Goal: Task Accomplishment & Management: Manage account settings

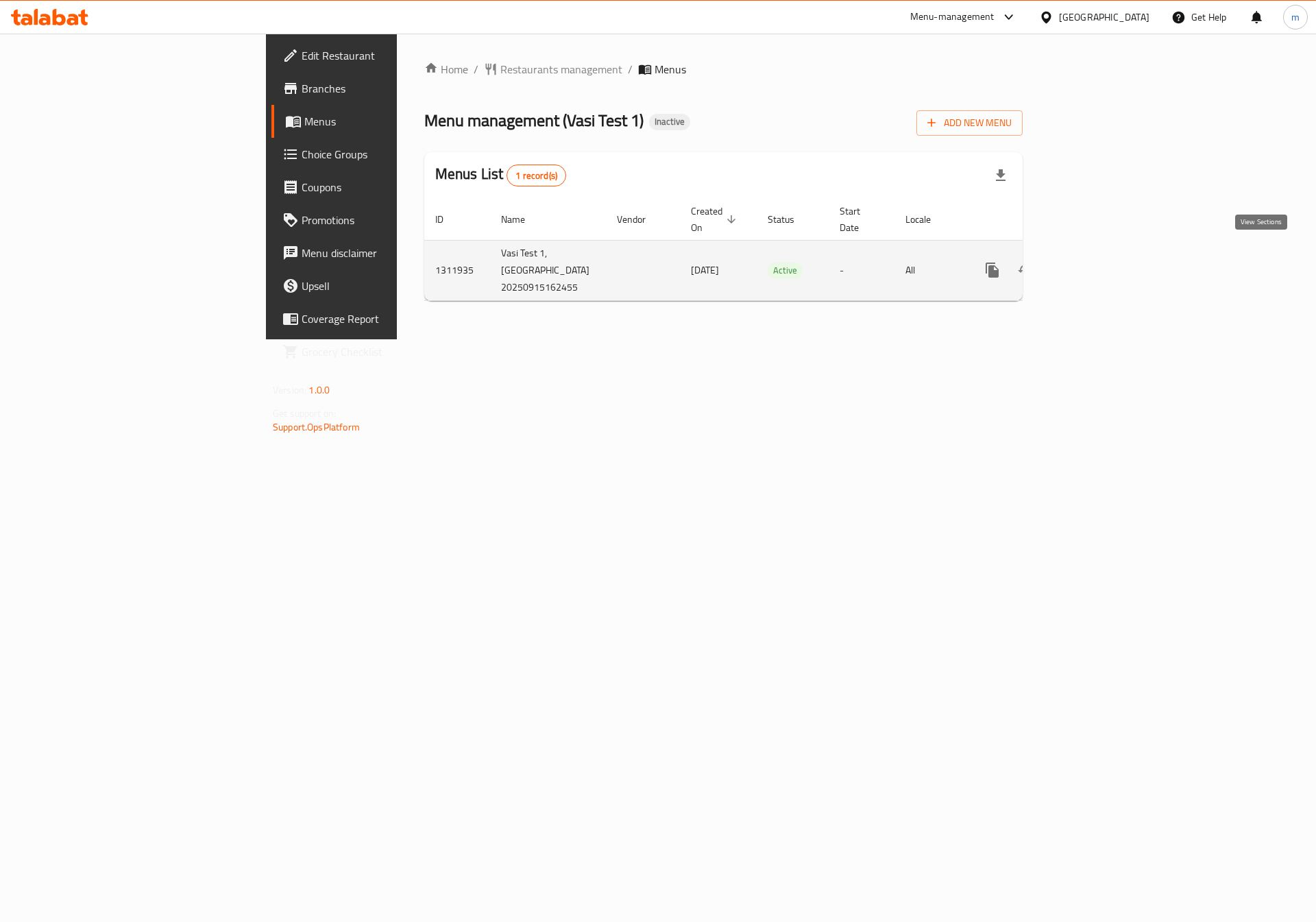
click at [1097, 264] on icon "enhanced table" at bounding box center [1091, 270] width 12 height 12
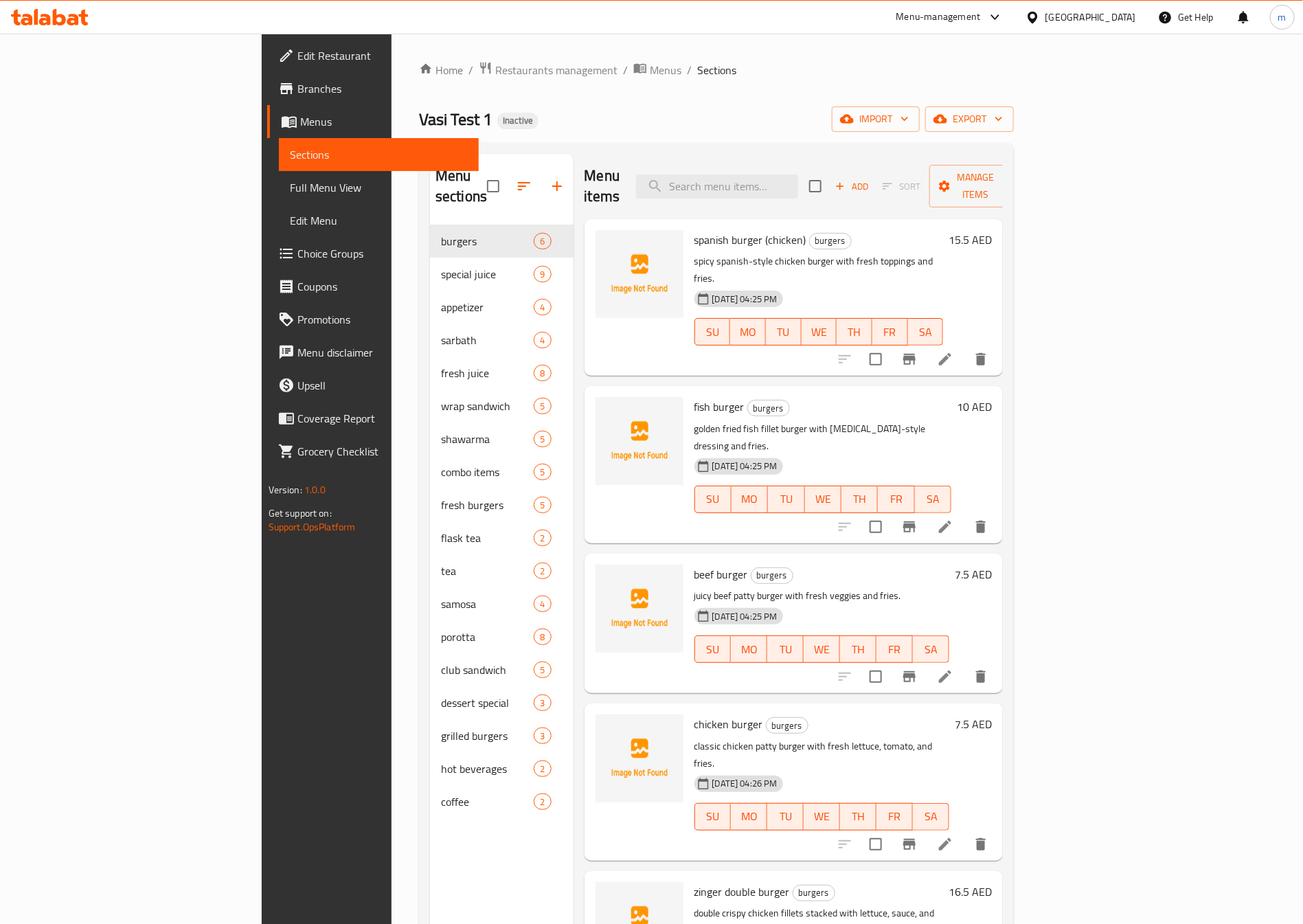
click at [297, 95] on span "Branches" at bounding box center [382, 89] width 171 height 17
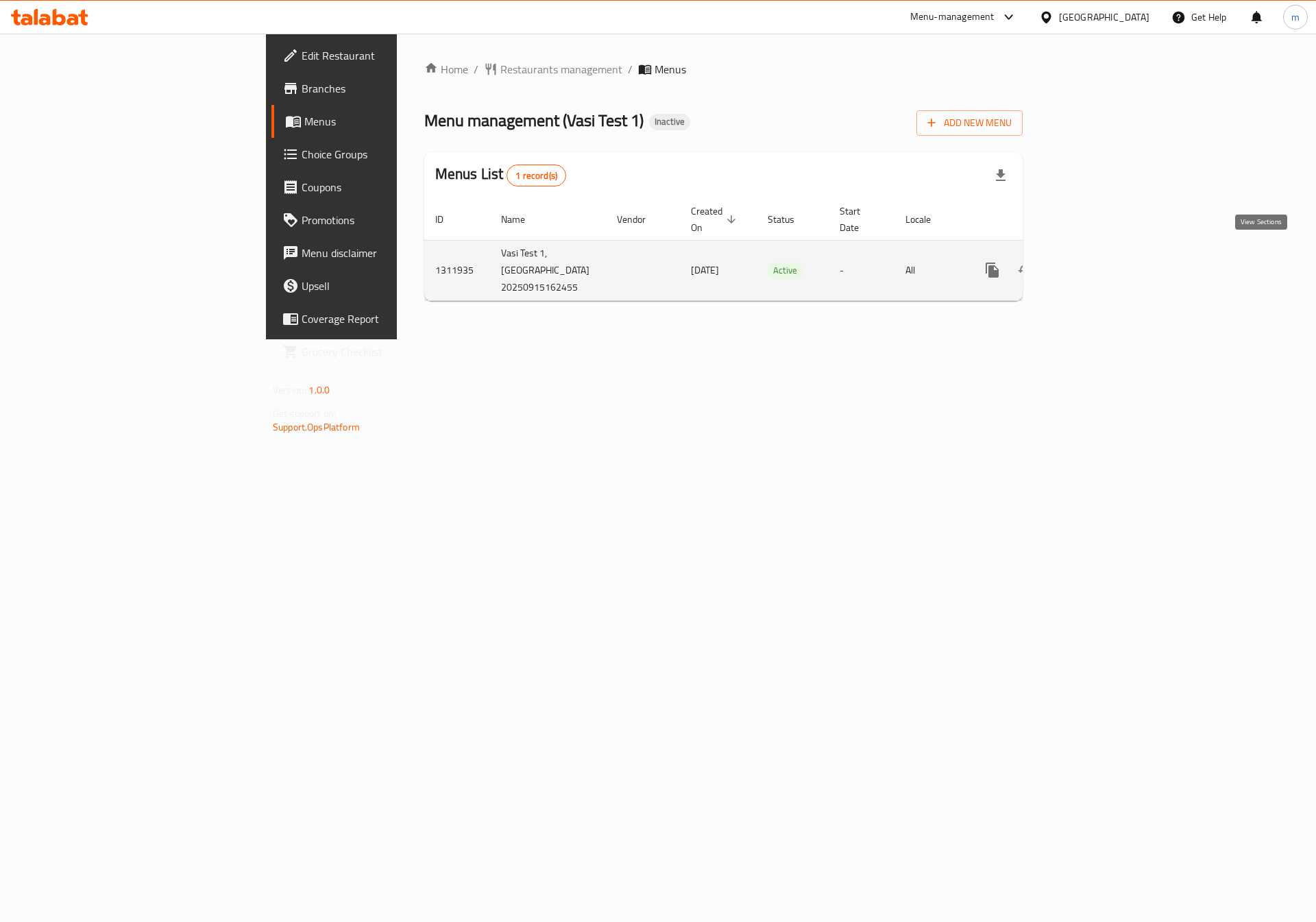
click at [1100, 261] on icon "enhanced table" at bounding box center [1091, 269] width 17 height 17
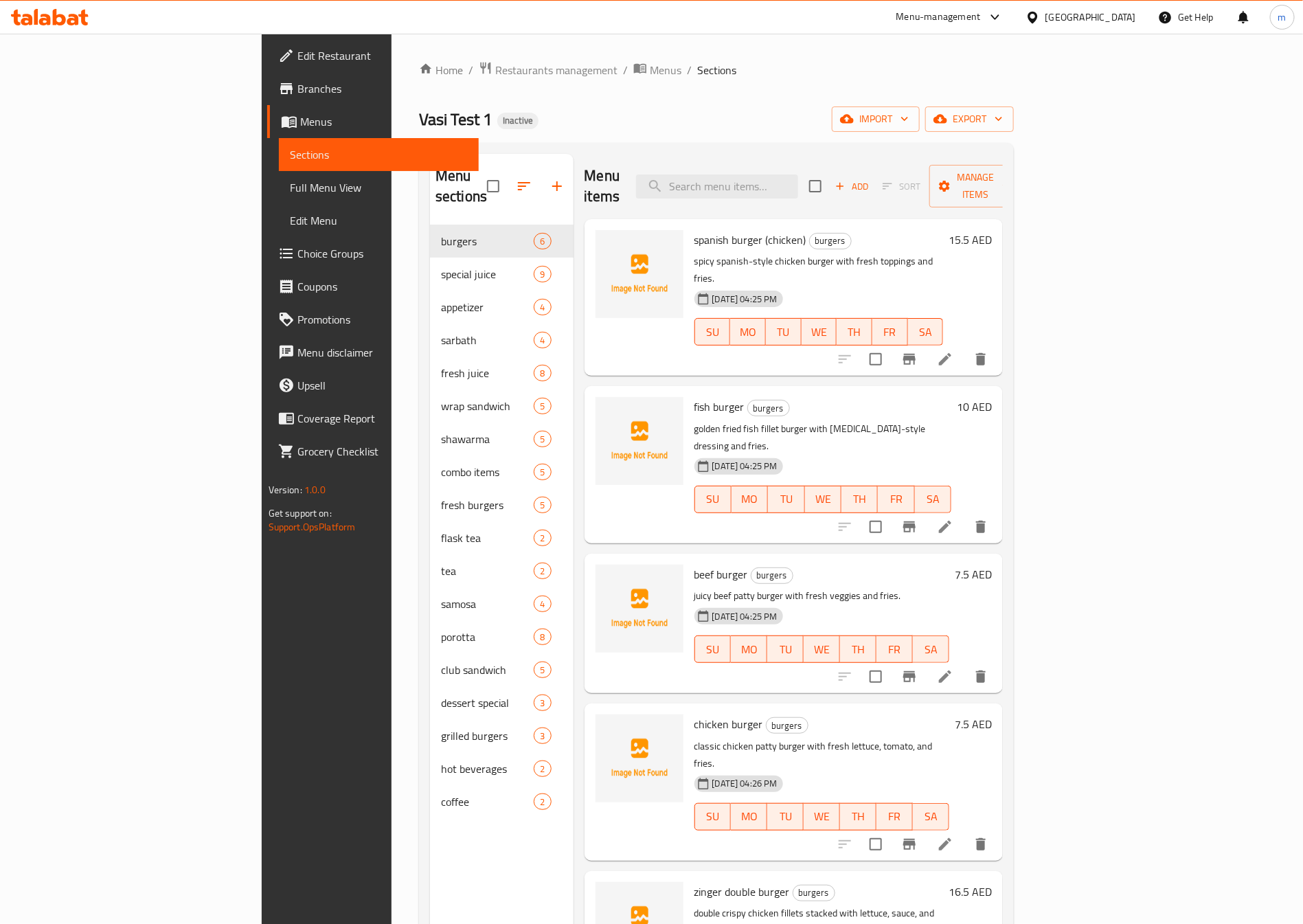
click at [892, 230] on h6 "spanish burger (chicken) burgers" at bounding box center [820, 240] width 250 height 19
click at [915, 354] on icon "Branch-specific-item" at bounding box center [909, 359] width 12 height 11
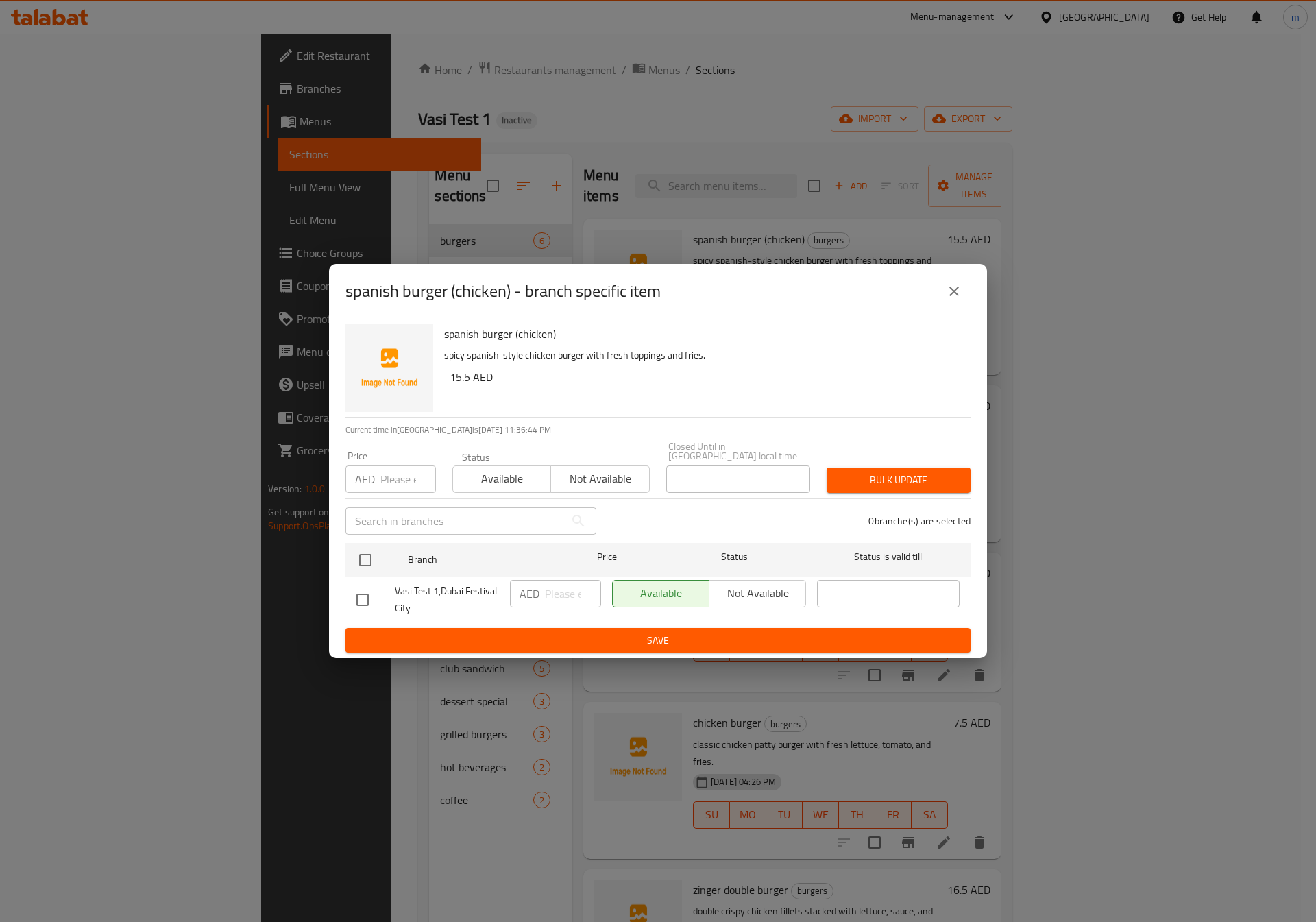
click at [944, 288] on button "close" at bounding box center [954, 291] width 33 height 33
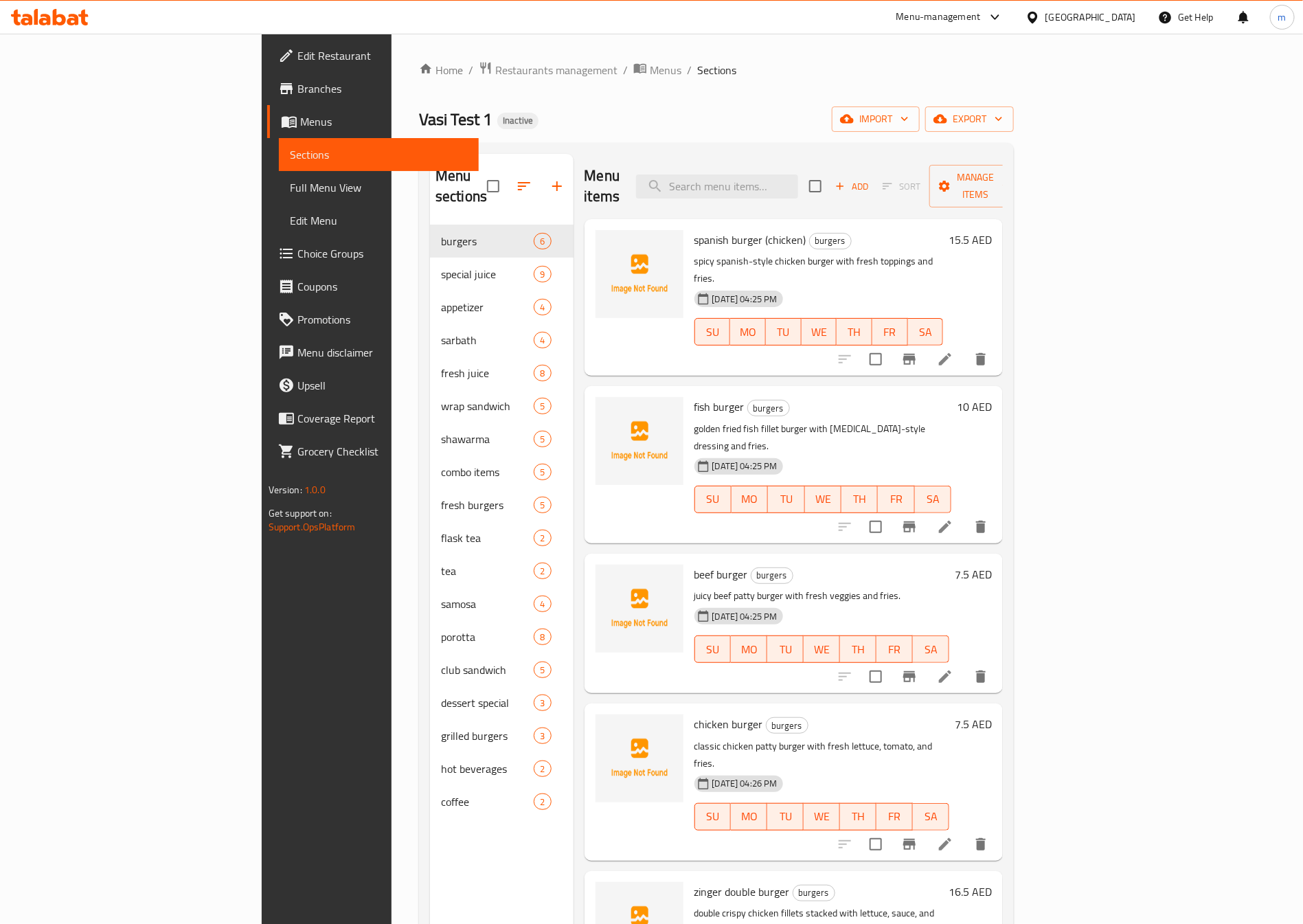
click at [998, 343] on div at bounding box center [913, 358] width 169 height 33
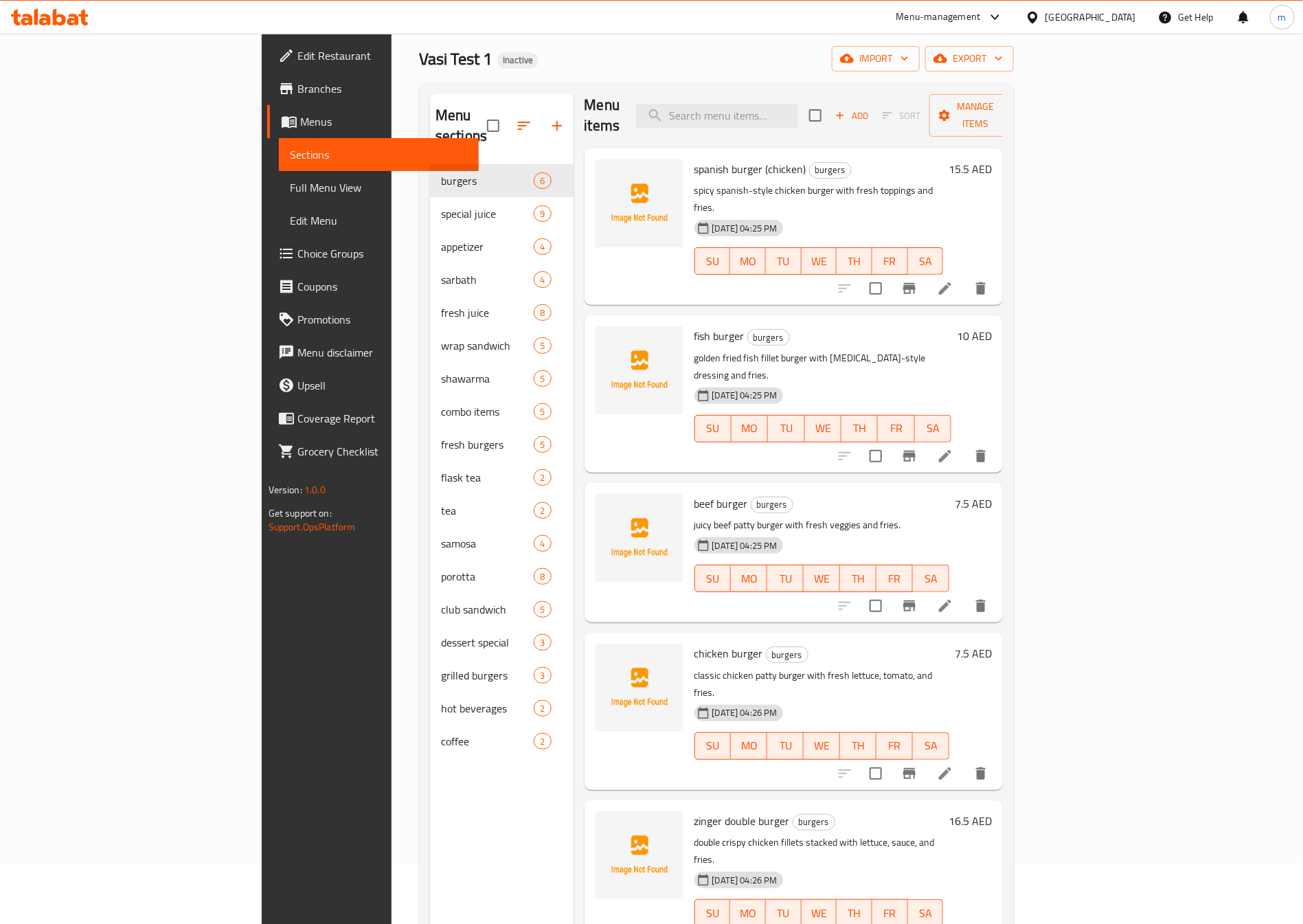
scroll to position [103, 0]
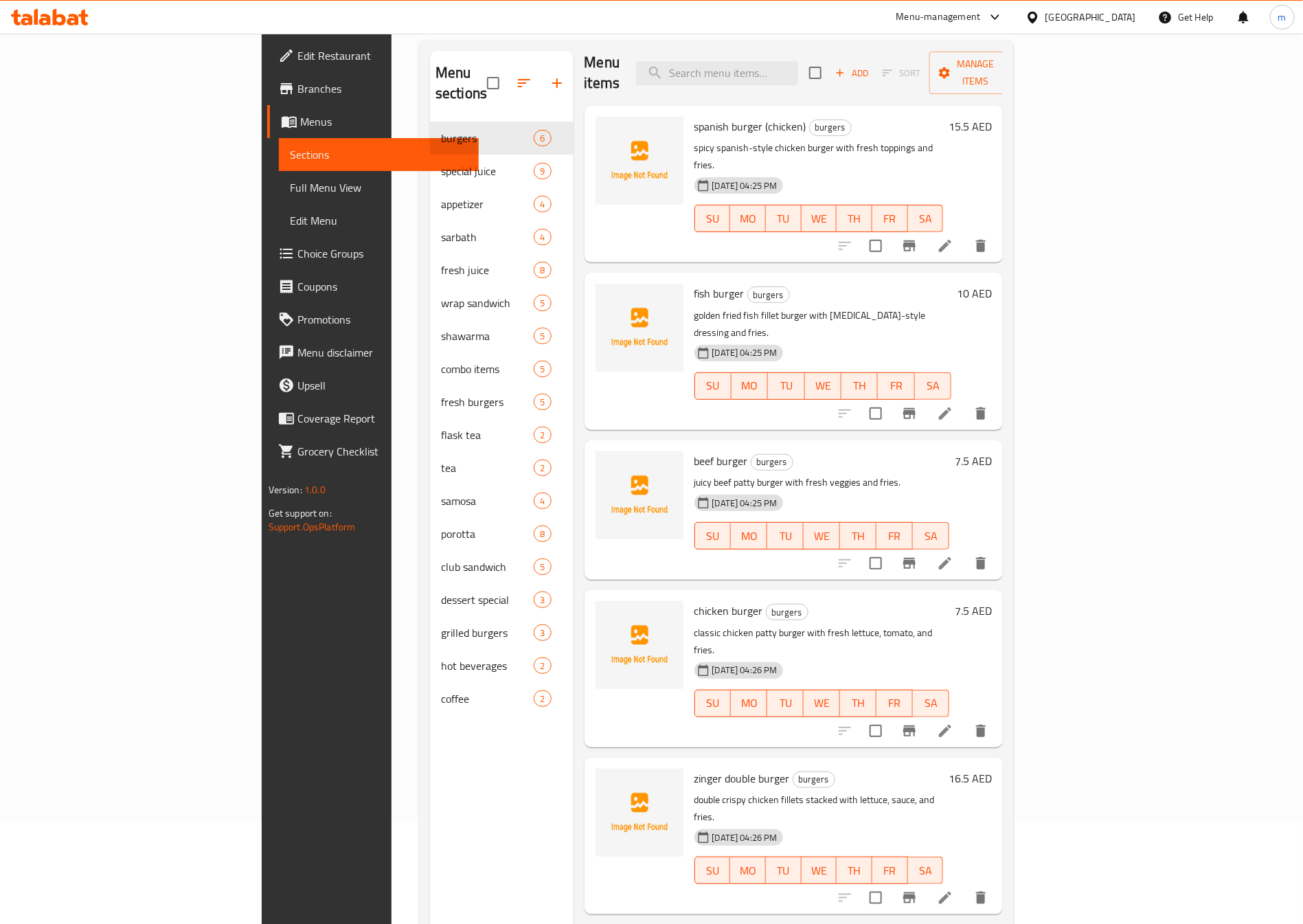
click at [695, 116] on span "spanish burger (chicken)" at bounding box center [751, 126] width 112 height 20
click at [780, 140] on p "spicy spanish-style chicken burger with fresh toppings and fries." at bounding box center [820, 157] width 250 height 35
click at [810, 119] on span "burgers" at bounding box center [830, 127] width 42 height 16
click at [992, 117] on h6 "15.5 AED" at bounding box center [970, 127] width 43 height 19
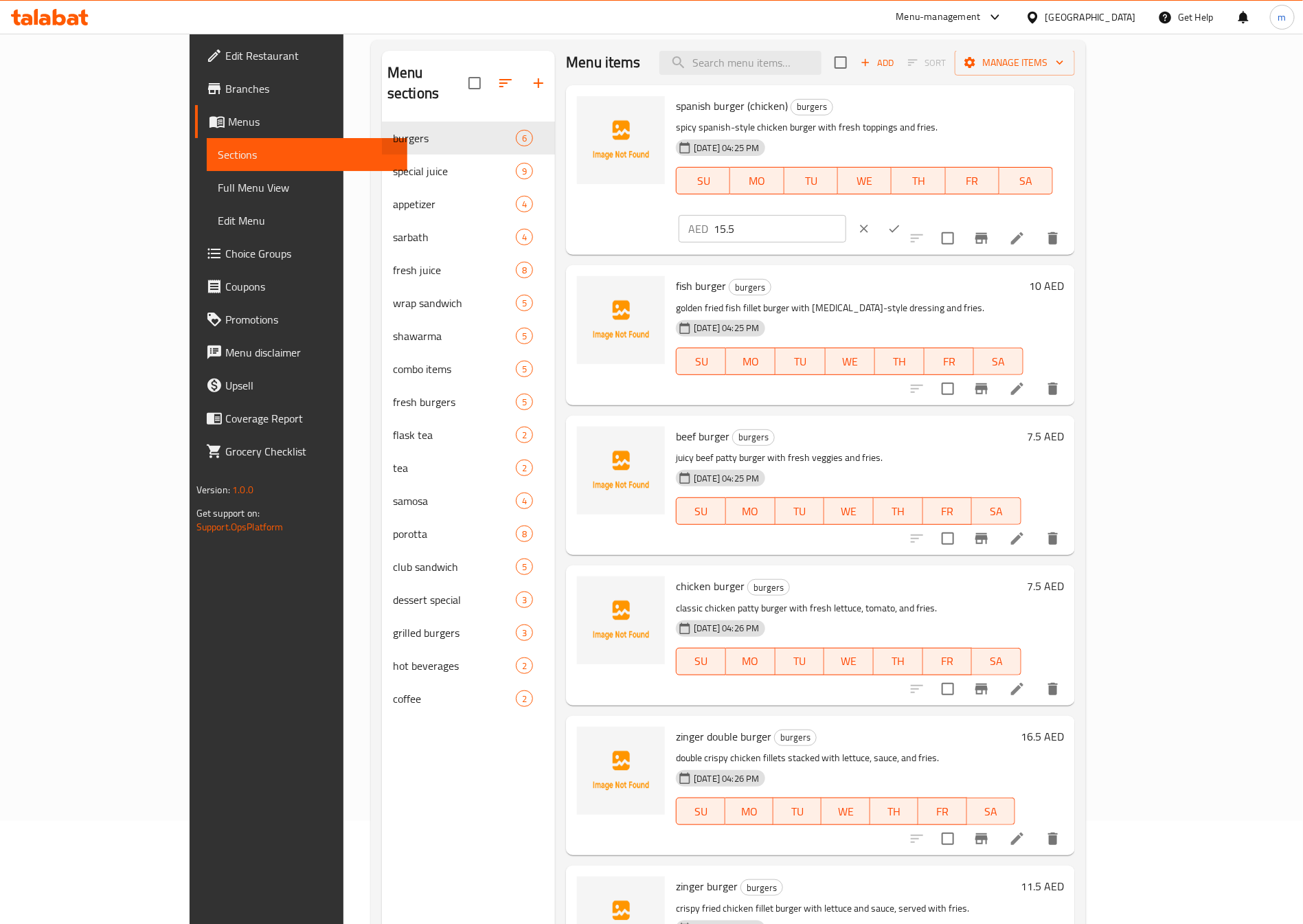
click at [949, 363] on div "fish burger burgers golden fried fish fillet burger with tartar-style dressing …" at bounding box center [849, 335] width 359 height 128
click at [228, 120] on span "Menus" at bounding box center [312, 121] width 168 height 17
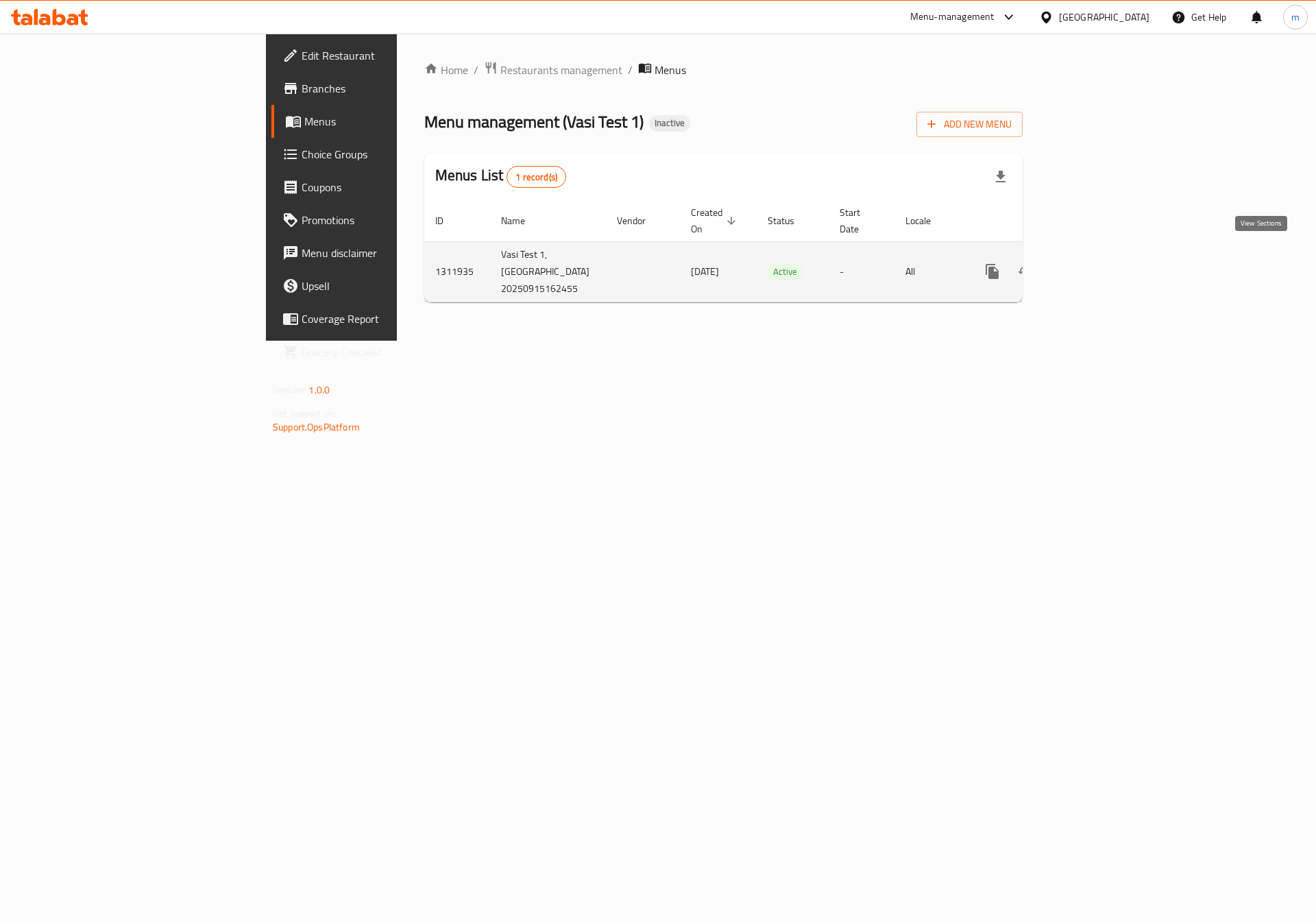
click at [1100, 263] on icon "enhanced table" at bounding box center [1091, 271] width 17 height 17
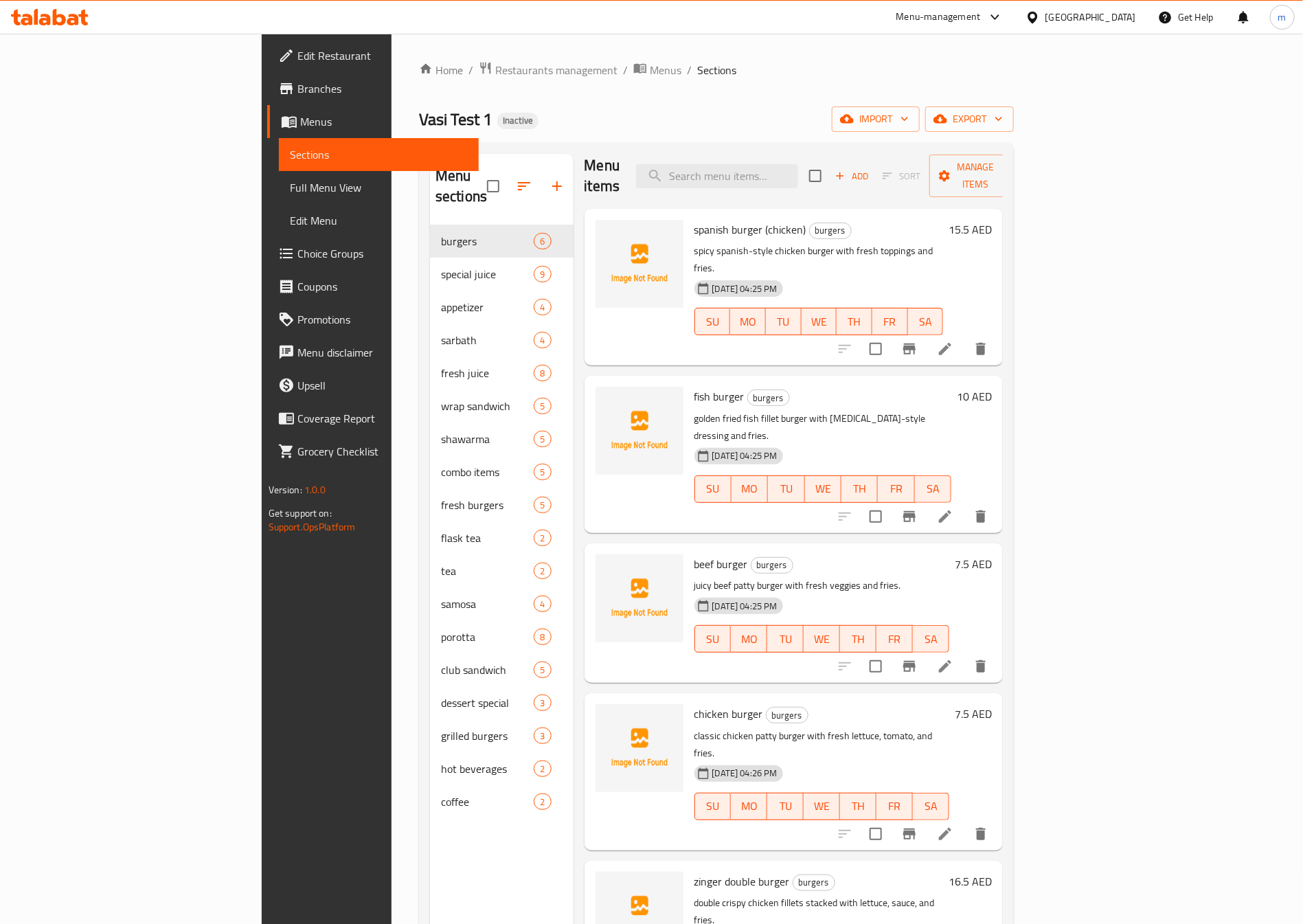
click at [279, 208] on link "Edit Menu" at bounding box center [379, 219] width 201 height 33
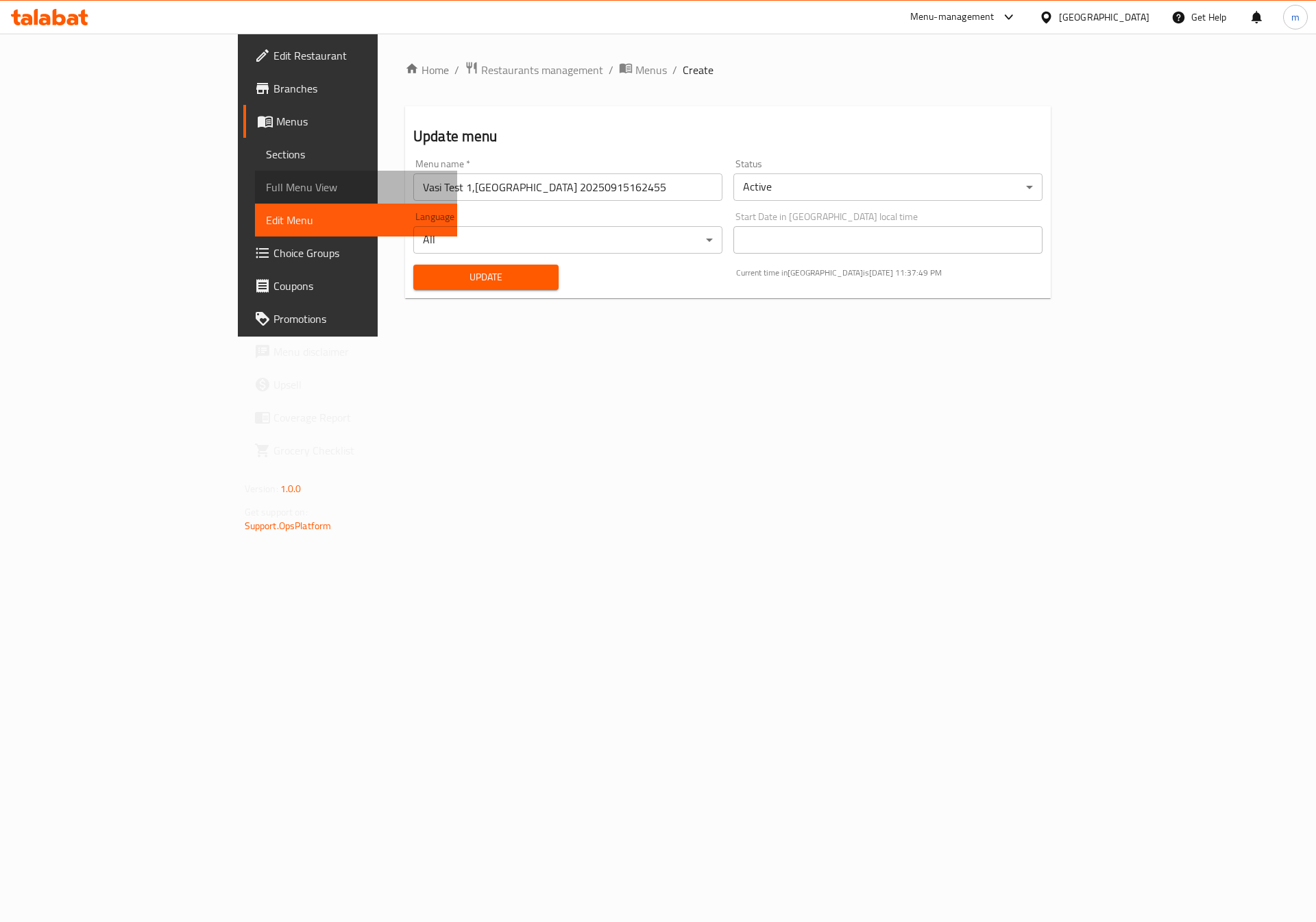
click at [266, 189] on span "Full Menu View" at bounding box center [356, 187] width 181 height 17
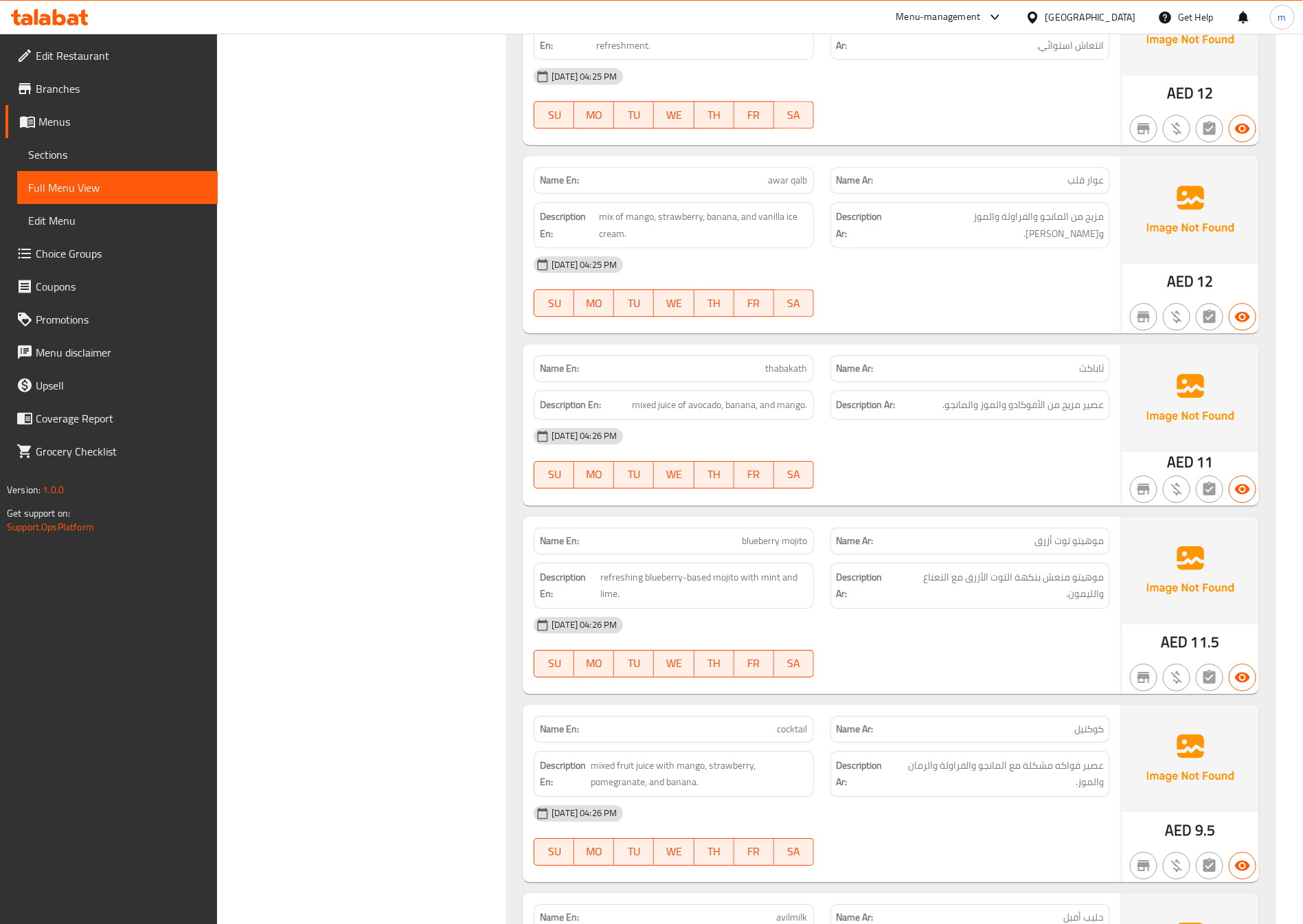
scroll to position [1545, 0]
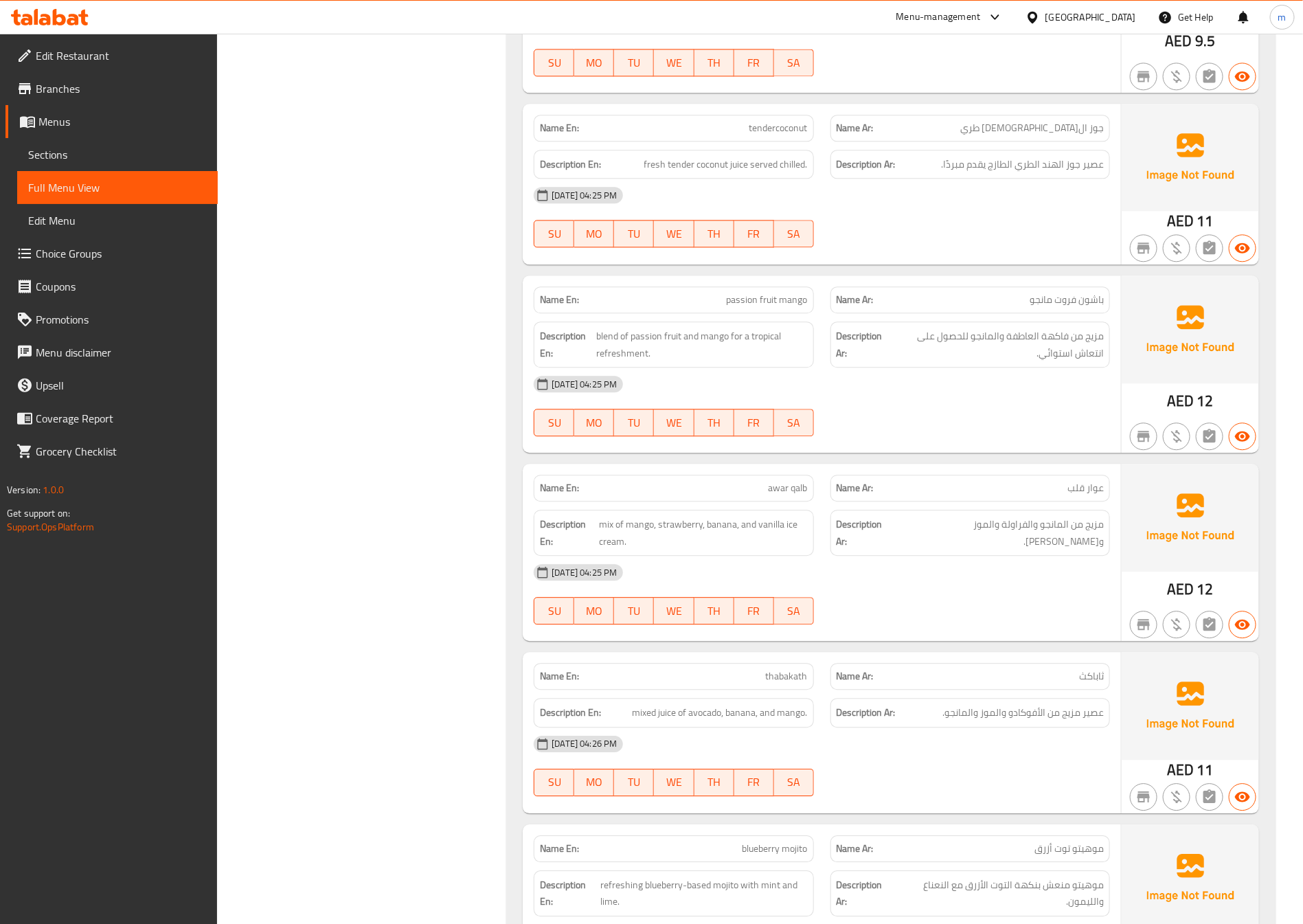
click at [66, 127] on span "Menus" at bounding box center [122, 121] width 168 height 17
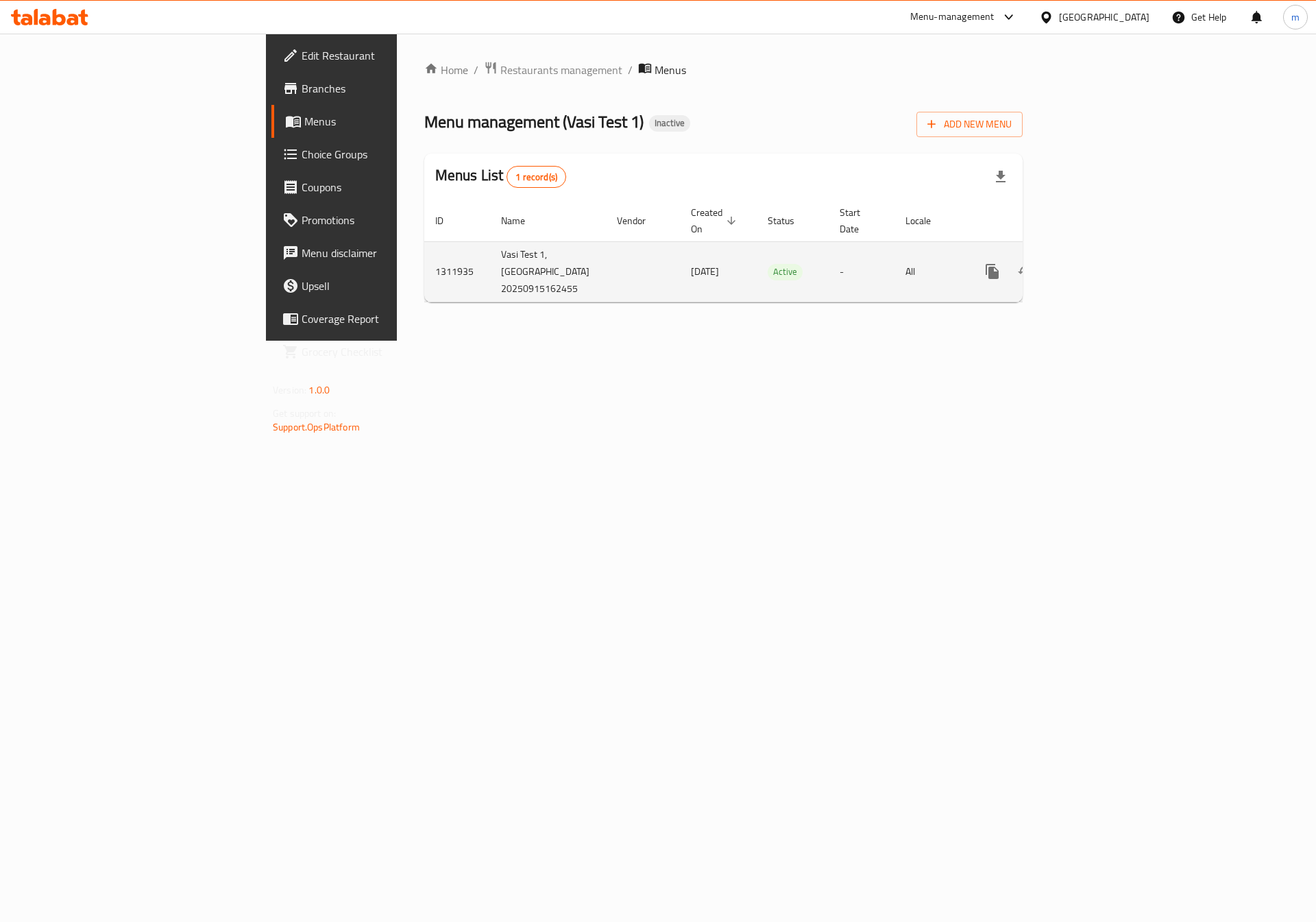
click at [1100, 263] on icon "enhanced table" at bounding box center [1091, 271] width 17 height 17
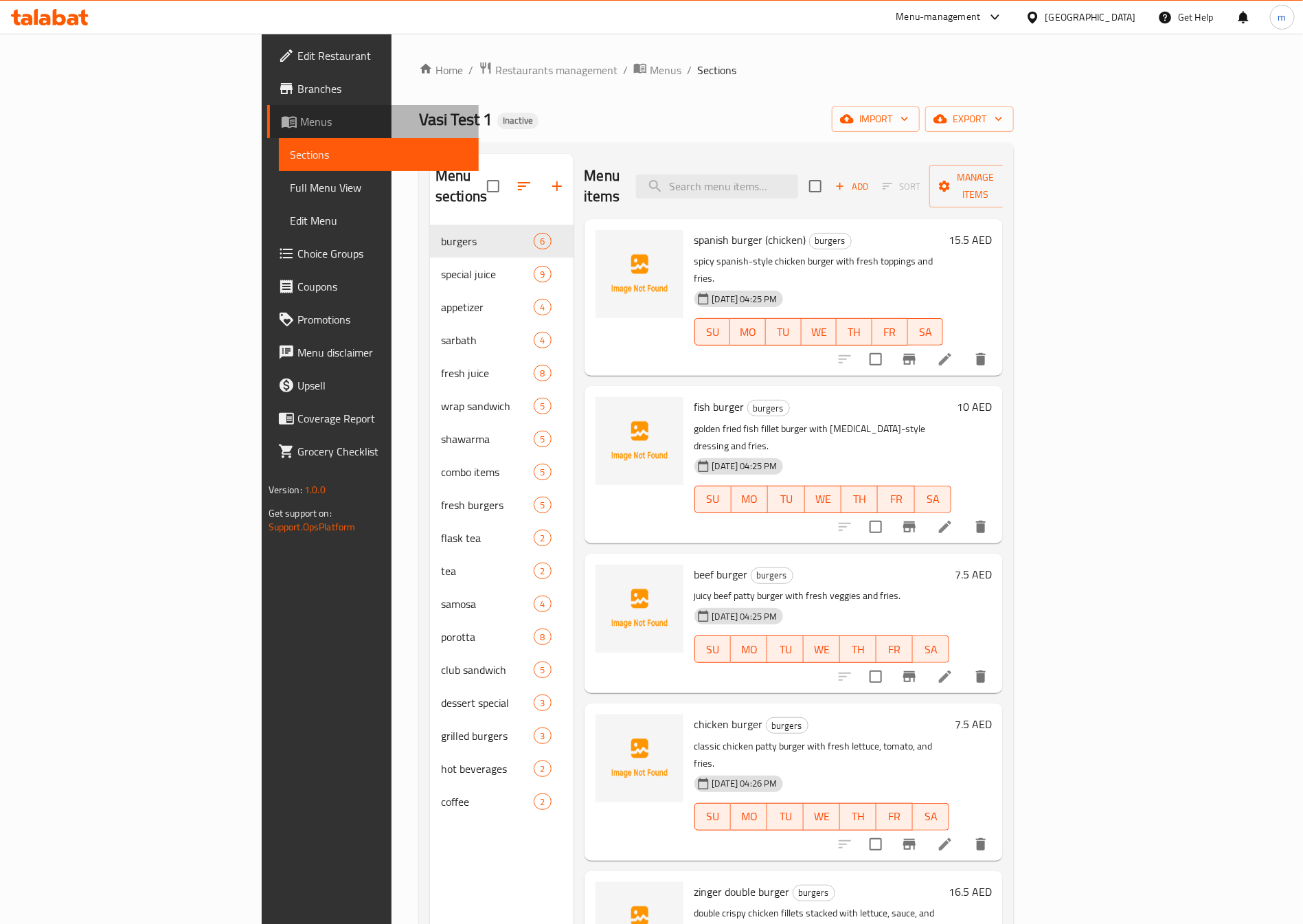
click at [300, 113] on span "Menus" at bounding box center [384, 121] width 168 height 17
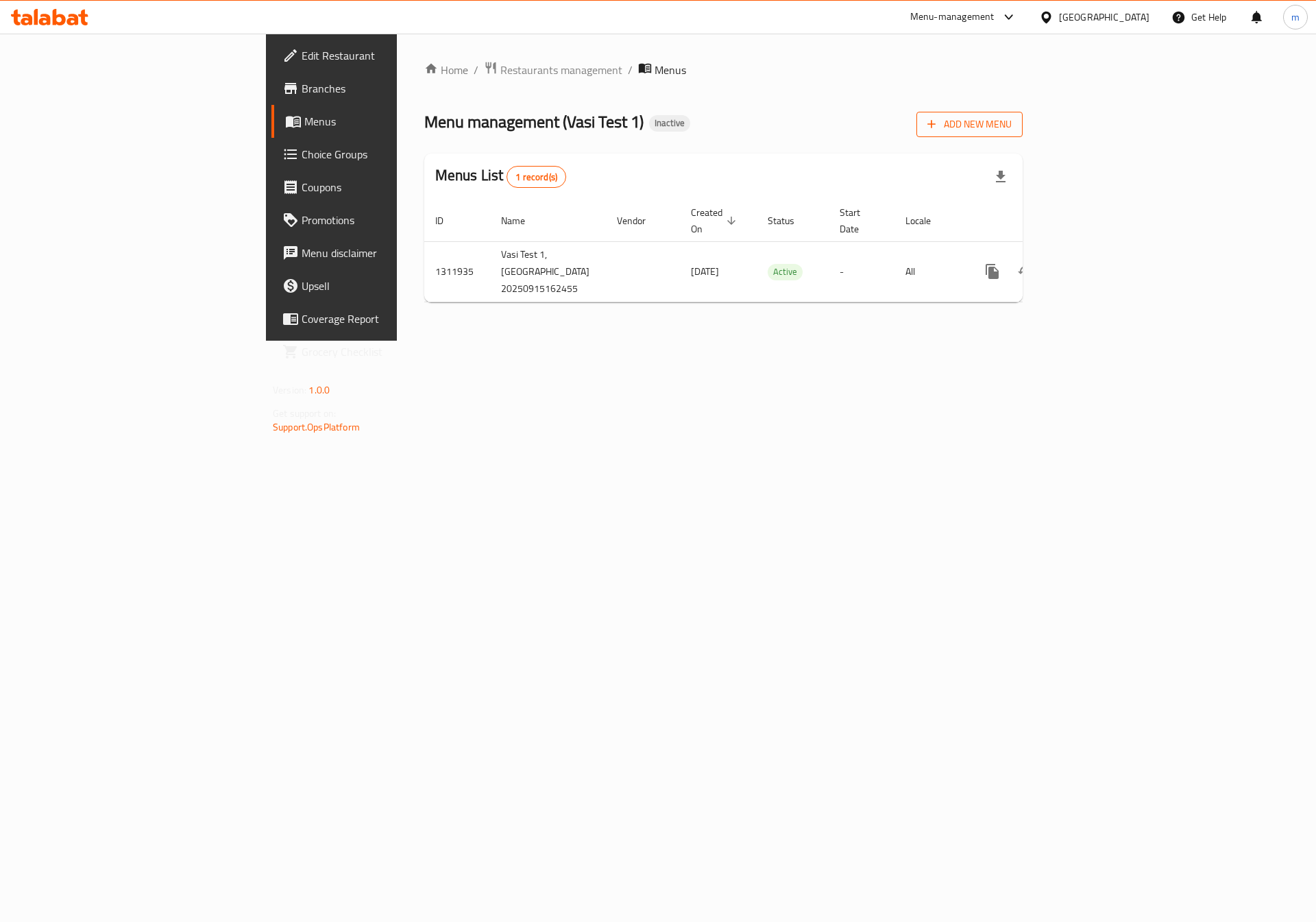
click at [1011, 128] on span "Add New Menu" at bounding box center [969, 124] width 84 height 17
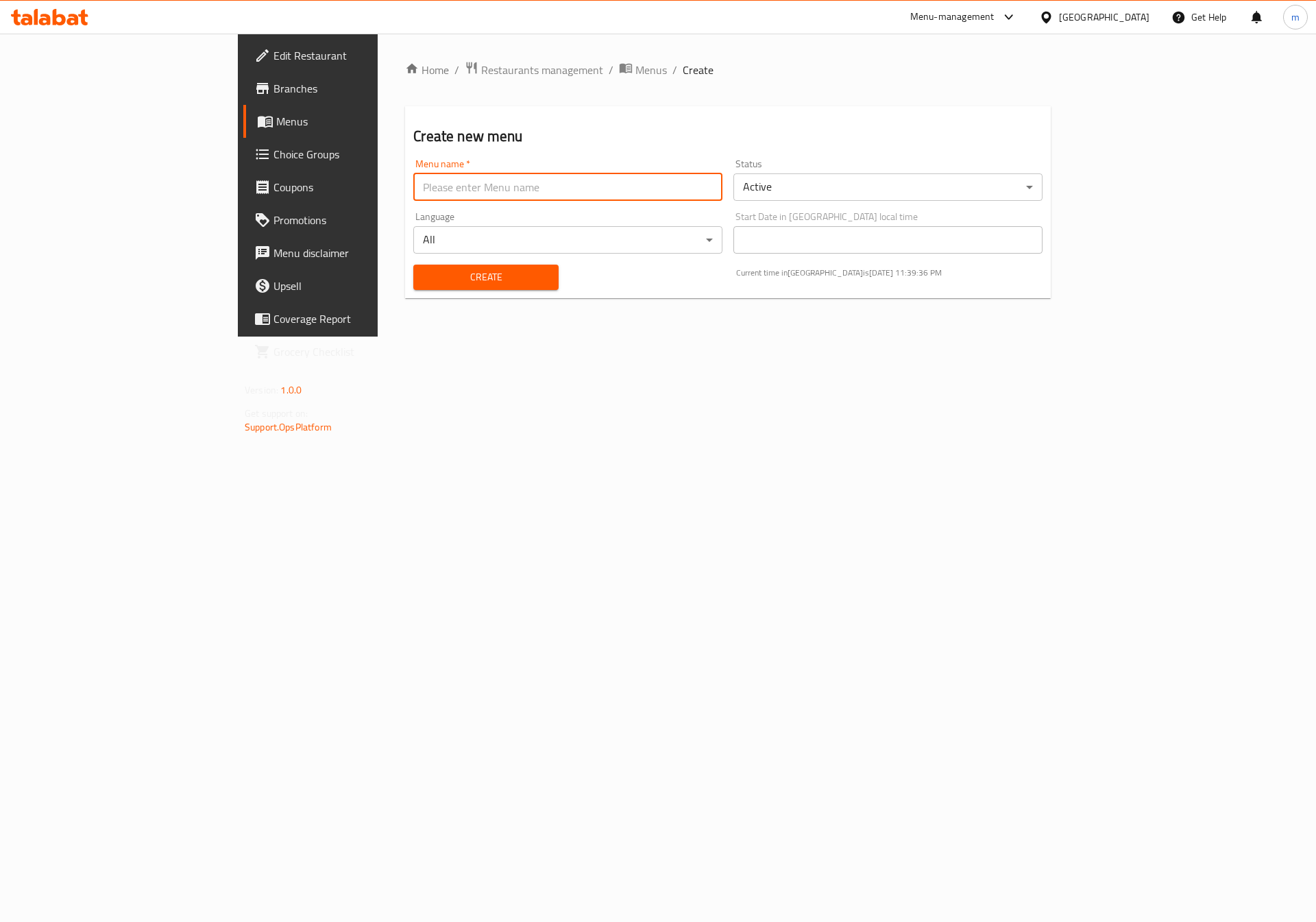
click at [514, 173] on input "text" at bounding box center [568, 186] width 309 height 27
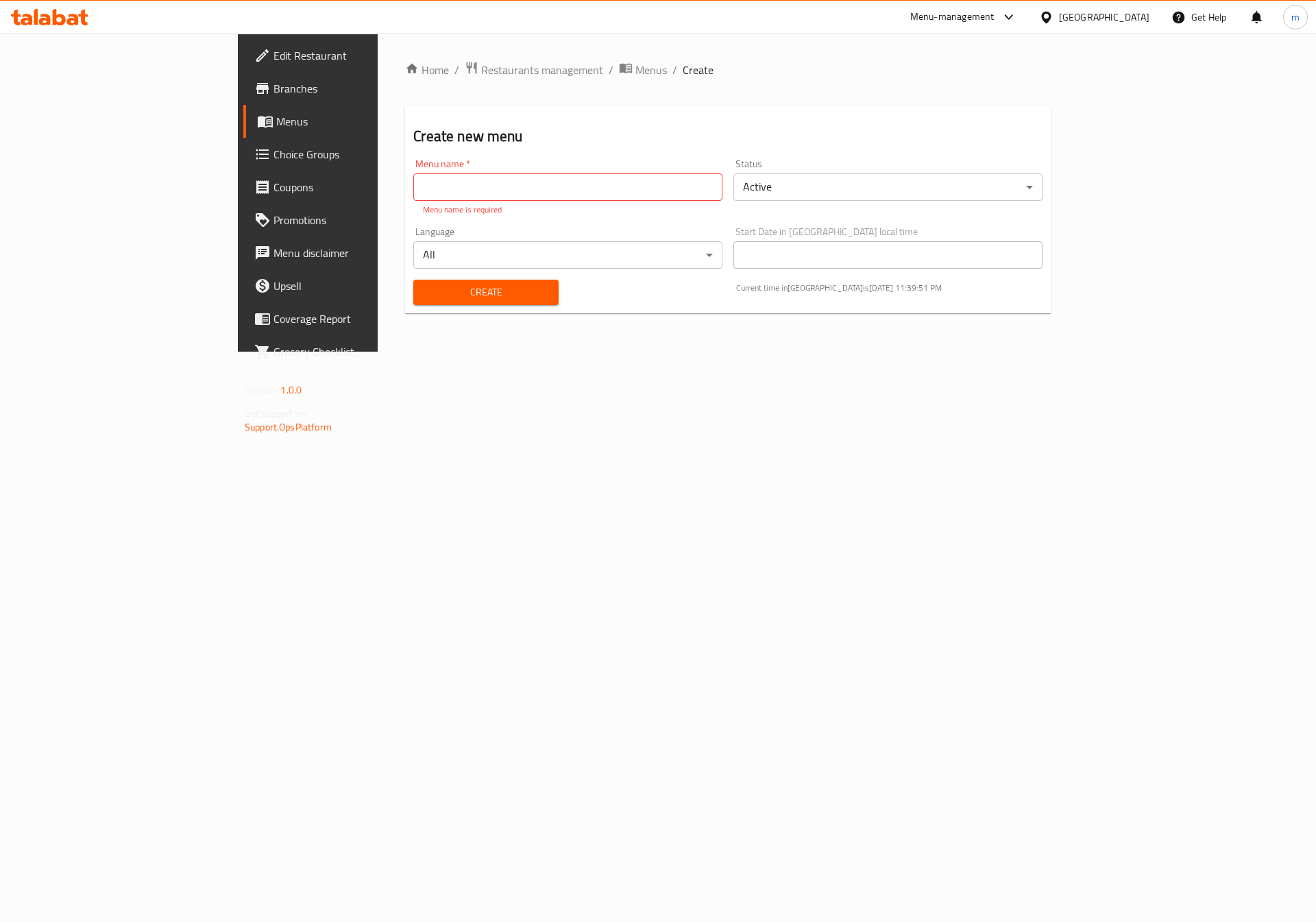
click at [413, 188] on input "text" at bounding box center [568, 186] width 309 height 27
type input "[DATE]"
click at [424, 300] on div "Home / Restaurants management / Menus / Create Create new menu Menu name   * 15…" at bounding box center [728, 193] width 646 height 263
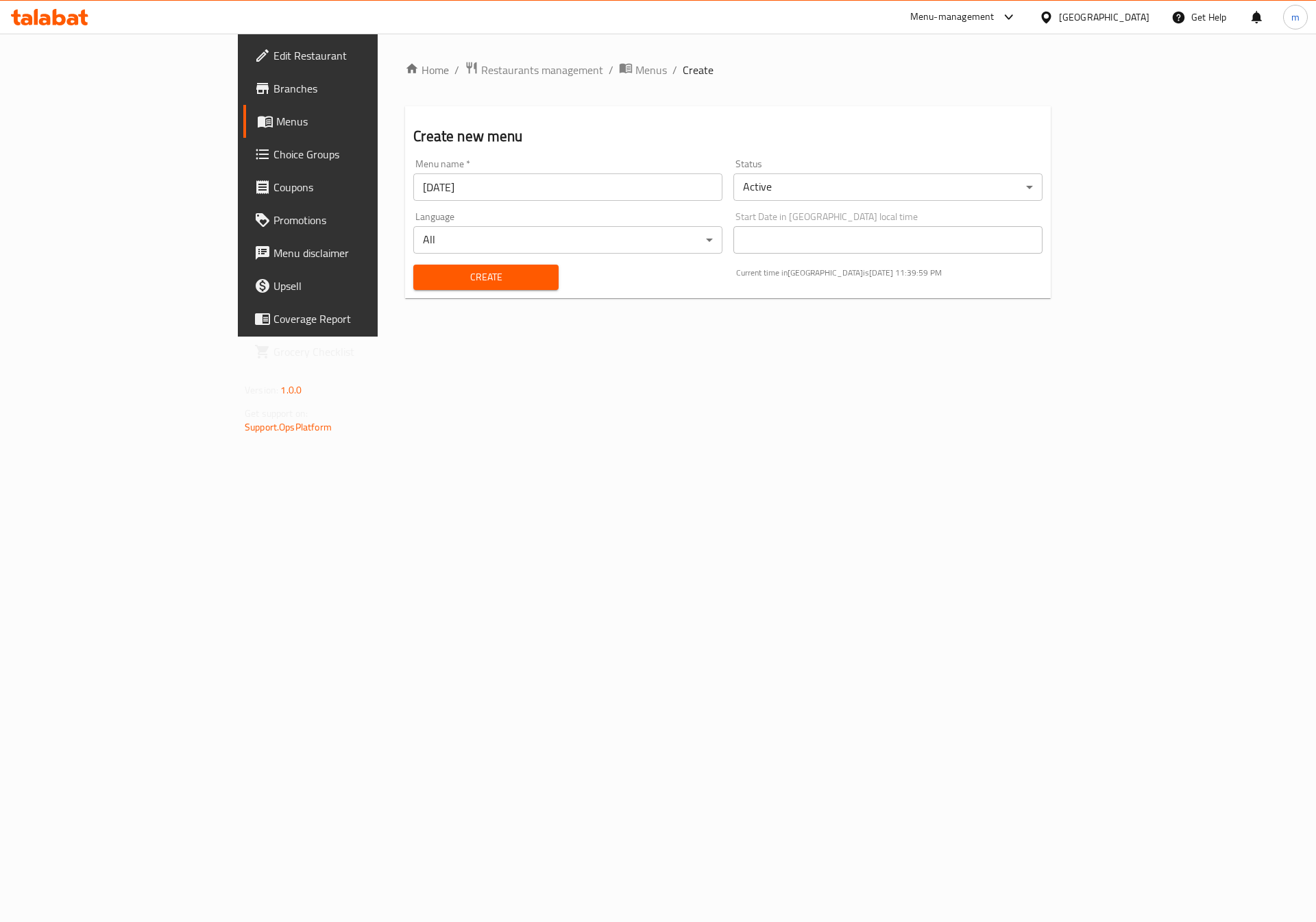
click at [424, 274] on span "Create" at bounding box center [485, 276] width 123 height 17
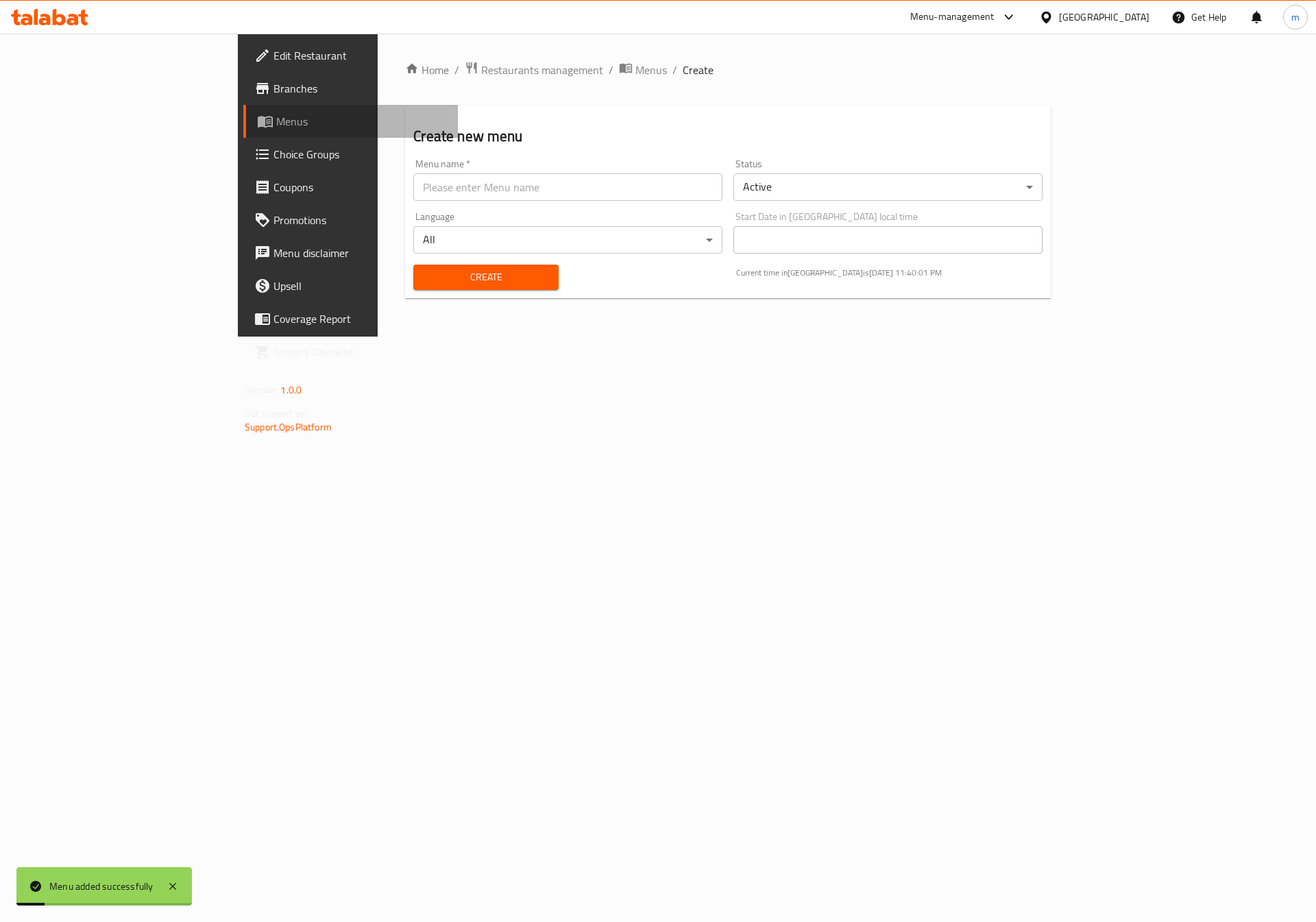
click at [243, 108] on link "Menus" at bounding box center [350, 121] width 215 height 33
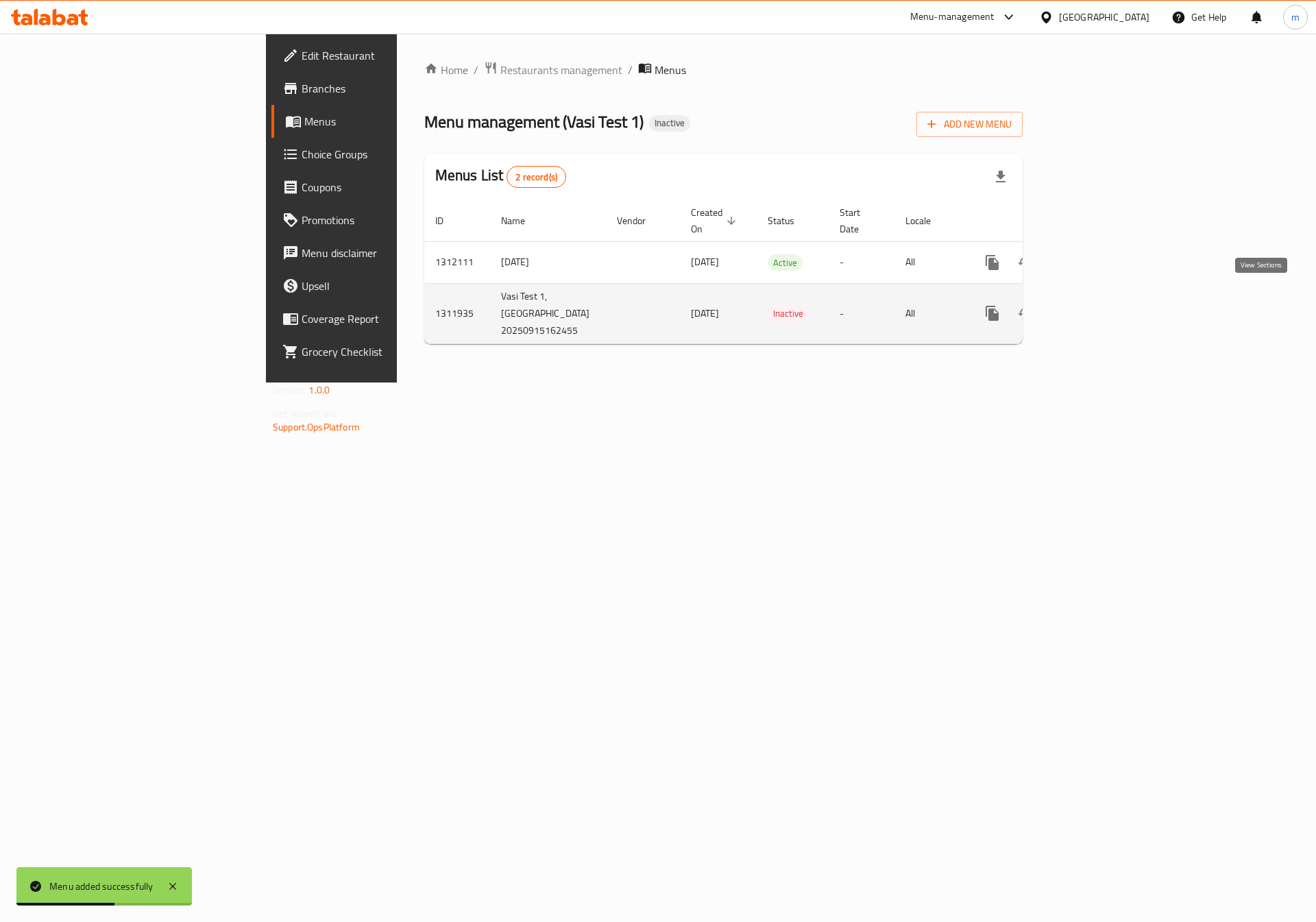
click at [1100, 305] on icon "enhanced table" at bounding box center [1091, 313] width 17 height 17
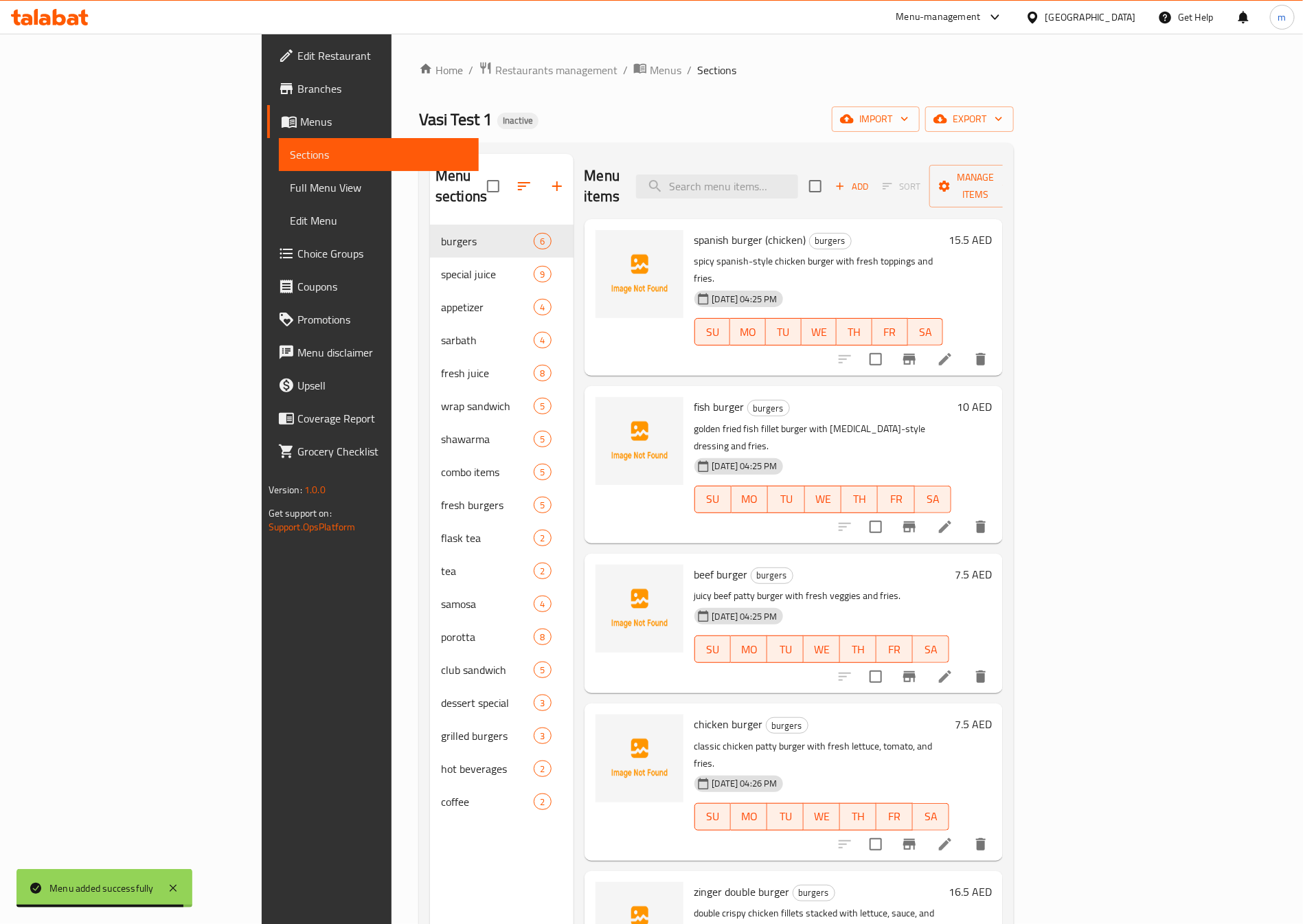
click at [300, 119] on span "Menus" at bounding box center [384, 121] width 168 height 17
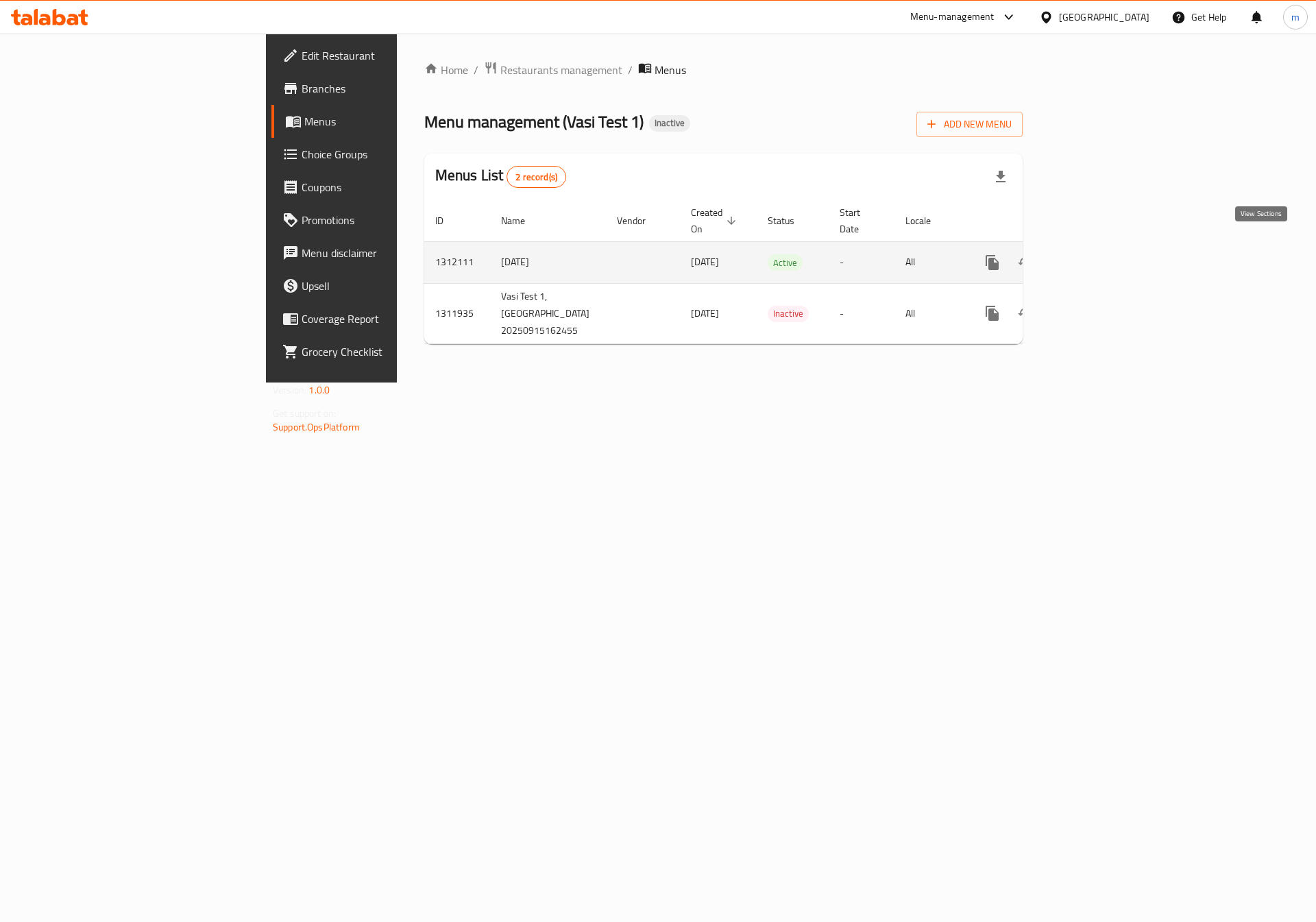
click at [1100, 254] on icon "enhanced table" at bounding box center [1091, 262] width 17 height 17
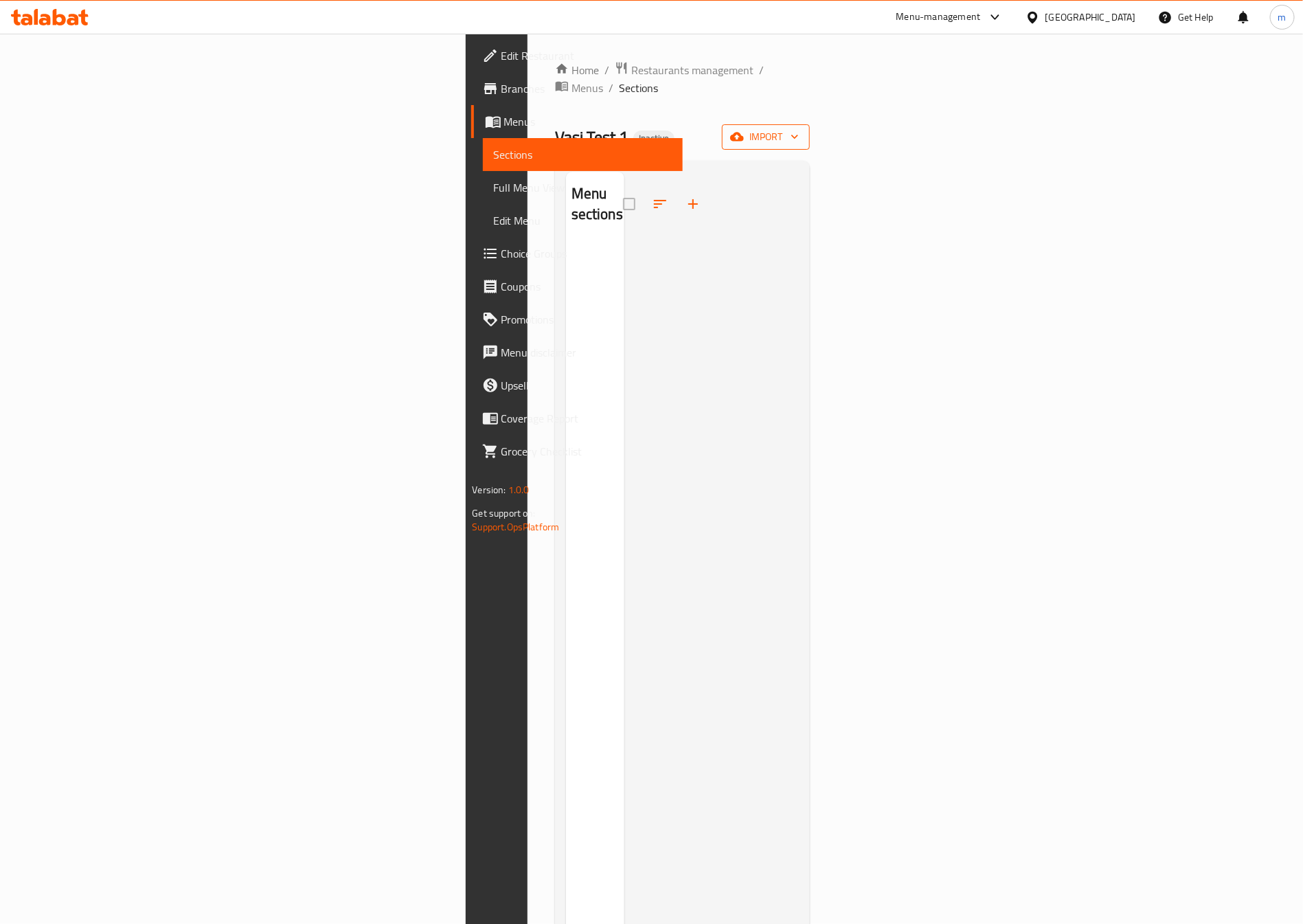
click at [798, 128] on span "import" at bounding box center [766, 136] width 66 height 17
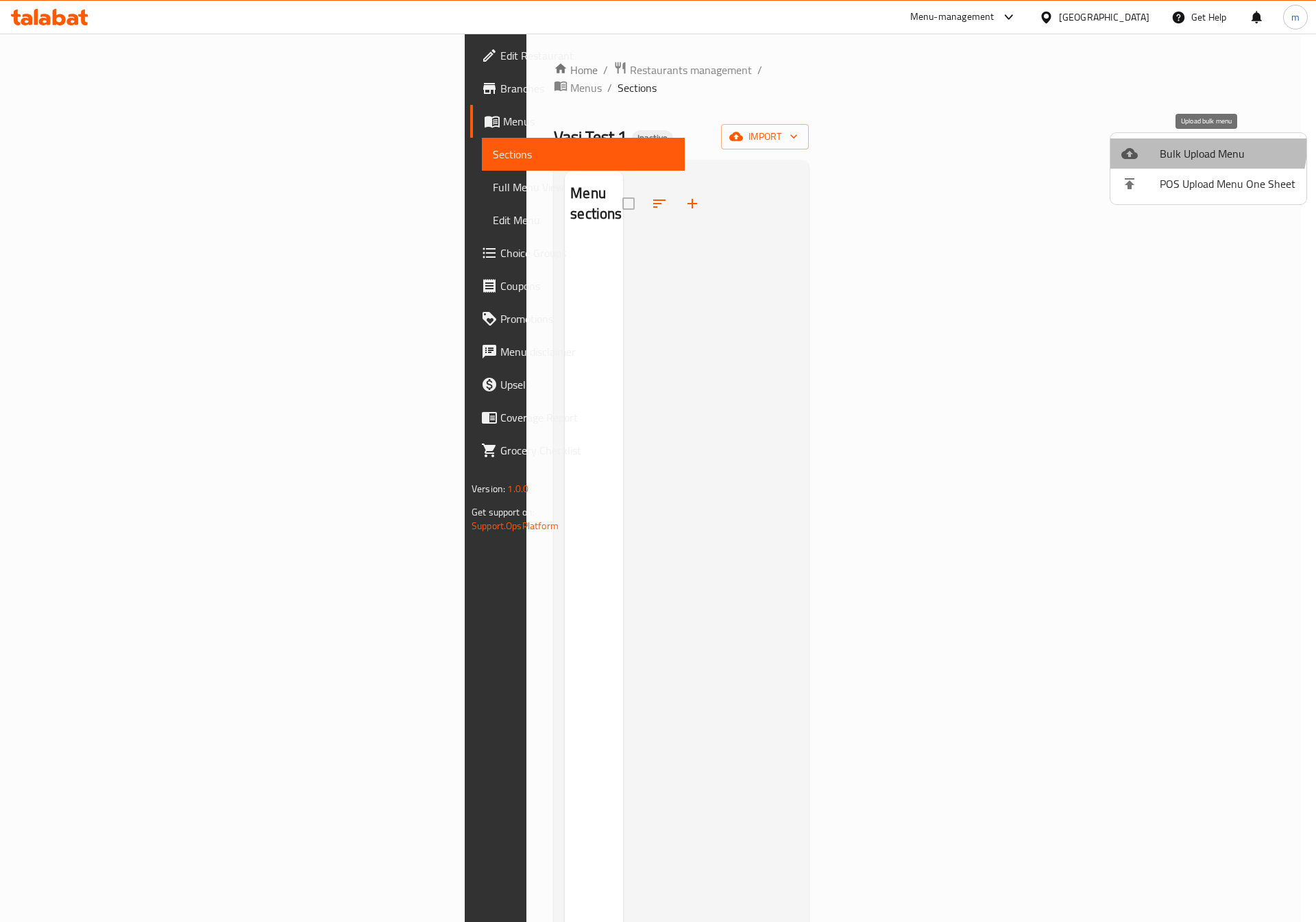
click at [1205, 146] on span "Bulk Upload Menu" at bounding box center [1228, 154] width 136 height 17
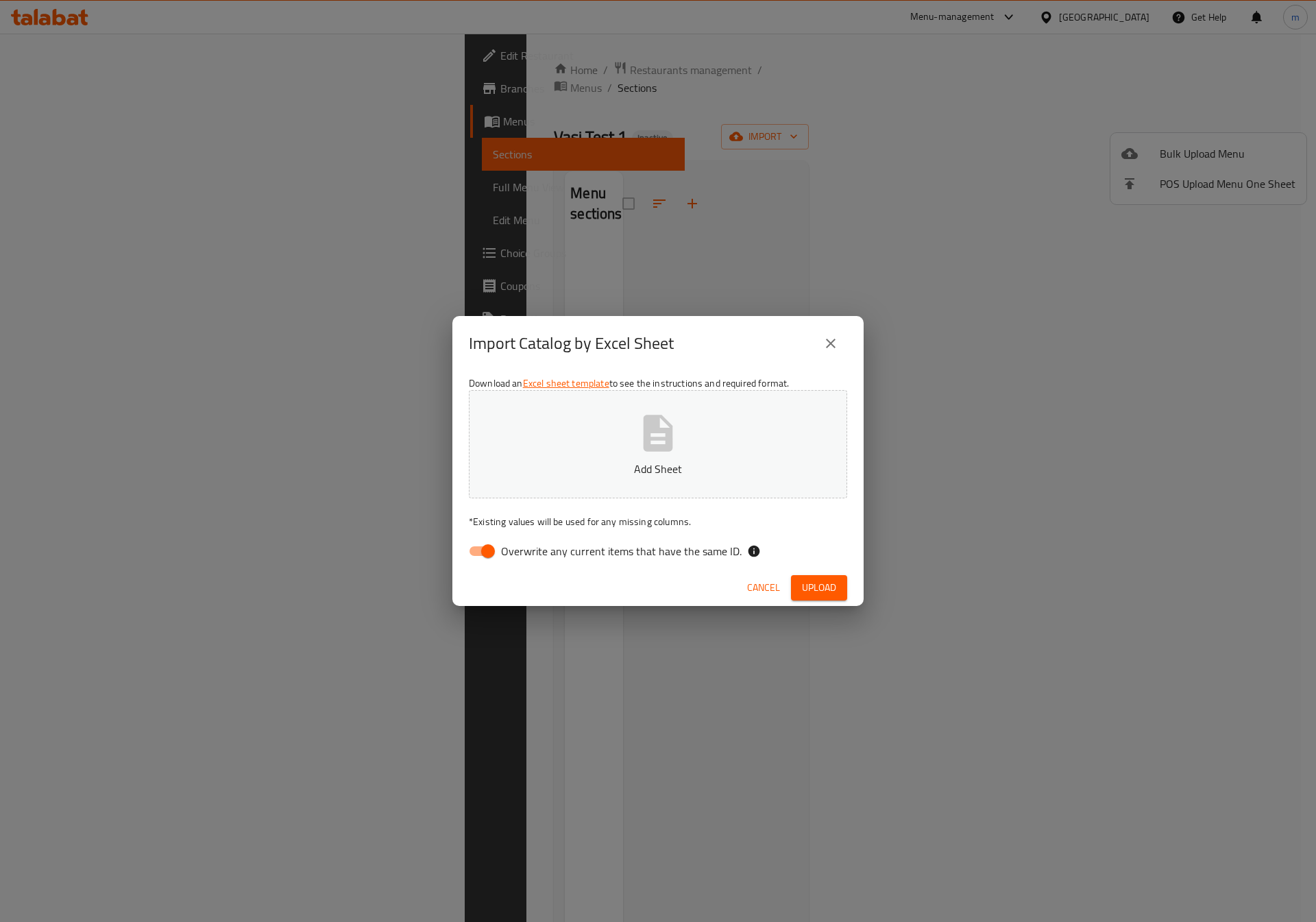
click at [673, 435] on icon "button" at bounding box center [658, 434] width 44 height 44
click at [689, 454] on button "Add Sheet" at bounding box center [658, 444] width 378 height 109
click at [497, 547] on input "Overwrite any current items that have the same ID." at bounding box center [488, 550] width 78 height 26
checkbox input "false"
click at [828, 588] on span "Upload" at bounding box center [819, 587] width 34 height 17
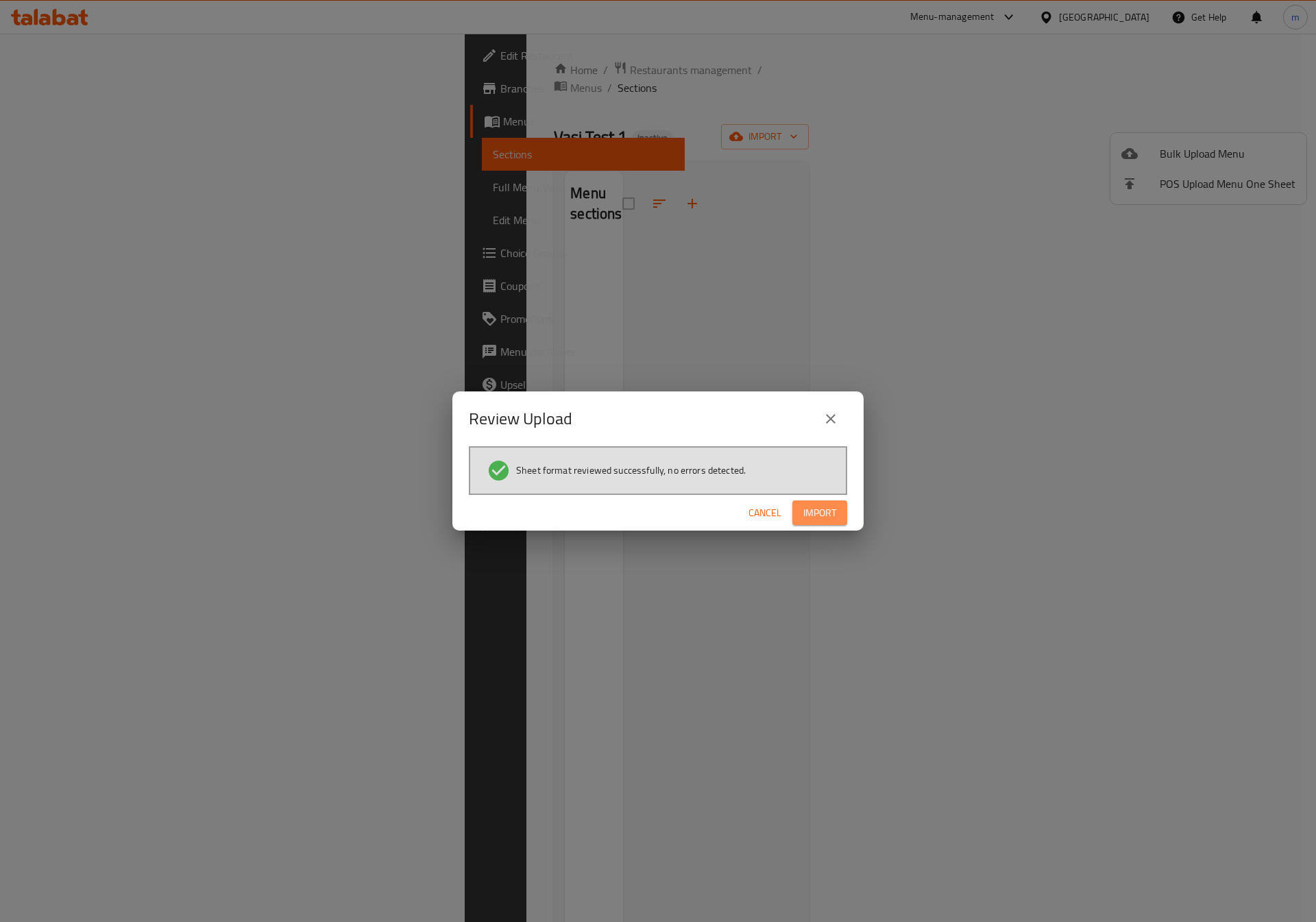
click at [808, 518] on span "Import" at bounding box center [819, 512] width 33 height 17
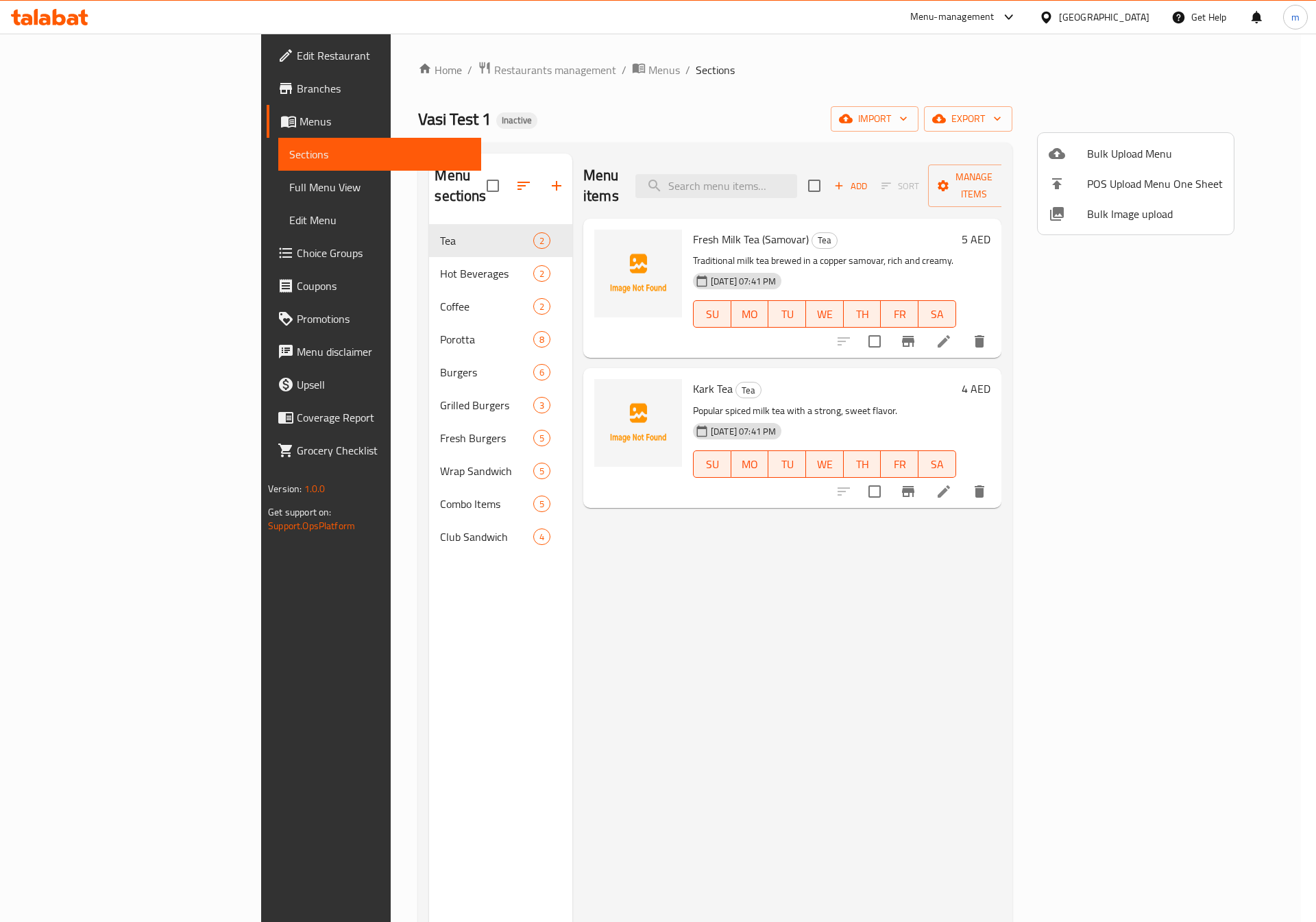
click at [311, 260] on div at bounding box center [658, 461] width 1316 height 922
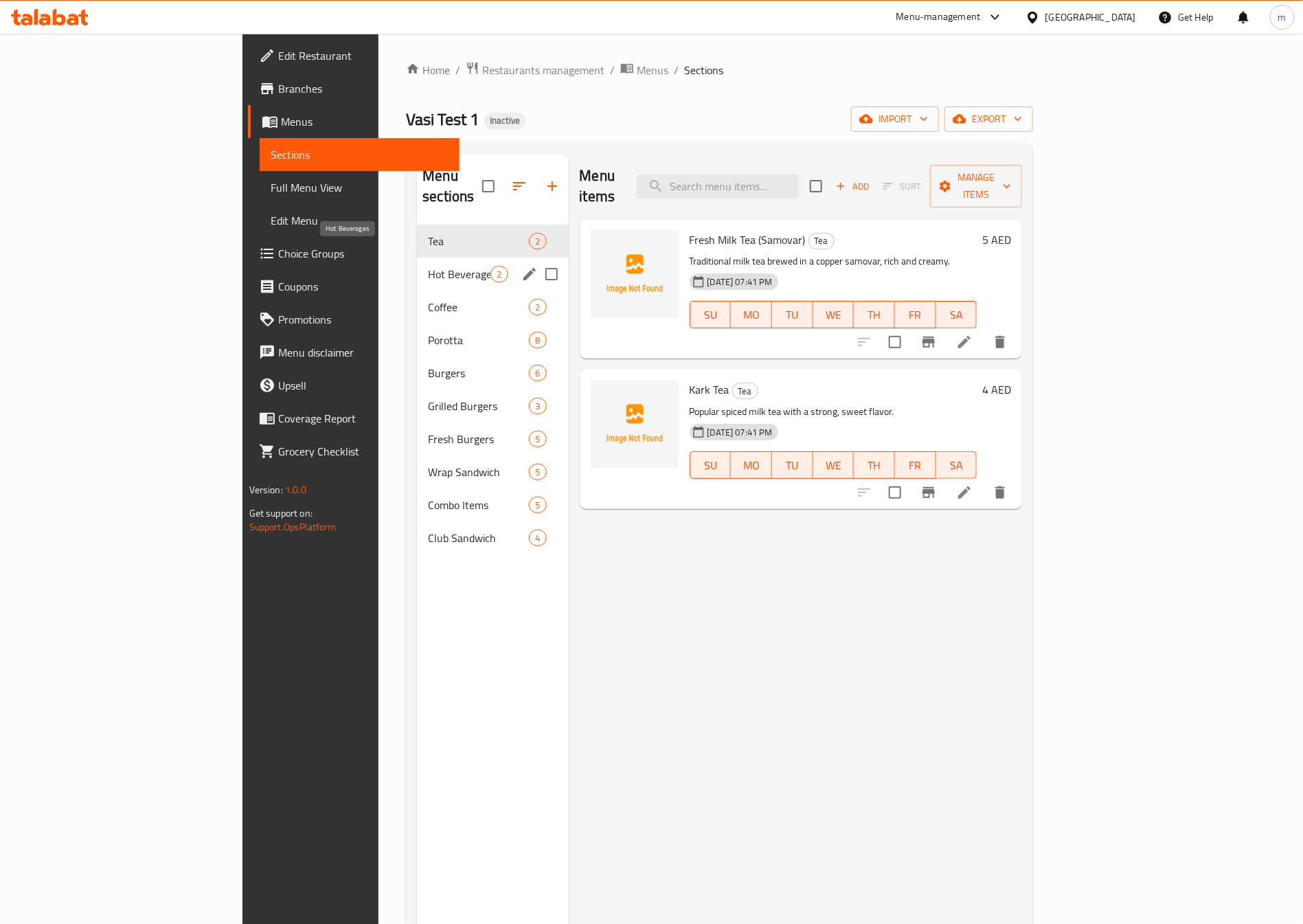
click at [428, 266] on span "Hot Beverages" at bounding box center [459, 273] width 63 height 17
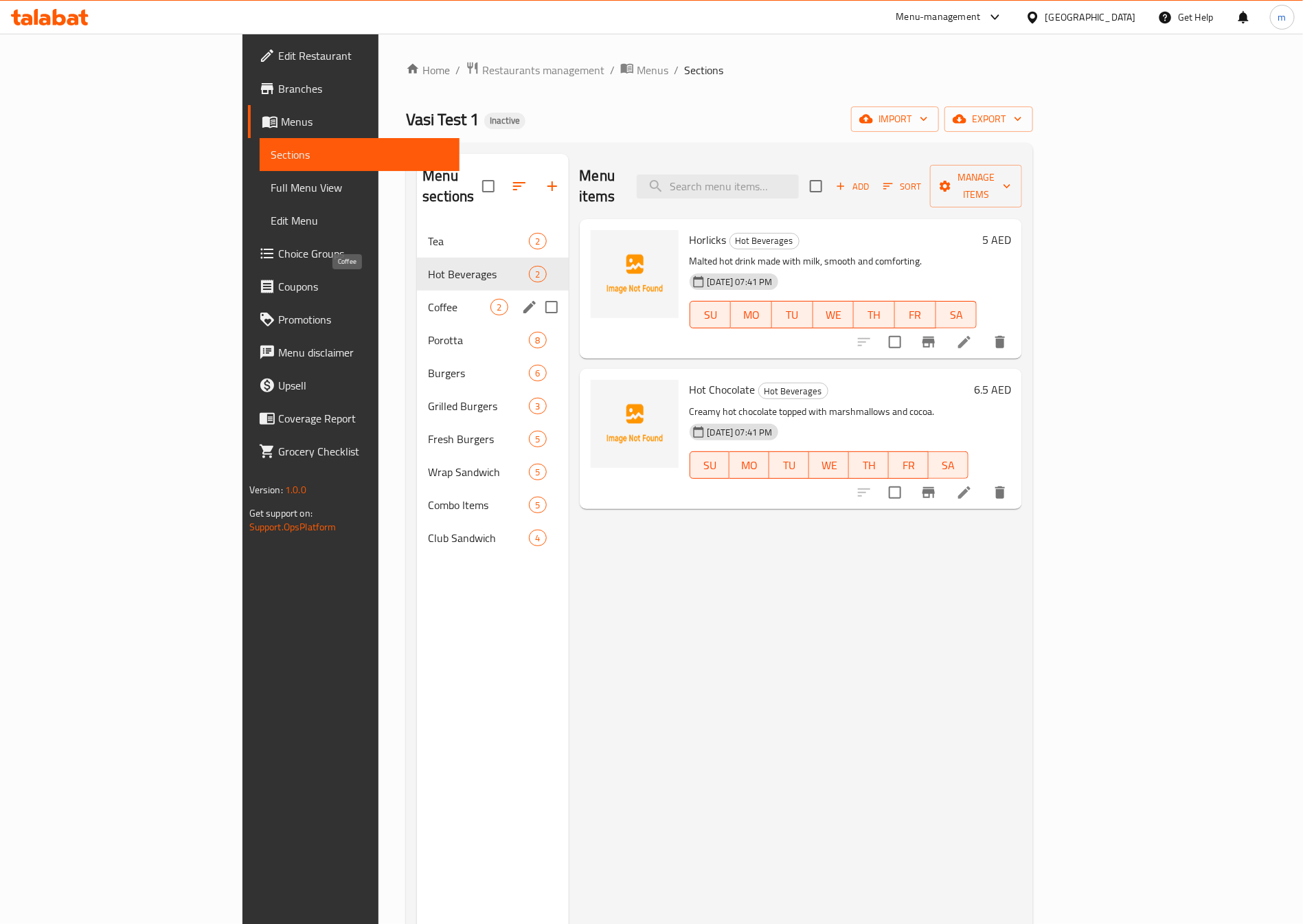
click at [428, 299] on span "Coffee" at bounding box center [459, 307] width 63 height 17
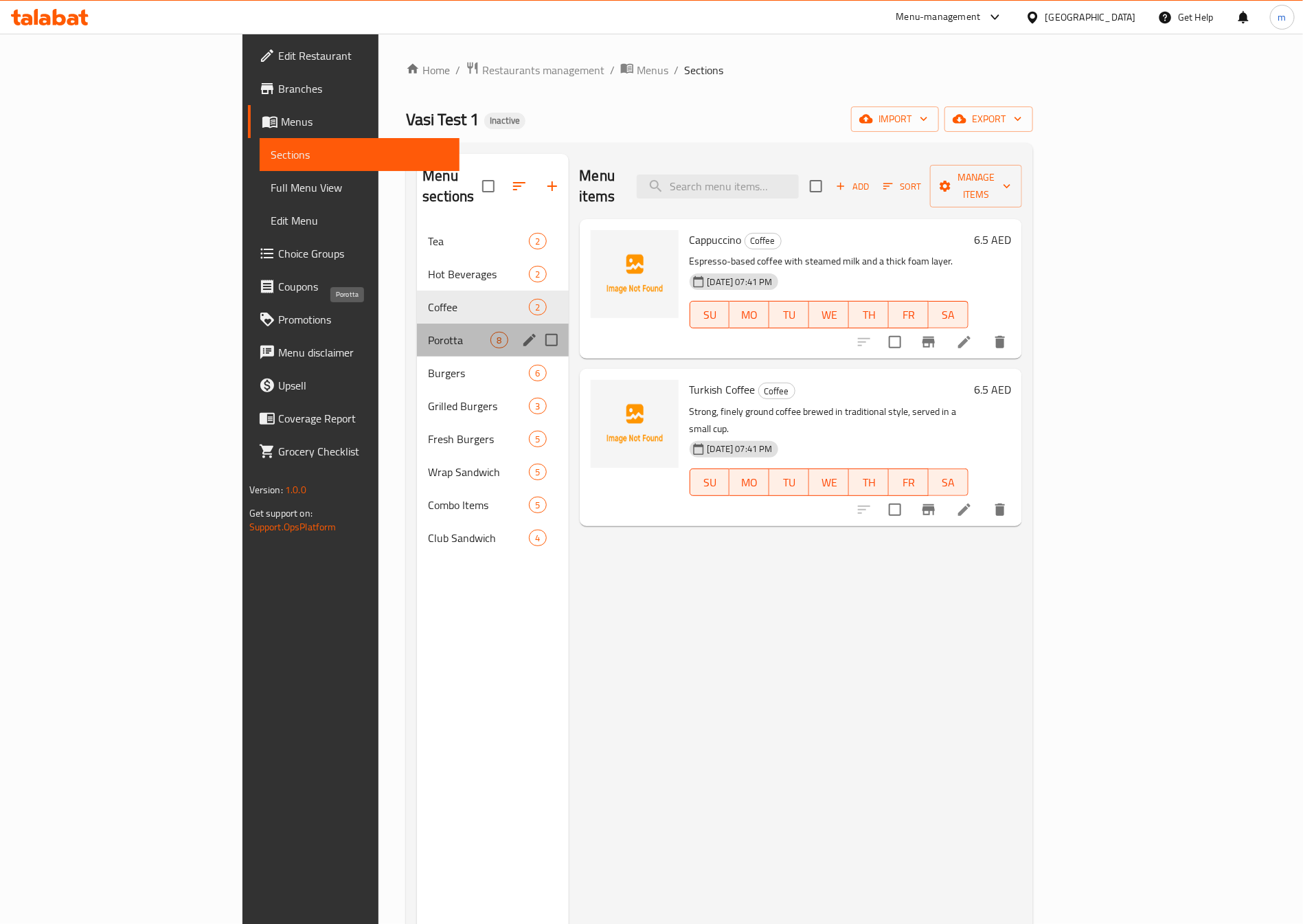
click at [428, 332] on span "Porotta" at bounding box center [459, 340] width 63 height 17
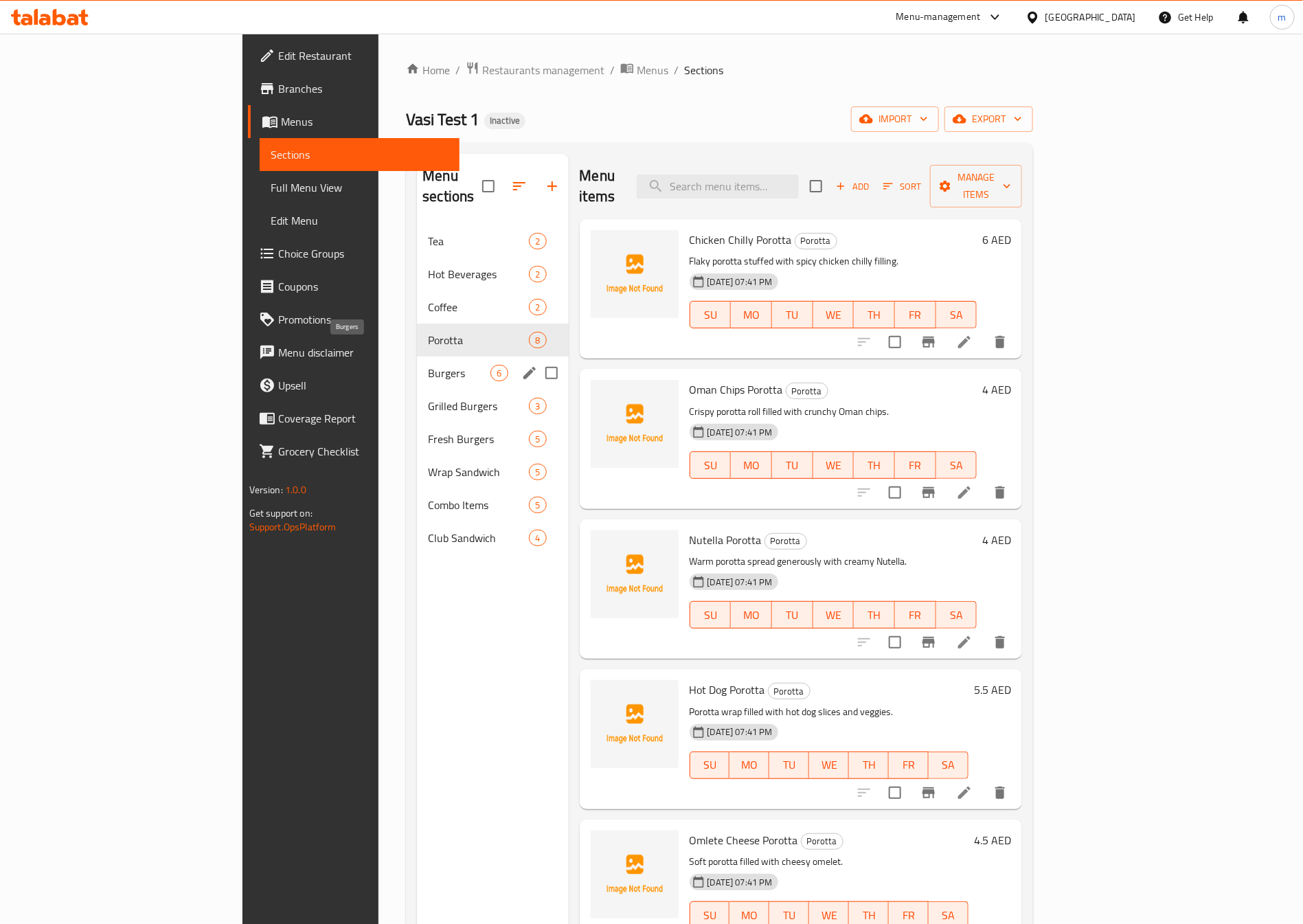
click at [428, 365] on span "Burgers" at bounding box center [459, 373] width 63 height 17
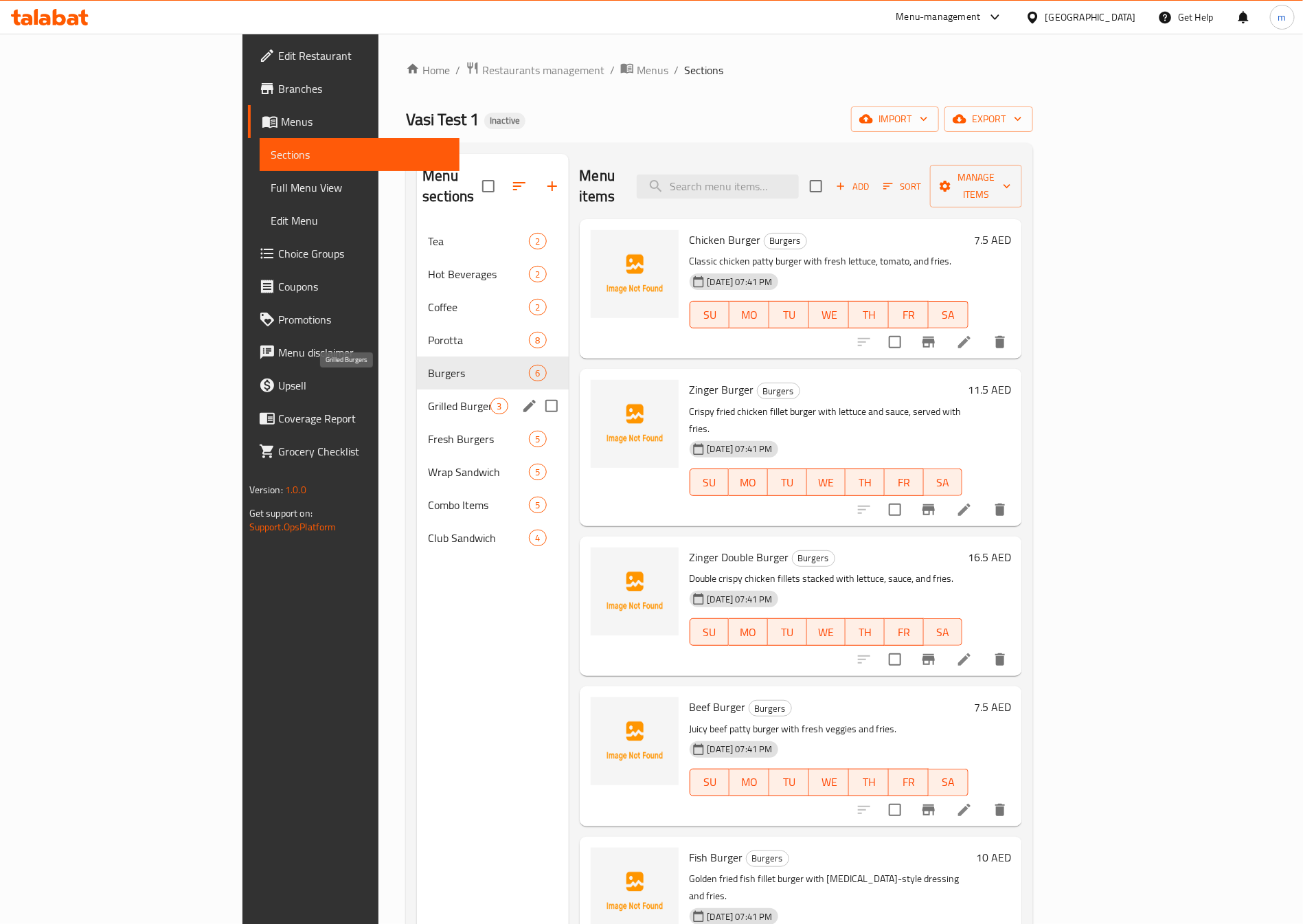
click at [428, 397] on span "Grilled Burgers" at bounding box center [459, 405] width 63 height 17
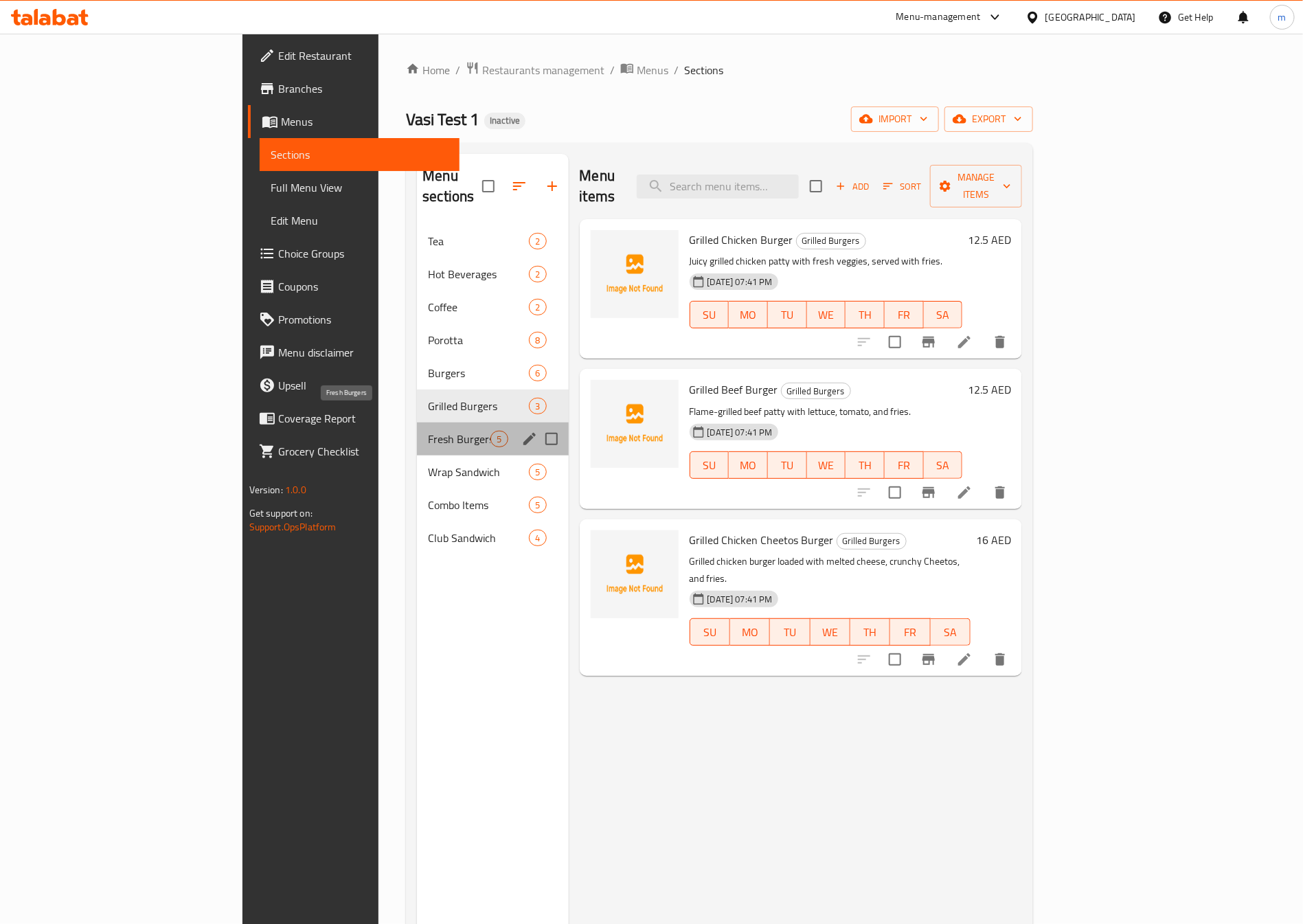
click at [428, 431] on span "Fresh Burgers" at bounding box center [459, 439] width 63 height 17
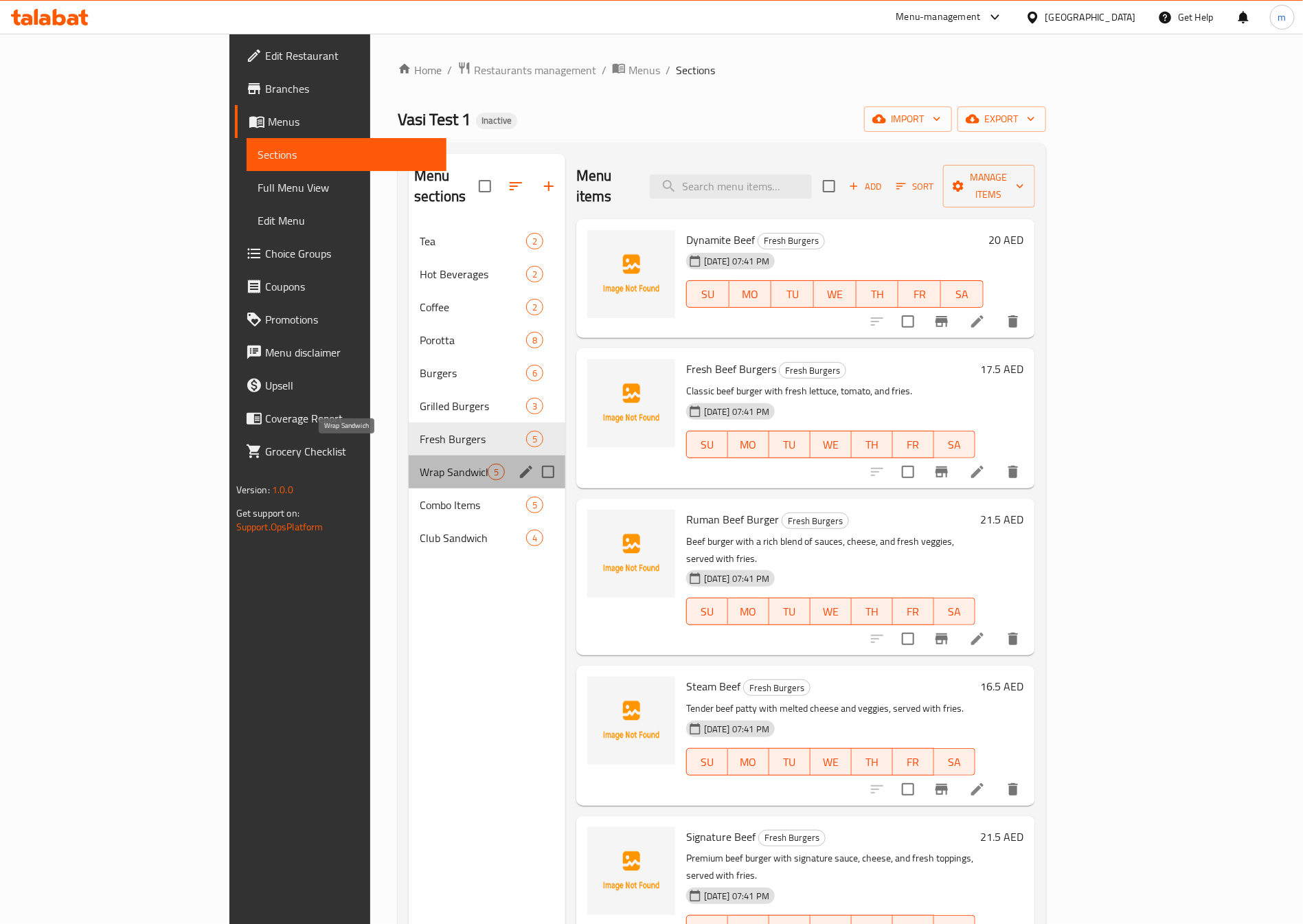
click at [420, 464] on span "Wrap Sandwich" at bounding box center [453, 472] width 68 height 17
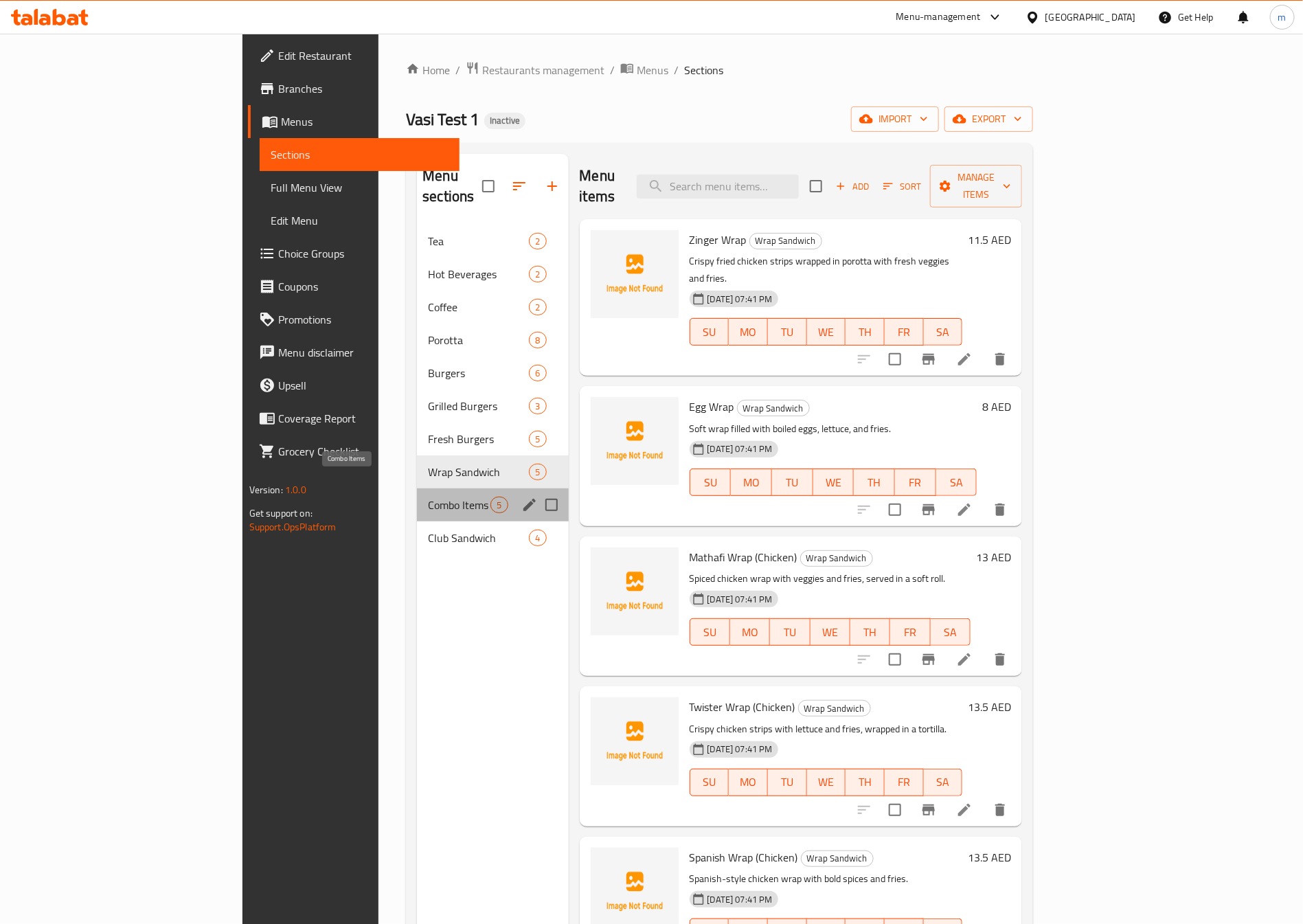
click at [428, 497] on span "Combo Items" at bounding box center [459, 504] width 63 height 17
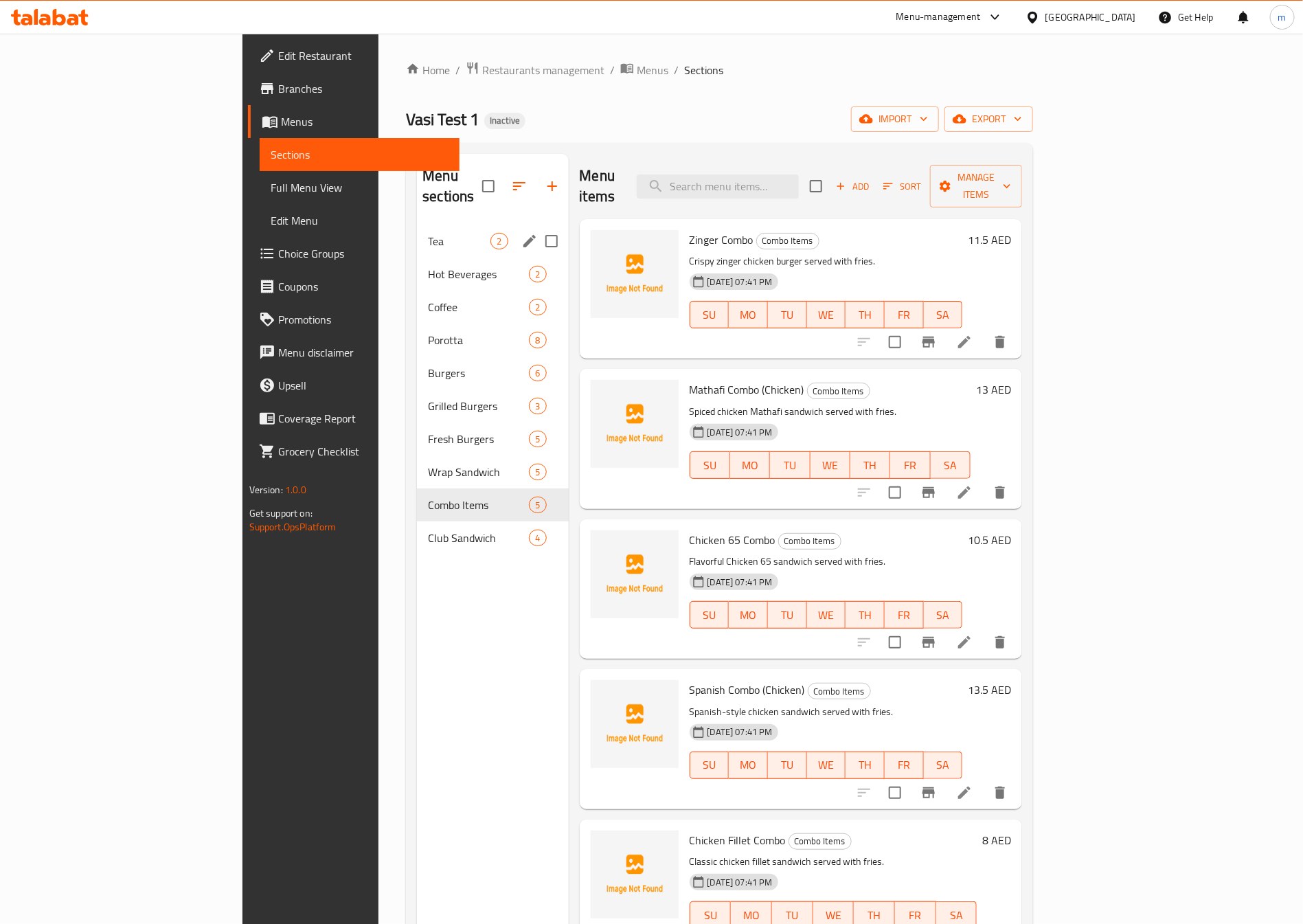
click at [417, 225] on div "Tea 2" at bounding box center [492, 241] width 151 height 33
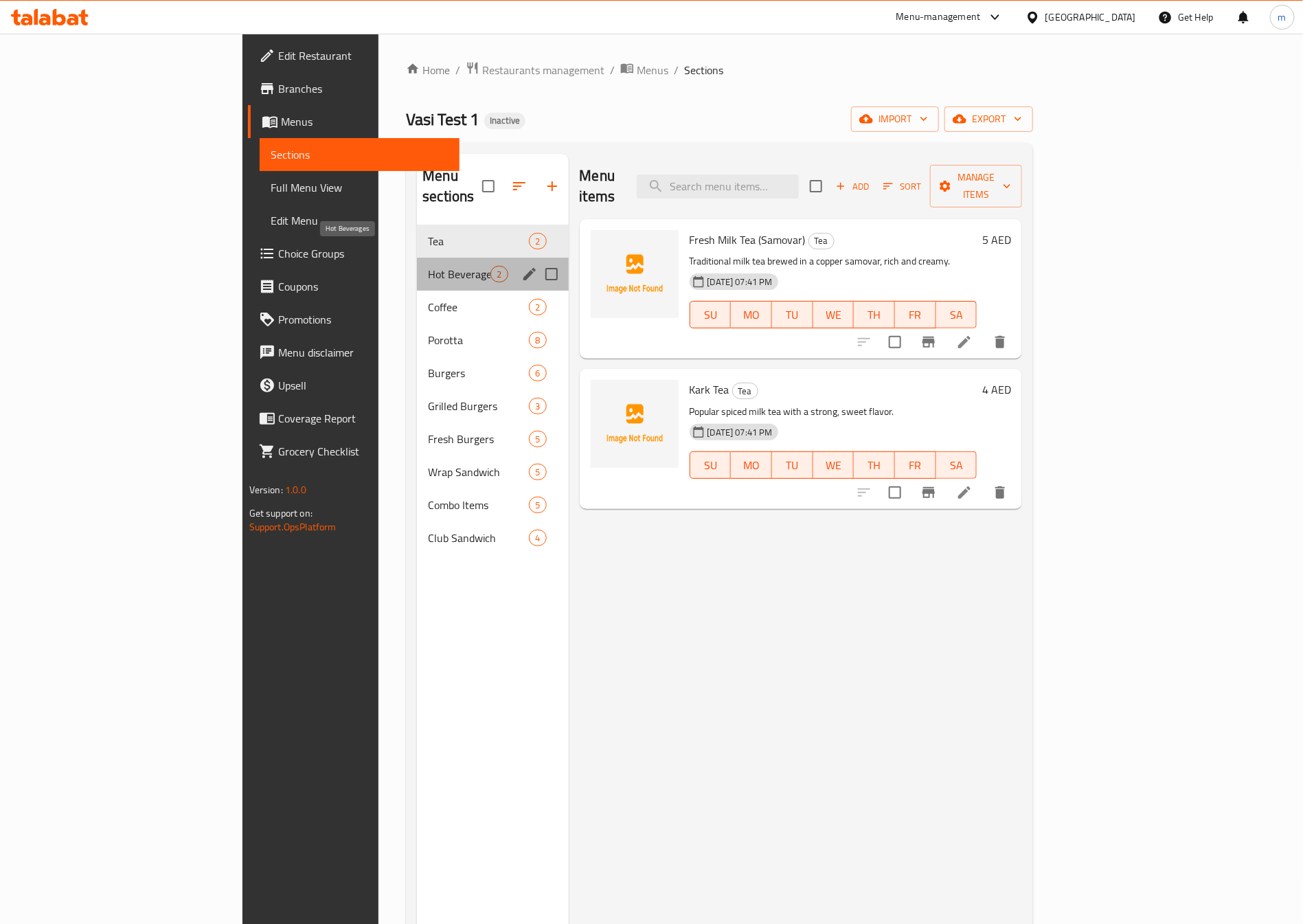
click at [428, 266] on span "Hot Beverages" at bounding box center [459, 273] width 63 height 17
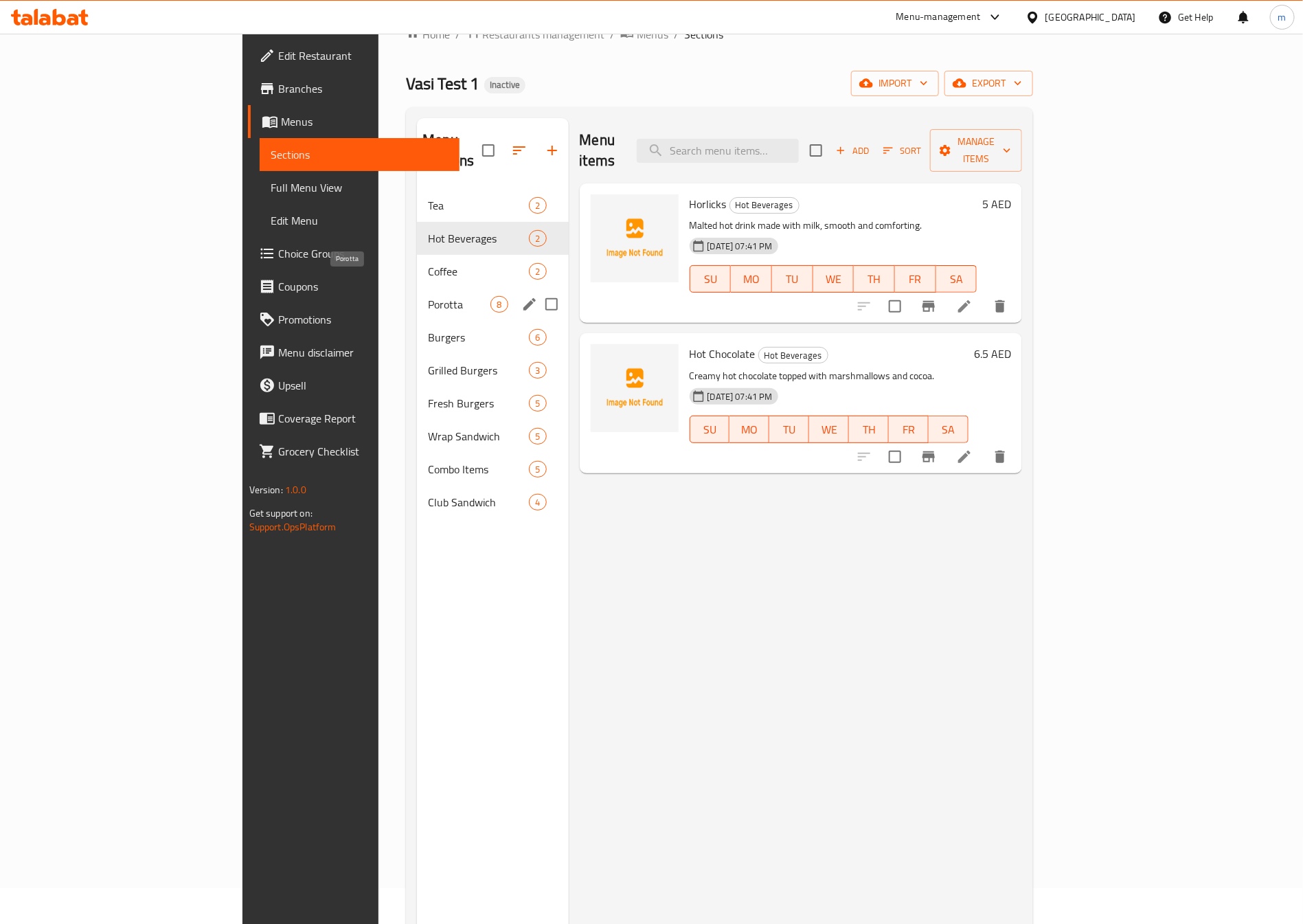
scroll to position [42, 0]
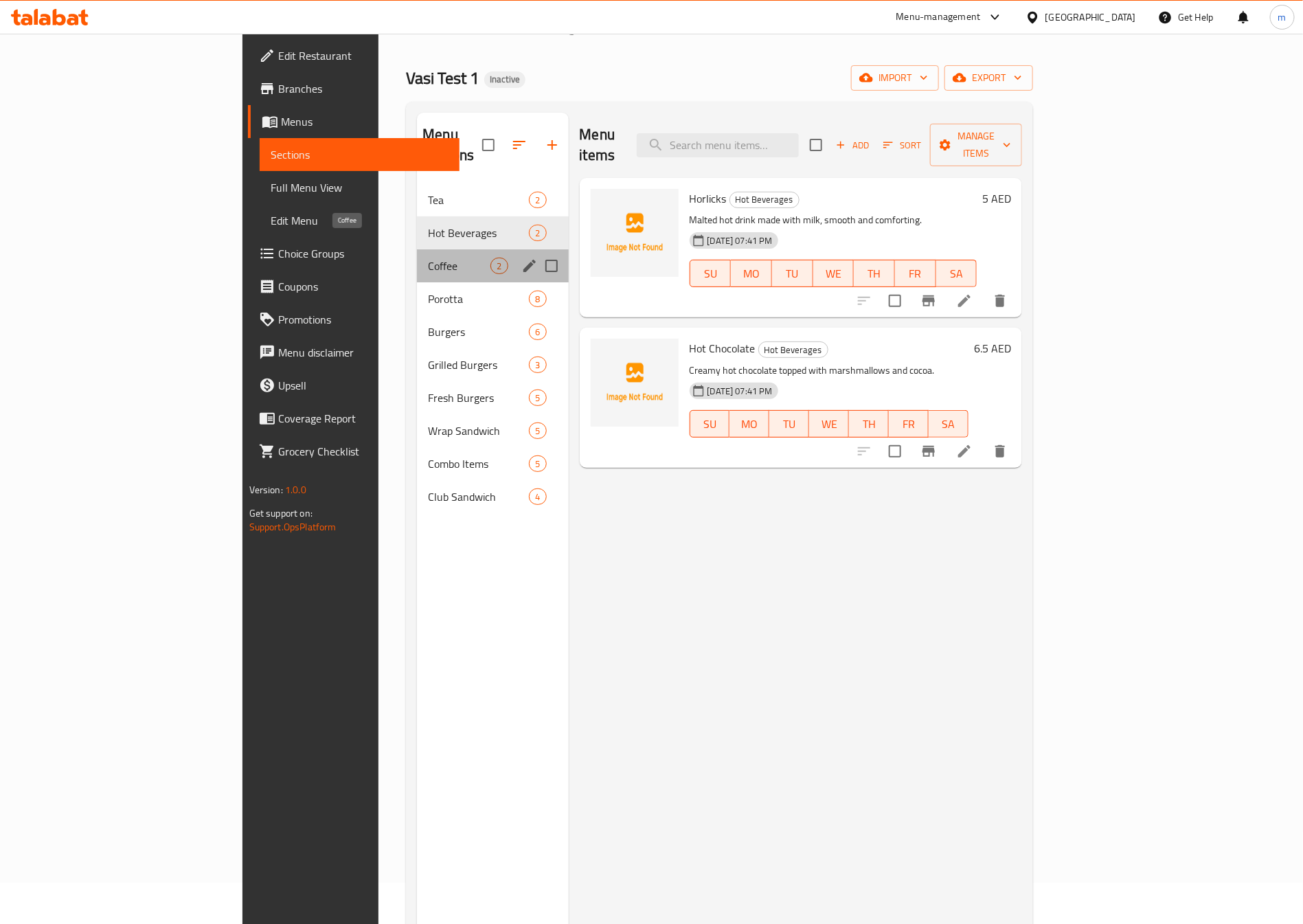
click at [428, 258] on span "Coffee" at bounding box center [459, 266] width 63 height 17
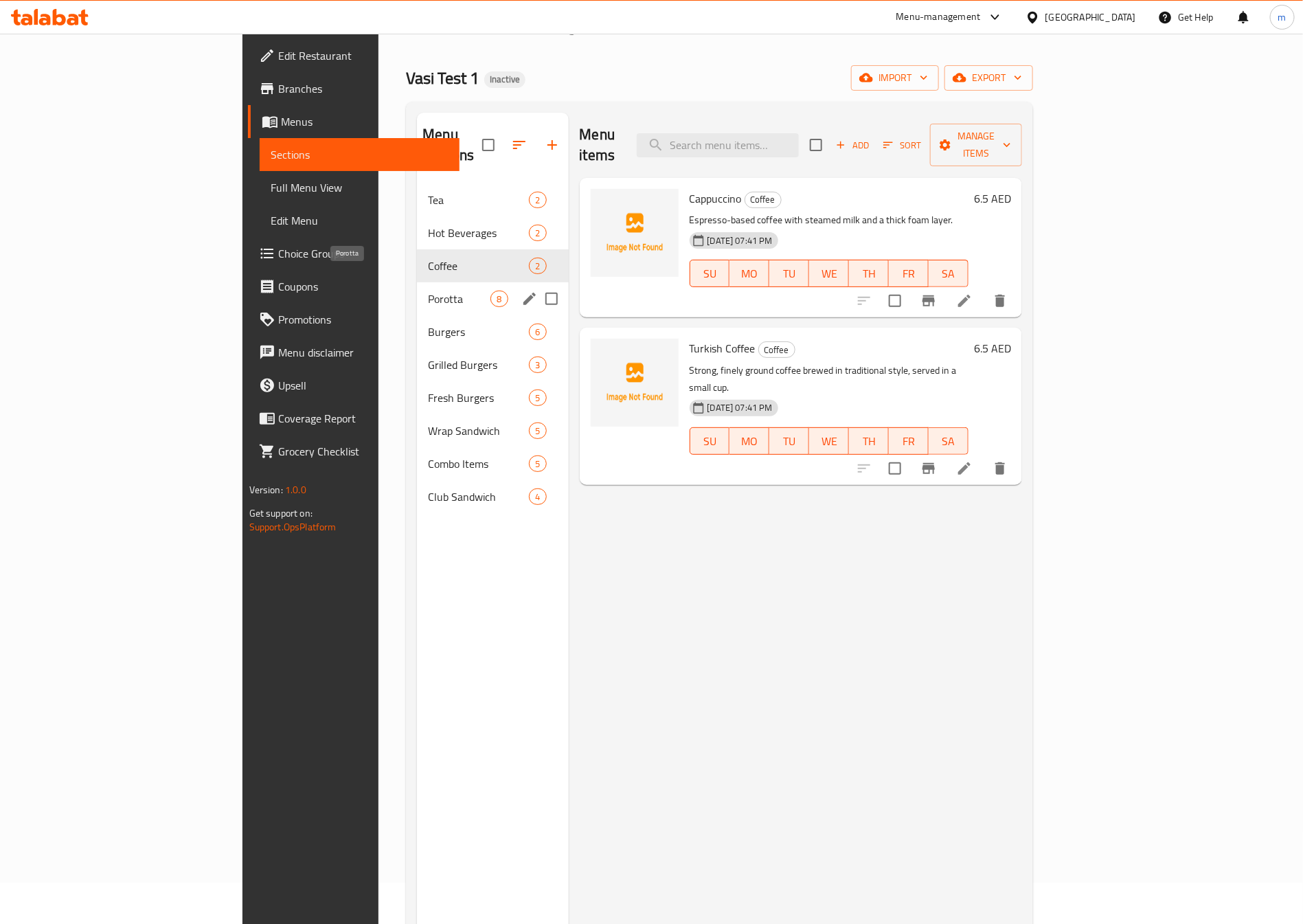
click at [428, 290] on span "Porotta" at bounding box center [459, 298] width 63 height 17
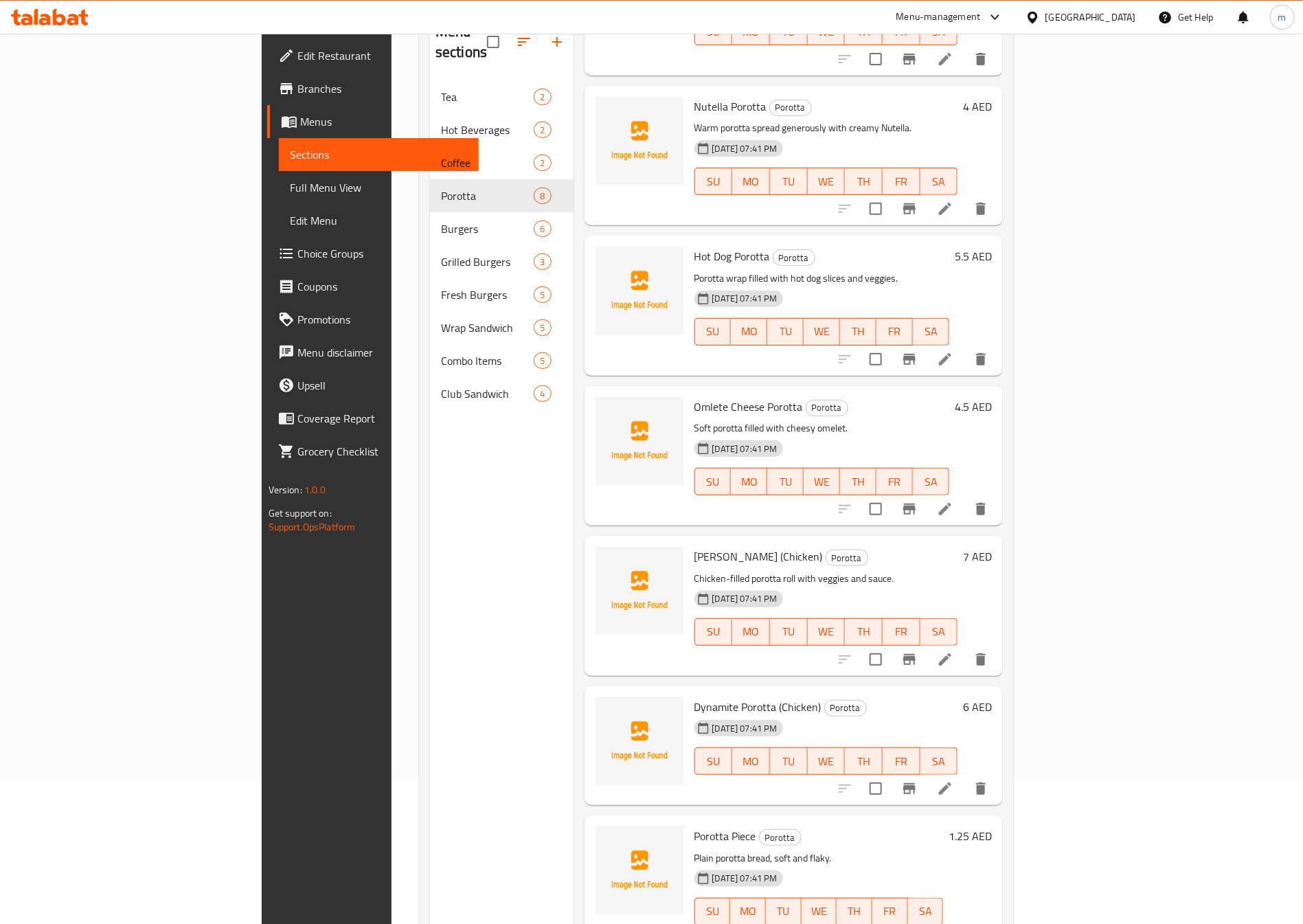
scroll to position [192, 0]
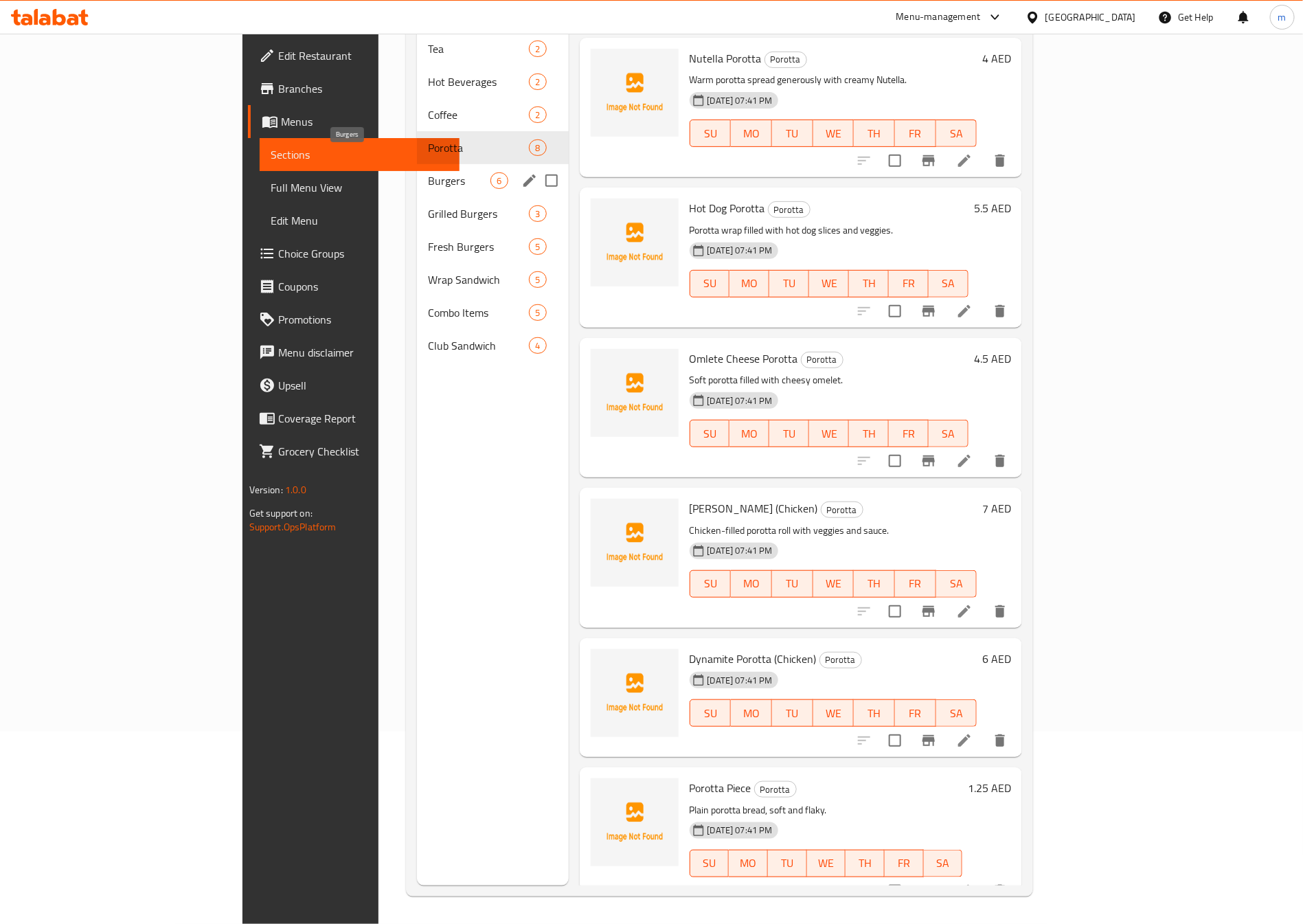
click at [428, 173] on span "Burgers" at bounding box center [459, 181] width 63 height 17
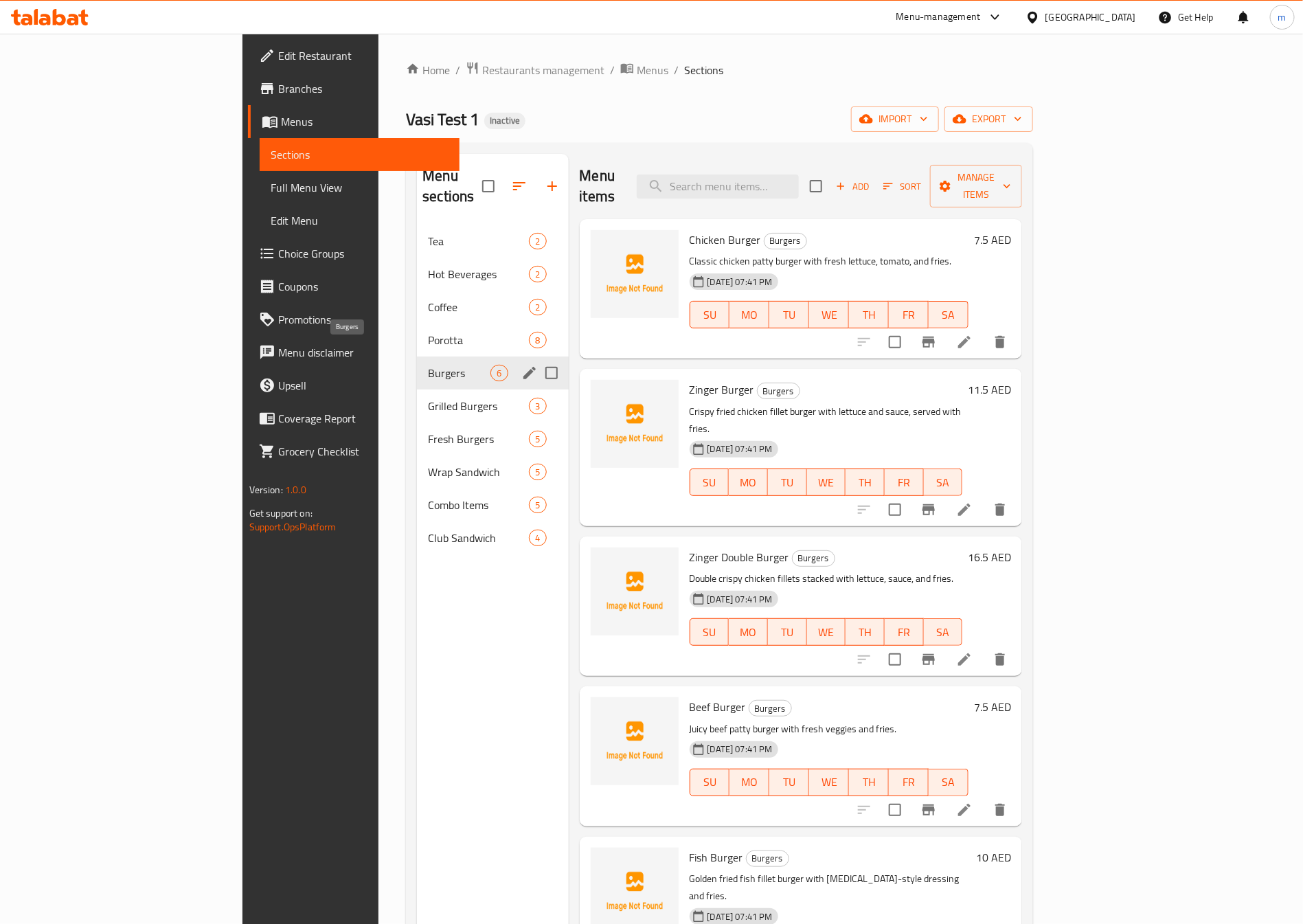
click at [428, 365] on span "Burgers" at bounding box center [459, 373] width 63 height 17
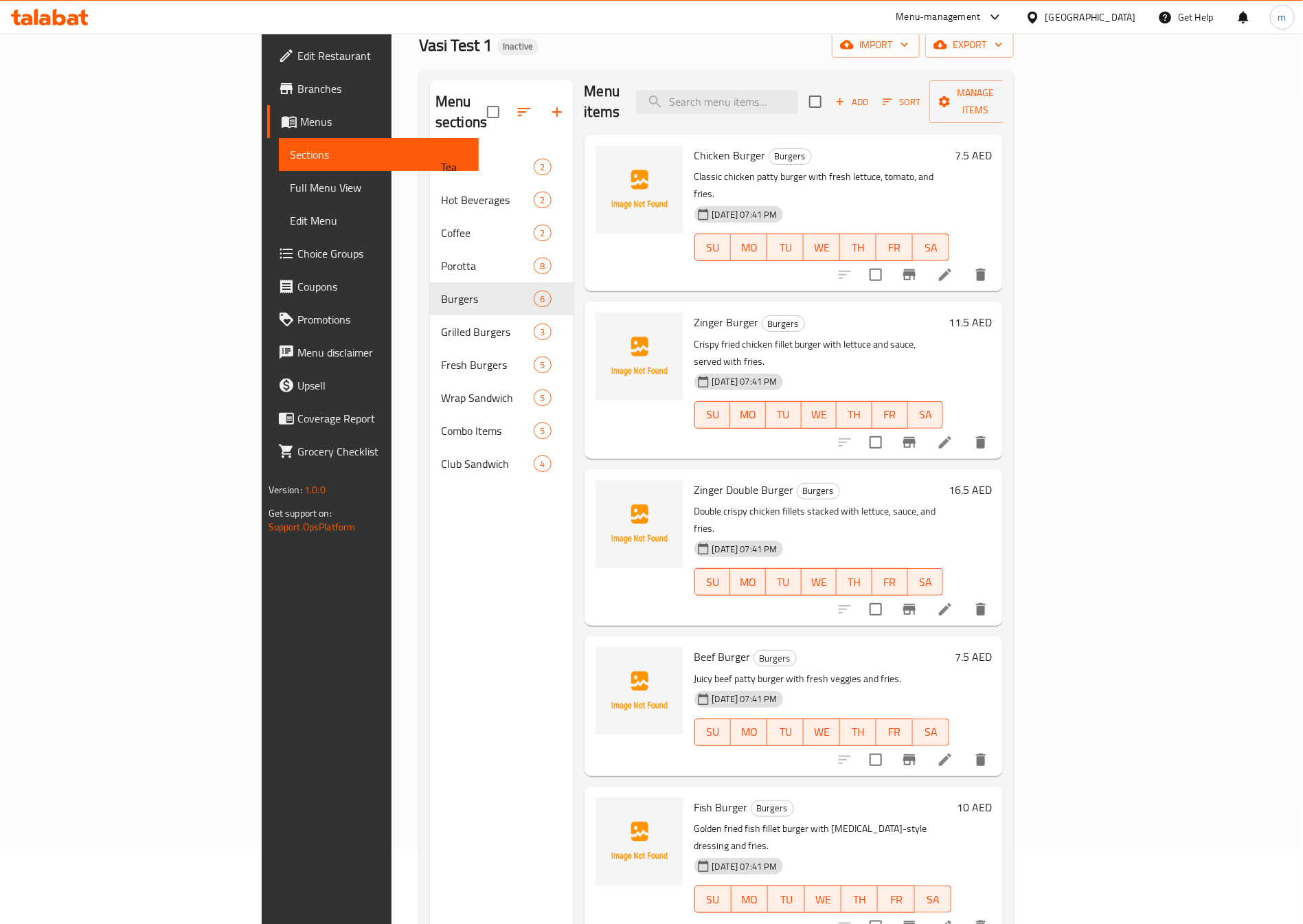
scroll to position [192, 0]
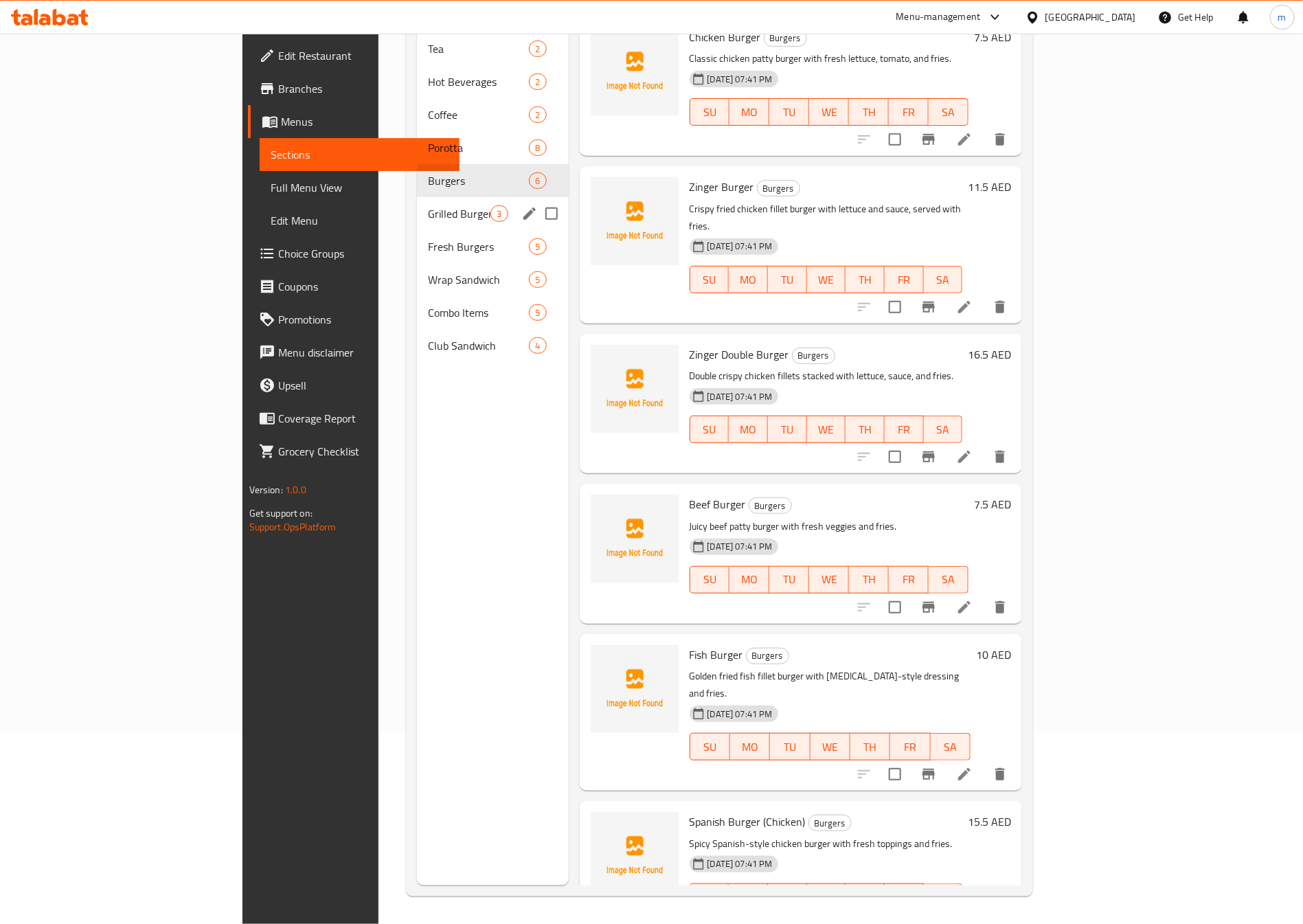
click at [428, 205] on span "Grilled Burgers" at bounding box center [459, 213] width 63 height 17
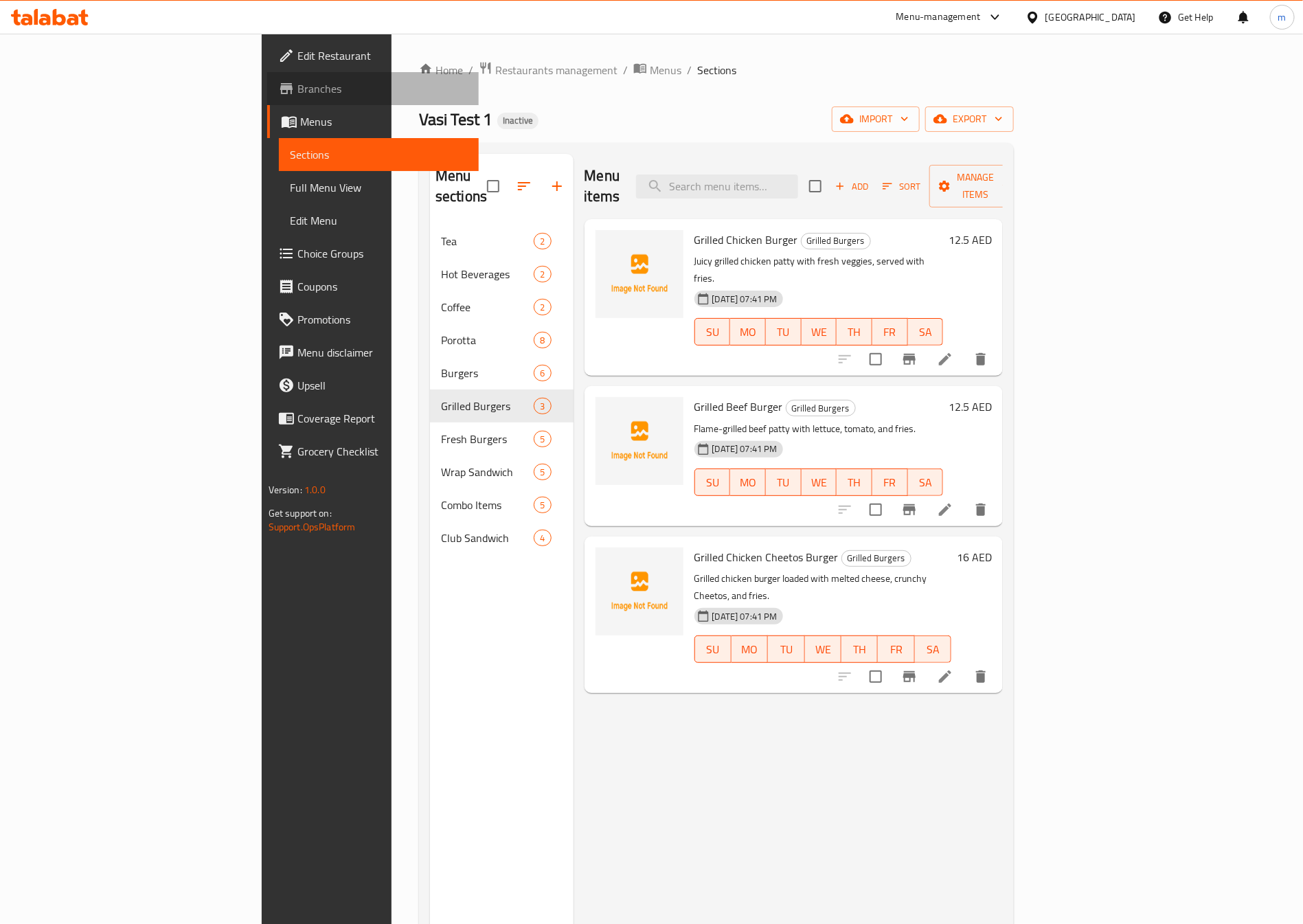
click at [297, 93] on span "Branches" at bounding box center [382, 89] width 171 height 17
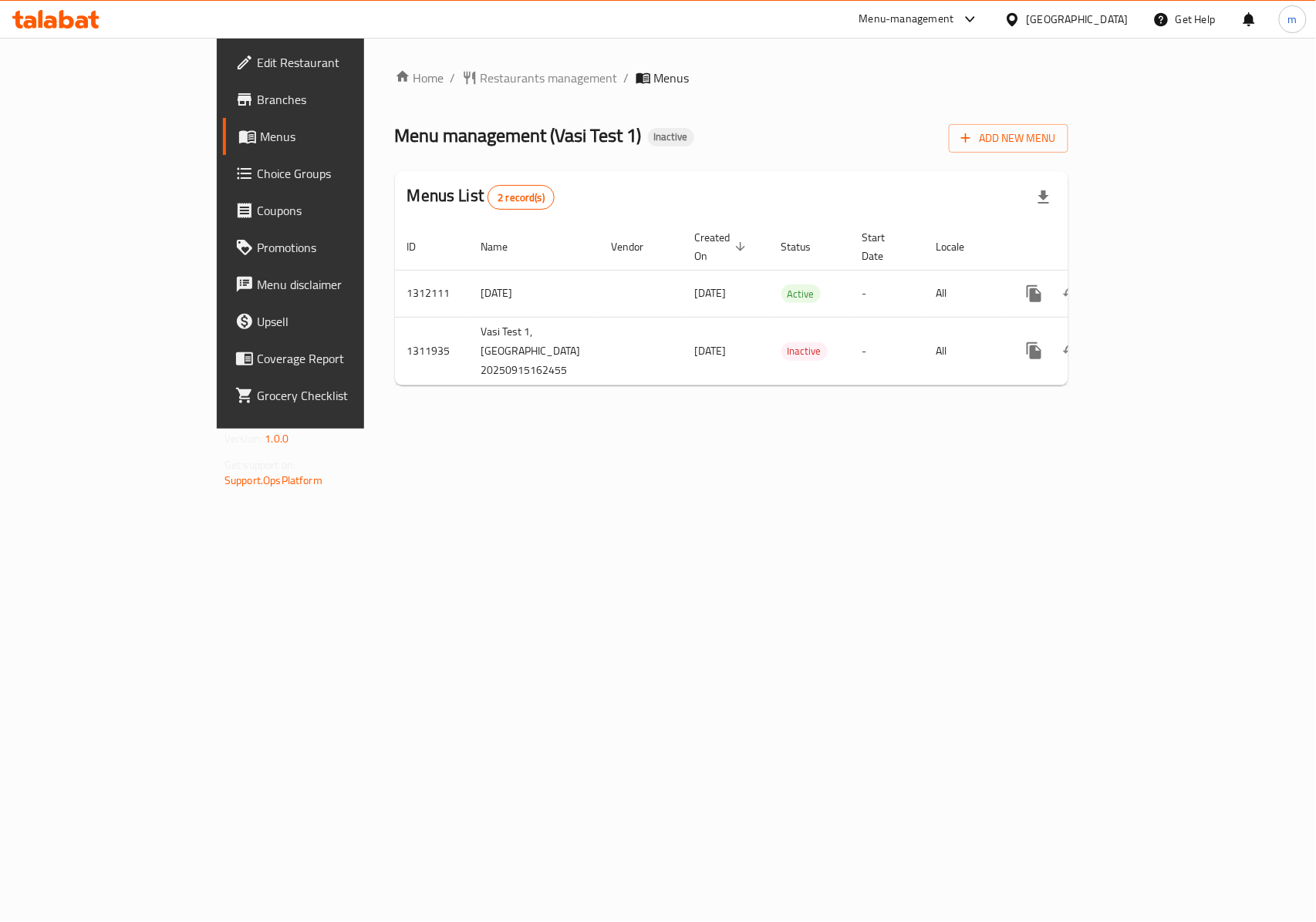
click at [256, 105] on span "Branches" at bounding box center [340, 99] width 167 height 19
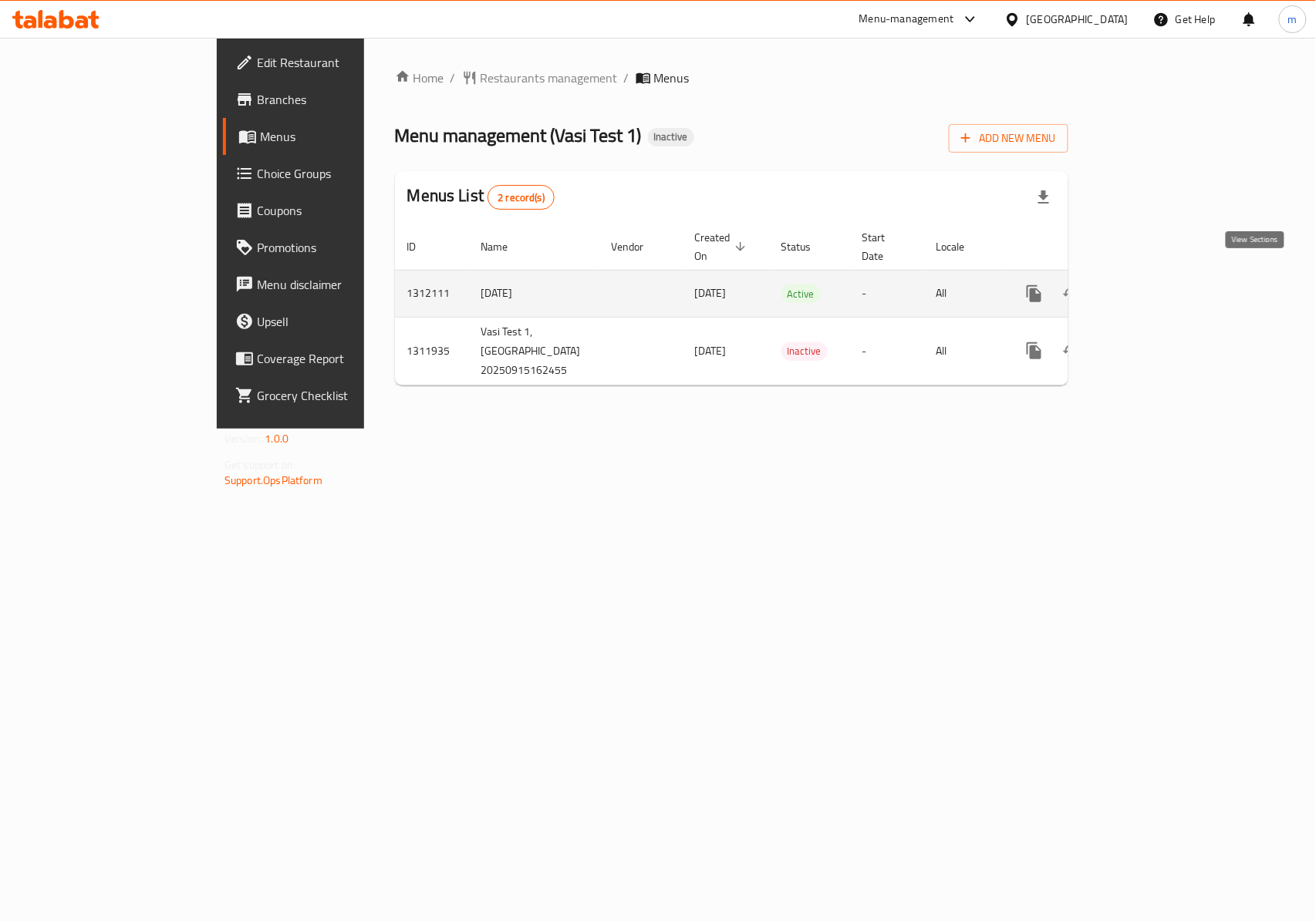
click at [1155, 284] on icon "enhanced table" at bounding box center [1145, 293] width 19 height 19
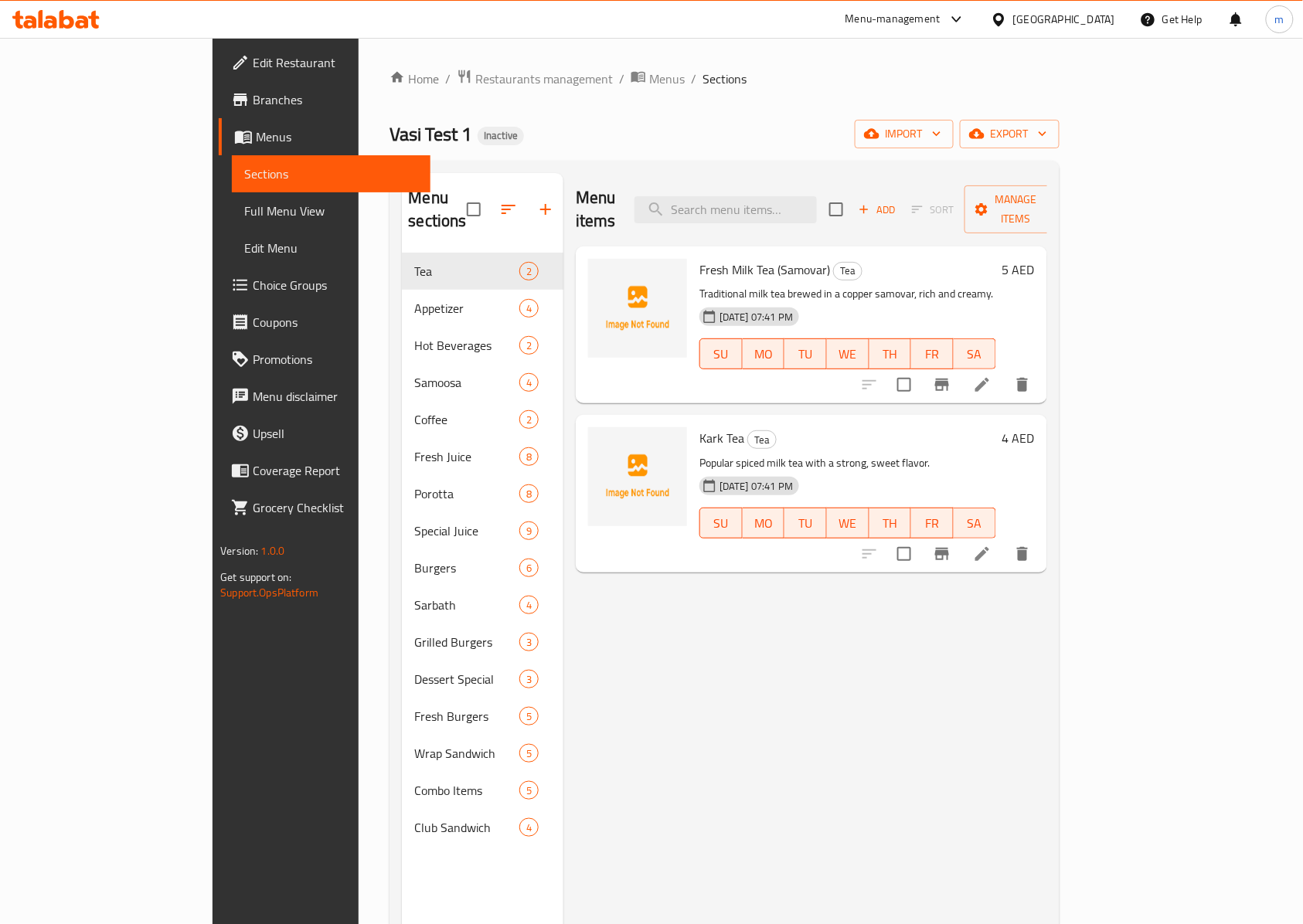
click at [256, 127] on span "Menus" at bounding box center [337, 136] width 162 height 19
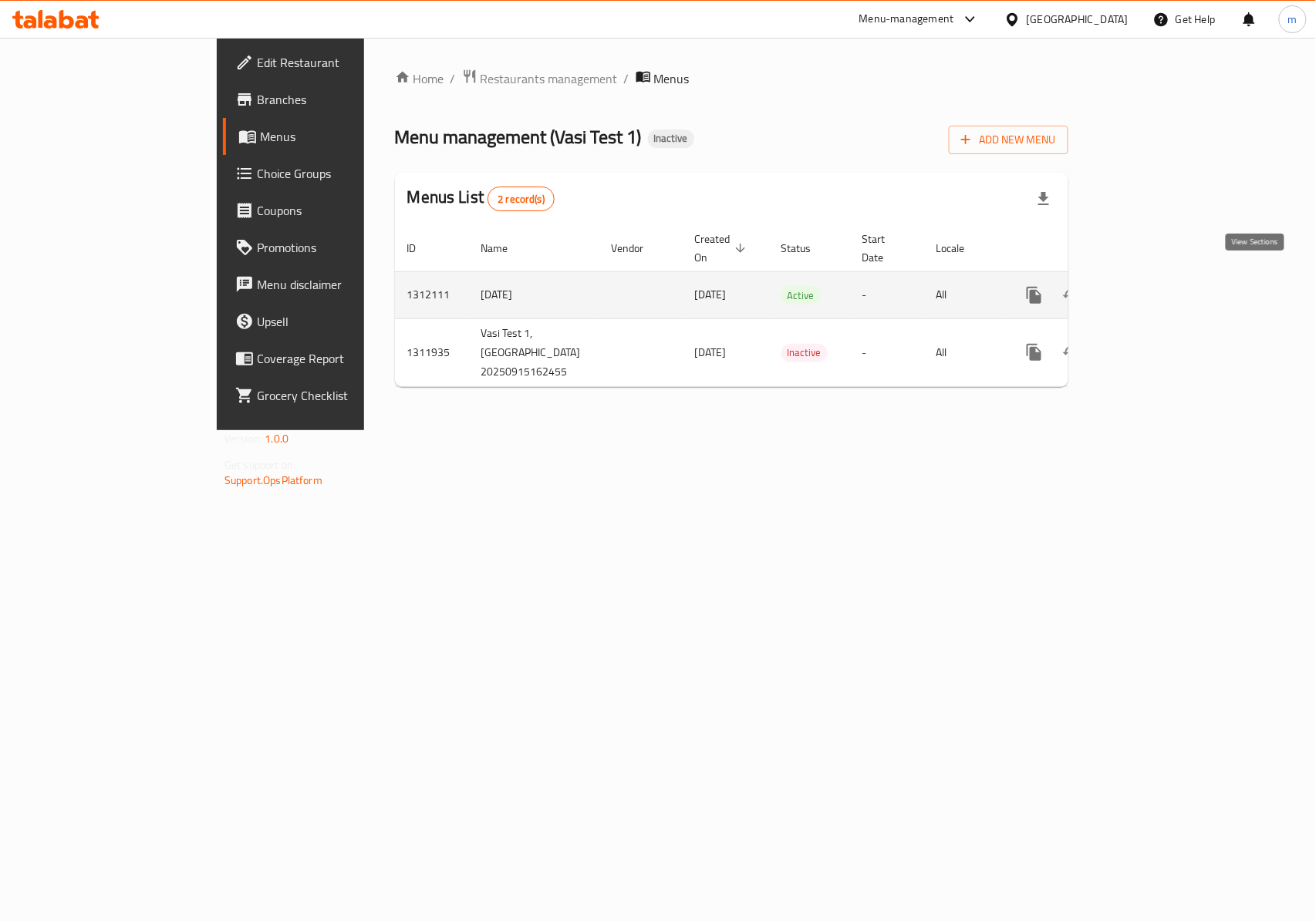
click at [1155, 286] on icon "enhanced table" at bounding box center [1145, 295] width 19 height 19
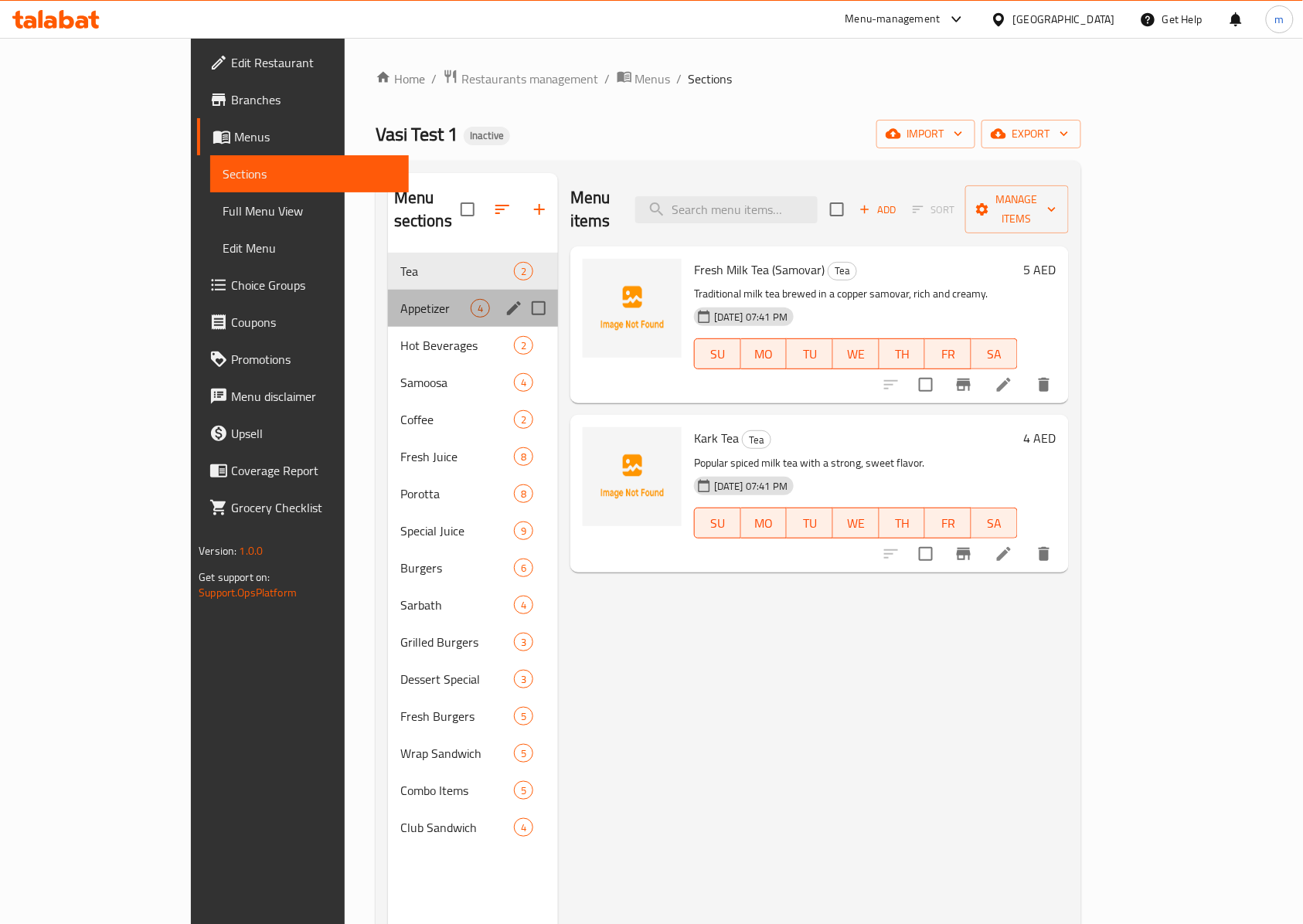
click at [389, 299] on div "Appetizer 4" at bounding box center [473, 308] width 170 height 37
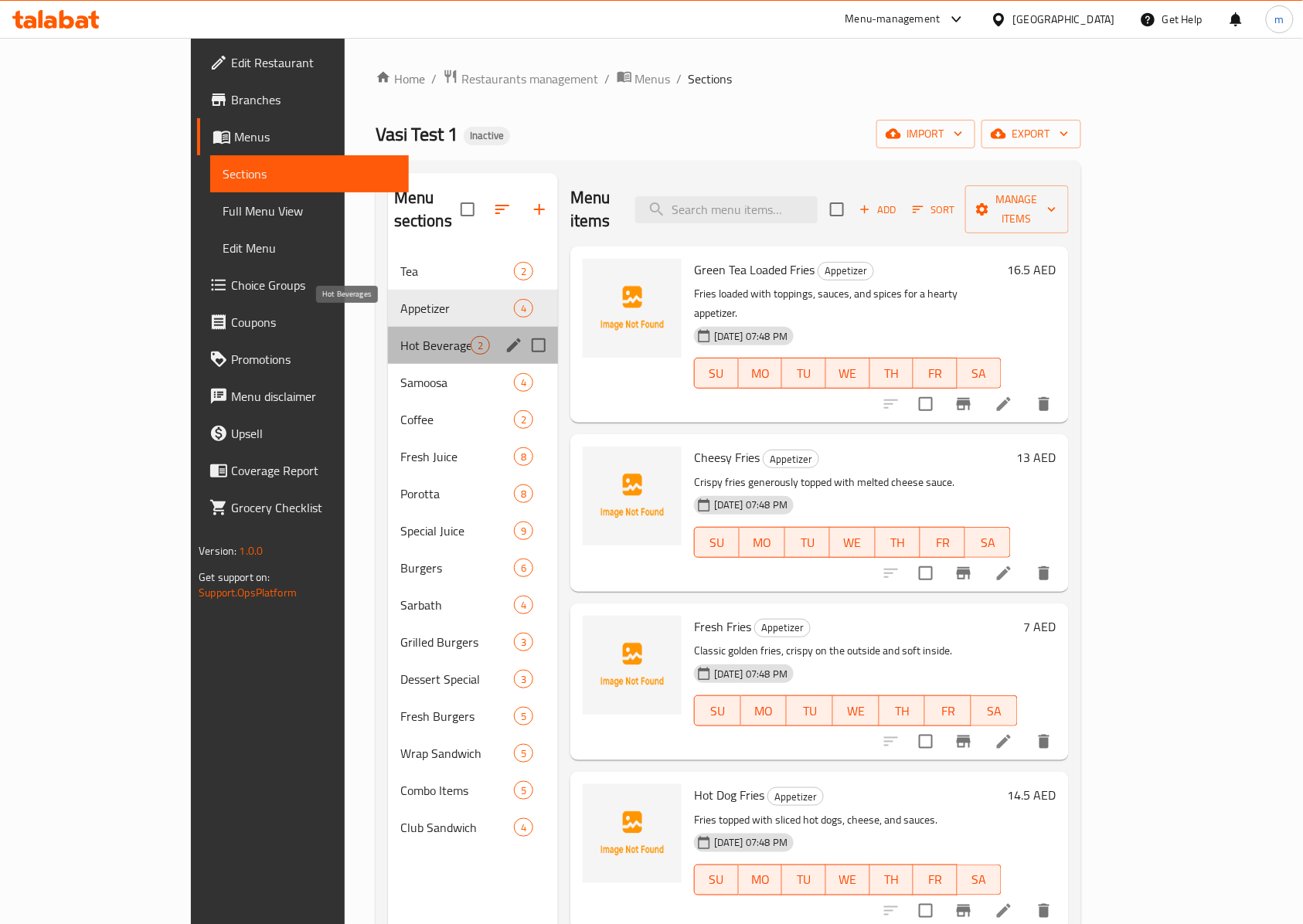
click at [400, 337] on span "Hot Beverages" at bounding box center [435, 346] width 71 height 19
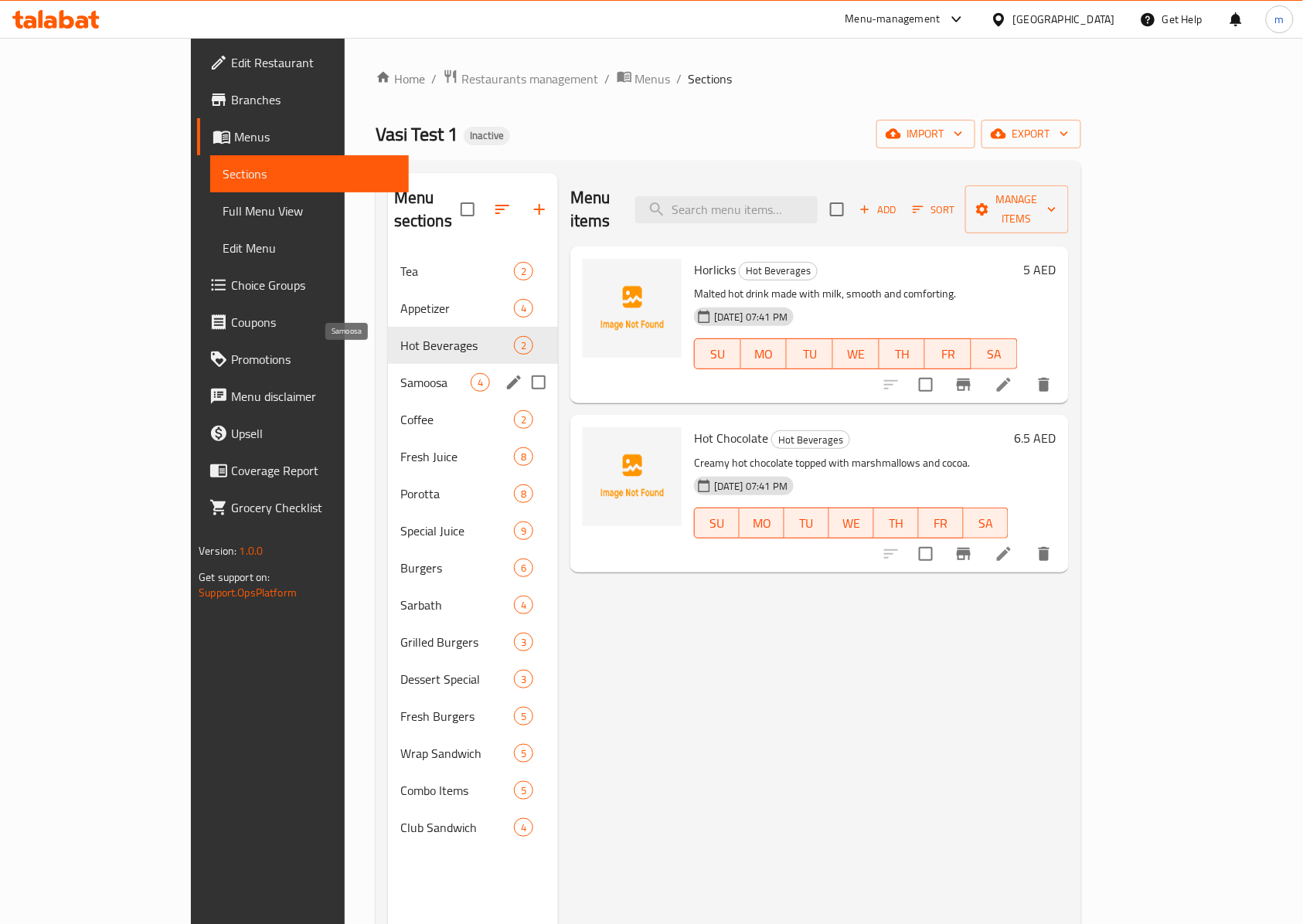
click at [400, 373] on span "Samoosa" at bounding box center [435, 382] width 71 height 19
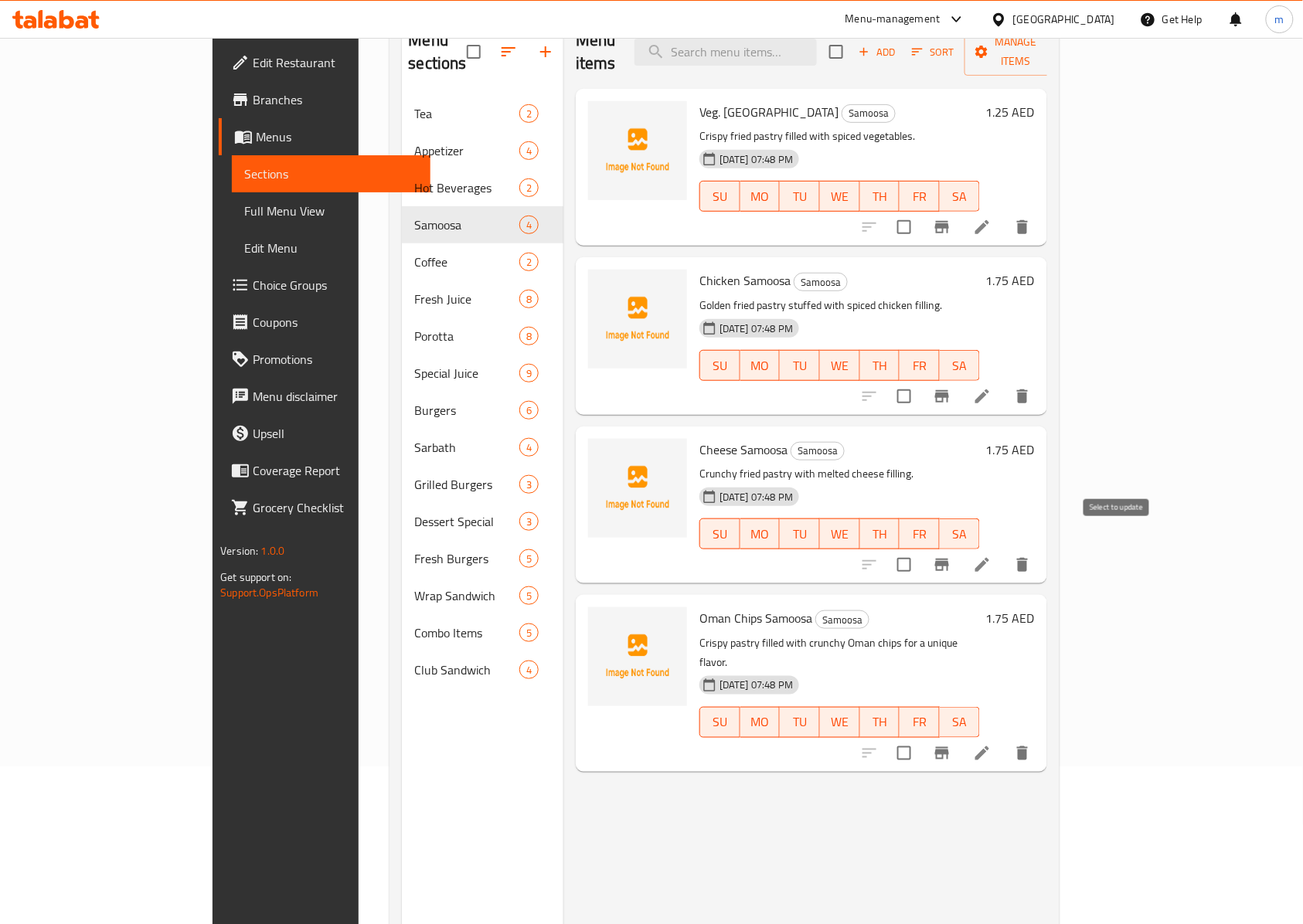
scroll to position [217, 0]
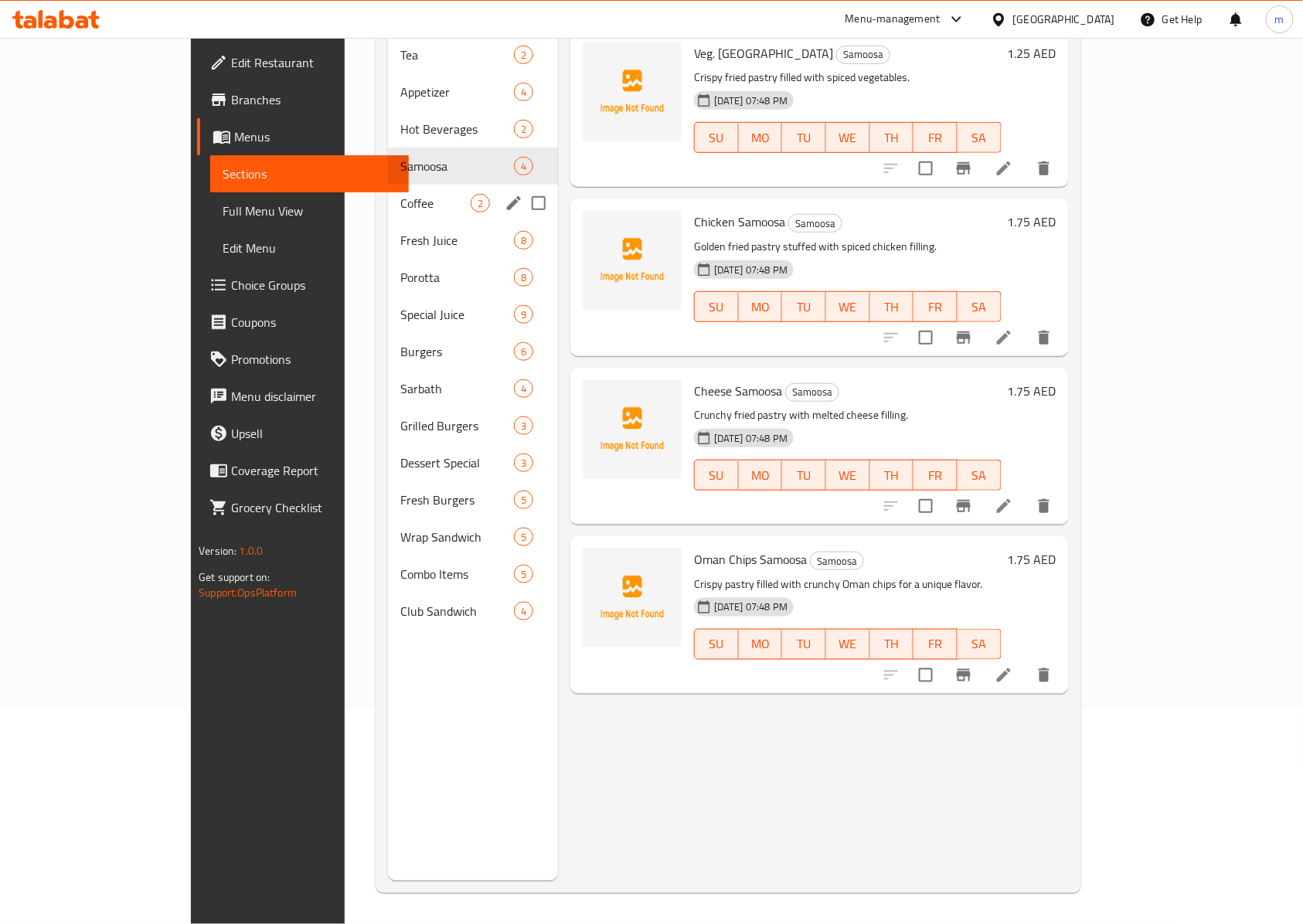
click at [400, 194] on span "Coffee" at bounding box center [435, 203] width 71 height 19
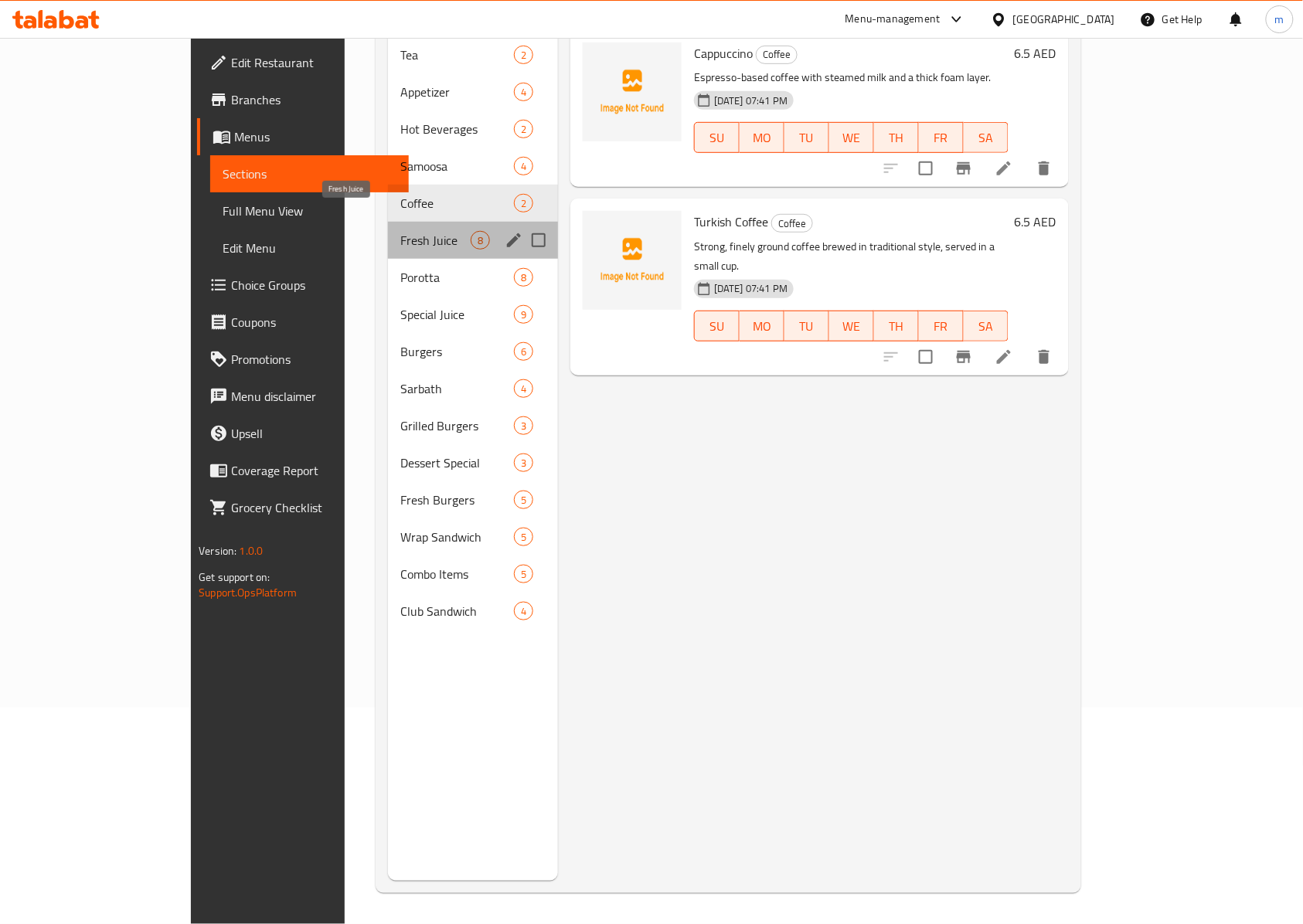
click at [400, 231] on span "Fresh Juice" at bounding box center [435, 240] width 71 height 19
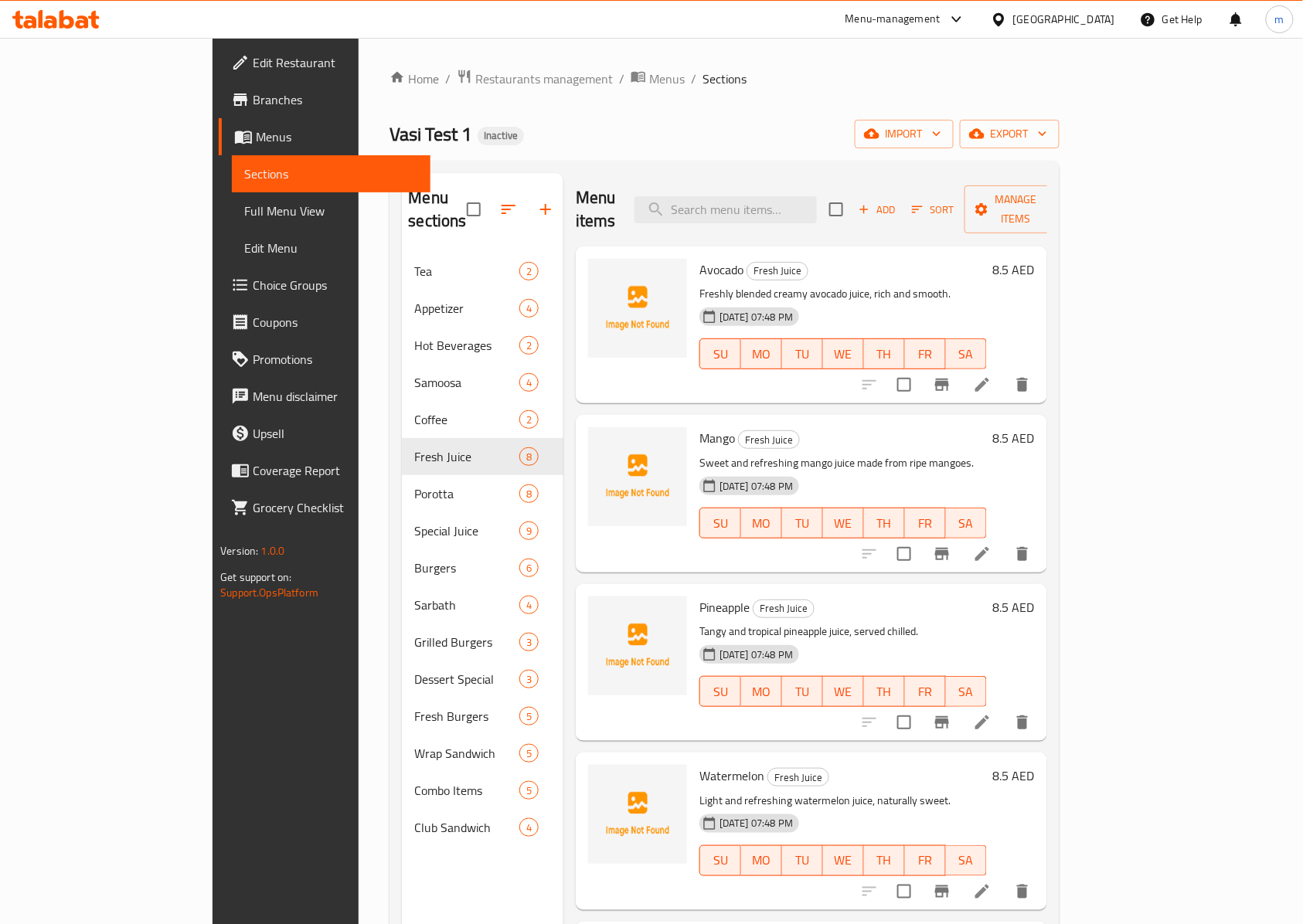
click at [253, 56] on span "Edit Restaurant" at bounding box center [336, 63] width 165 height 19
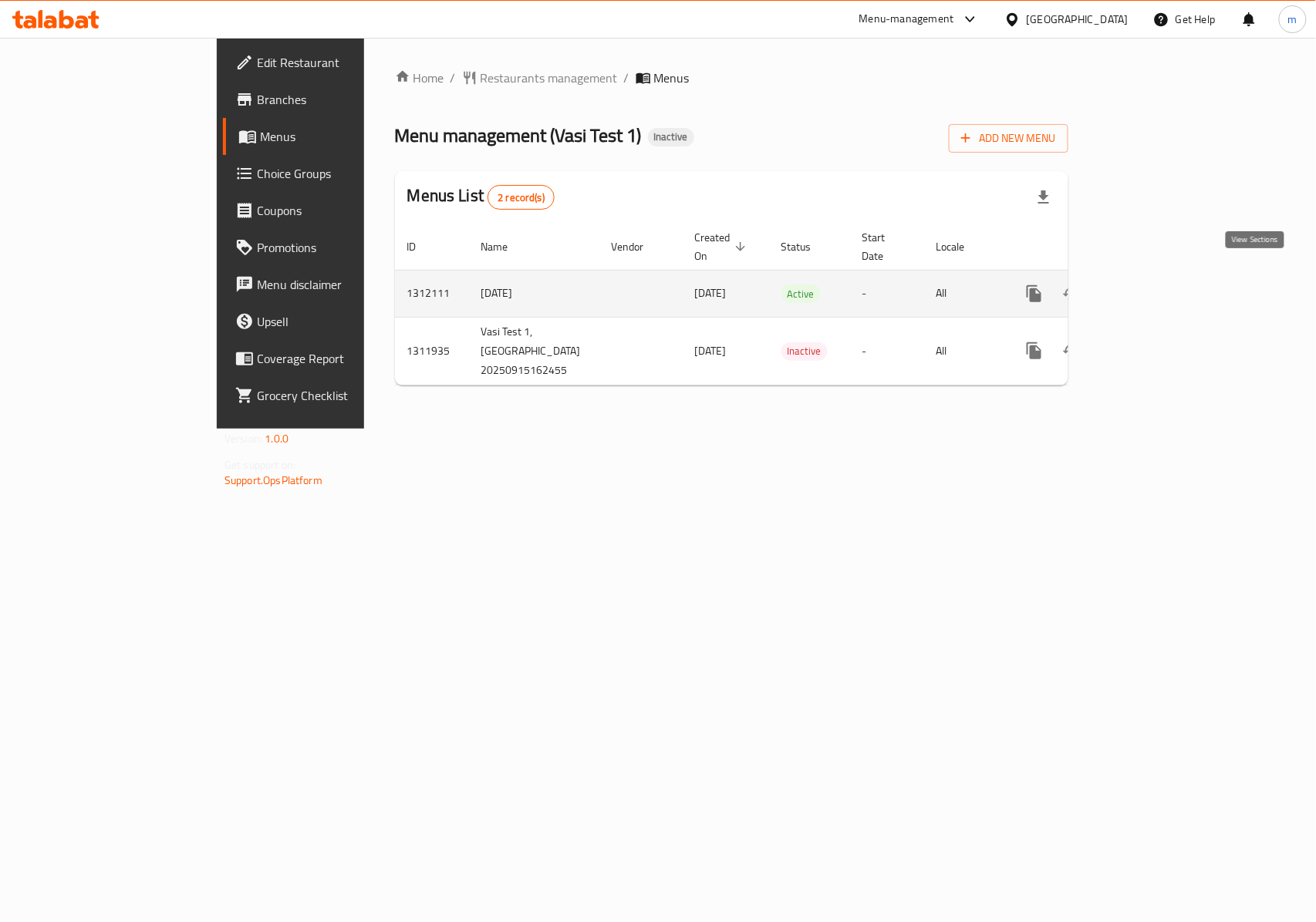
click at [1152, 287] on icon "enhanced table" at bounding box center [1145, 294] width 14 height 14
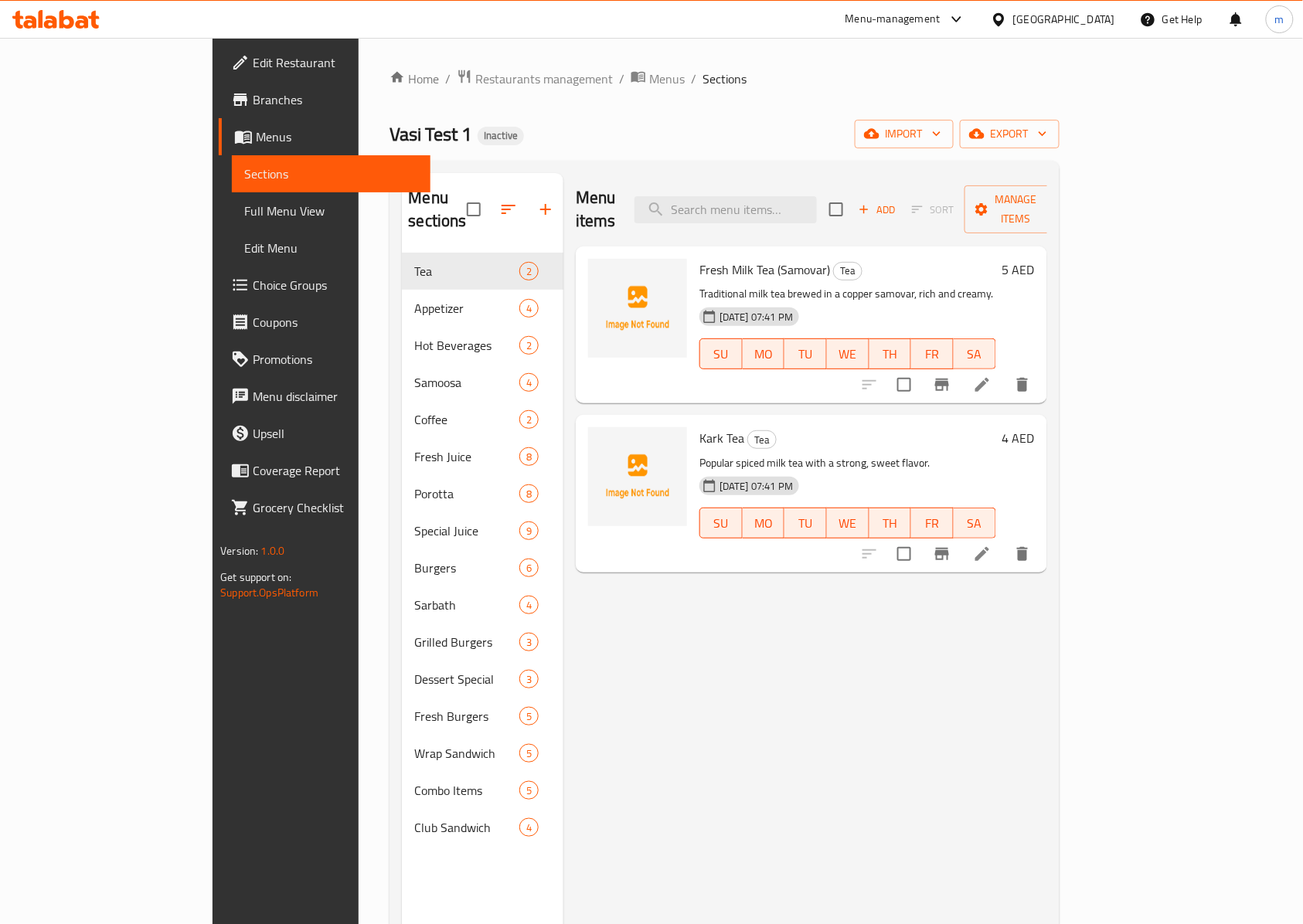
click at [256, 132] on span "Menus" at bounding box center [337, 136] width 162 height 19
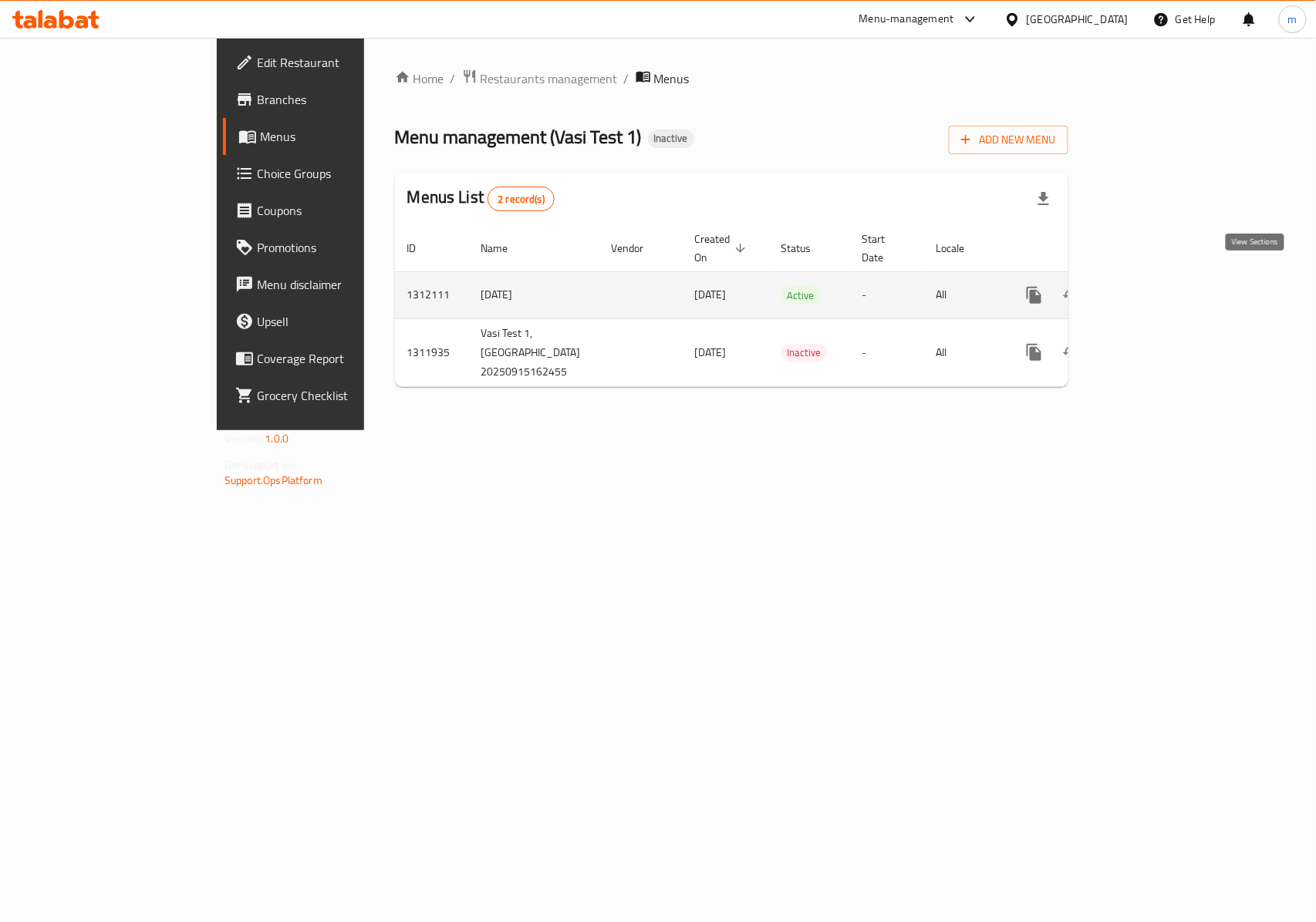
click at [1164, 294] on link "enhanced table" at bounding box center [1145, 295] width 37 height 37
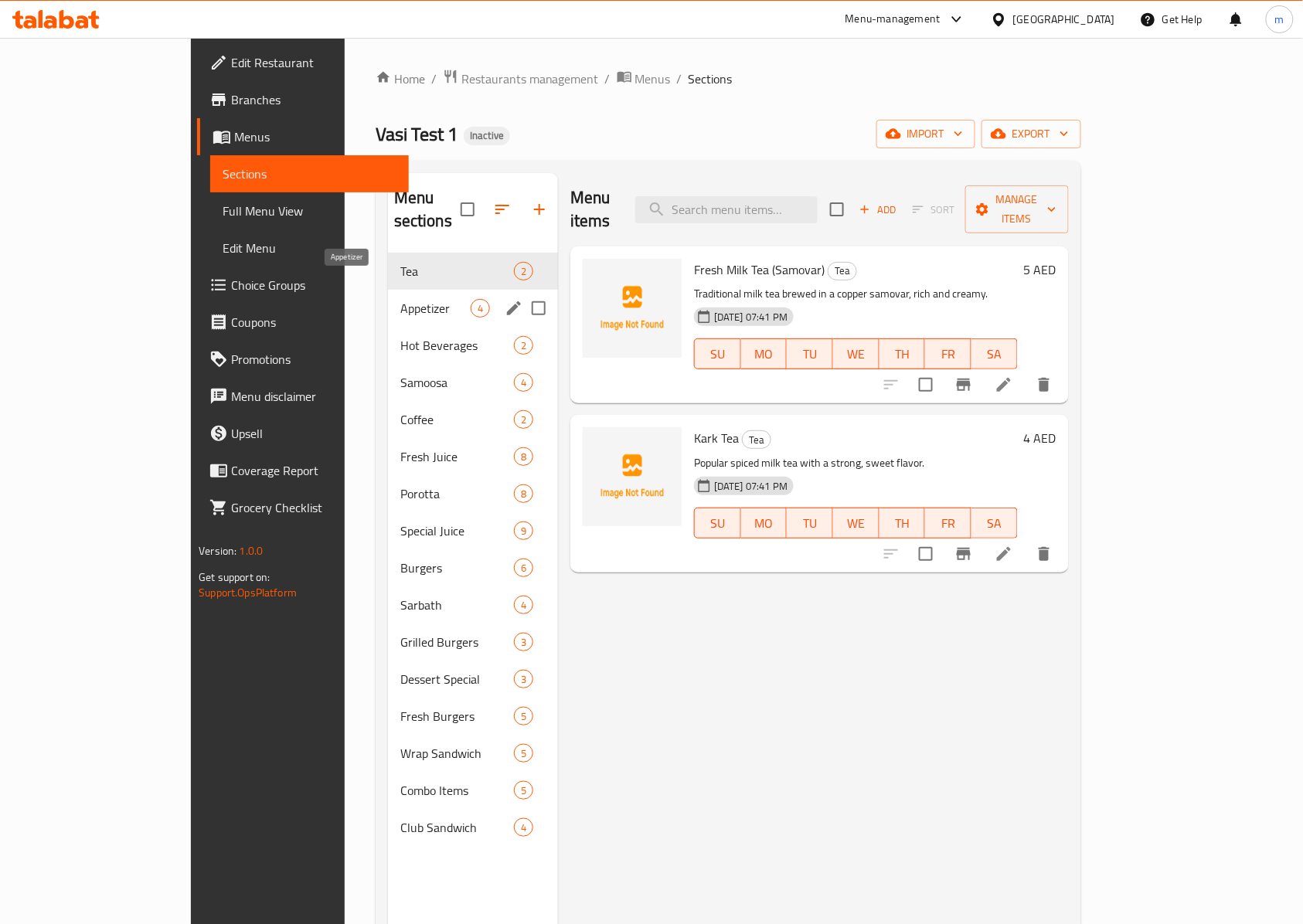
click at [400, 299] on span "Appetizer" at bounding box center [435, 308] width 71 height 19
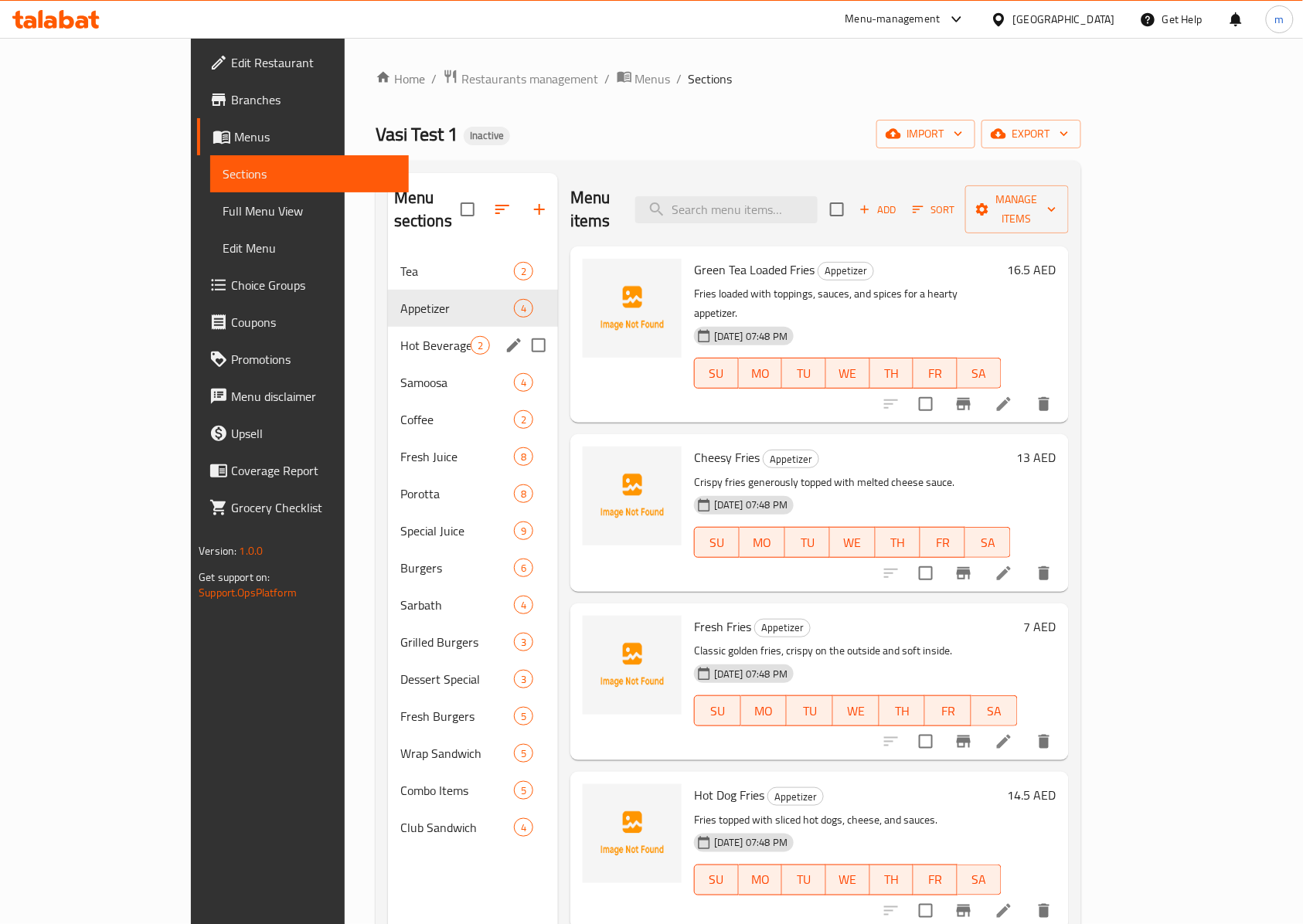
click at [389, 327] on div "Hot Beverages 2" at bounding box center [473, 345] width 170 height 37
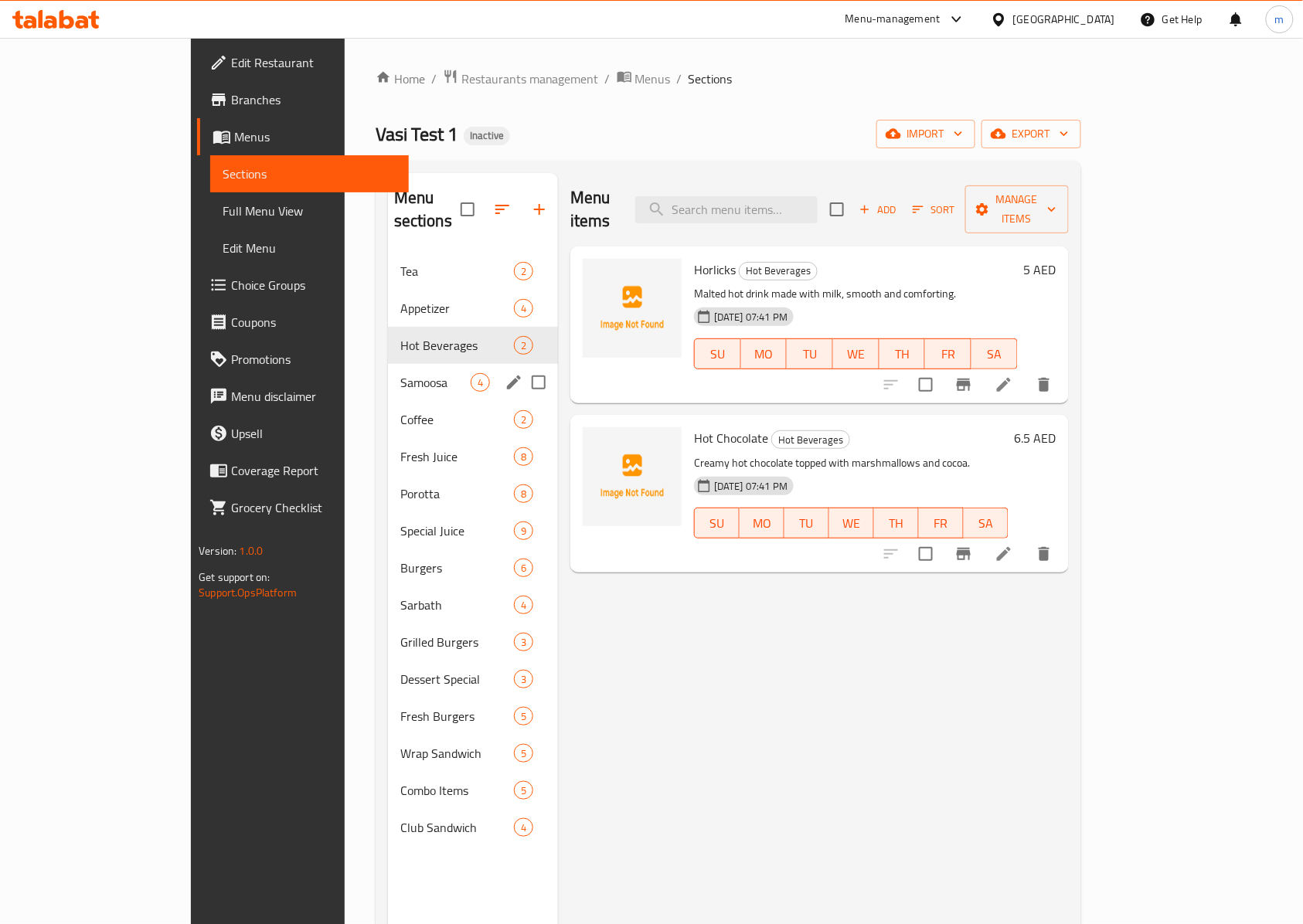
click at [389, 363] on div "Samoosa 4" at bounding box center [473, 381] width 170 height 37
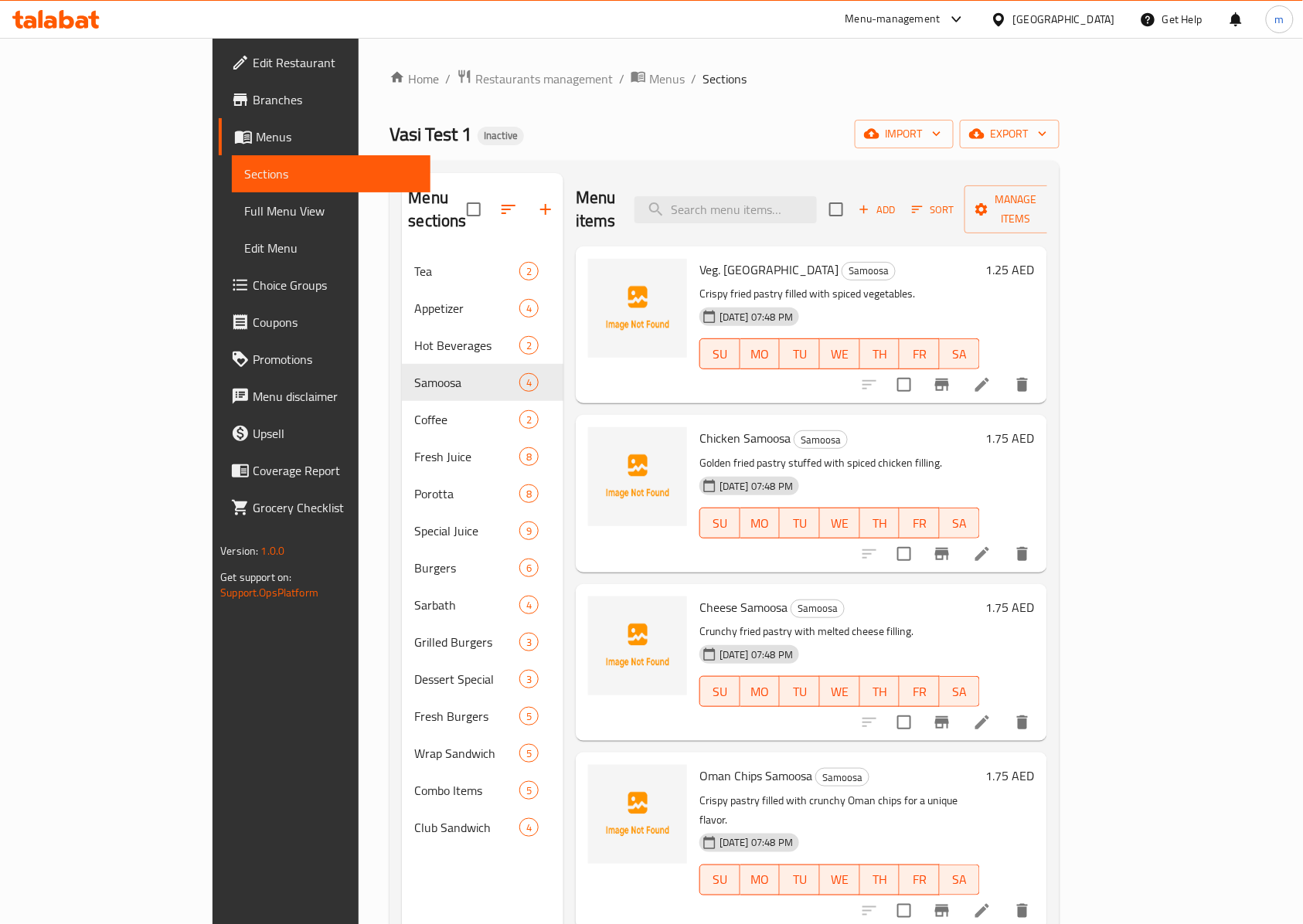
click at [253, 109] on span "Branches" at bounding box center [336, 100] width 165 height 19
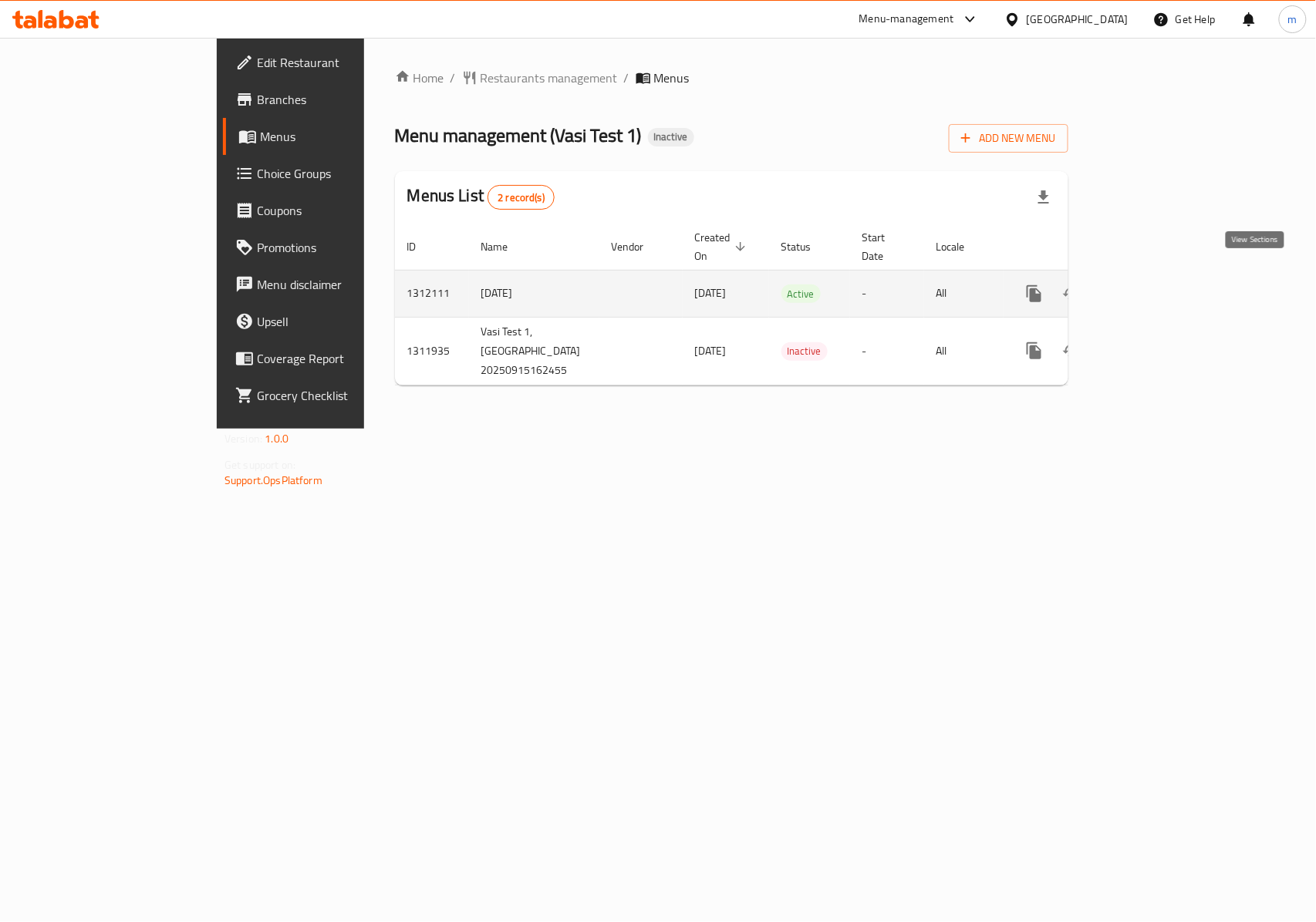
click at [1155, 284] on icon "enhanced table" at bounding box center [1145, 293] width 19 height 19
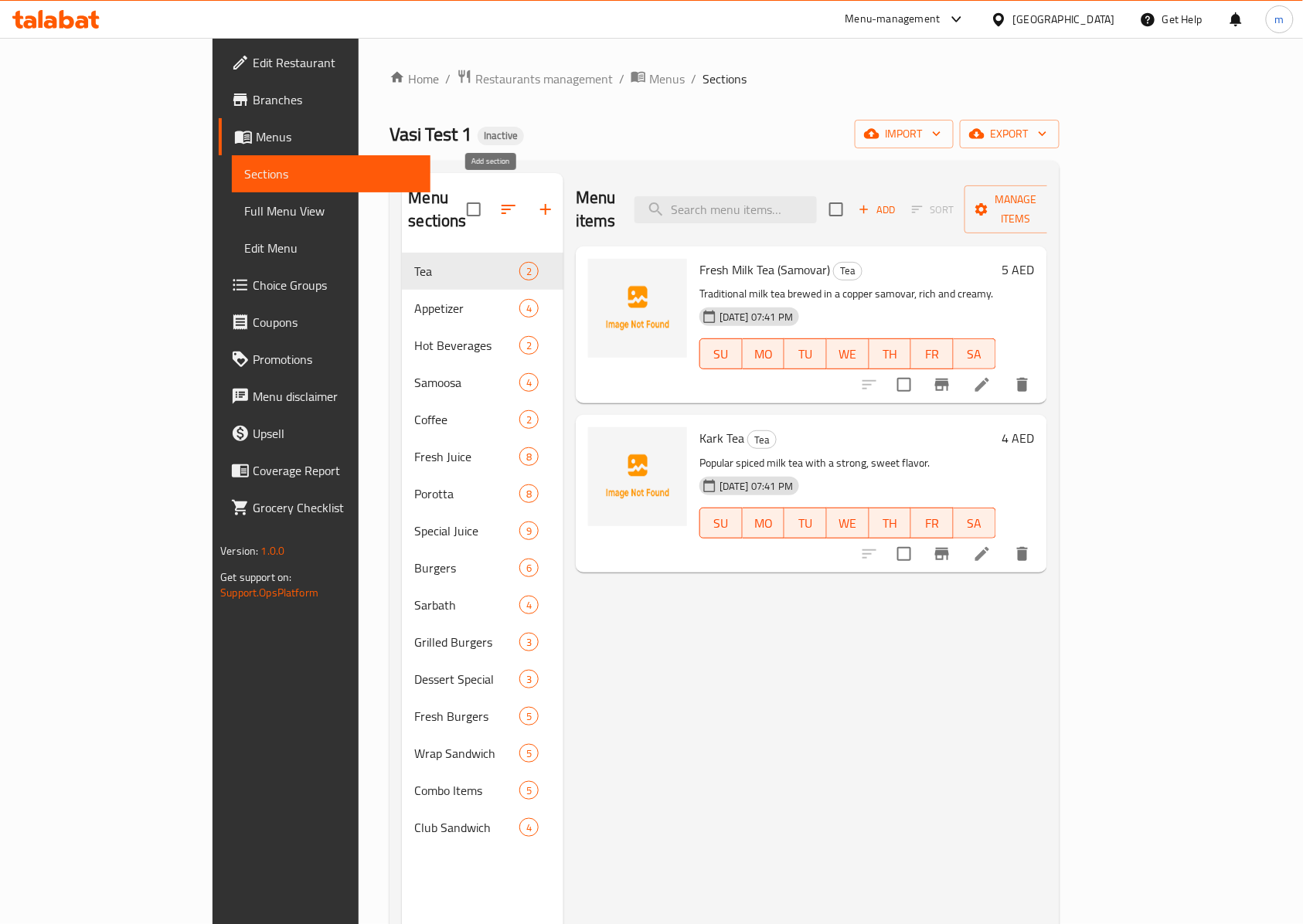
click at [527, 191] on button "button" at bounding box center [545, 209] width 37 height 37
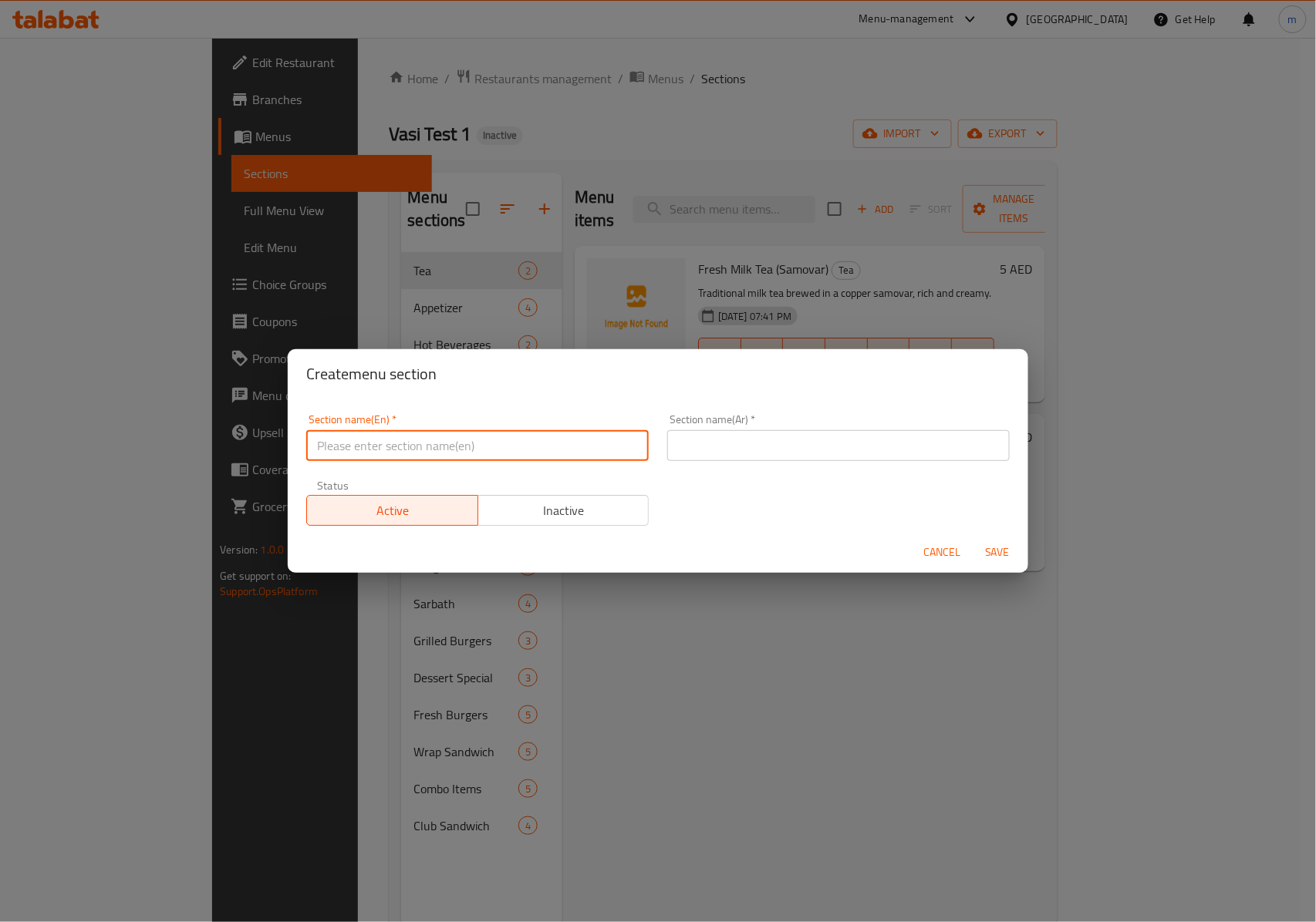
click at [430, 446] on input "text" at bounding box center [477, 445] width 343 height 31
type input "f"
click at [350, 447] on input "Flask tea" at bounding box center [477, 445] width 343 height 31
type input "Flask Tea"
click at [683, 451] on input "text" at bounding box center [838, 445] width 343 height 31
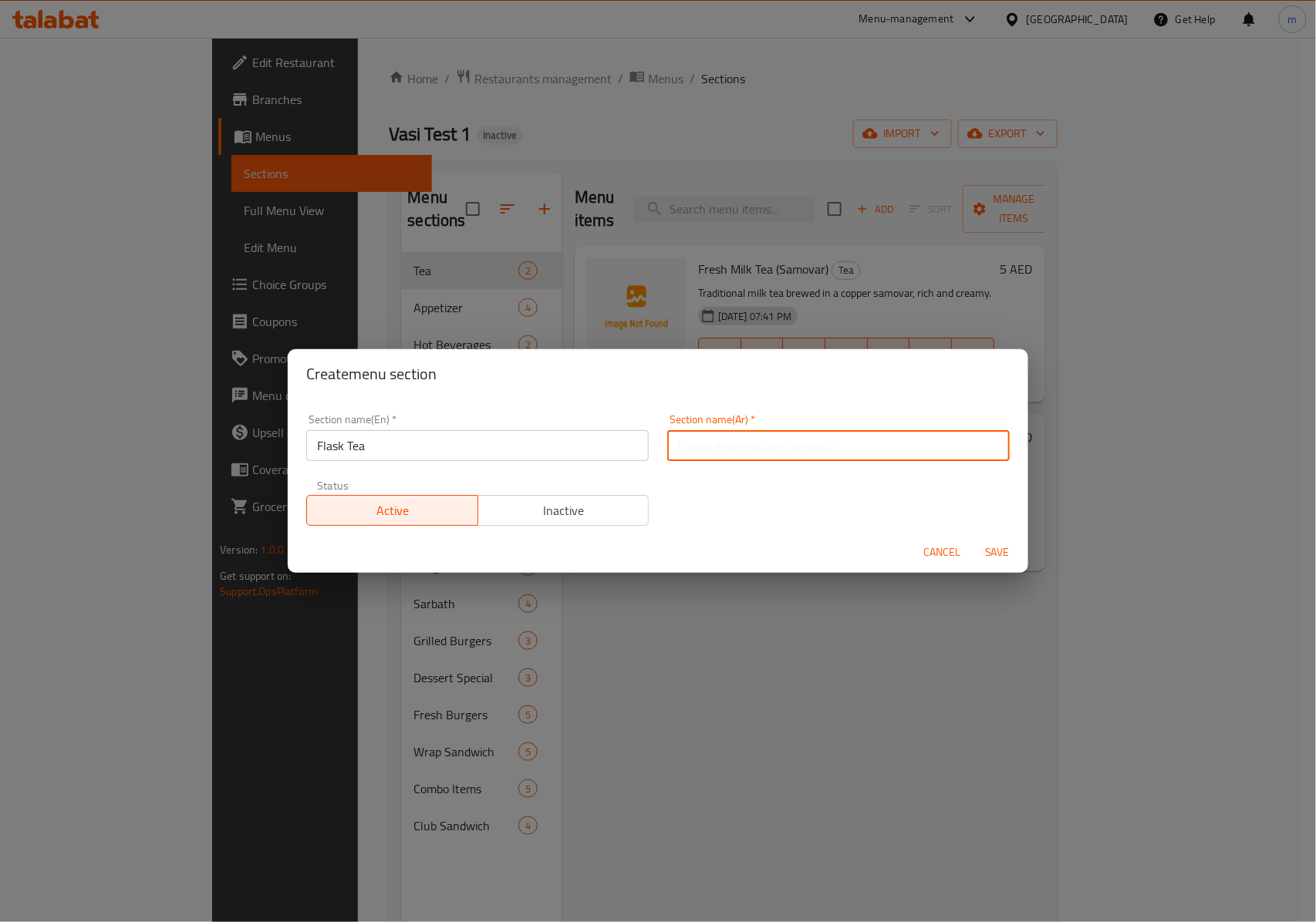
type input "d"
type input "شاي فلاسك"
click at [993, 549] on span "Save" at bounding box center [997, 551] width 37 height 19
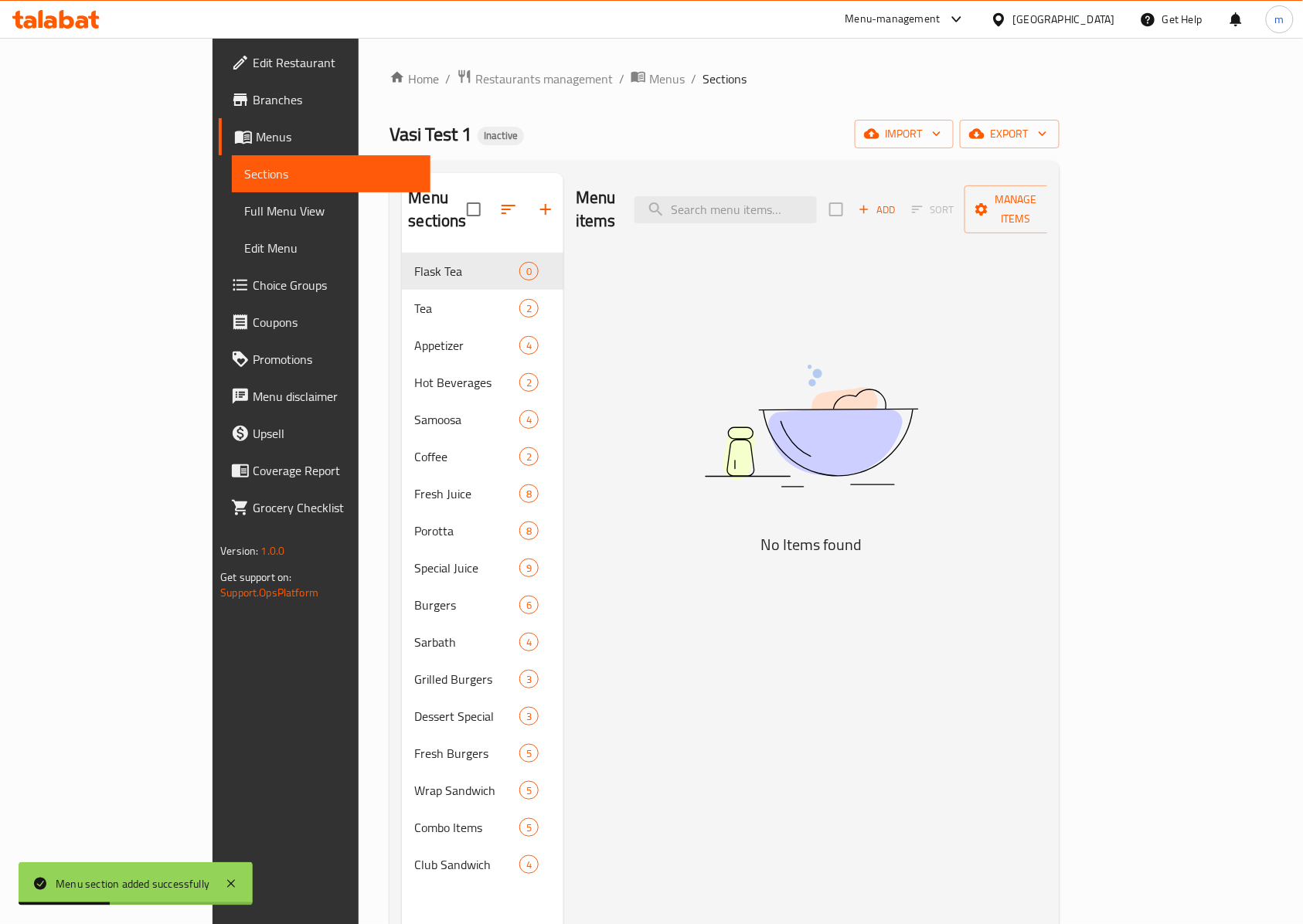
click at [801, 297] on div "Menu items Add Sort Manage items No Items found" at bounding box center [806, 635] width 484 height 924
click at [899, 201] on span "Add" at bounding box center [878, 210] width 42 height 18
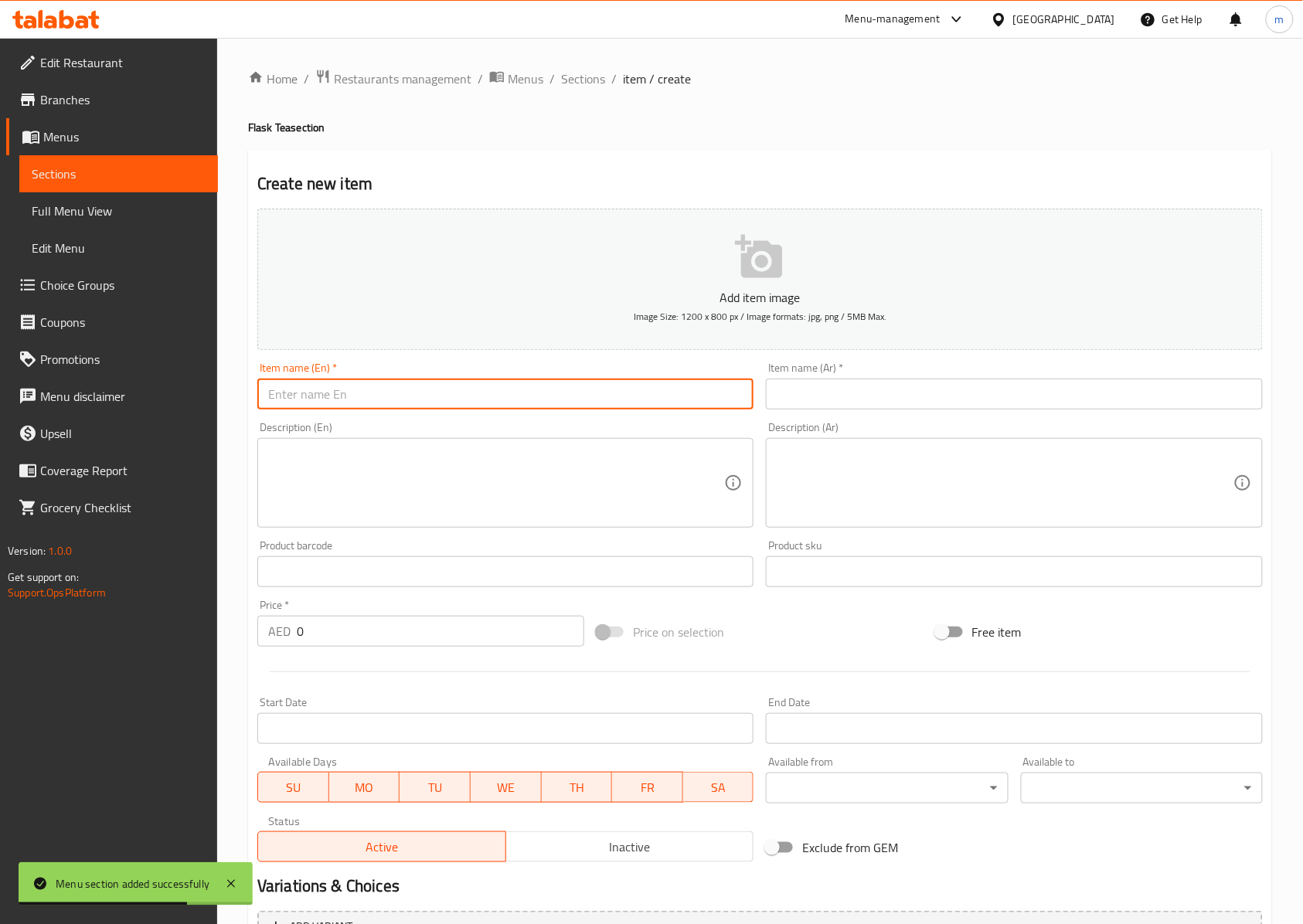
click at [465, 408] on input "text" at bounding box center [505, 393] width 496 height 31
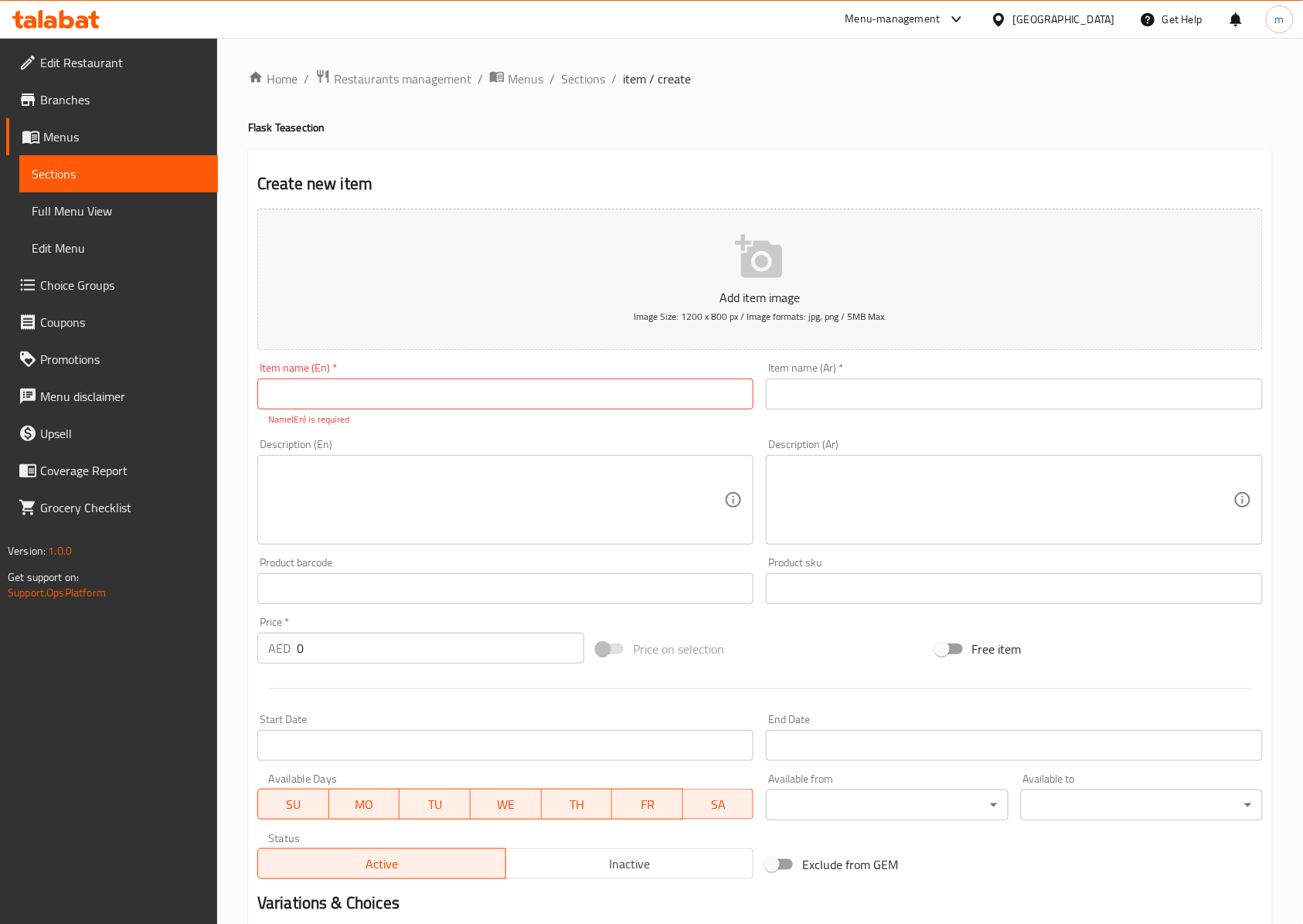
click at [391, 394] on input "text" at bounding box center [505, 393] width 496 height 31
paste input "1 Ltr [PERSON_NAME]"
type input "1 Ltr [PERSON_NAME]"
click at [943, 408] on input "text" at bounding box center [1014, 393] width 496 height 31
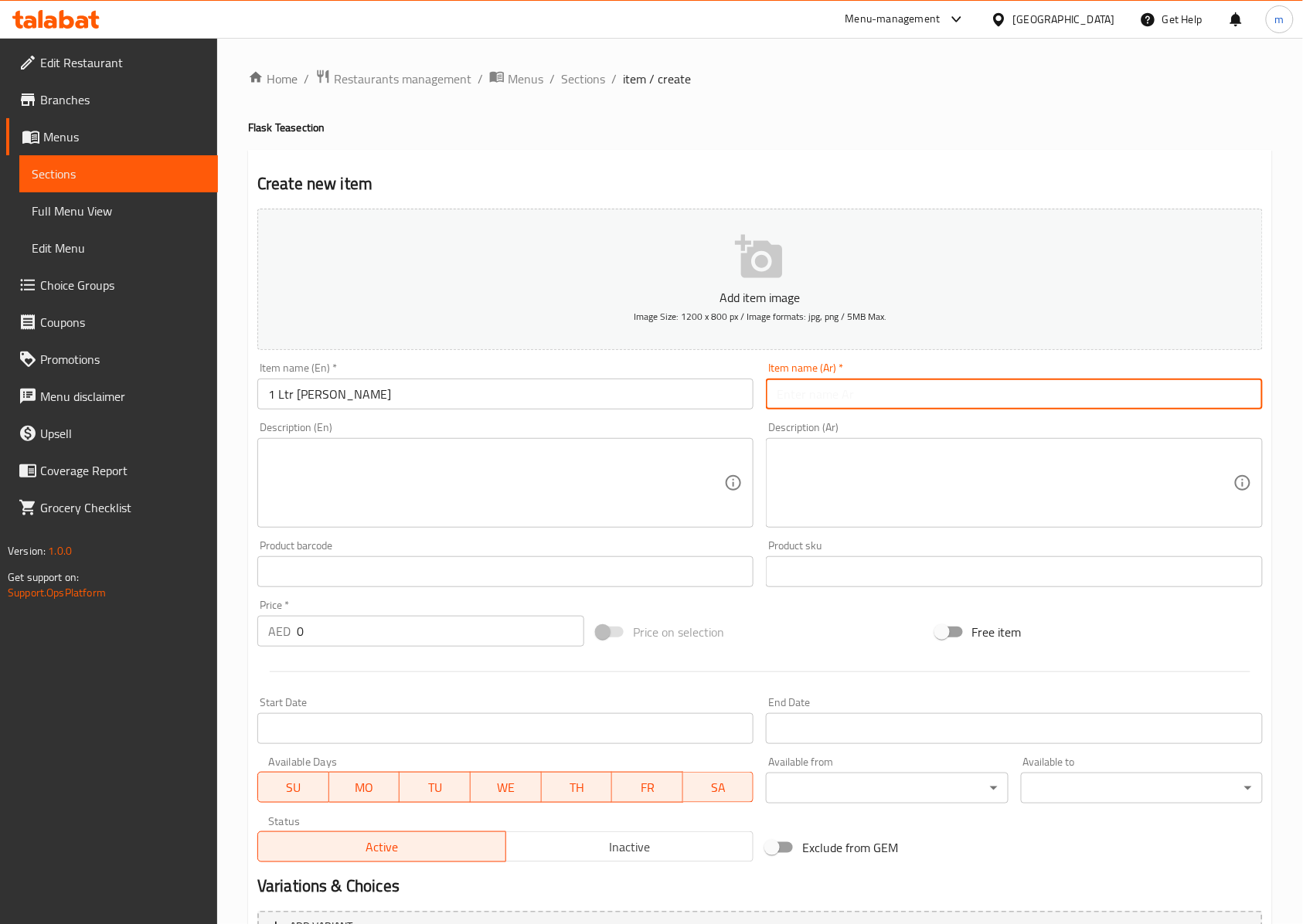
type input "ب"
type input "h"
type input "1لش"
click at [906, 402] on input "1لش" at bounding box center [1014, 393] width 496 height 31
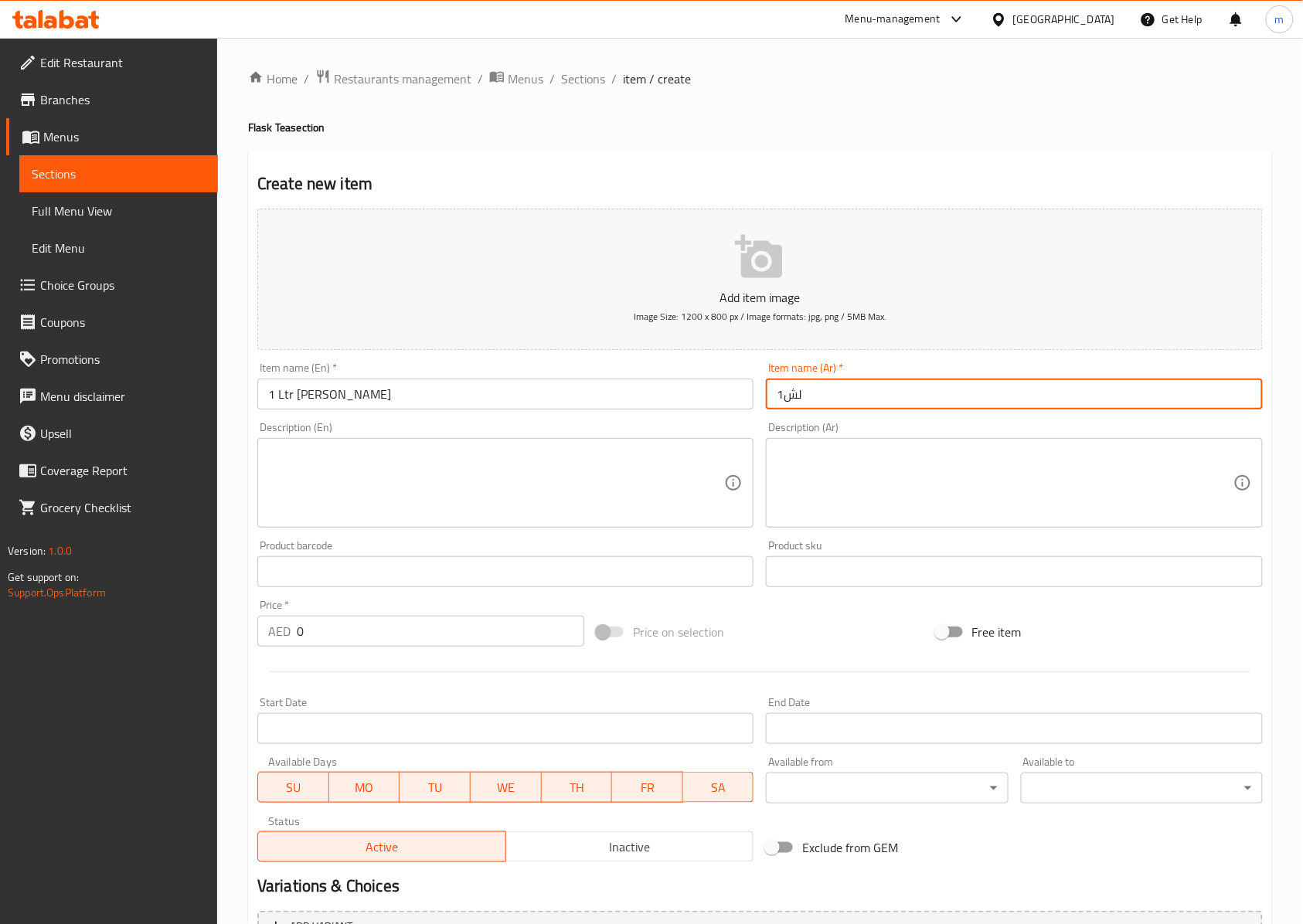
click at [906, 402] on input "1لش" at bounding box center [1014, 393] width 496 height 31
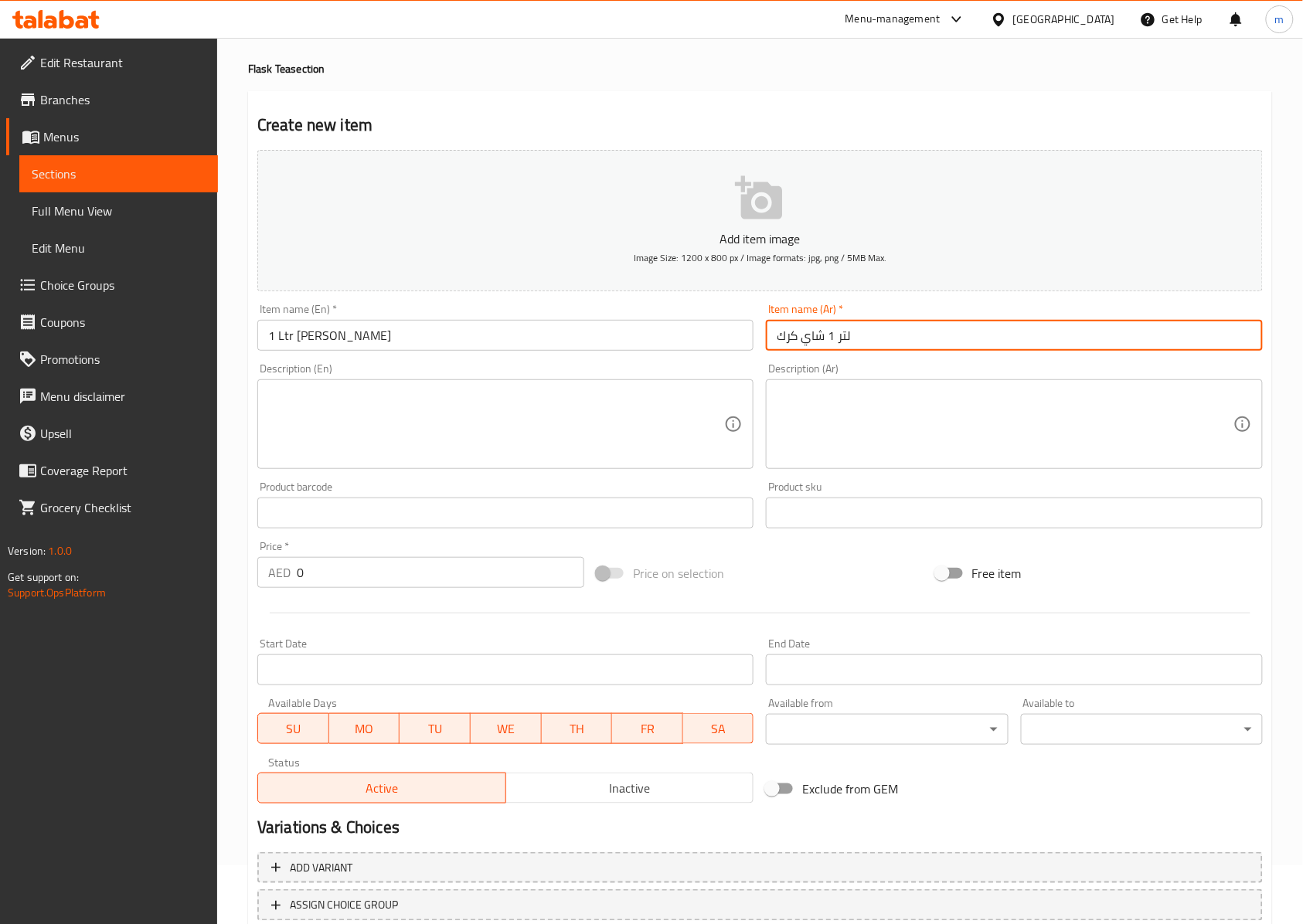
scroll to position [103, 0]
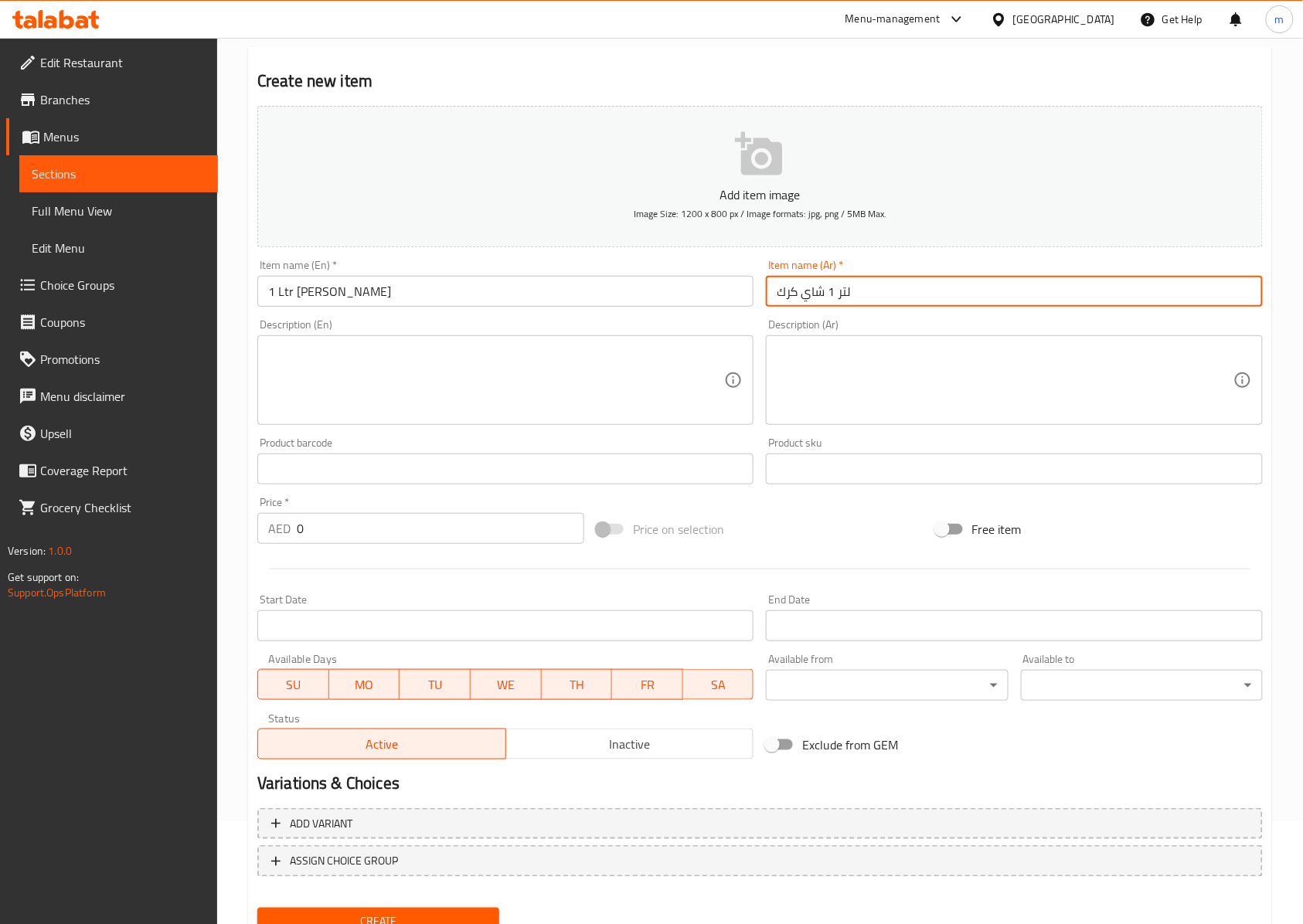
type input "لتر 1 شاي كرك"
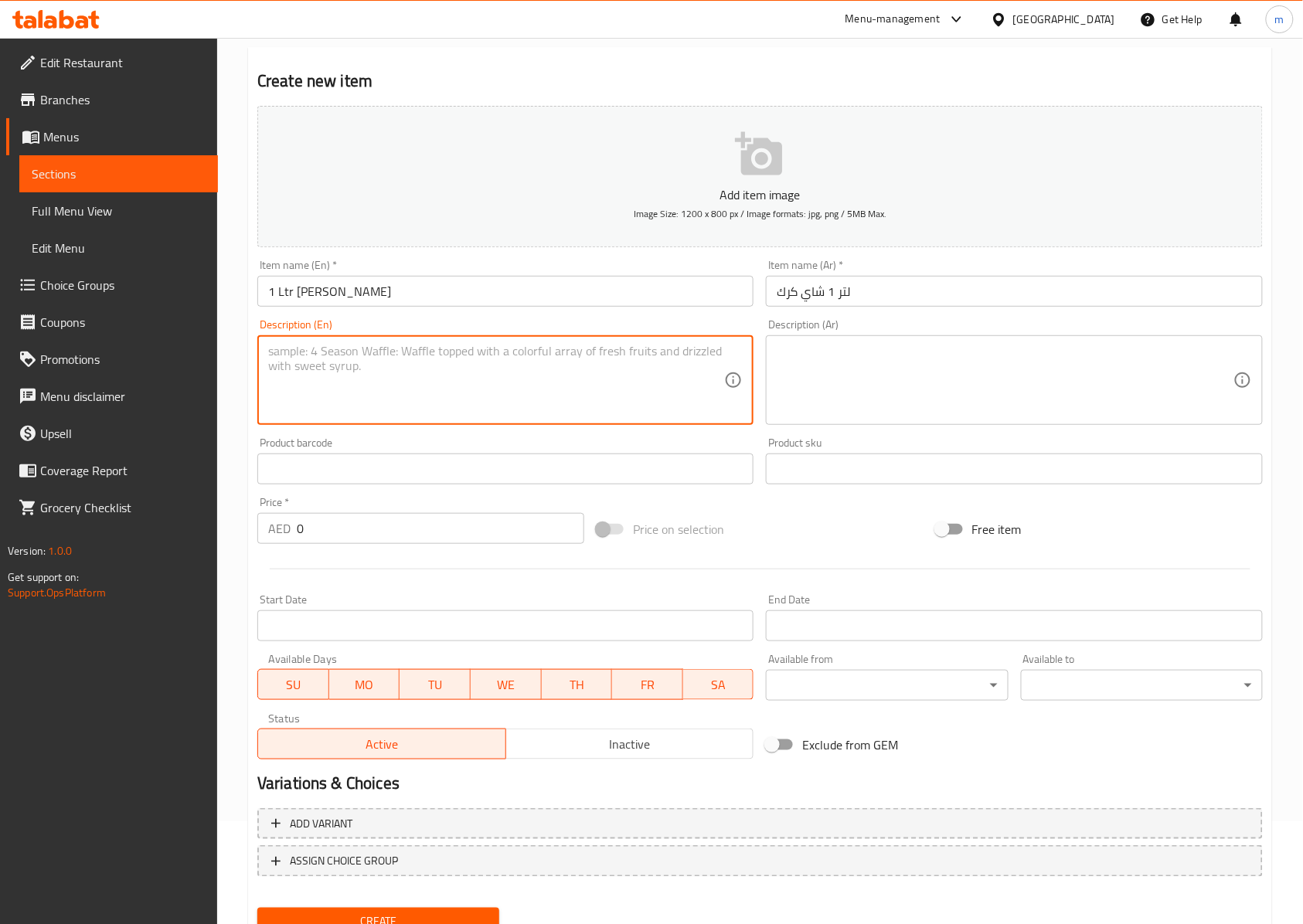
click at [602, 370] on textarea at bounding box center [496, 380] width 456 height 74
paste textarea "A full liter of strong, sweet Karak tea, ideal for sharing."
type textarea "A full liter of strong, sweet Karak tea, ideal for sharing."
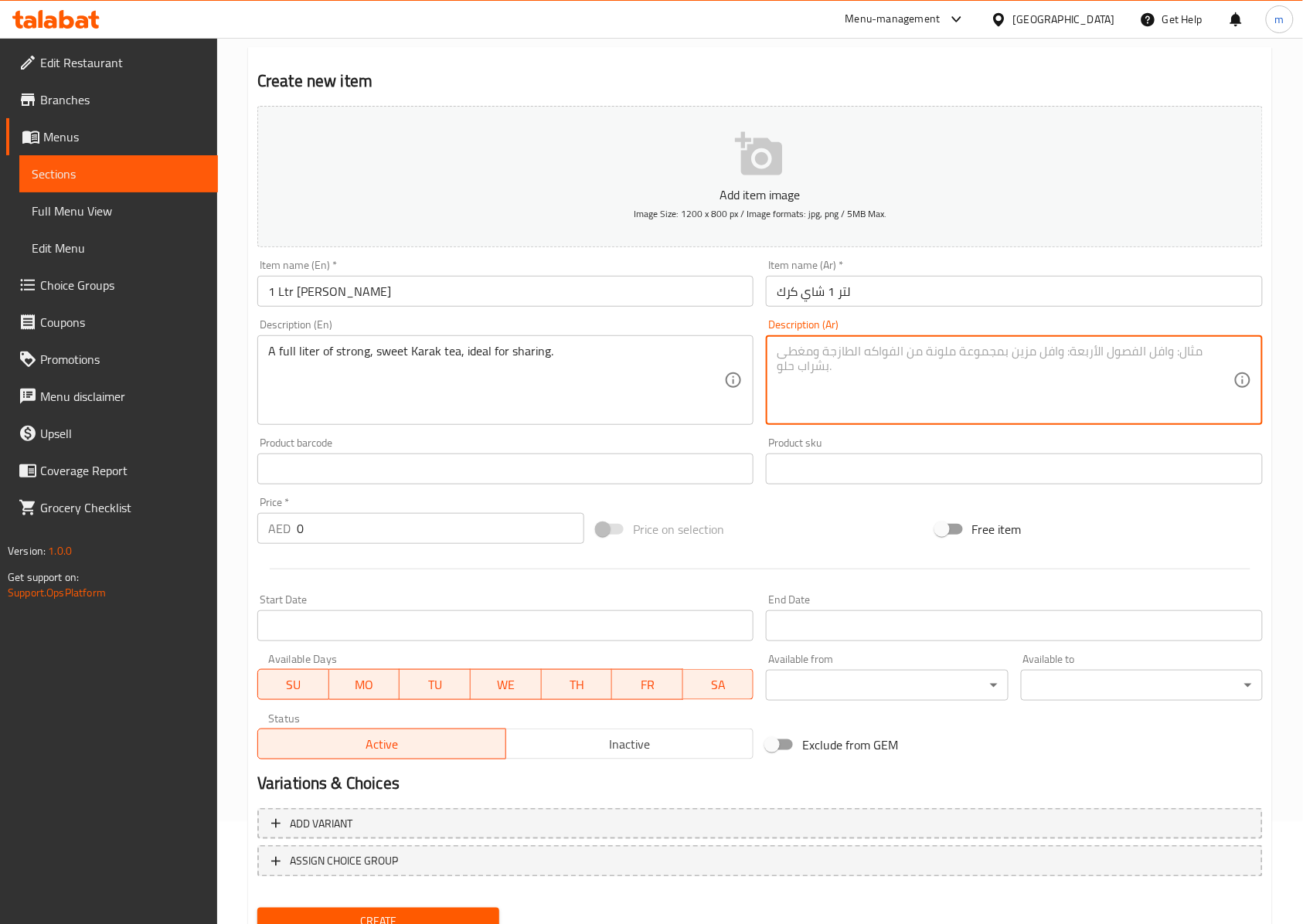
click at [968, 363] on textarea at bounding box center [1005, 380] width 456 height 74
paste textarea "لتر كامل من شاي الكرك القوي والحلو، مثالي للمشاركة."
type textarea "لتر كامل من شاي الكرك القوي والحلو، مثالي للمشاركة."
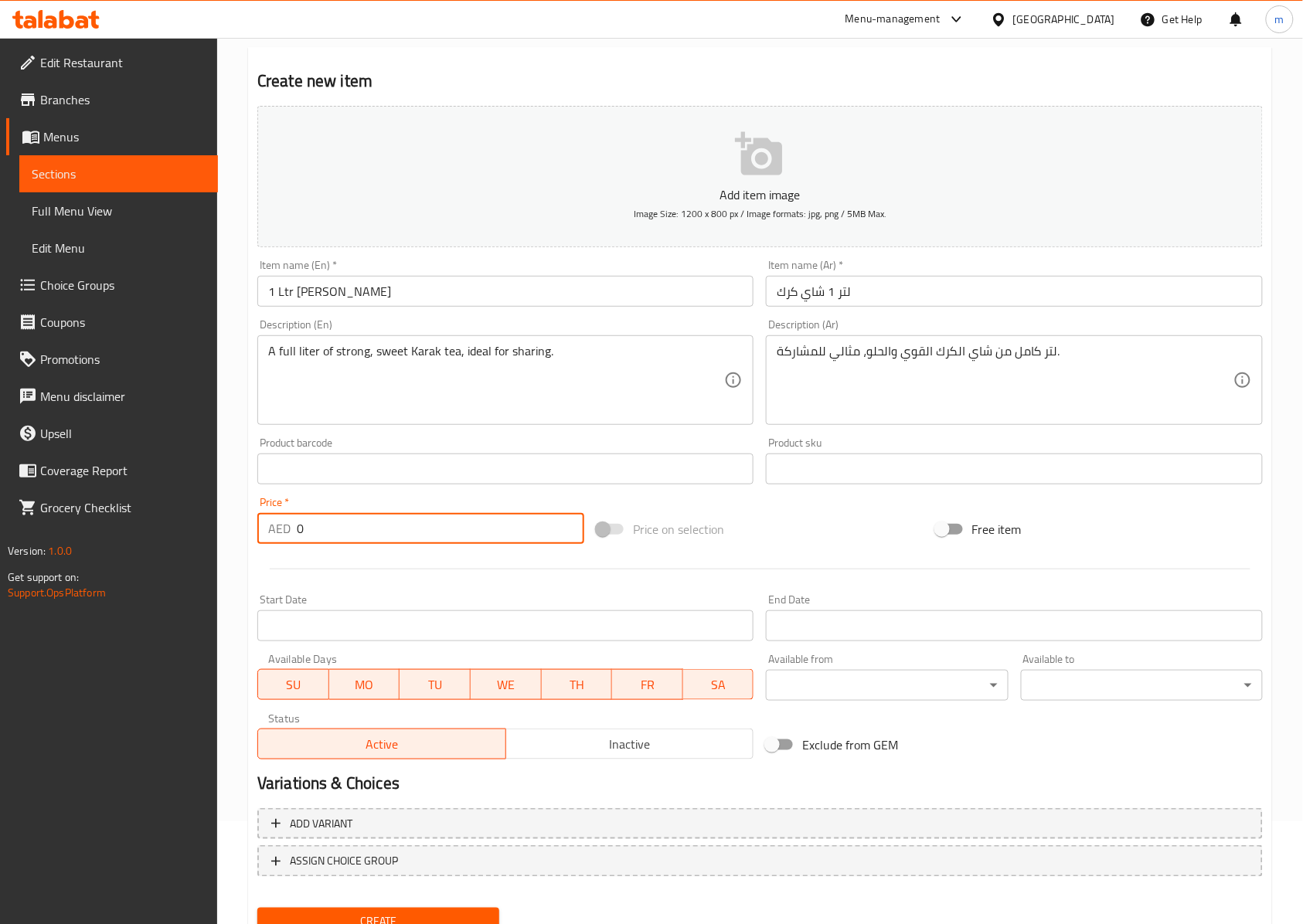
click at [454, 535] on input "0" at bounding box center [440, 528] width 288 height 31
click at [364, 535] on input "0" at bounding box center [440, 528] width 288 height 31
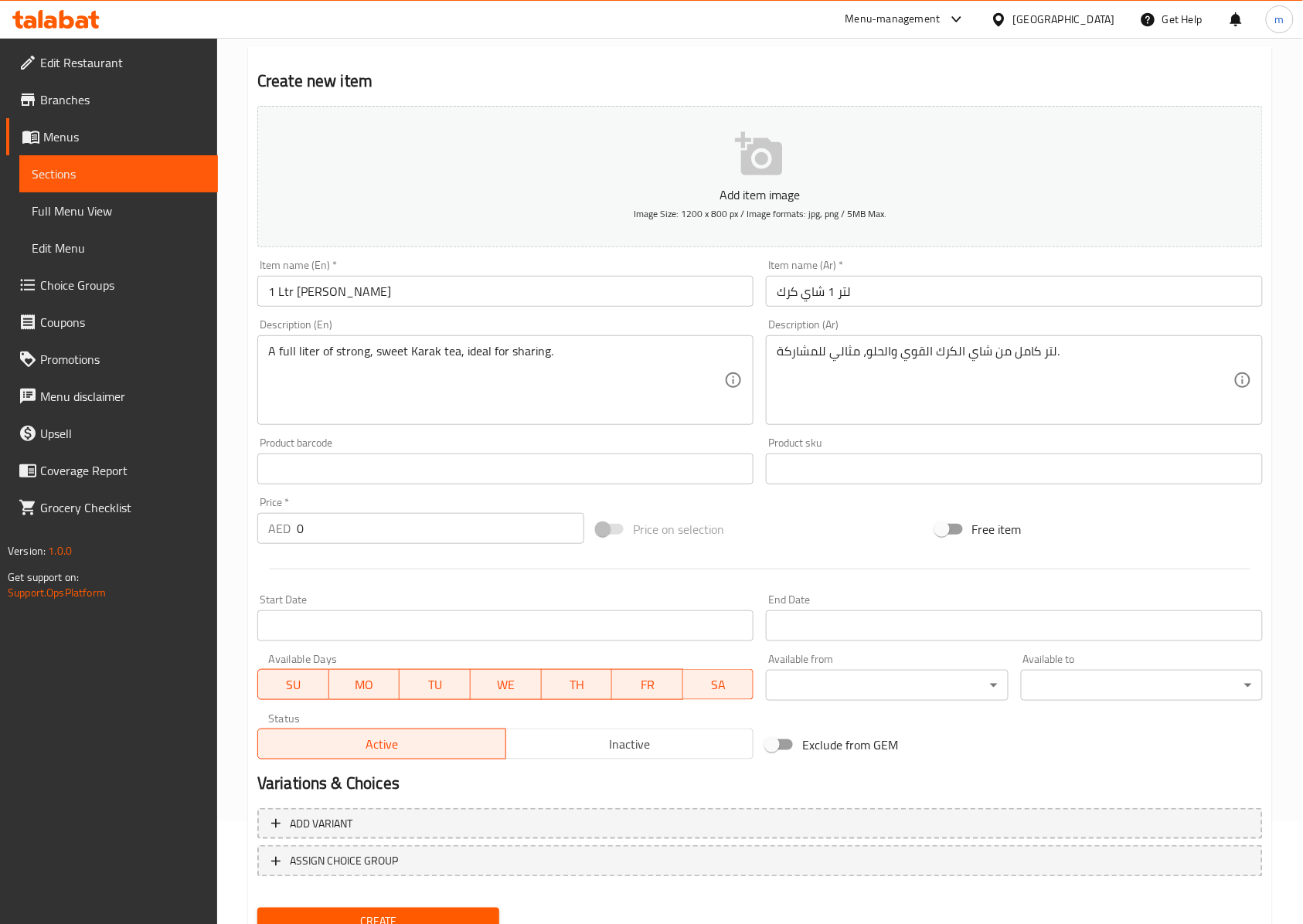
click at [364, 535] on input "0" at bounding box center [440, 528] width 288 height 31
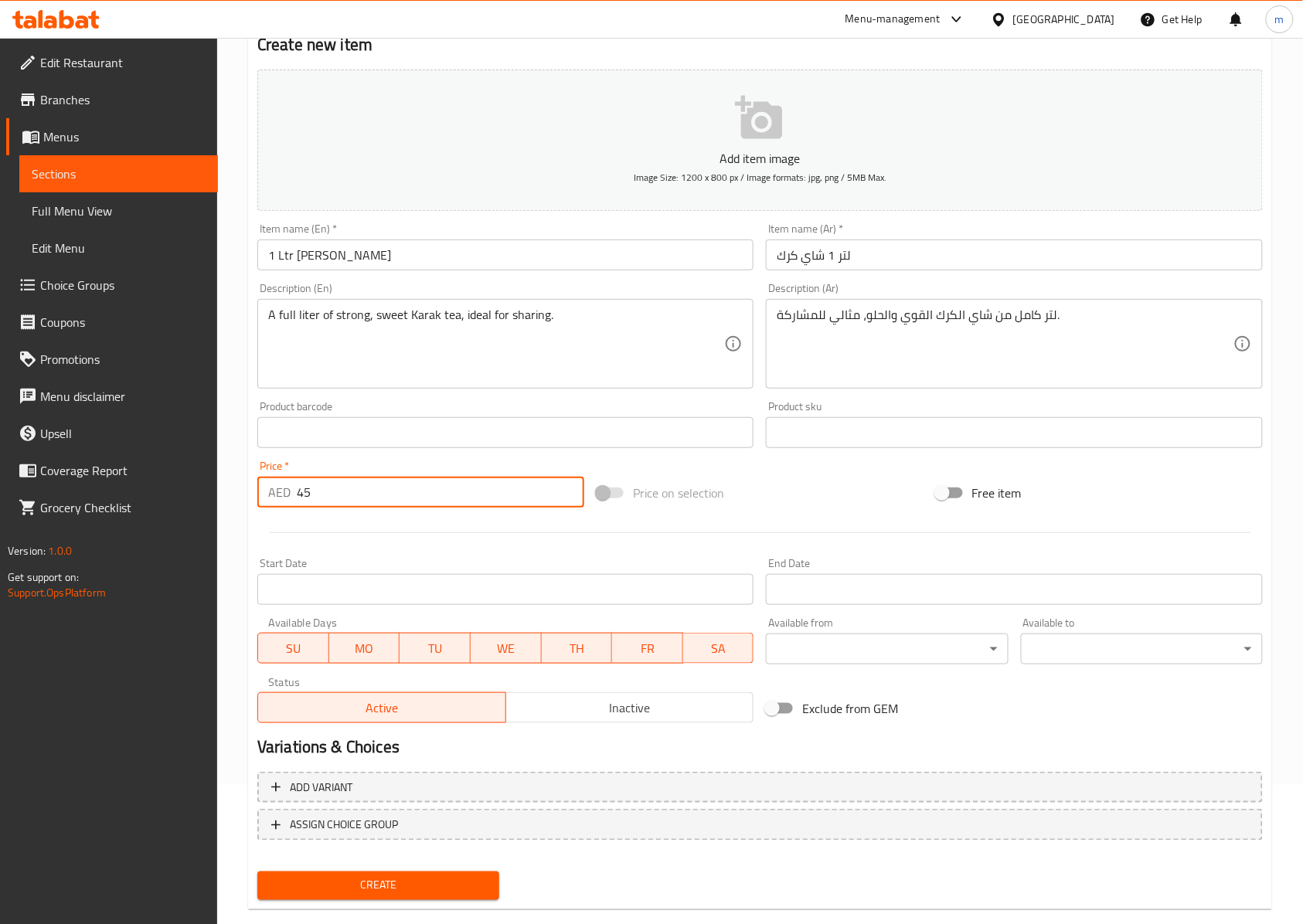
scroll to position [167, 0]
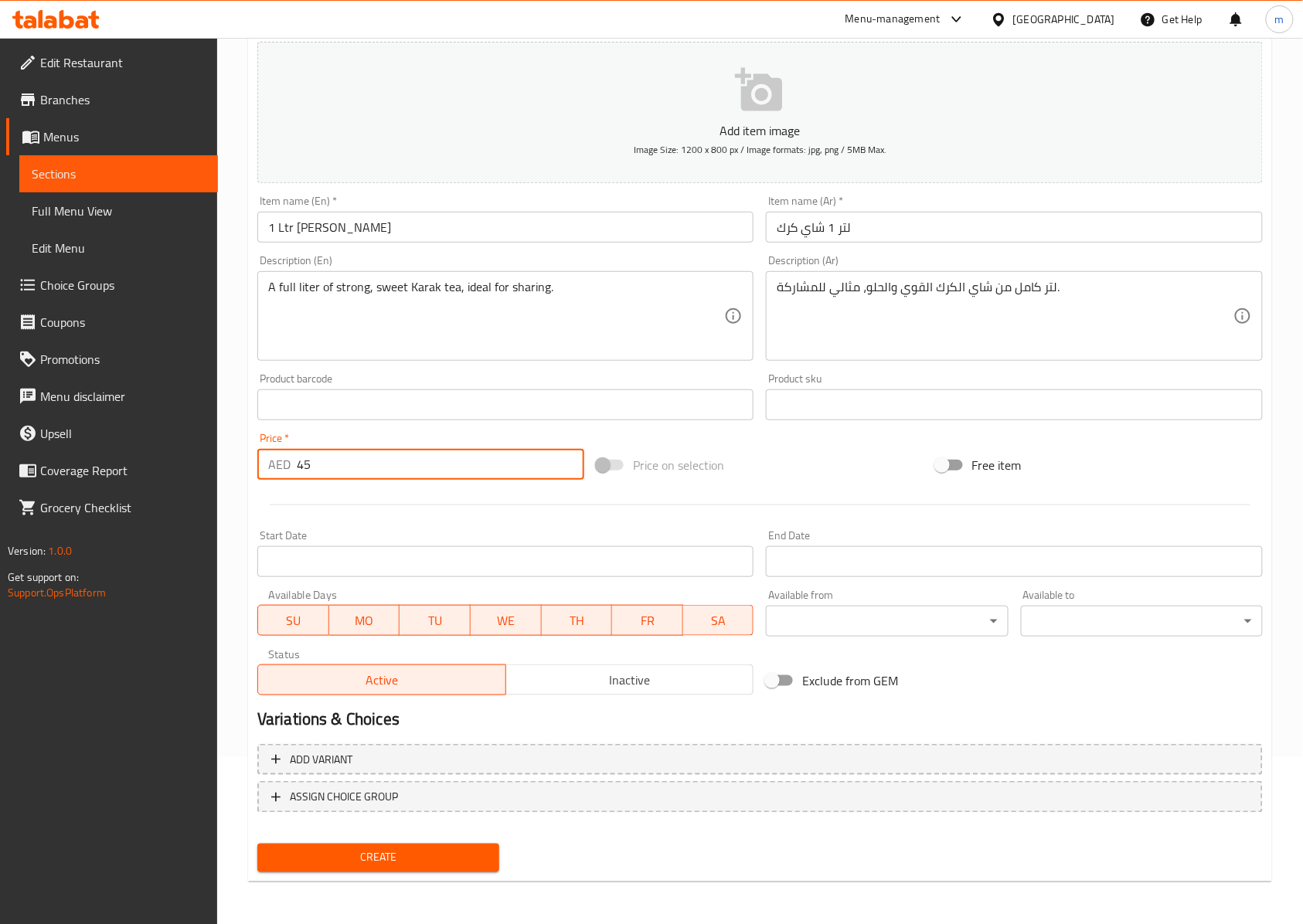
type input "45"
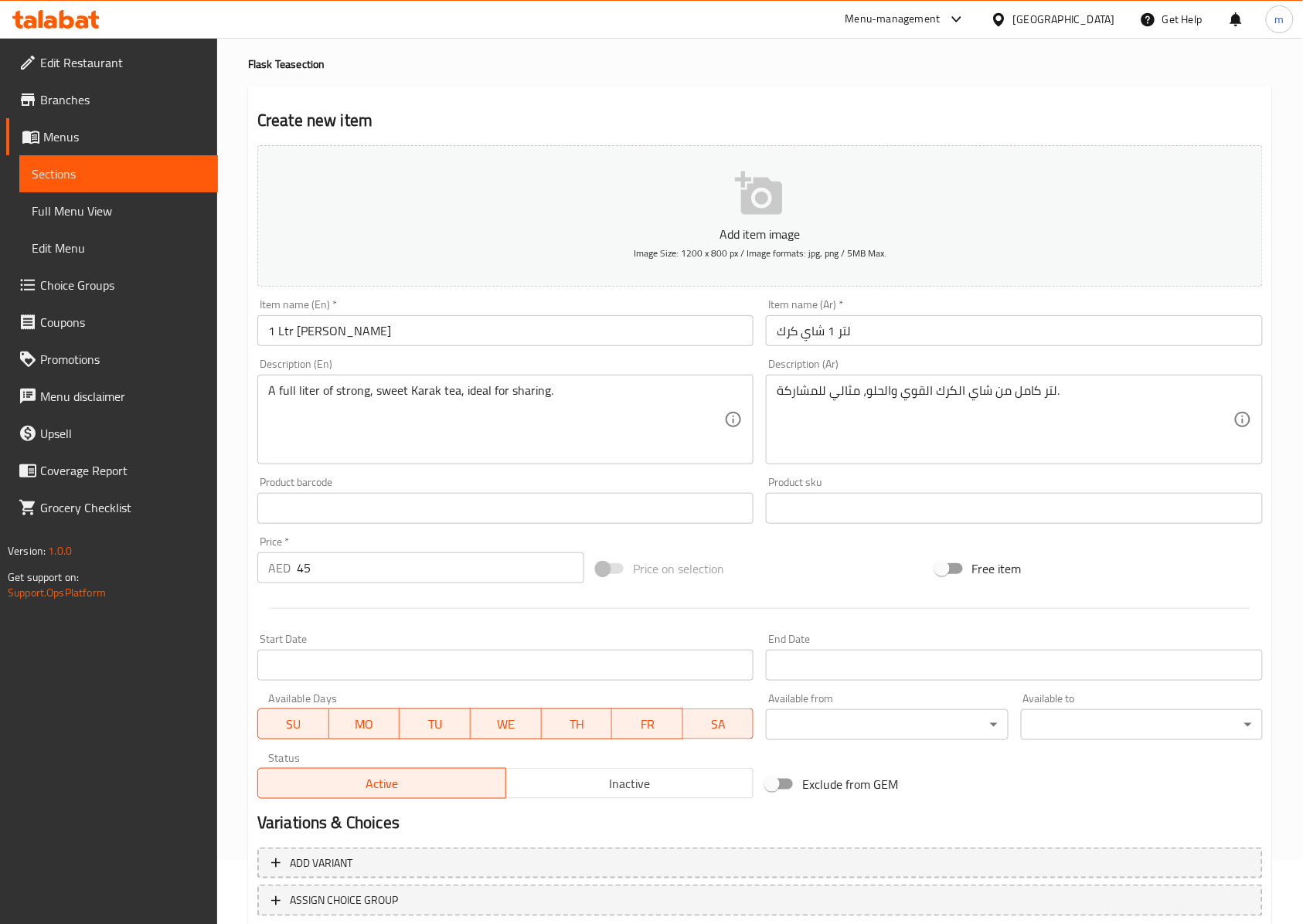
click at [995, 339] on input "لتر 1 شاي كرك" at bounding box center [1014, 331] width 496 height 31
click at [340, 334] on input "1 Ltr [PERSON_NAME]" at bounding box center [505, 331] width 496 height 31
paste input "Fresh Milk Tea (Samovar)"
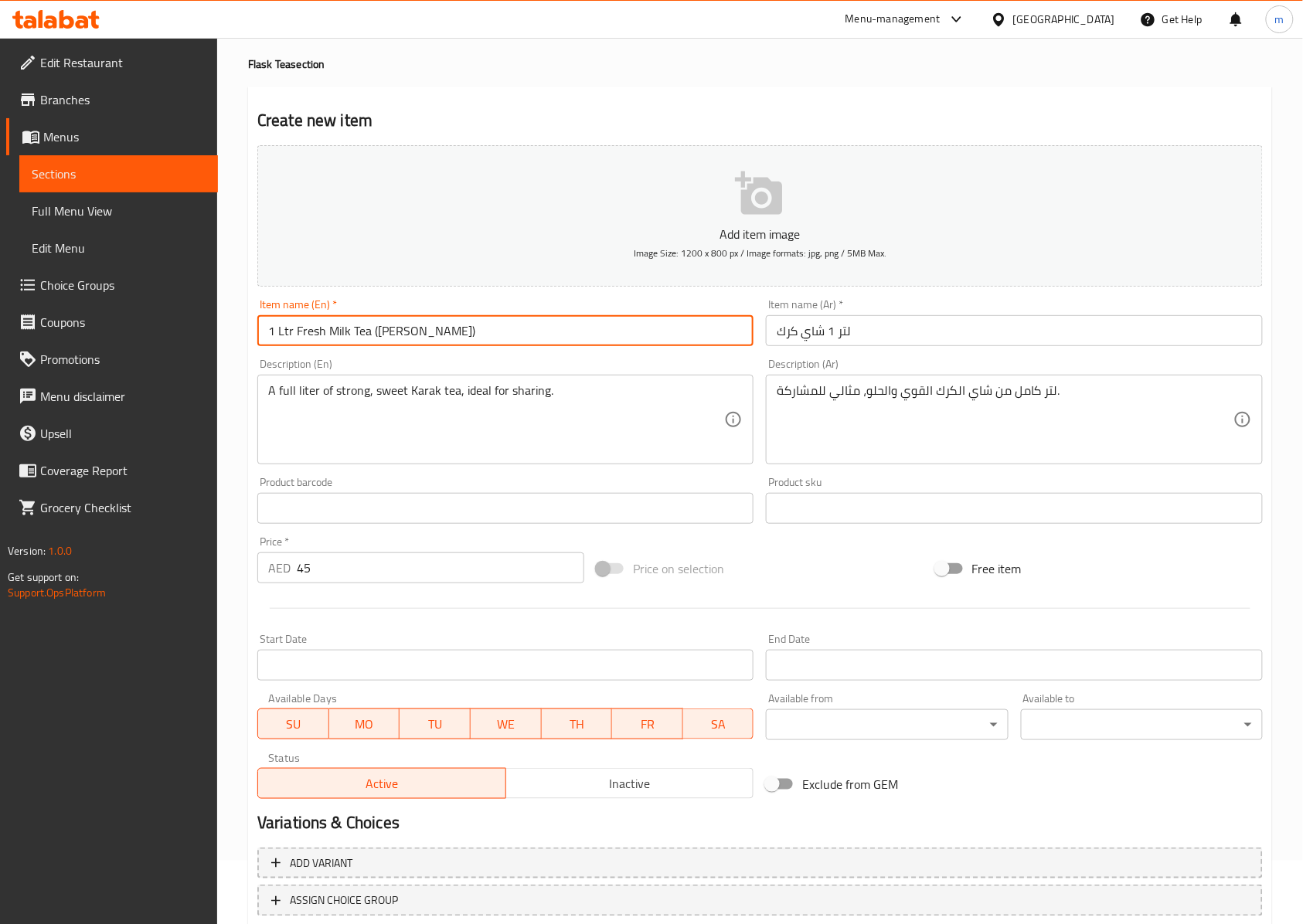
type input "1 Ltr Fresh Milk Tea ([PERSON_NAME])"
click at [916, 337] on input "لتر 1 شاي كرك" at bounding box center [1014, 331] width 496 height 31
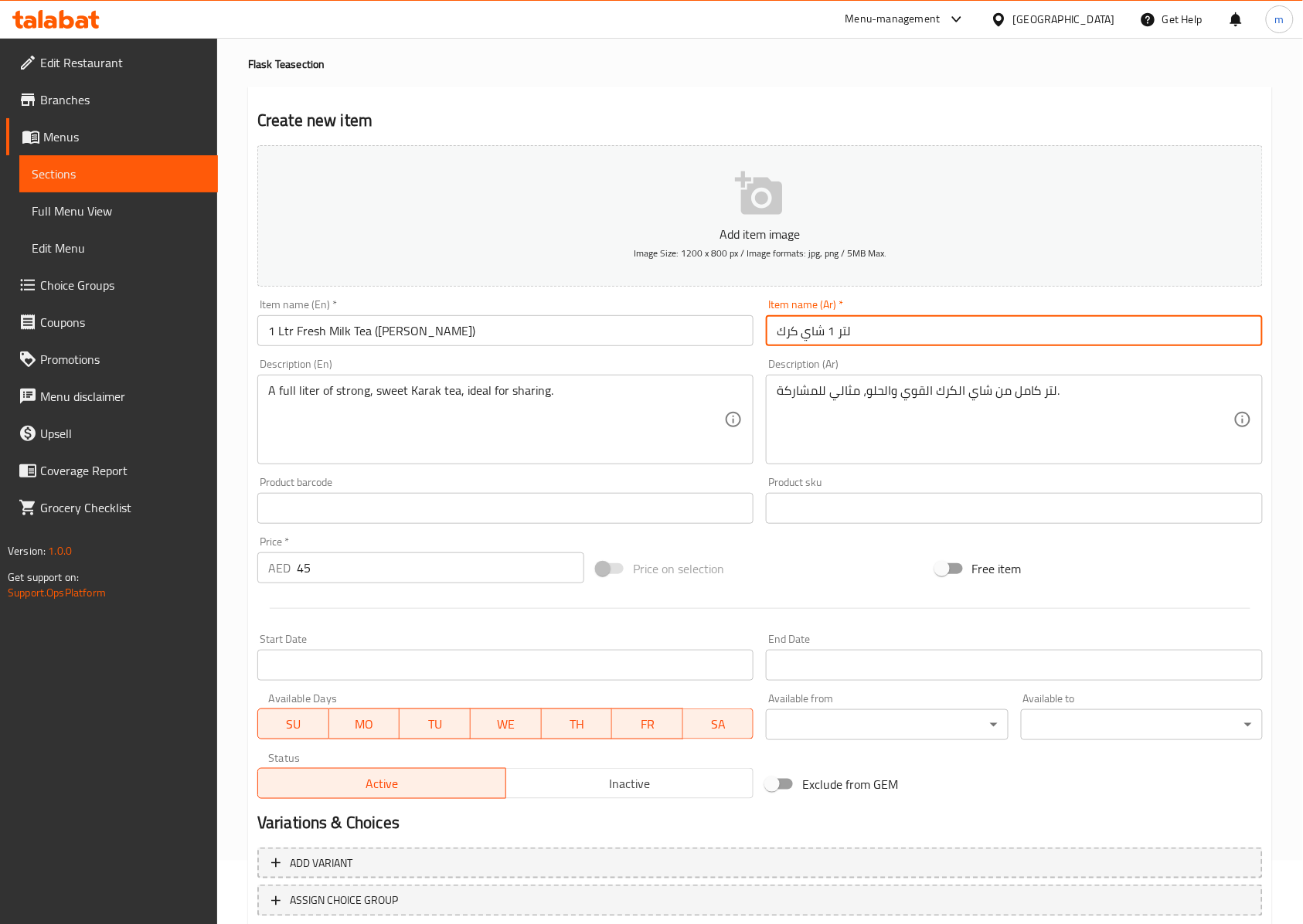
drag, startPoint x: 916, startPoint y: 337, endPoint x: 782, endPoint y: 340, distance: 134.0
click at [782, 340] on input "لتر 1 شاي كرك" at bounding box center [1014, 331] width 496 height 31
click at [805, 341] on input "لتر 1 شاي كرك" at bounding box center [1014, 331] width 496 height 31
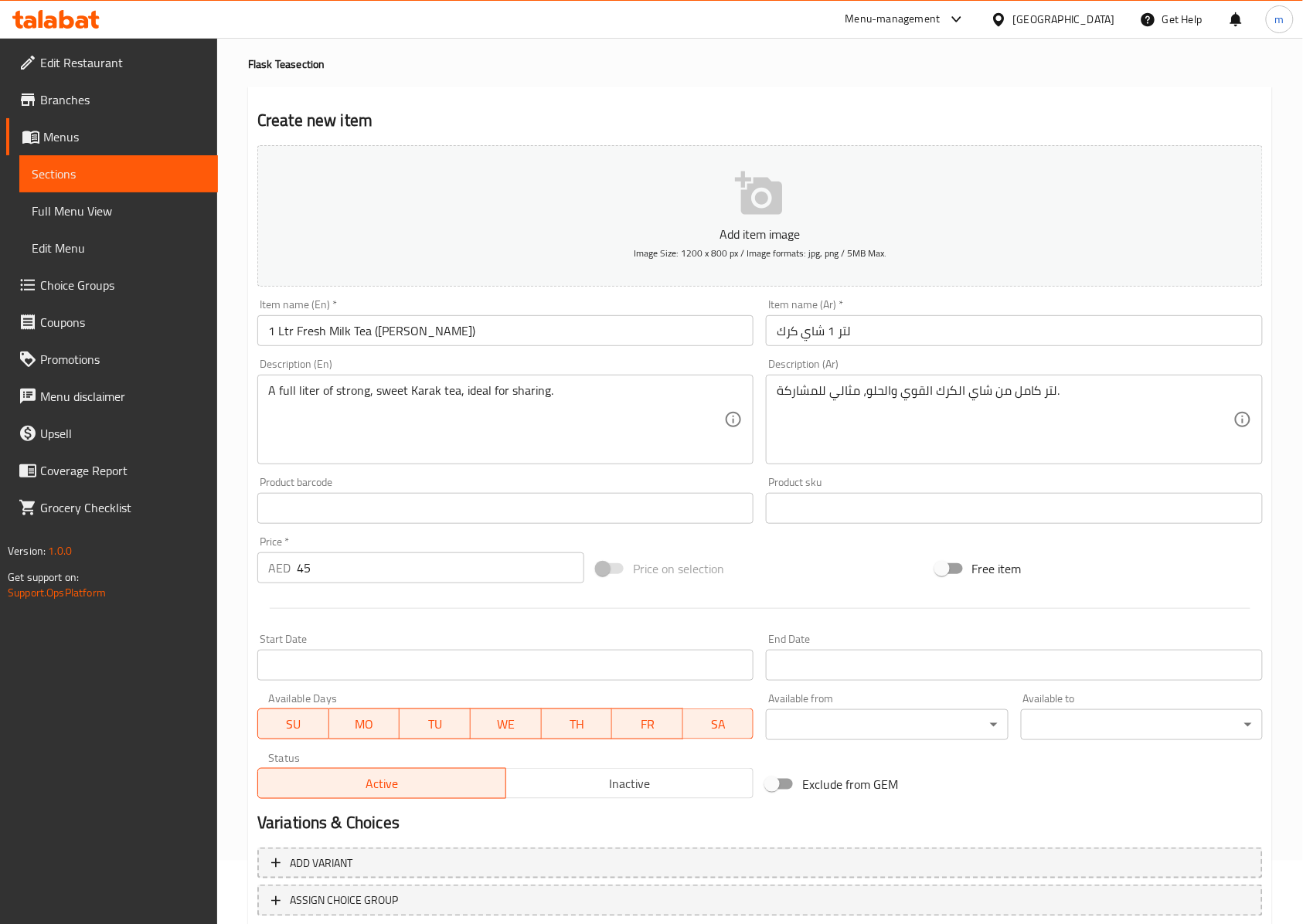
click at [879, 338] on input "لتر 1 شاي كرك" at bounding box center [1014, 331] width 496 height 31
paste input "(السماور)"
type input "لتر 1 شاي كرك (السماور)"
click at [332, 557] on input "45" at bounding box center [440, 568] width 288 height 31
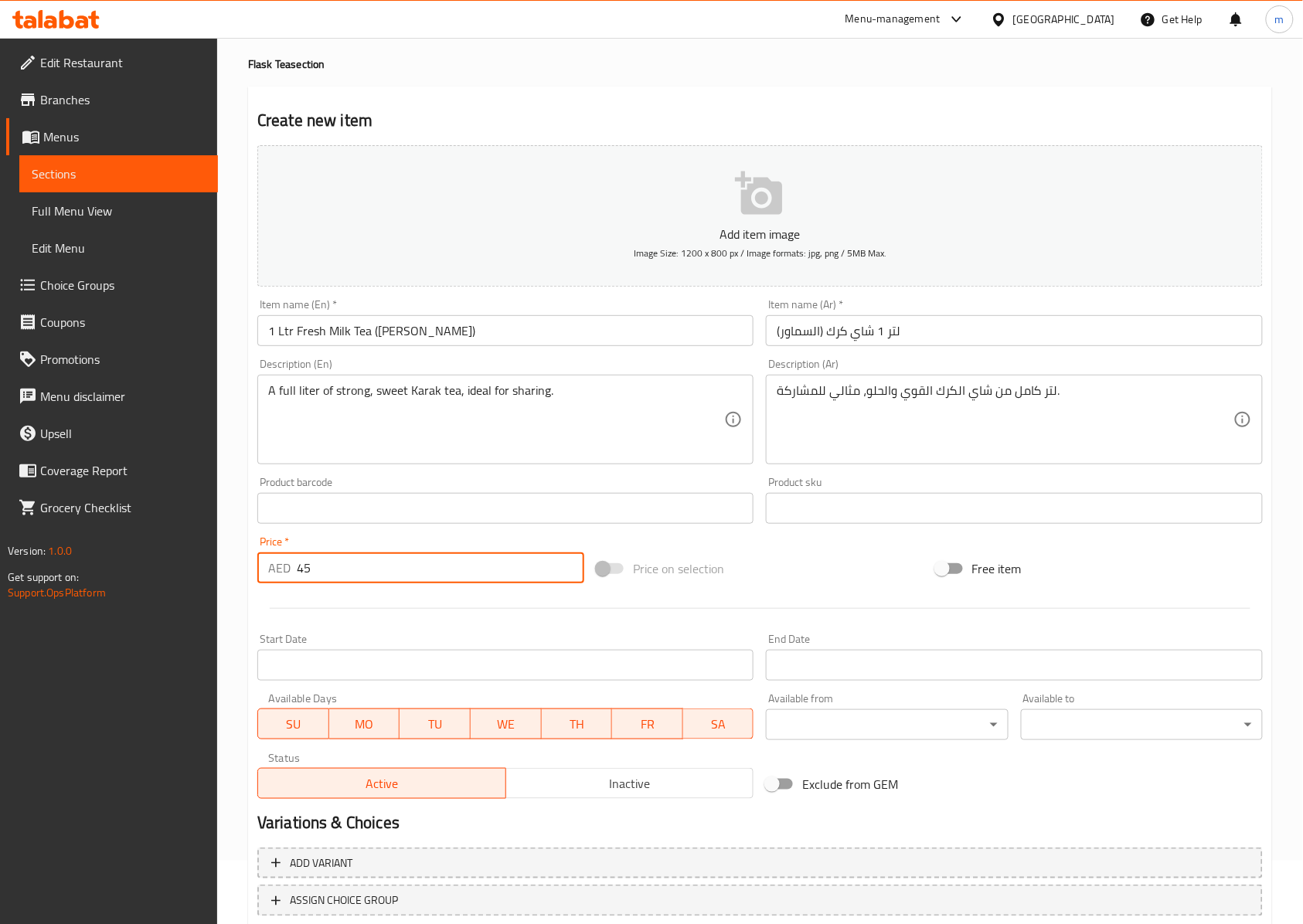
click at [332, 557] on input "45" at bounding box center [440, 568] width 288 height 31
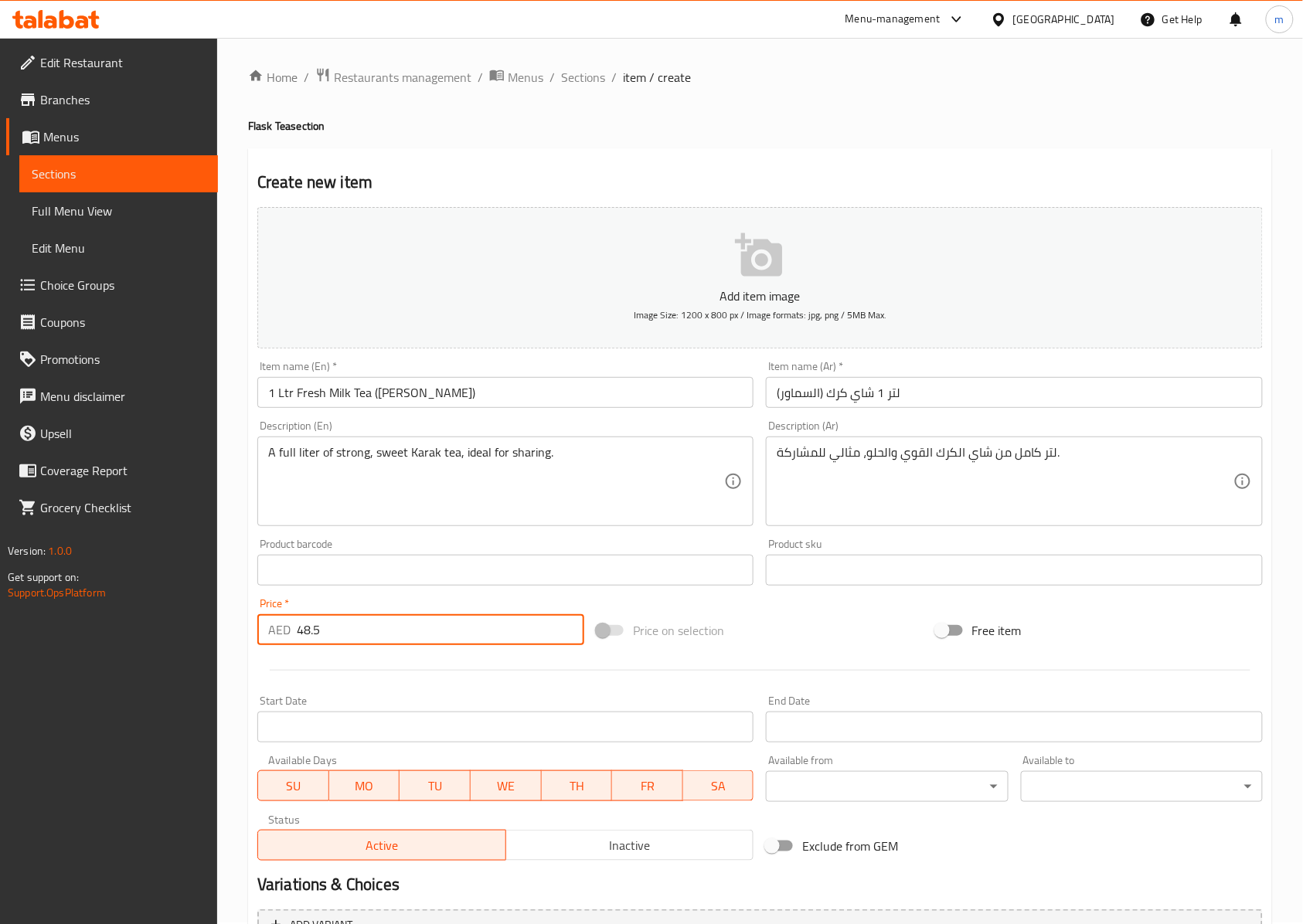
scroll to position [0, 0]
type input "48.5"
click at [122, 173] on span "Sections" at bounding box center [119, 173] width 174 height 19
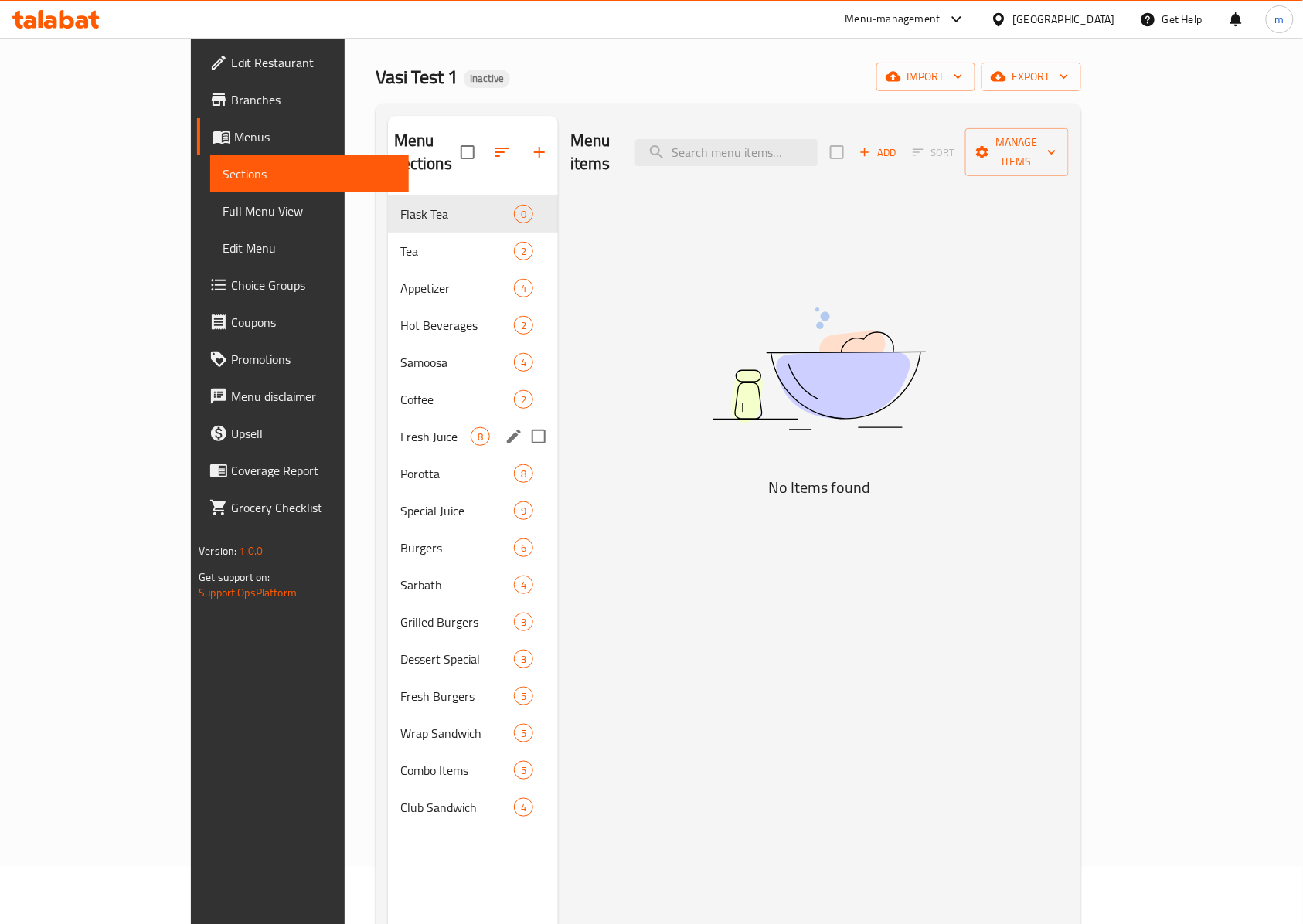
scroll to position [103, 0]
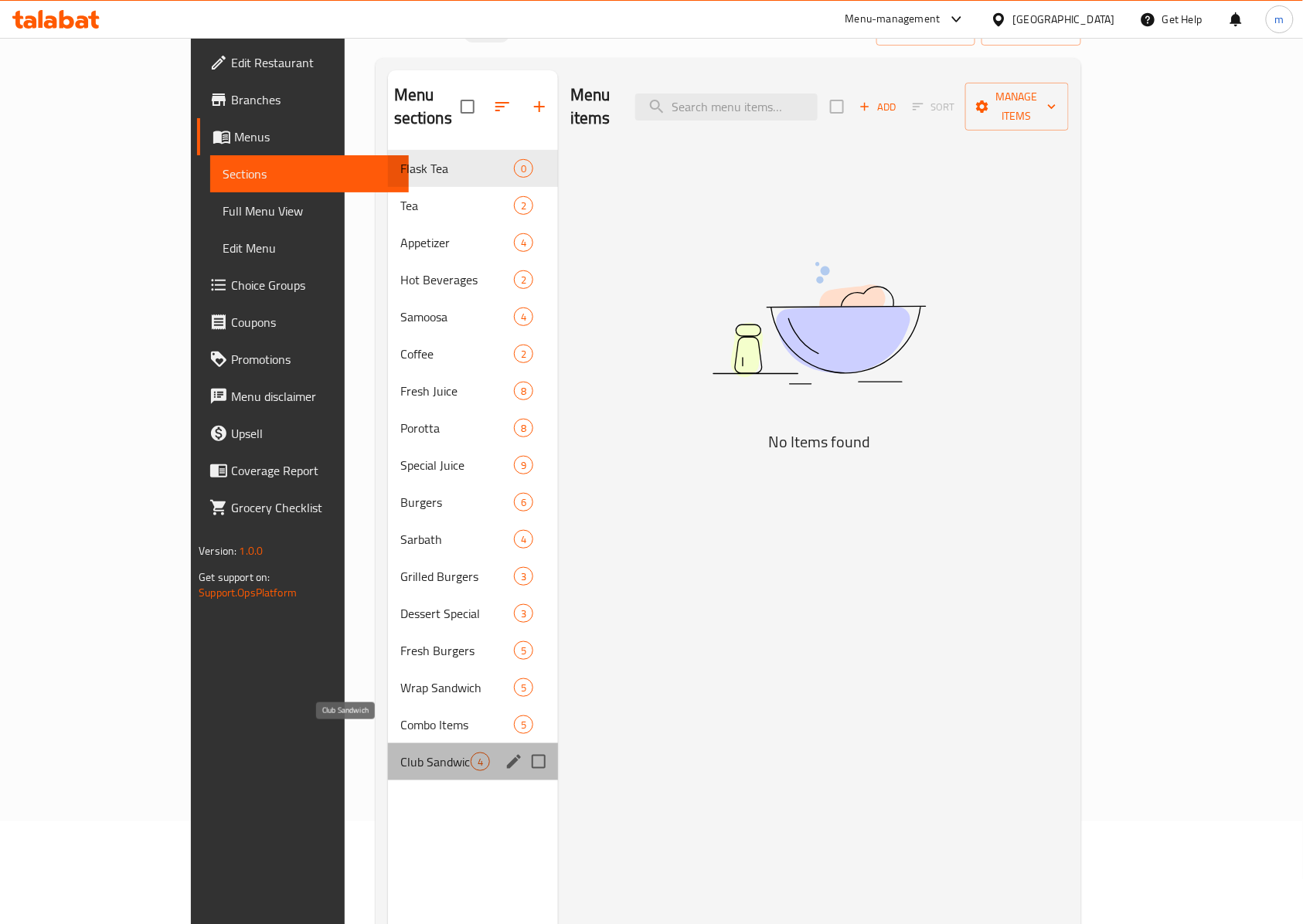
click at [400, 753] on span "Club Sandwich" at bounding box center [435, 762] width 71 height 19
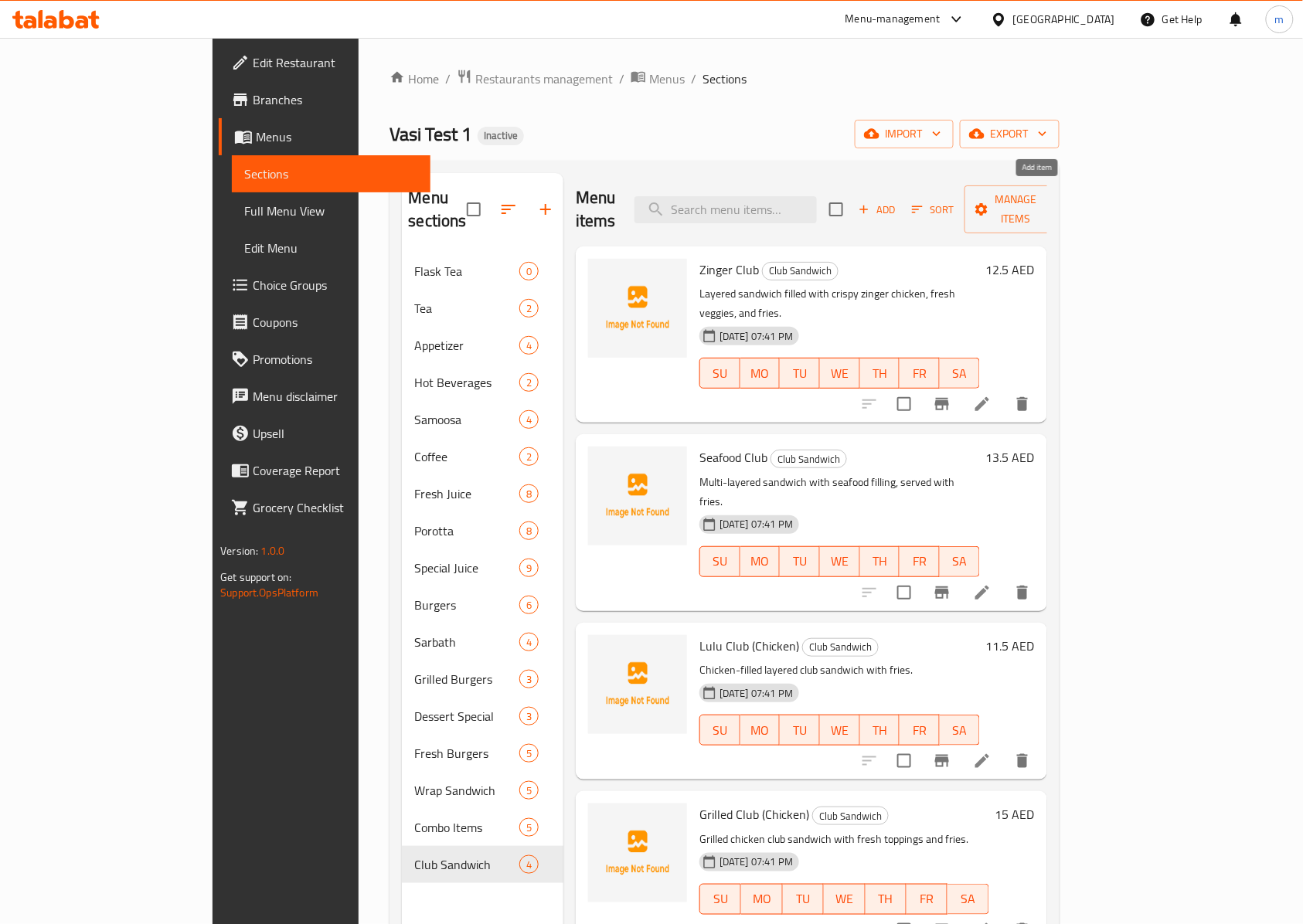
click at [899, 201] on span "Add" at bounding box center [878, 210] width 42 height 18
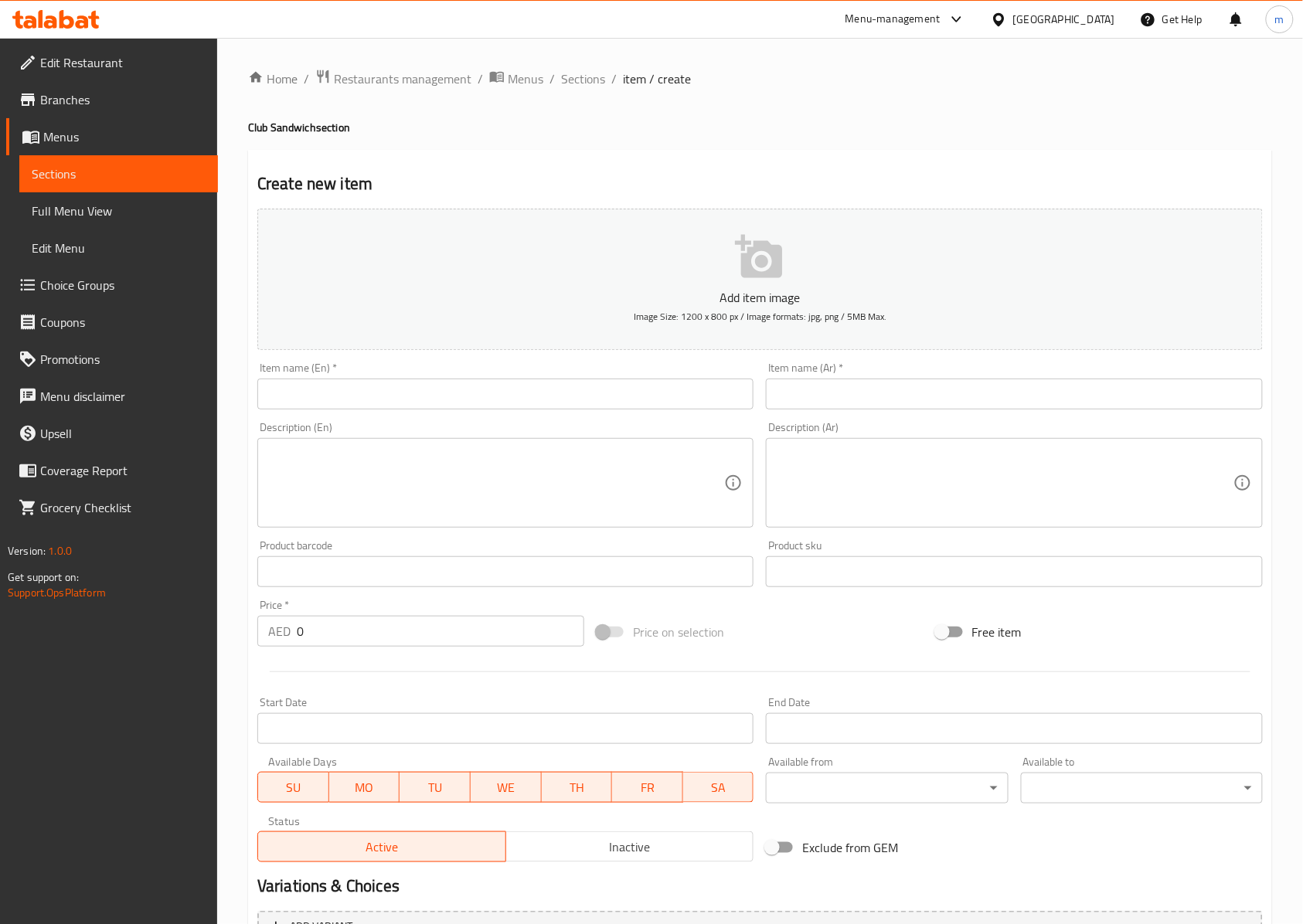
click at [448, 402] on input "text" at bounding box center [505, 393] width 496 height 31
paste input "Green Tea Club (Chicken)"
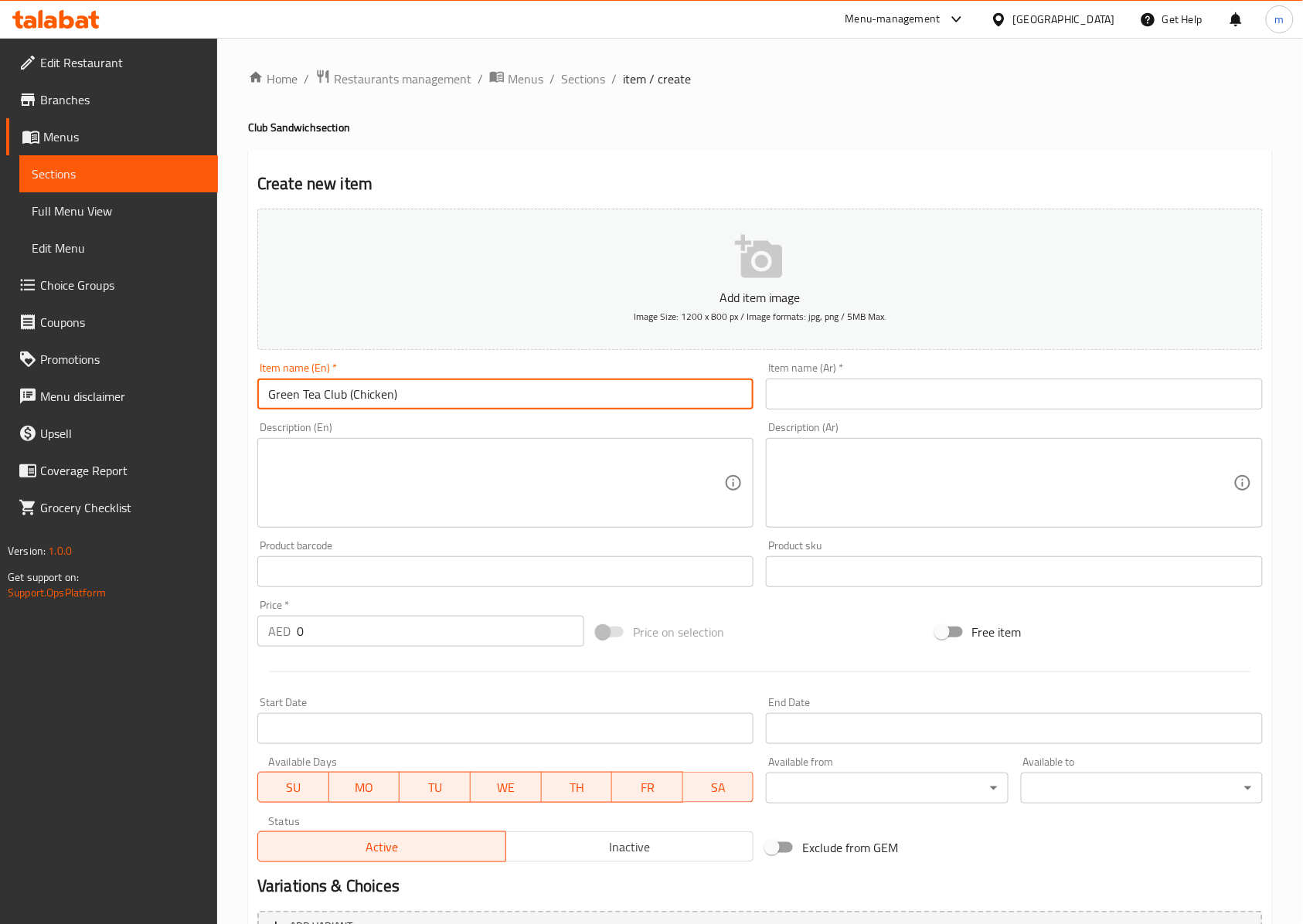
type input "Green Tea Club (Chicken)"
click at [874, 397] on input "text" at bounding box center [1014, 393] width 496 height 31
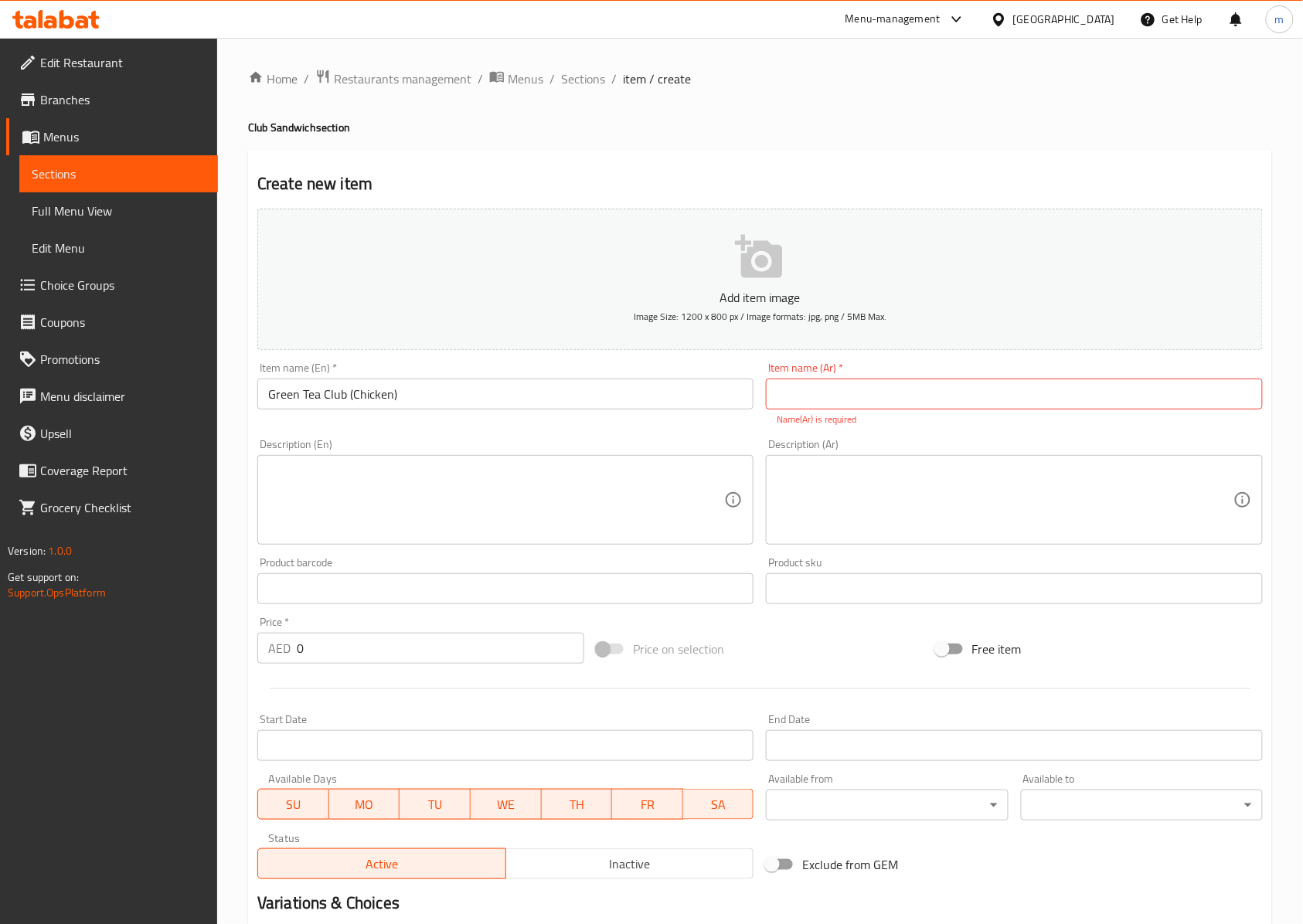
click at [904, 400] on input "text" at bounding box center [1014, 393] width 496 height 31
type input "ت"
type input "كلوب الشاي الأخضر"
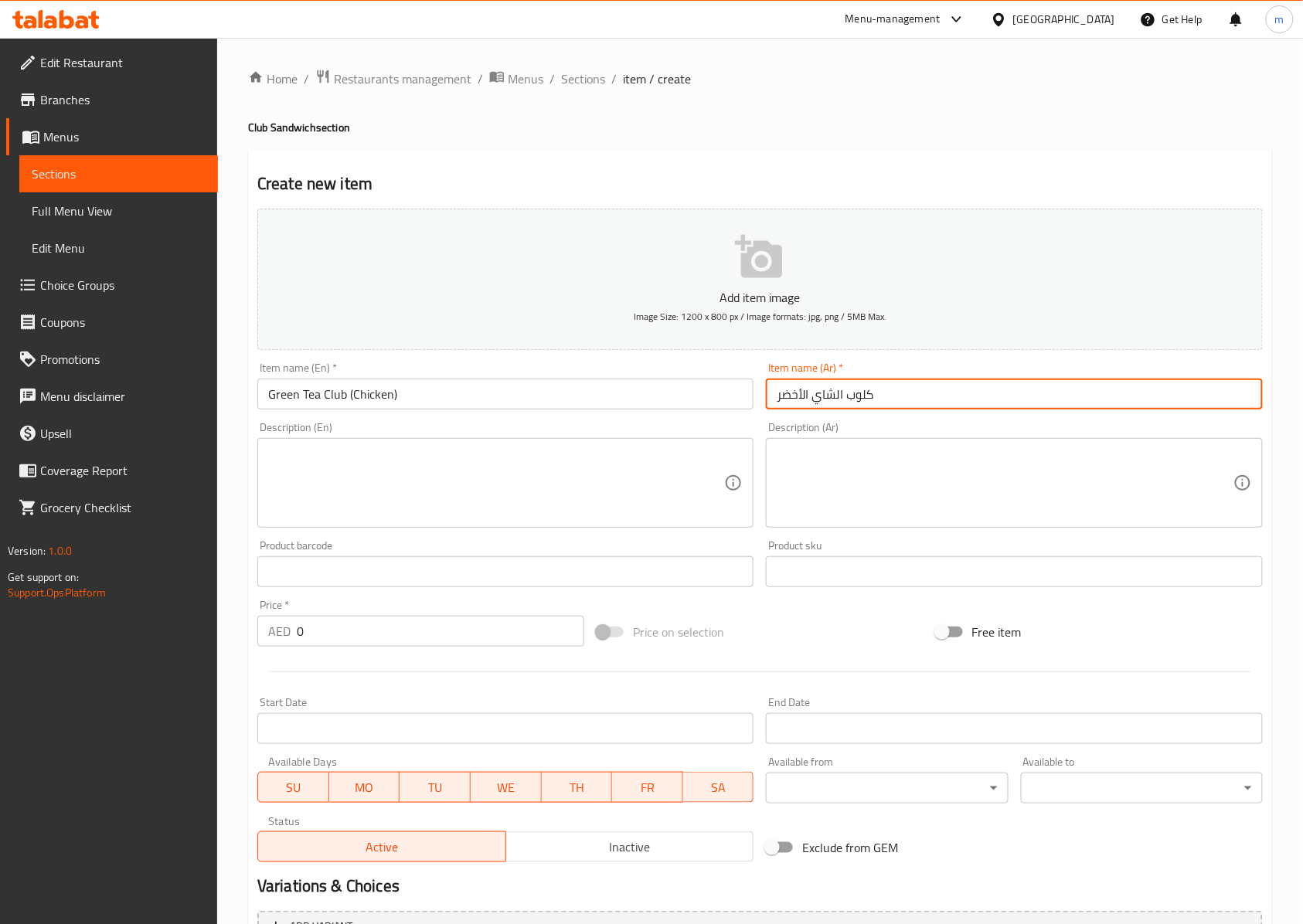
click at [912, 482] on textarea at bounding box center [1005, 484] width 456 height 74
paste textarea "طبق ساندويتش دجاج كلوب بريميوم، يتم تقديمه مع أطباق جانبية متنوعة."
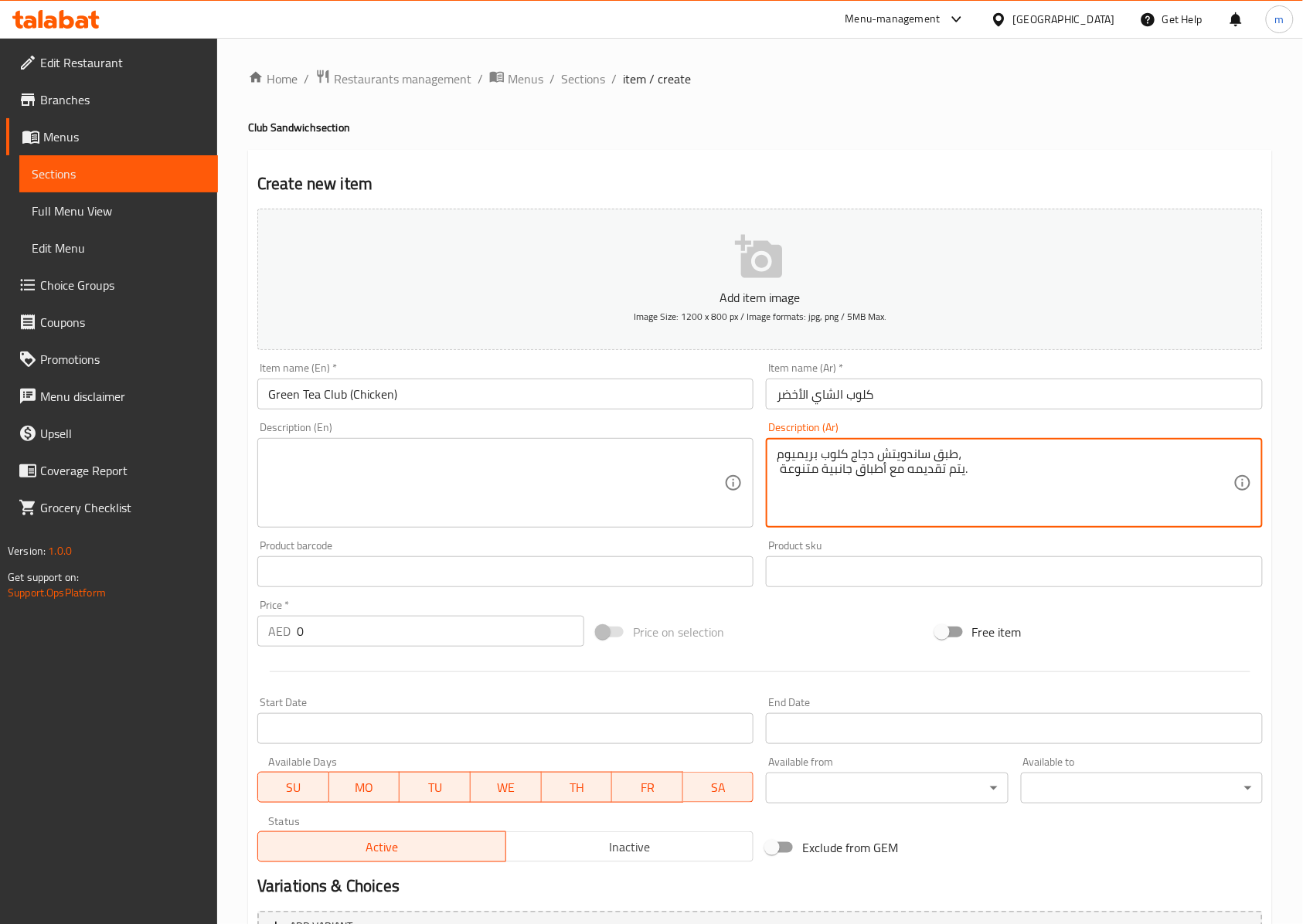
click at [771, 456] on div "طبق ساندويتش دجاج كلوب بريميوم، يتم تقديمه مع أطباق جانبية متنوعة. Description …" at bounding box center [1014, 483] width 496 height 90
click at [778, 461] on textarea "طبق ساندويتش دجاج كلوب بريميوم، يتم تقديمه مع أطباق جانبية متنوعة." at bounding box center [1005, 484] width 456 height 74
type textarea "طبق ساندويتش دجاج كلوب بريميوم، يتم تقديمه مع أطباق جانبية متنوعة."
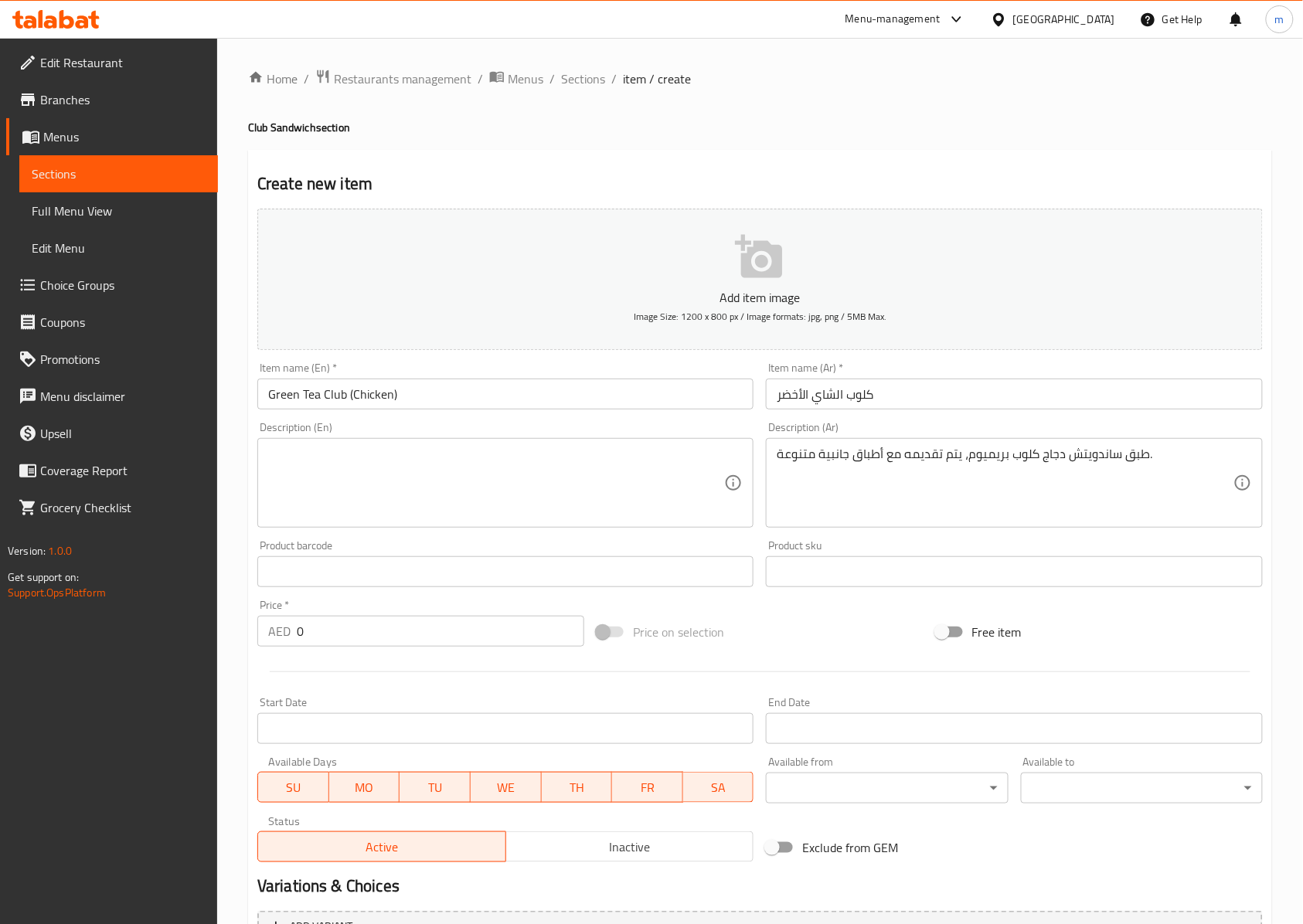
click at [513, 479] on textarea at bounding box center [496, 484] width 456 height 74
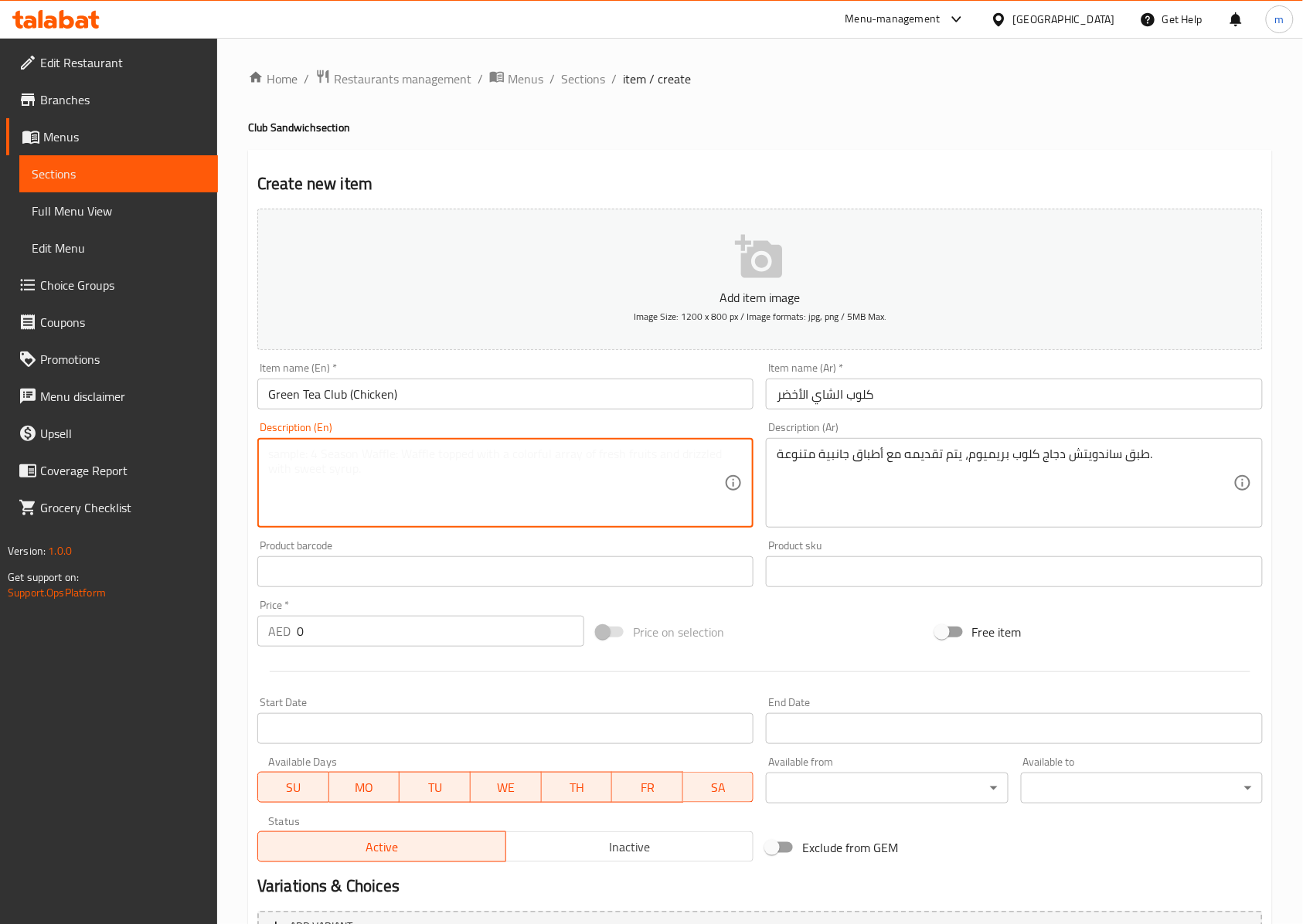
paste textarea "Premium chicken club sandwich platter, served with assorted sides."
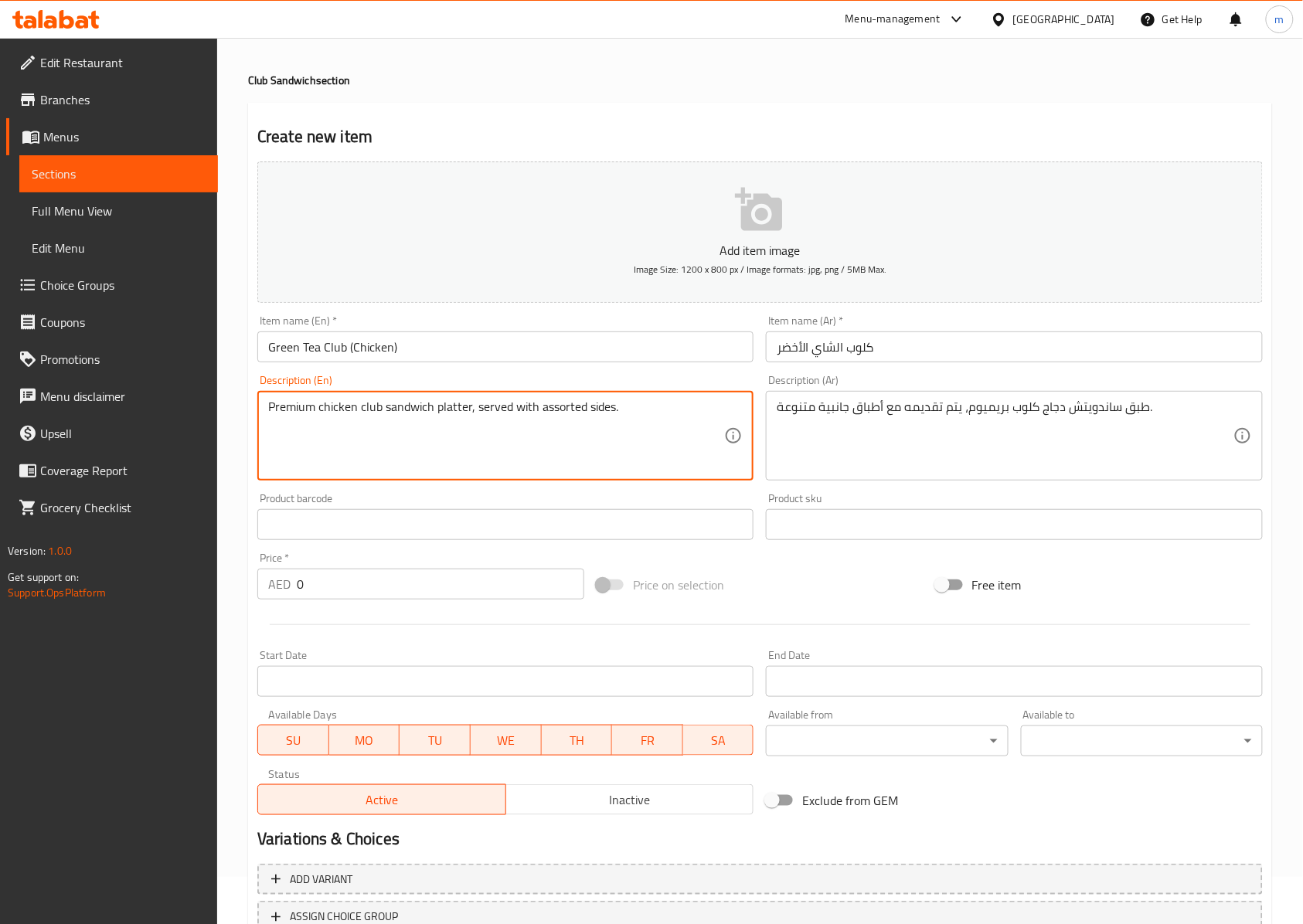
scroll to position [103, 0]
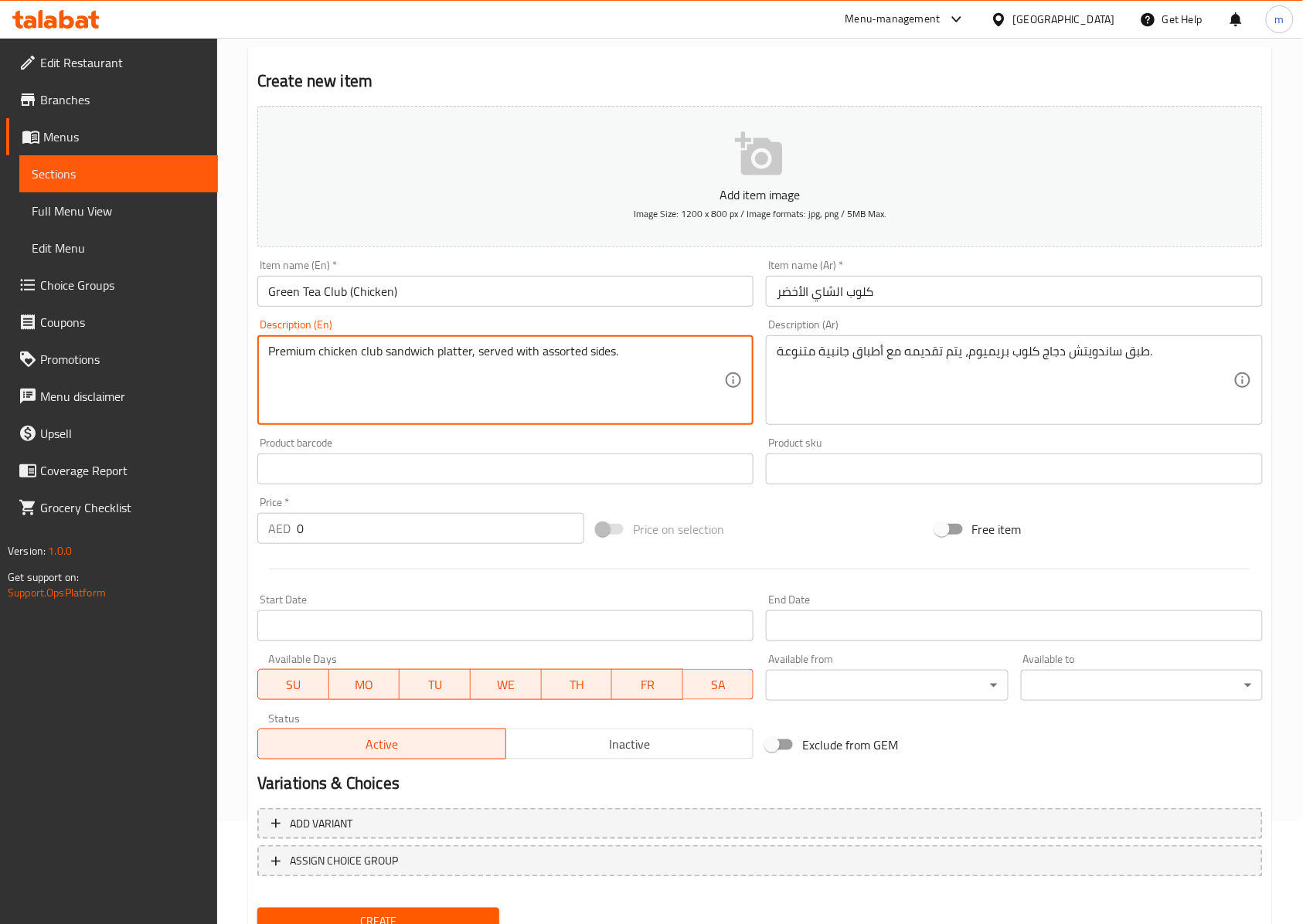
type textarea "Premium chicken club sandwich platter, served with assorted sides."
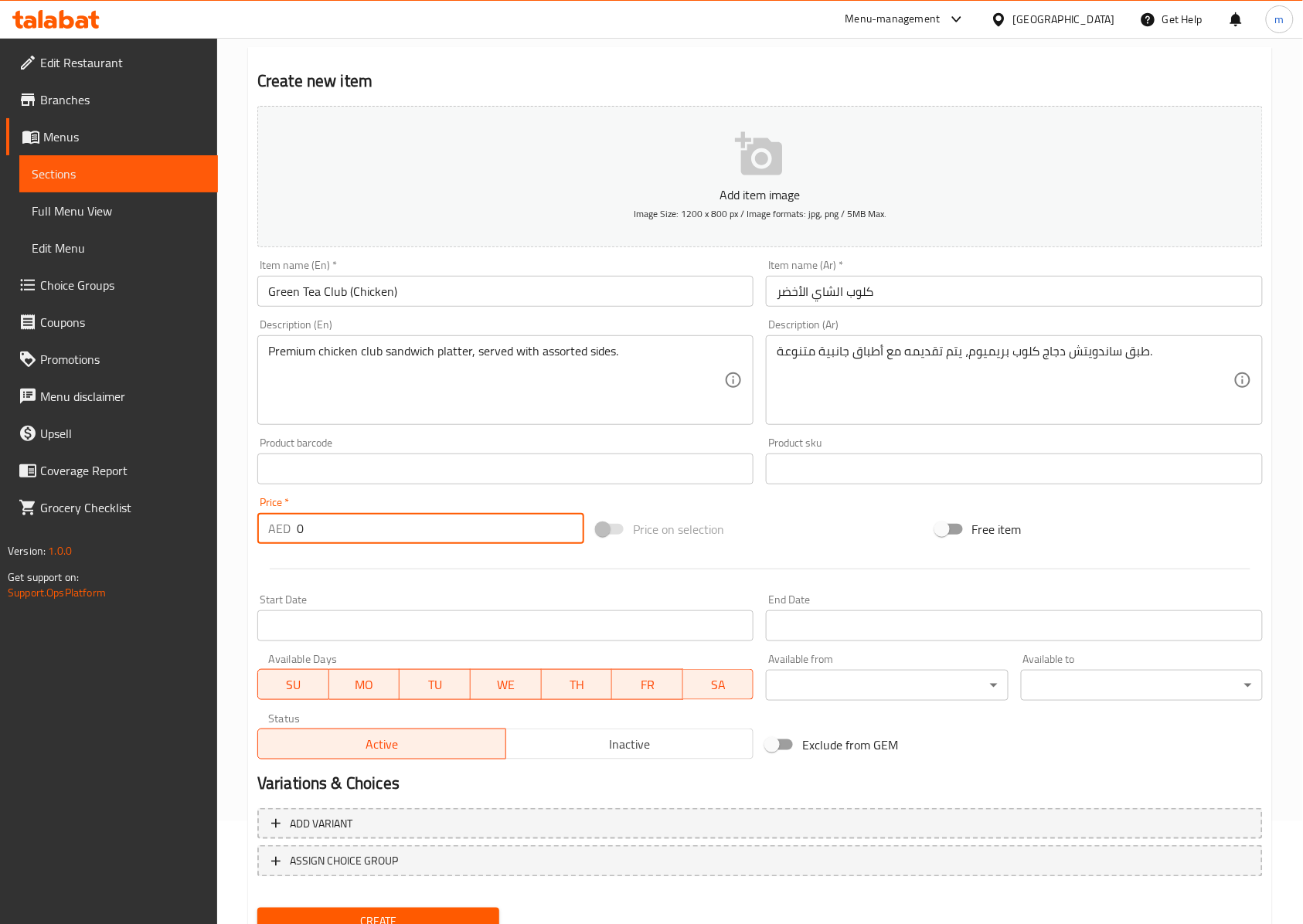
click at [332, 537] on input "0" at bounding box center [440, 528] width 288 height 31
drag, startPoint x: 323, startPoint y: 536, endPoint x: 267, endPoint y: 526, distance: 56.9
click at [267, 526] on div "AED 0 Price *" at bounding box center [420, 528] width 327 height 31
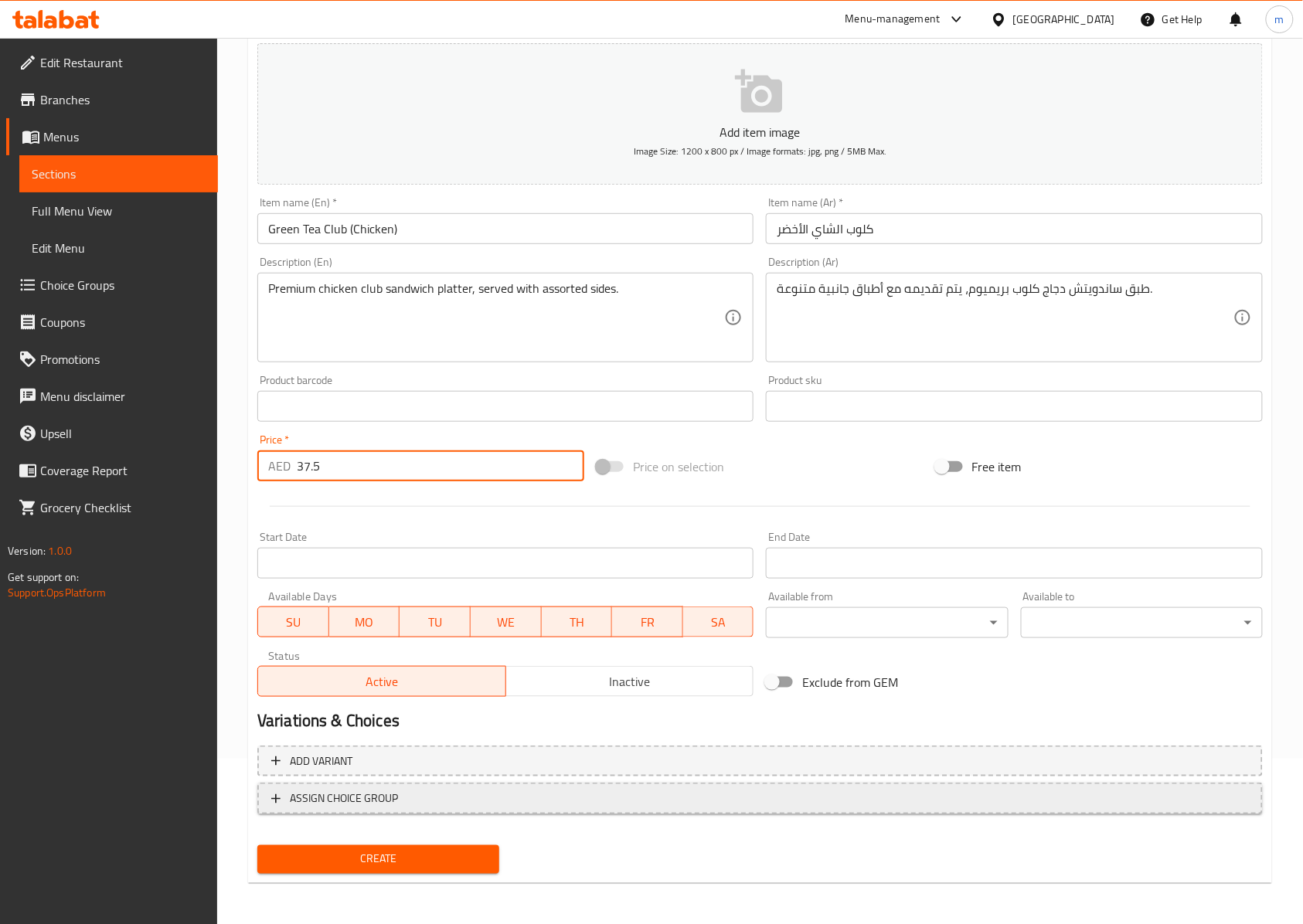
scroll to position [167, 0]
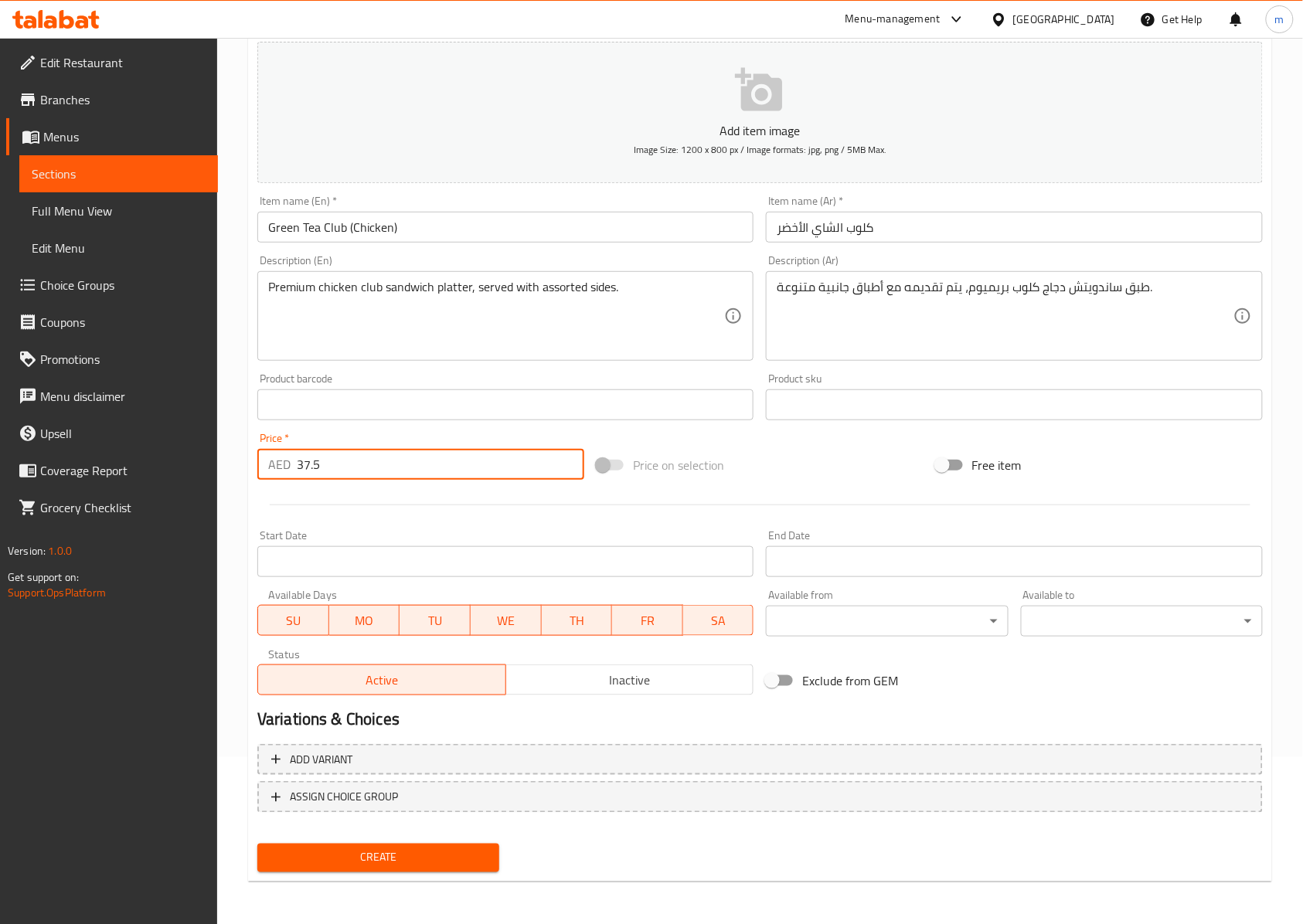
type input "37.5"
click at [774, 230] on input "كلوب الشاي الأخضر" at bounding box center [1014, 227] width 496 height 31
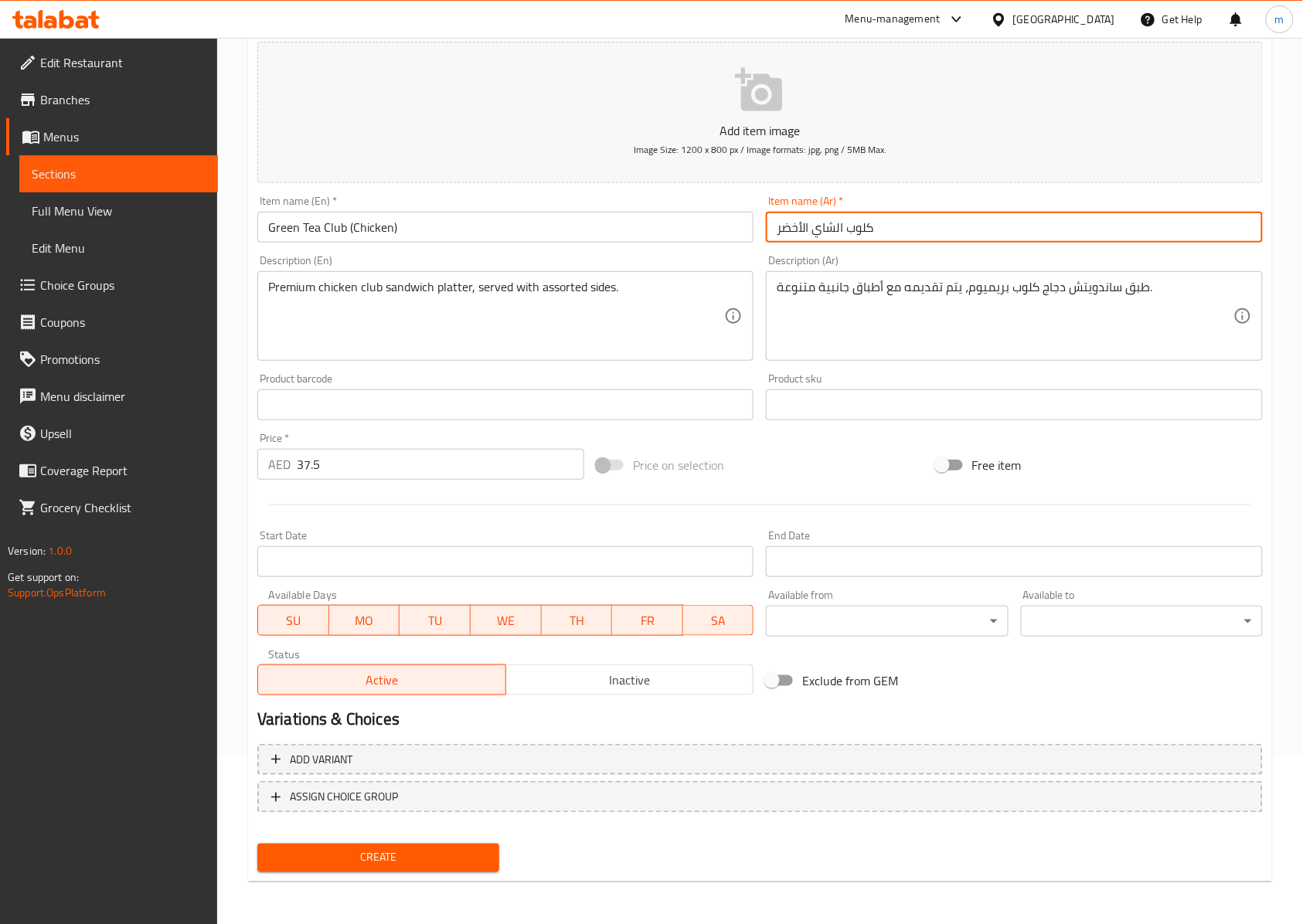
paste input "(دجاج)"
type input "(دجاج) كلوب الشاي الأخضر"
click at [405, 851] on span "Create" at bounding box center [379, 857] width 217 height 19
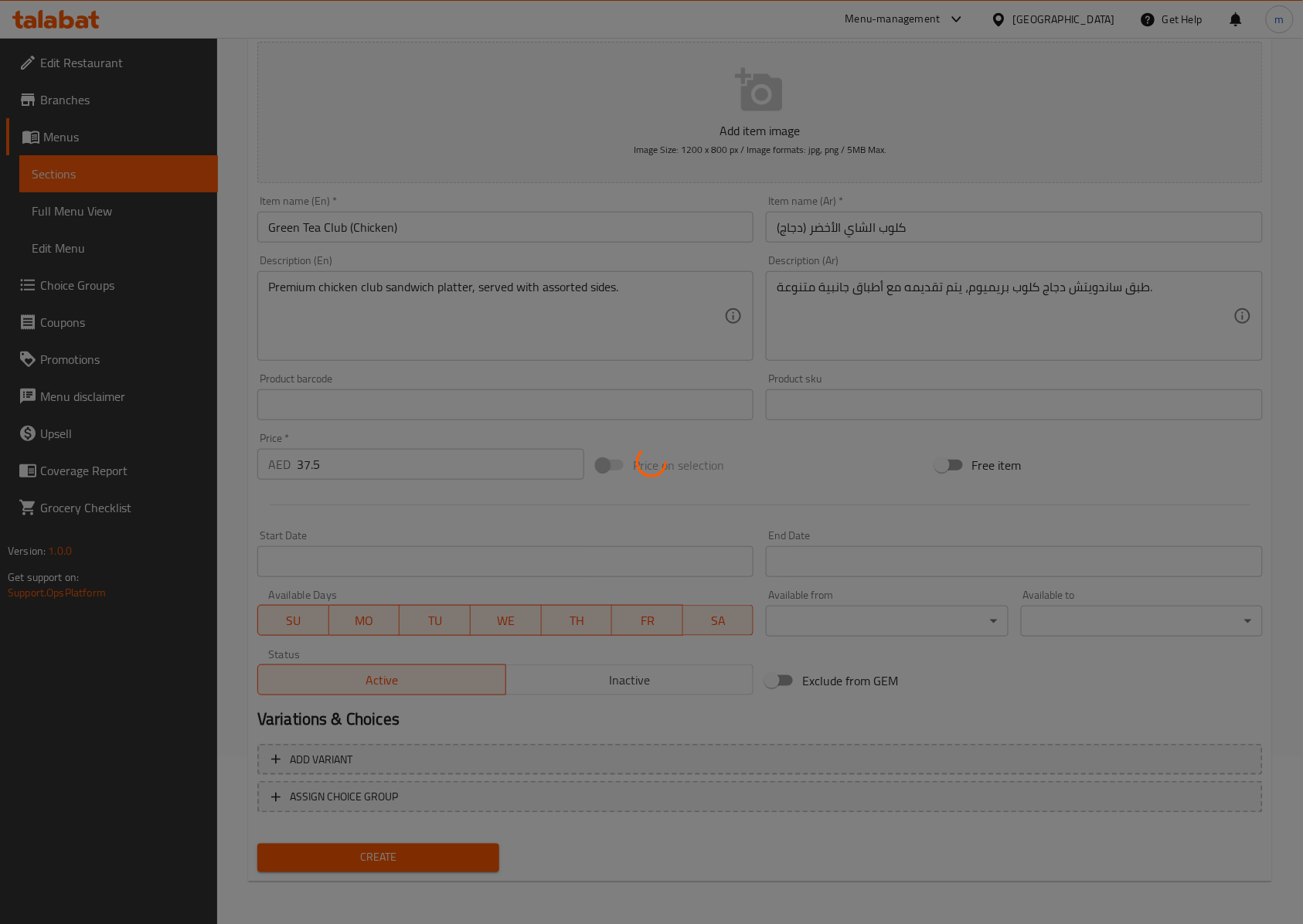
type input "0"
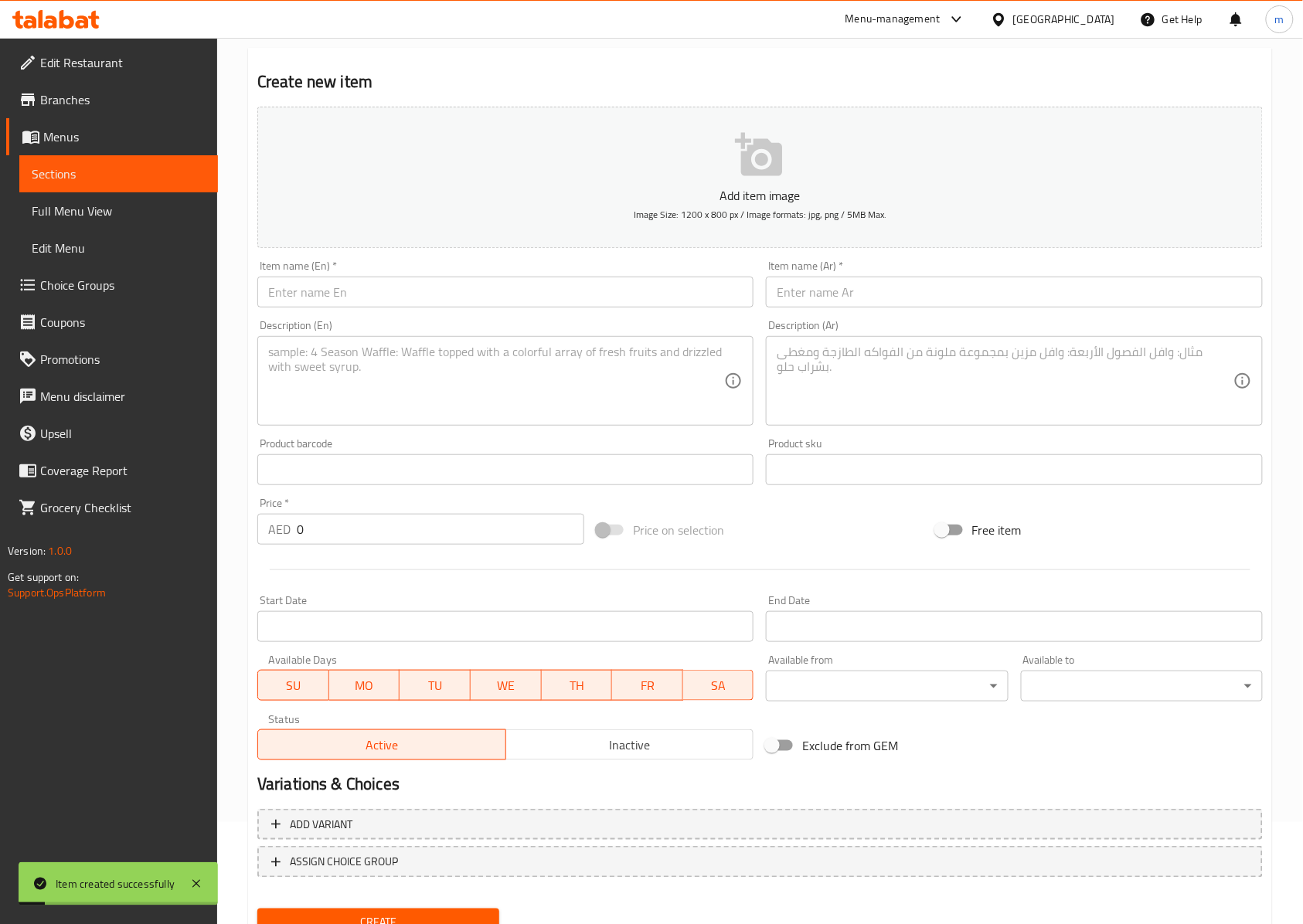
scroll to position [0, 0]
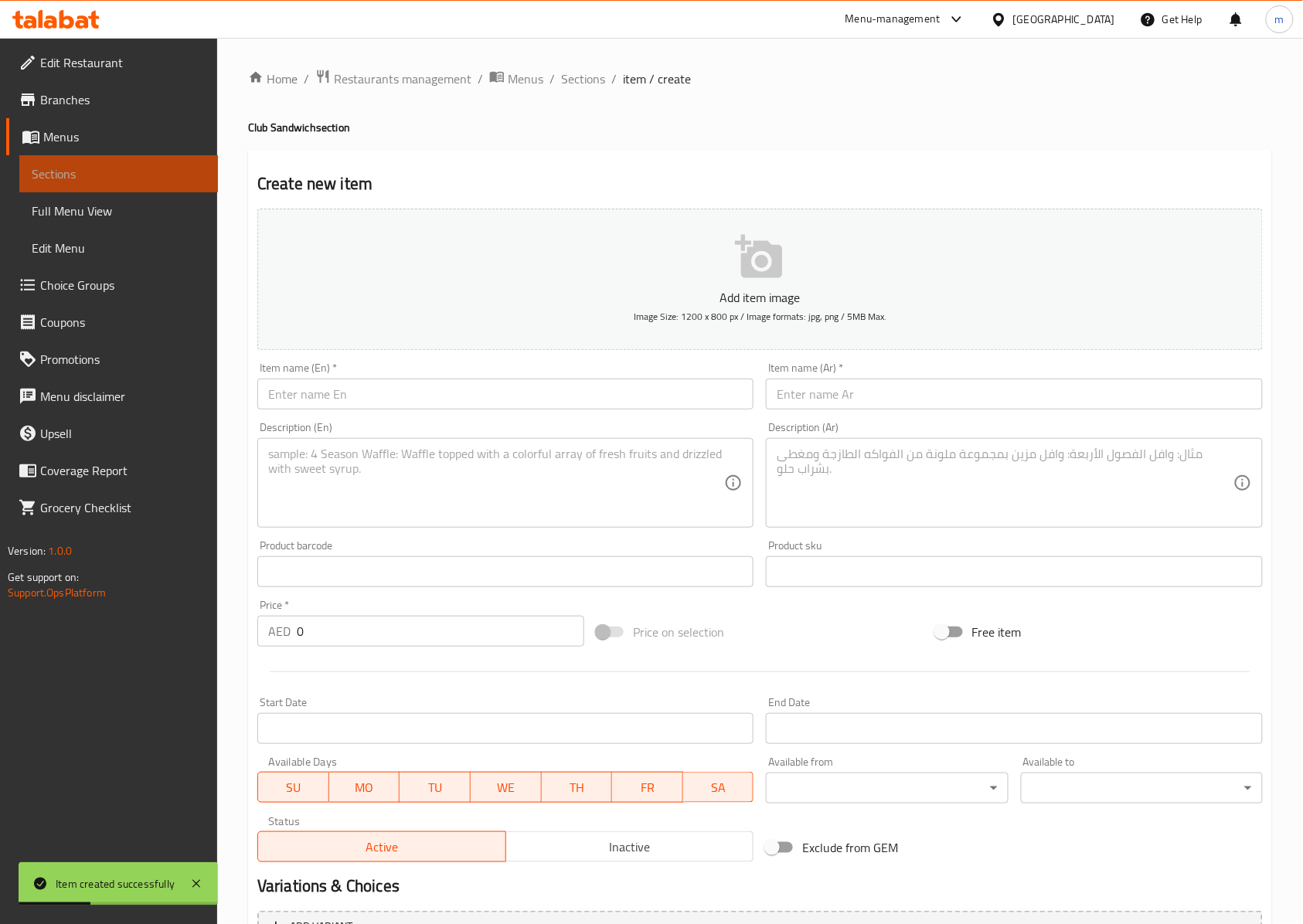
click at [90, 181] on span "Sections" at bounding box center [119, 173] width 174 height 19
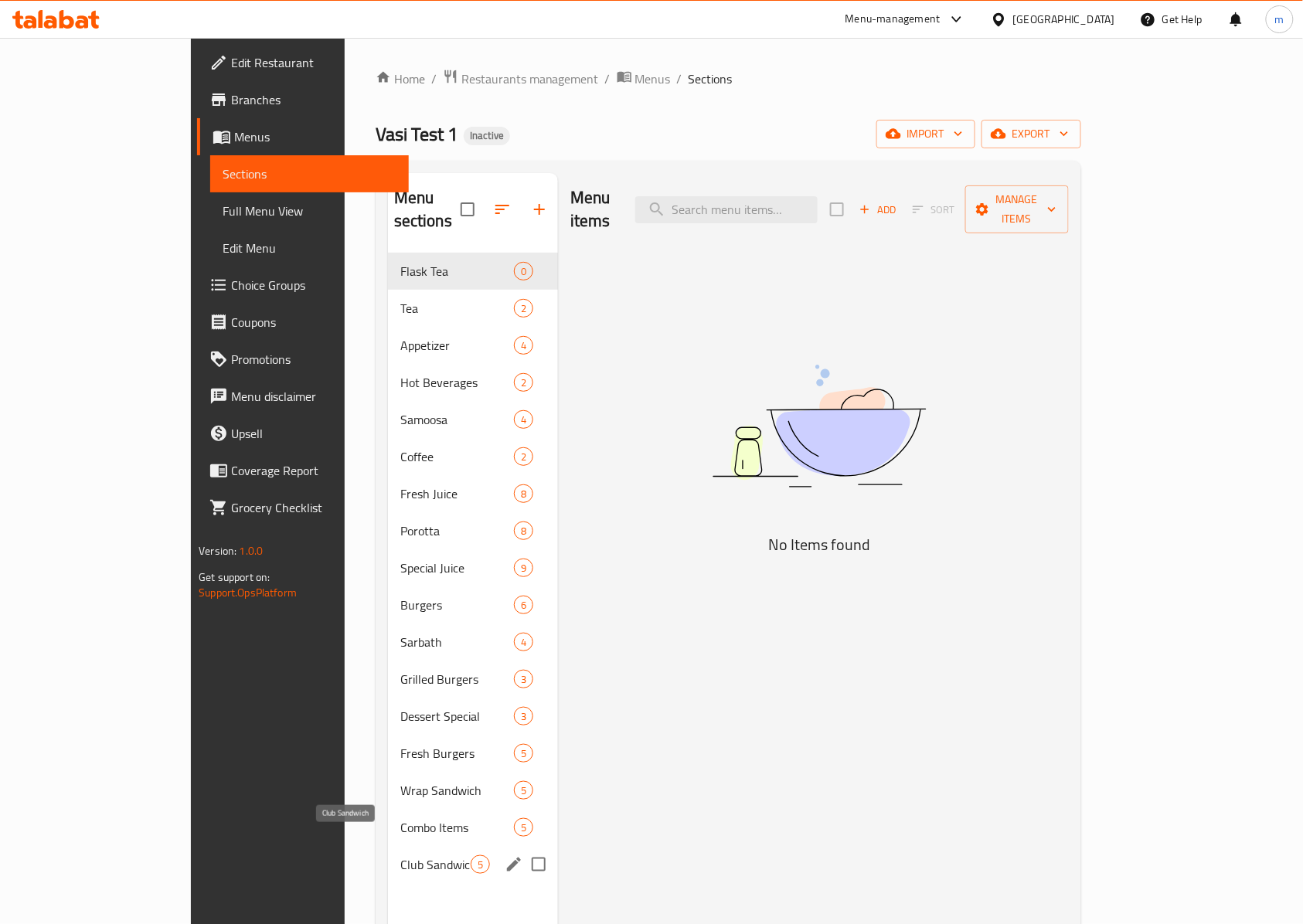
click at [400, 855] on span "Club Sandwich" at bounding box center [435, 864] width 71 height 19
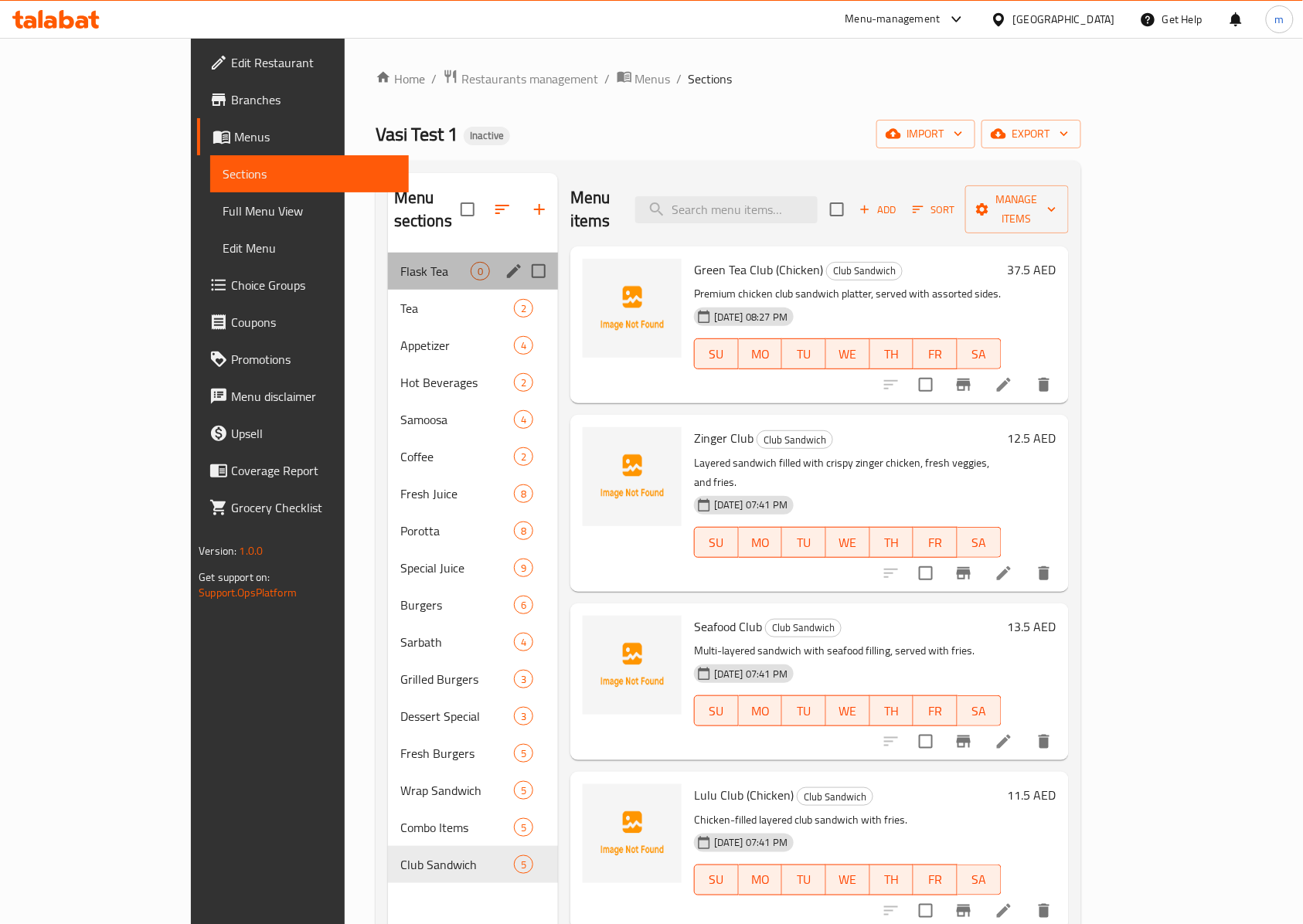
click at [389, 253] on div "Flask Tea 0" at bounding box center [473, 271] width 170 height 37
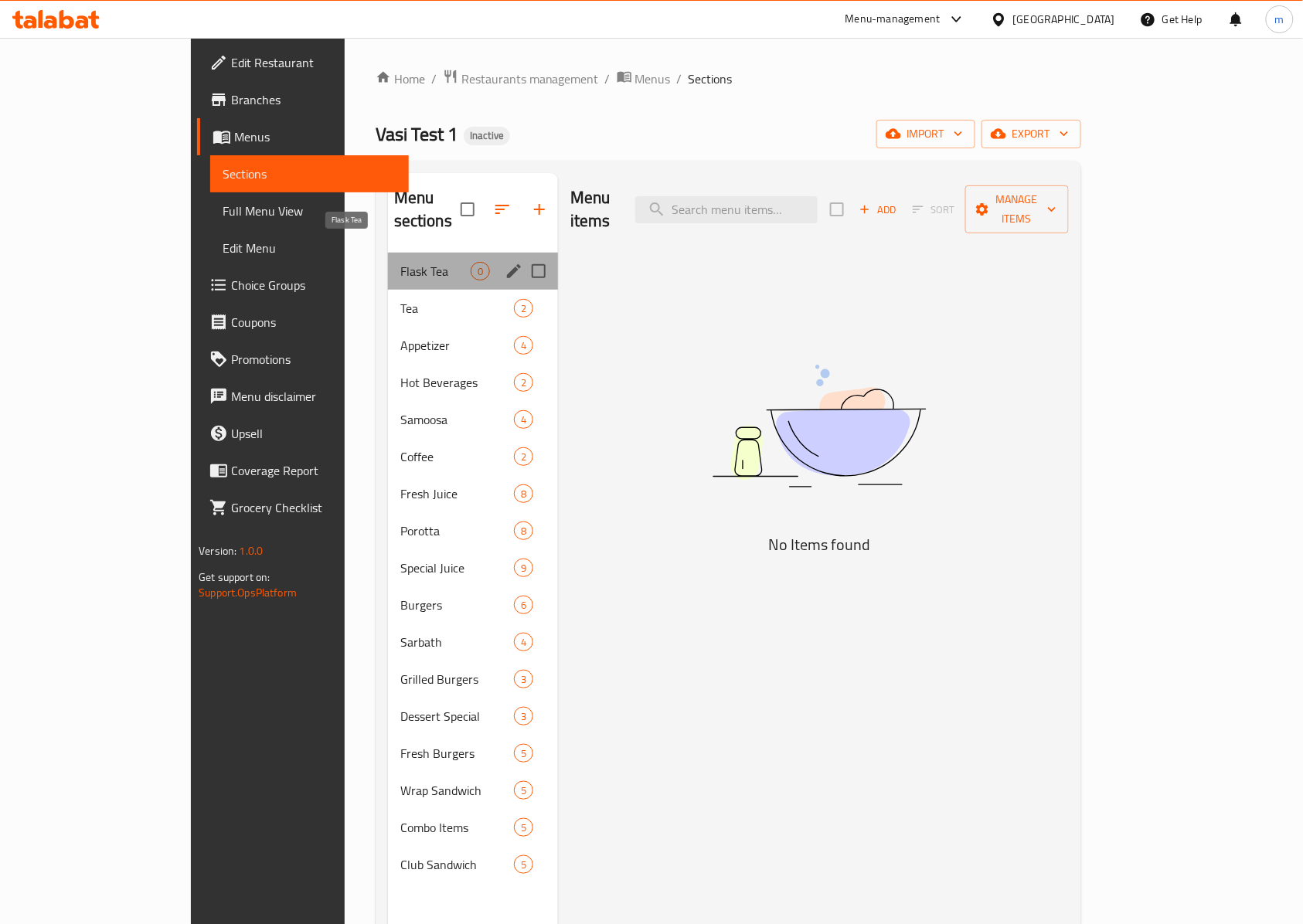
click at [400, 262] on span "Flask Tea" at bounding box center [435, 271] width 71 height 19
click at [418, 262] on span "Flask Tea" at bounding box center [435, 271] width 71 height 19
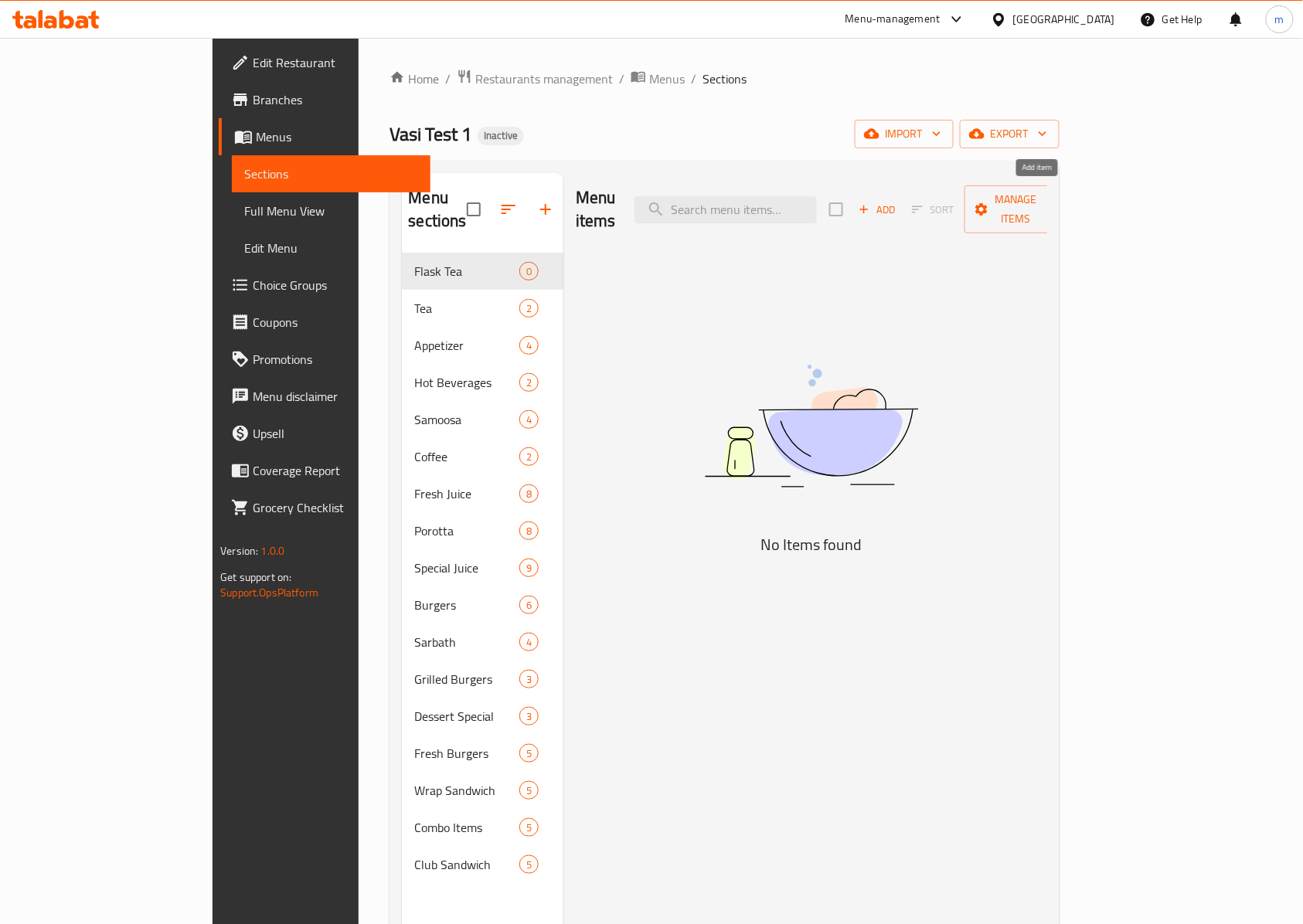
click at [872, 202] on icon "button" at bounding box center [865, 209] width 14 height 14
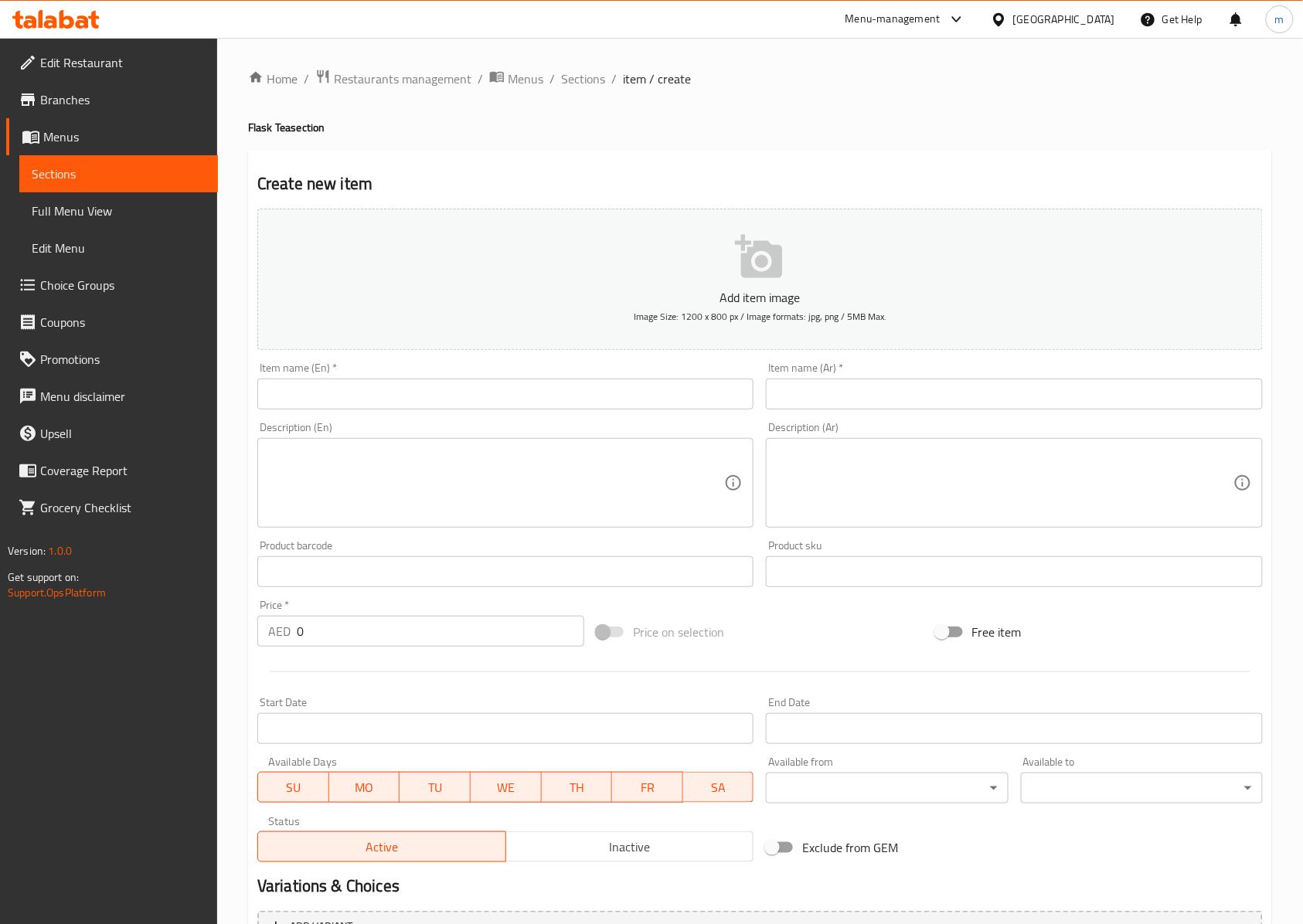
click at [405, 386] on input "text" at bounding box center [505, 393] width 496 height 31
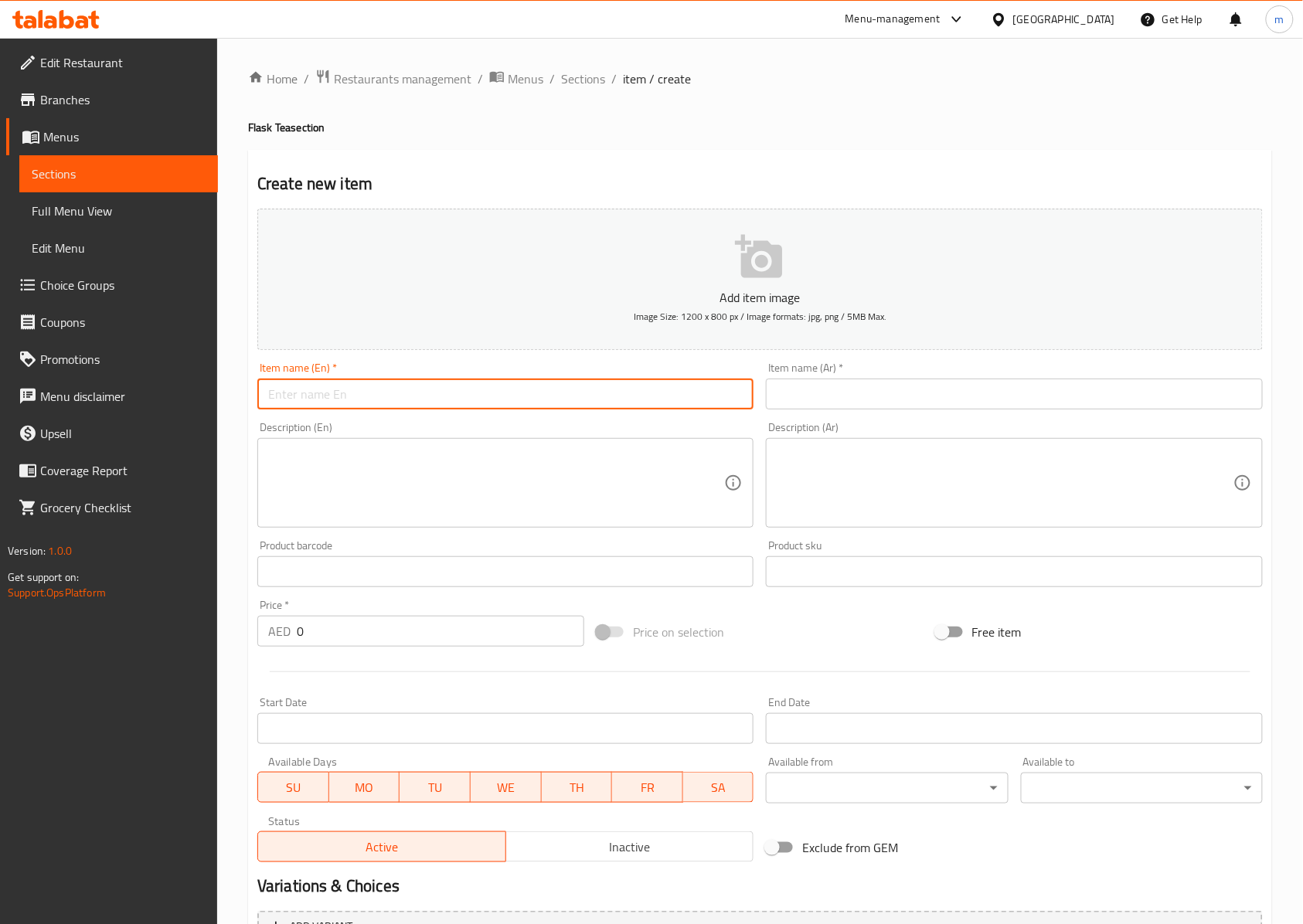
paste input "1 Ltr [PERSON_NAME]"
type input "1 Ltr [PERSON_NAME]"
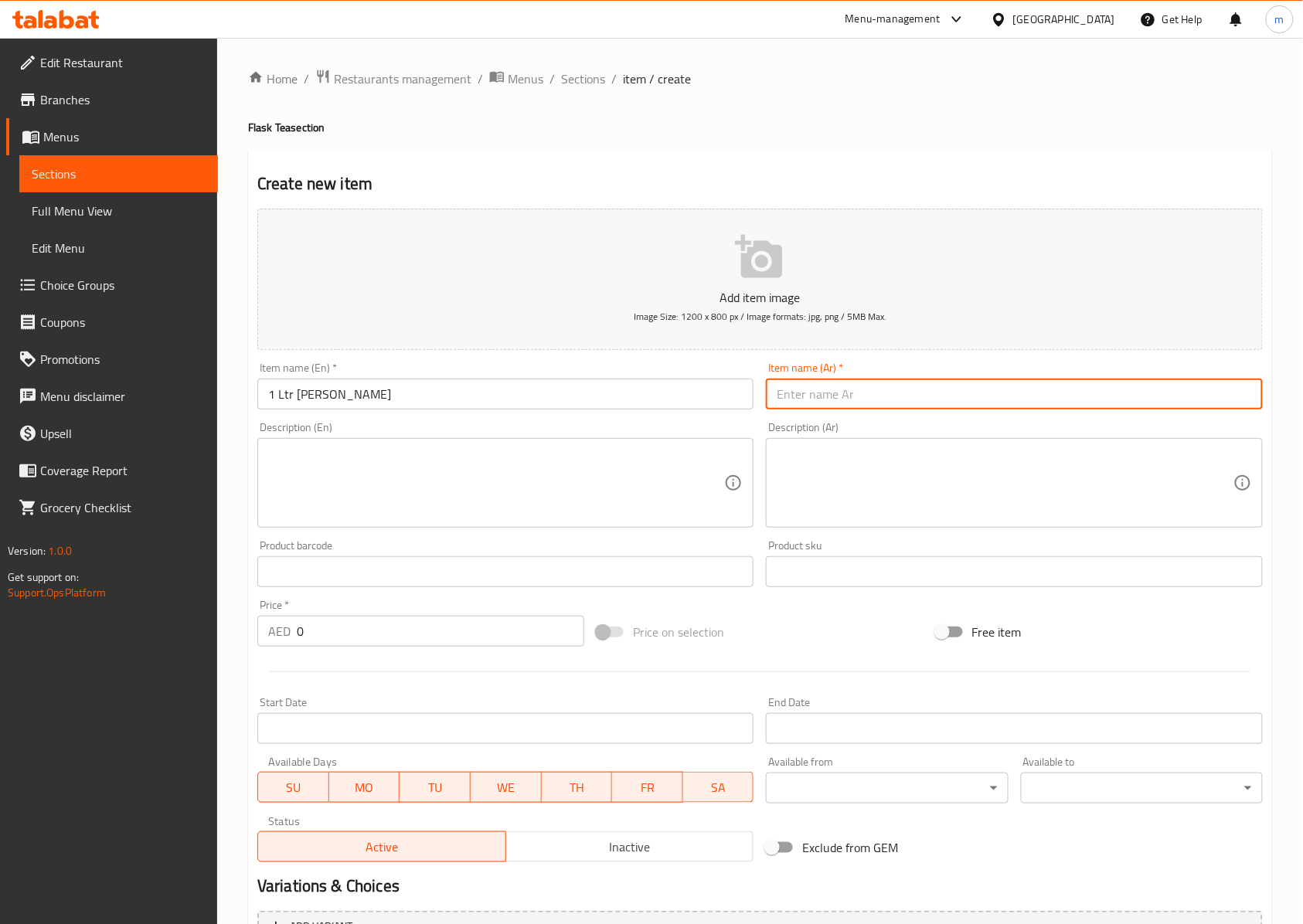
click at [946, 405] on input "text" at bounding box center [1014, 393] width 496 height 31
paste input "(لتر 1 شاي كرك"
drag, startPoint x: 781, startPoint y: 396, endPoint x: 767, endPoint y: 392, distance: 14.6
click at [767, 392] on input "(لتر 1 شاي كرك" at bounding box center [1014, 393] width 496 height 31
type input "لتر 1 شاي كرك"
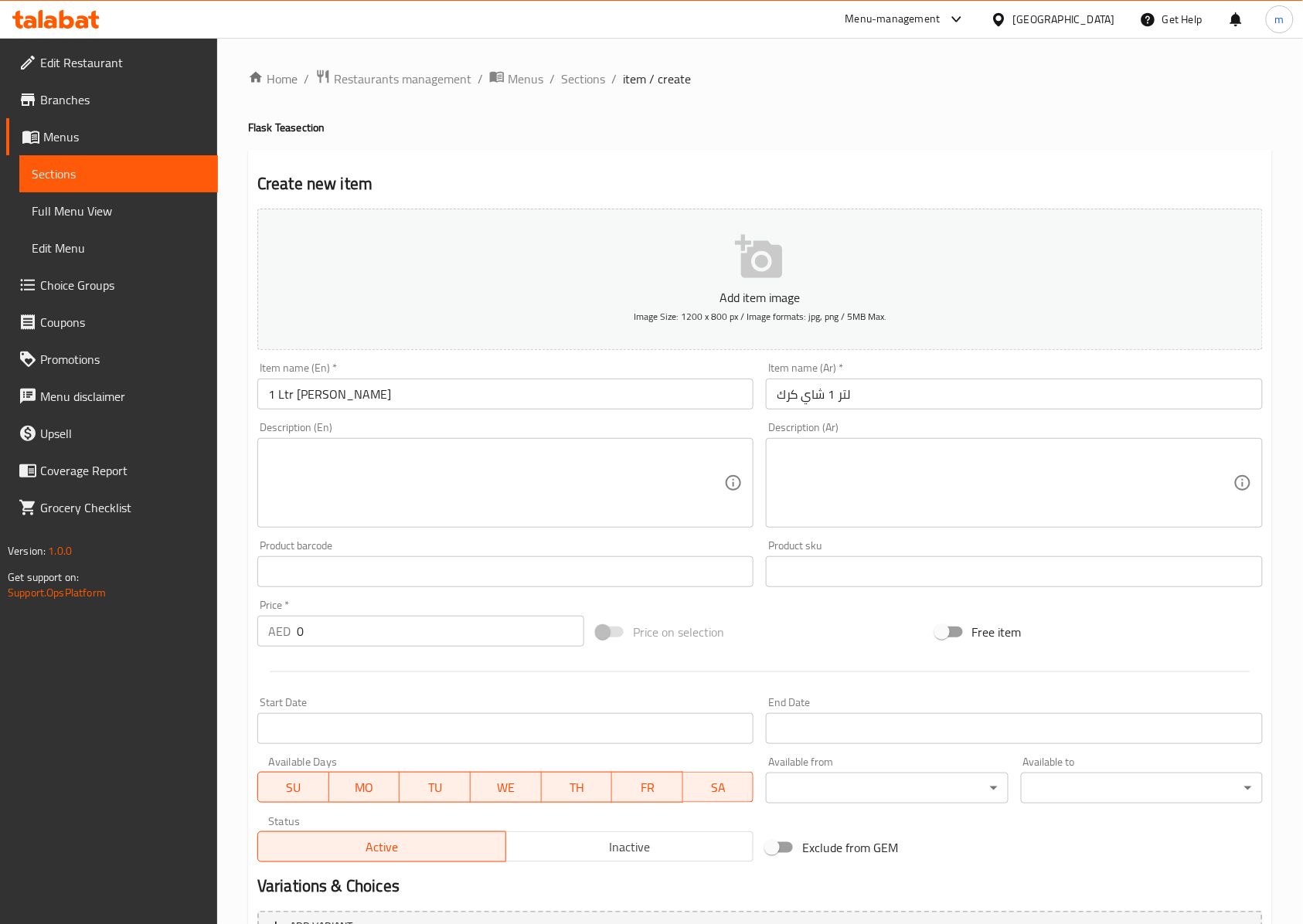
click at [360, 485] on textarea at bounding box center [496, 484] width 456 height 74
paste textarea "A full liter of strong, sweet Karak tea, ideal for sharing."
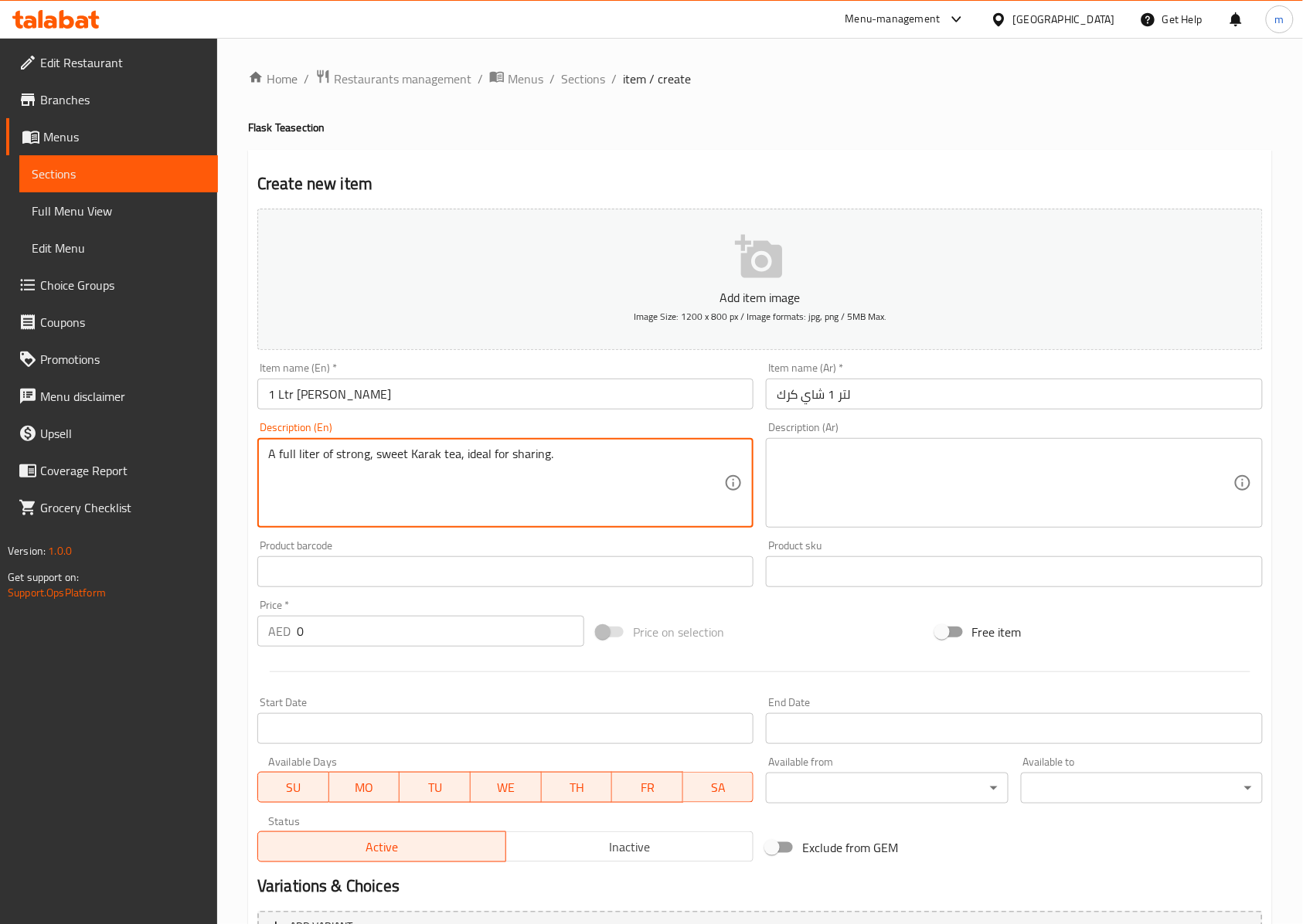
type textarea "A full liter of strong, sweet Karak tea, ideal for sharing."
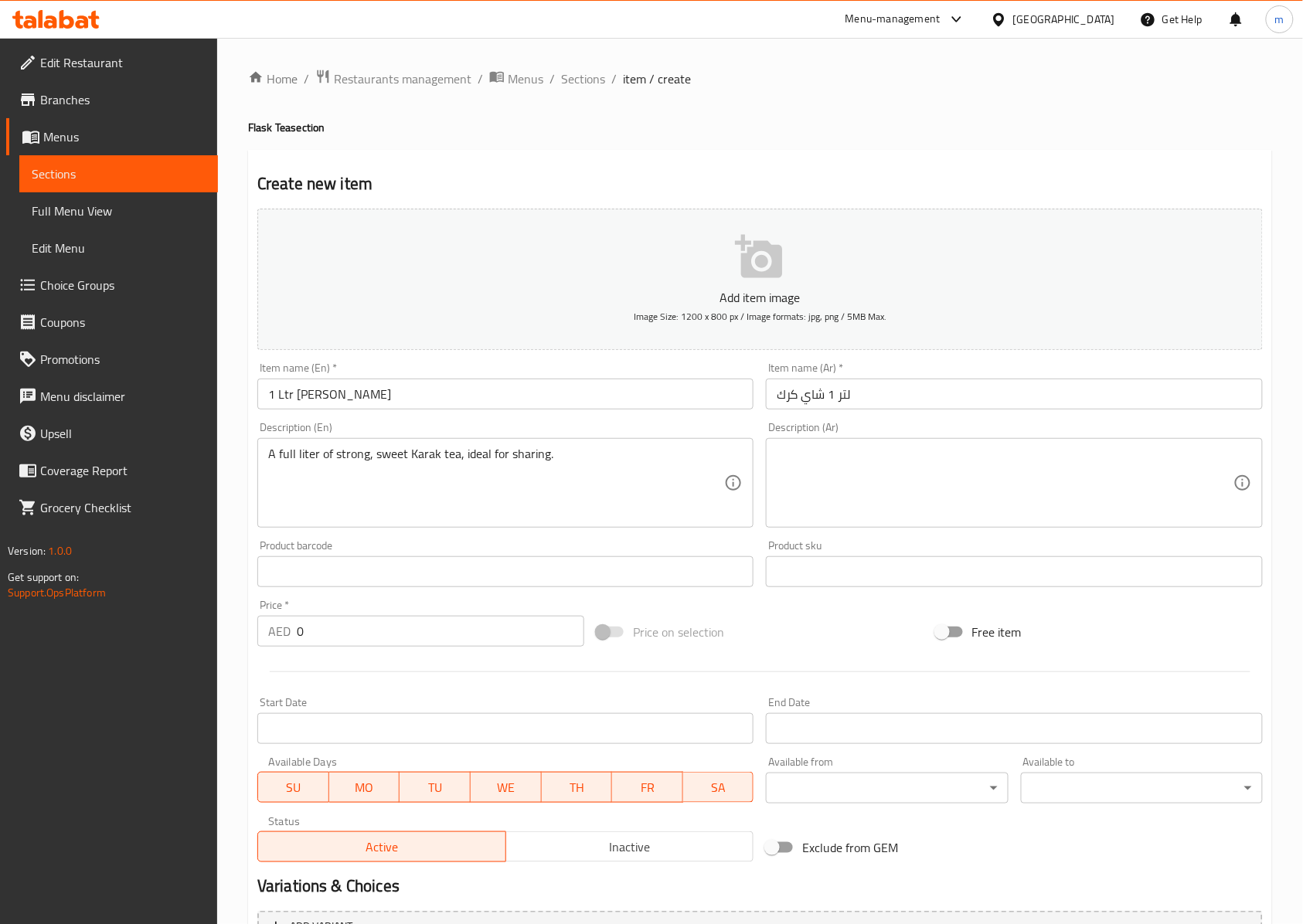
click at [868, 456] on textarea at bounding box center [1005, 484] width 456 height 74
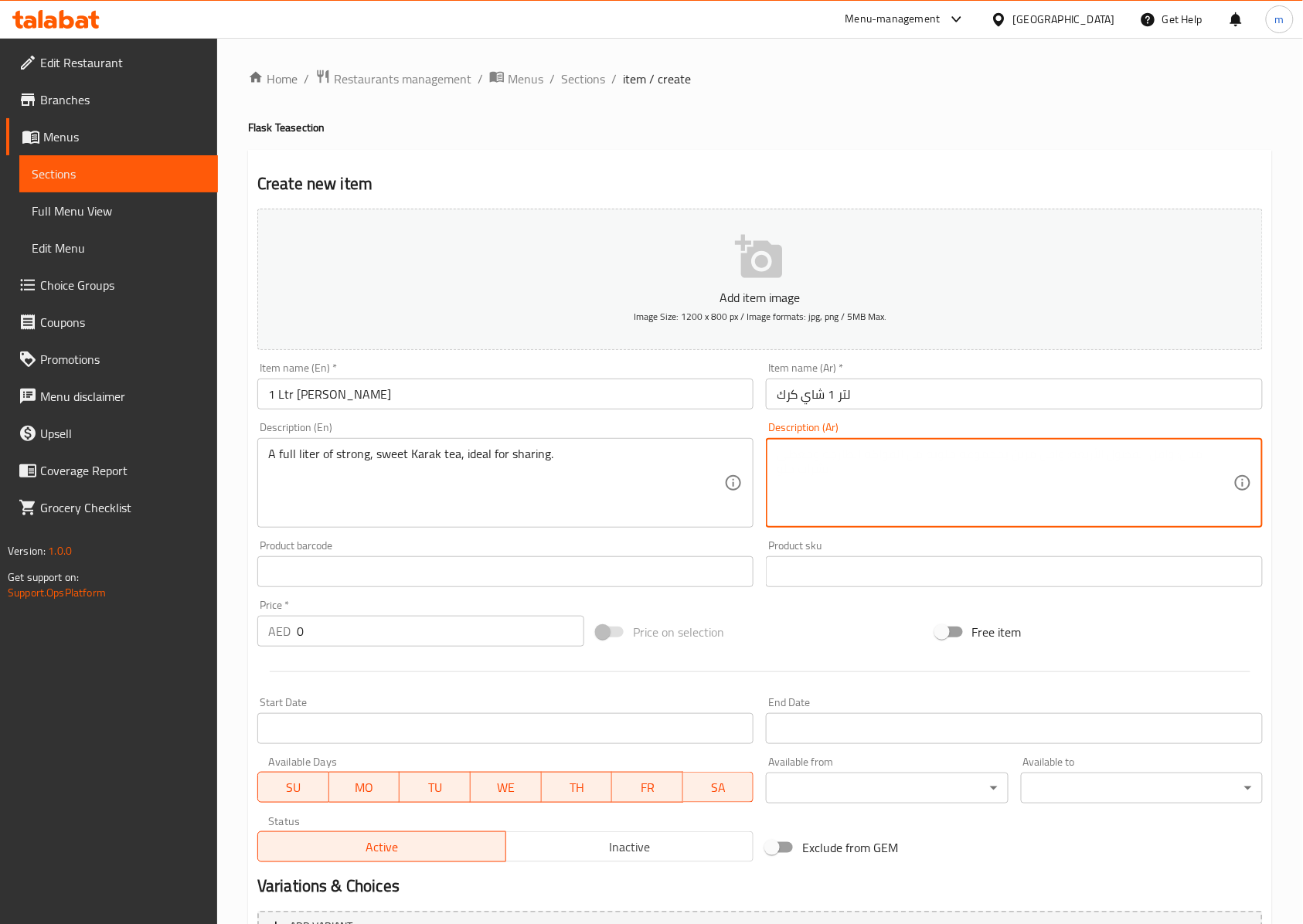
paste textarea "لتر كامل من شاي الكرك القوي والحلو، مثالي للمشاركة."
type textarea "لتر كامل من شاي الكرك القوي والحلو، مثالي للمشاركة."
click at [322, 631] on input "0" at bounding box center [440, 630] width 288 height 31
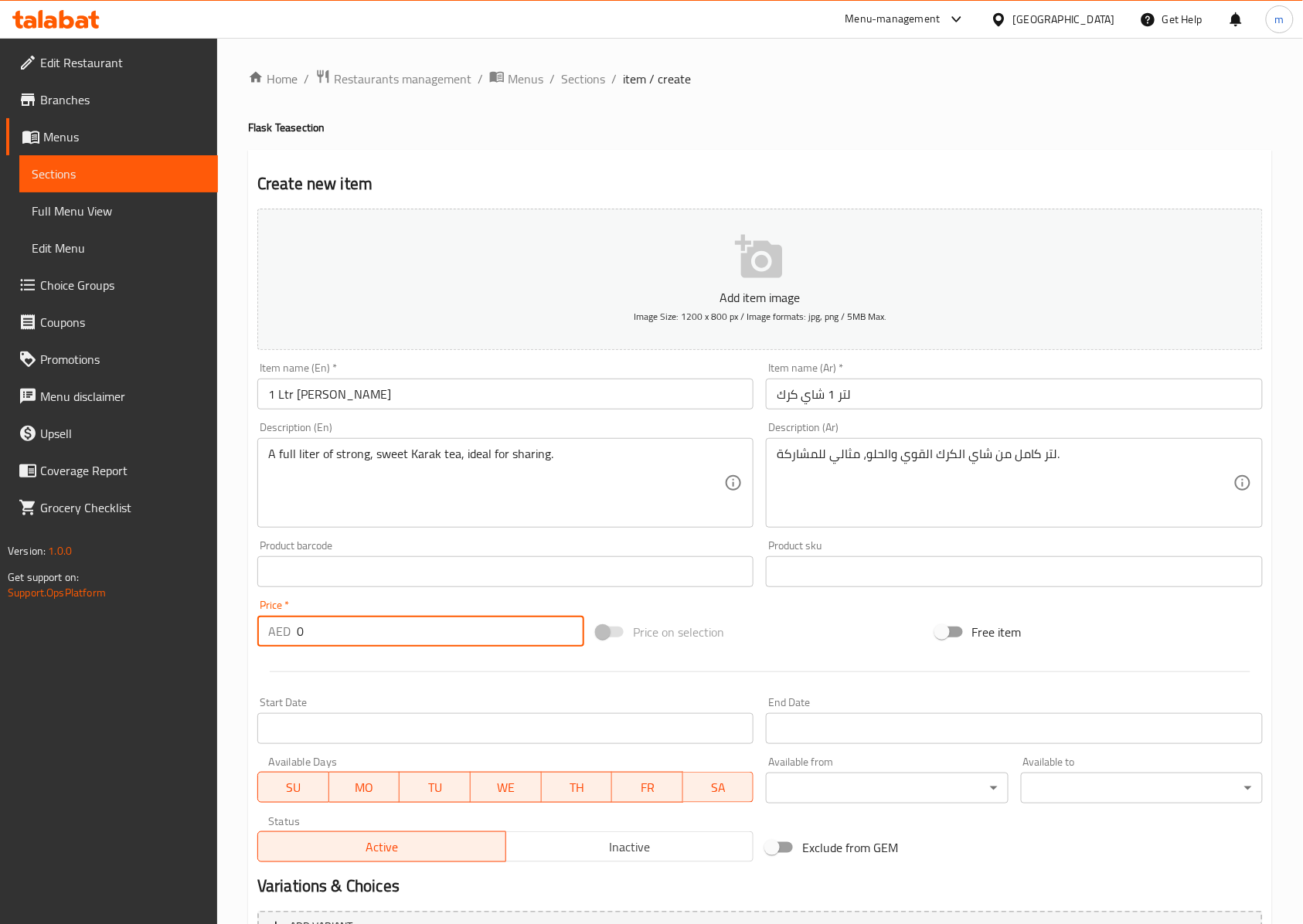
click at [322, 631] on input "0" at bounding box center [440, 630] width 288 height 31
drag, startPoint x: 302, startPoint y: 632, endPoint x: 276, endPoint y: 632, distance: 26.0
click at [276, 632] on div "AED 0 Price *" at bounding box center [420, 630] width 327 height 31
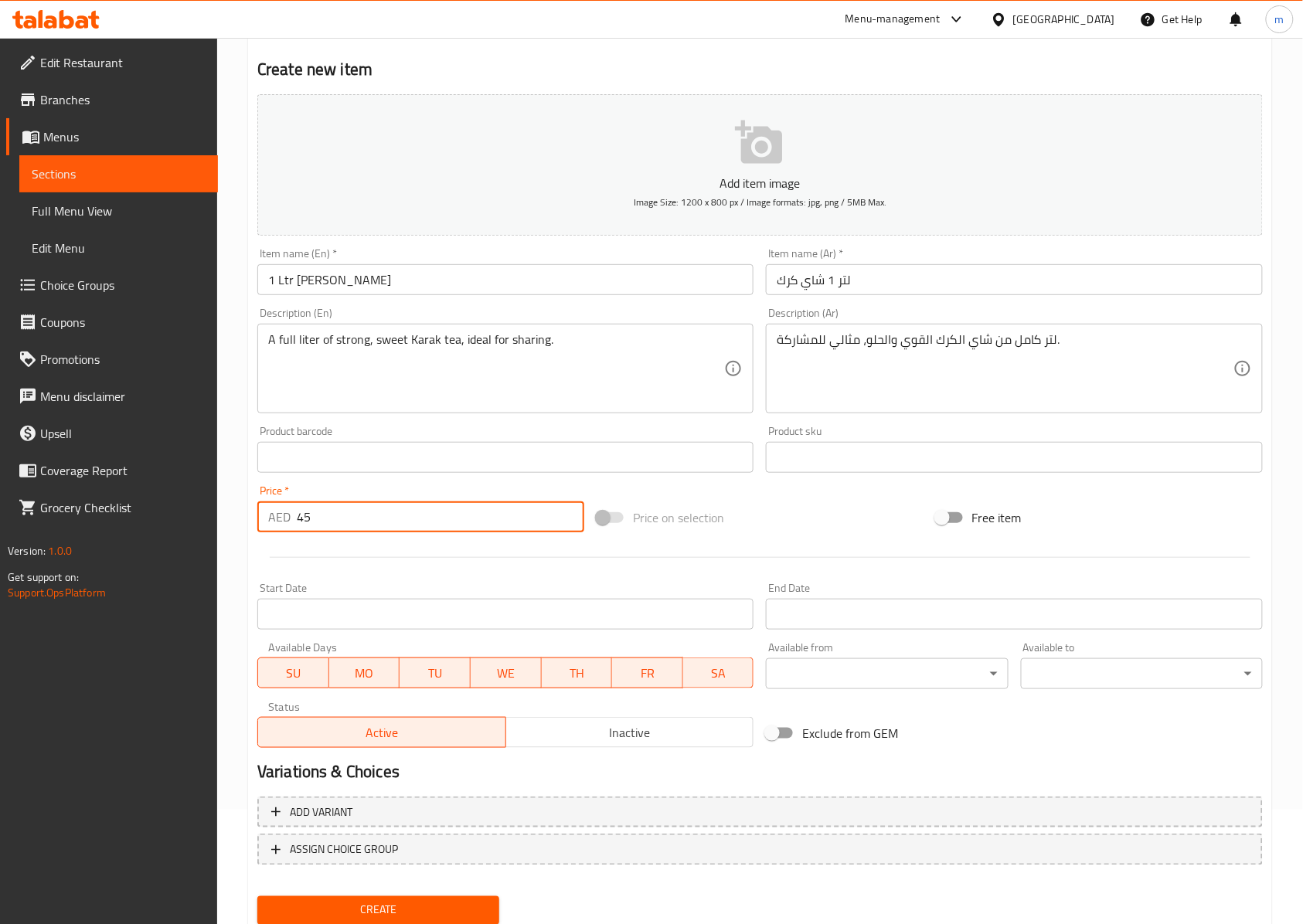
scroll to position [167, 0]
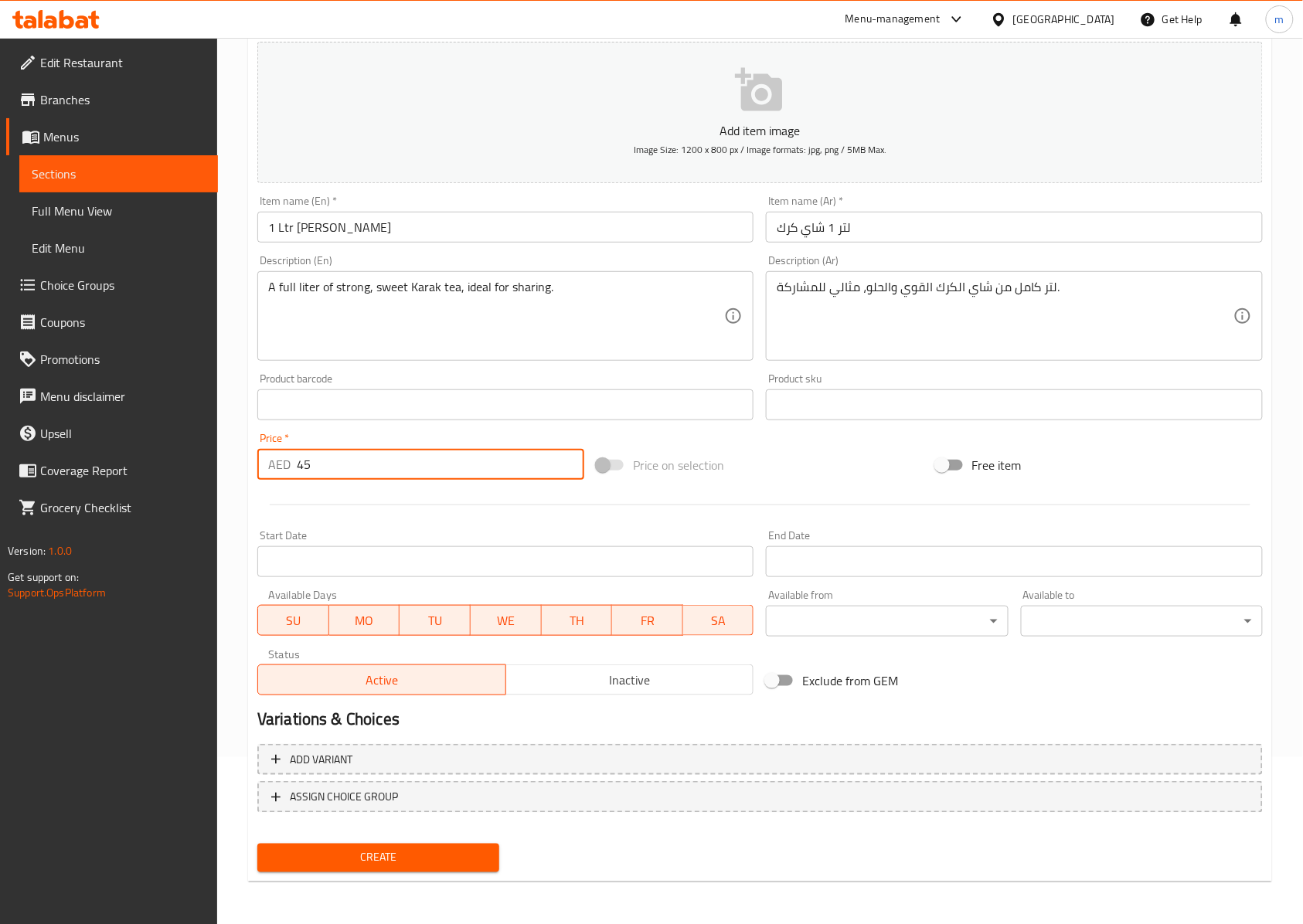
type input "45"
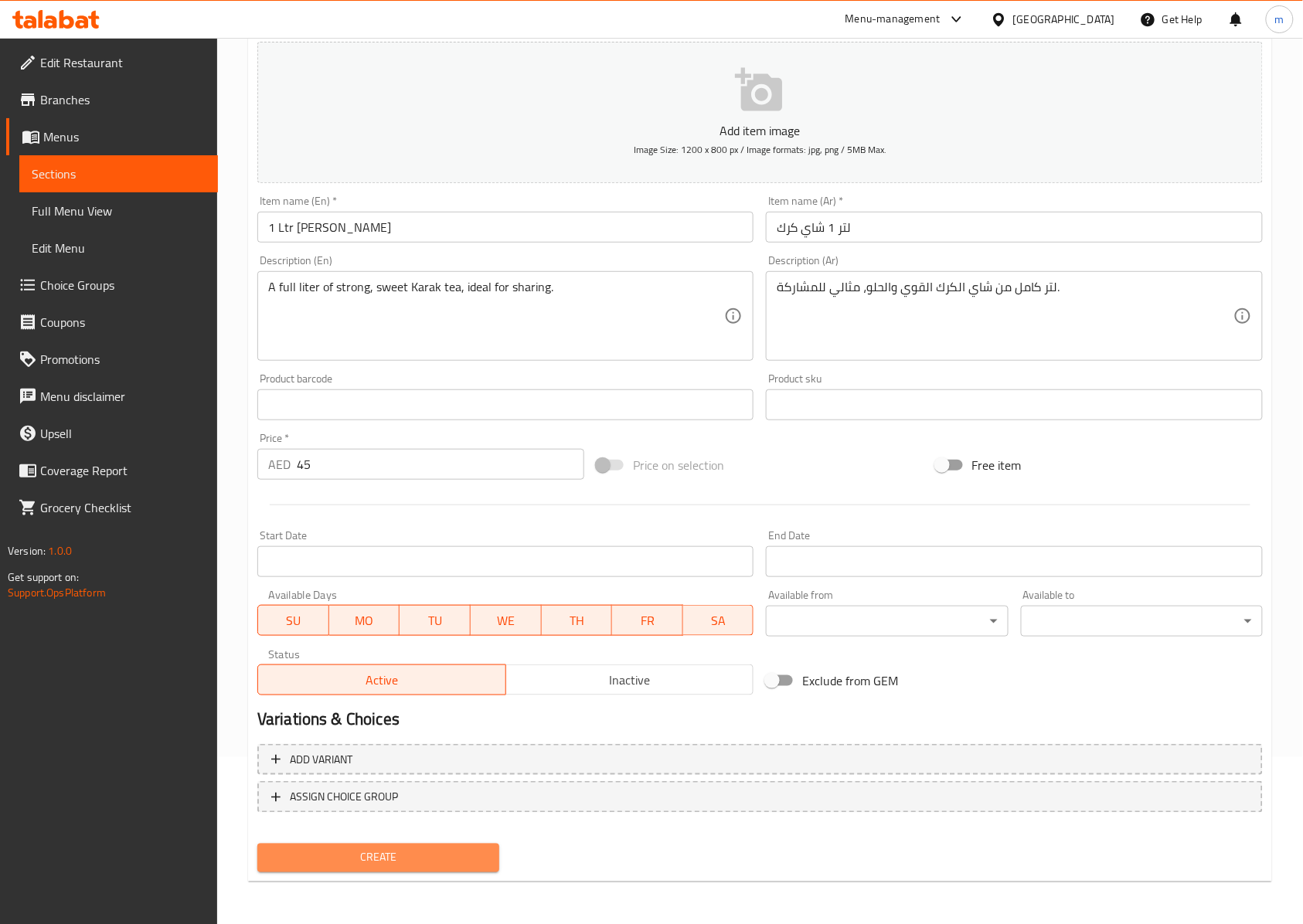
click at [423, 866] on span "Create" at bounding box center [379, 857] width 217 height 19
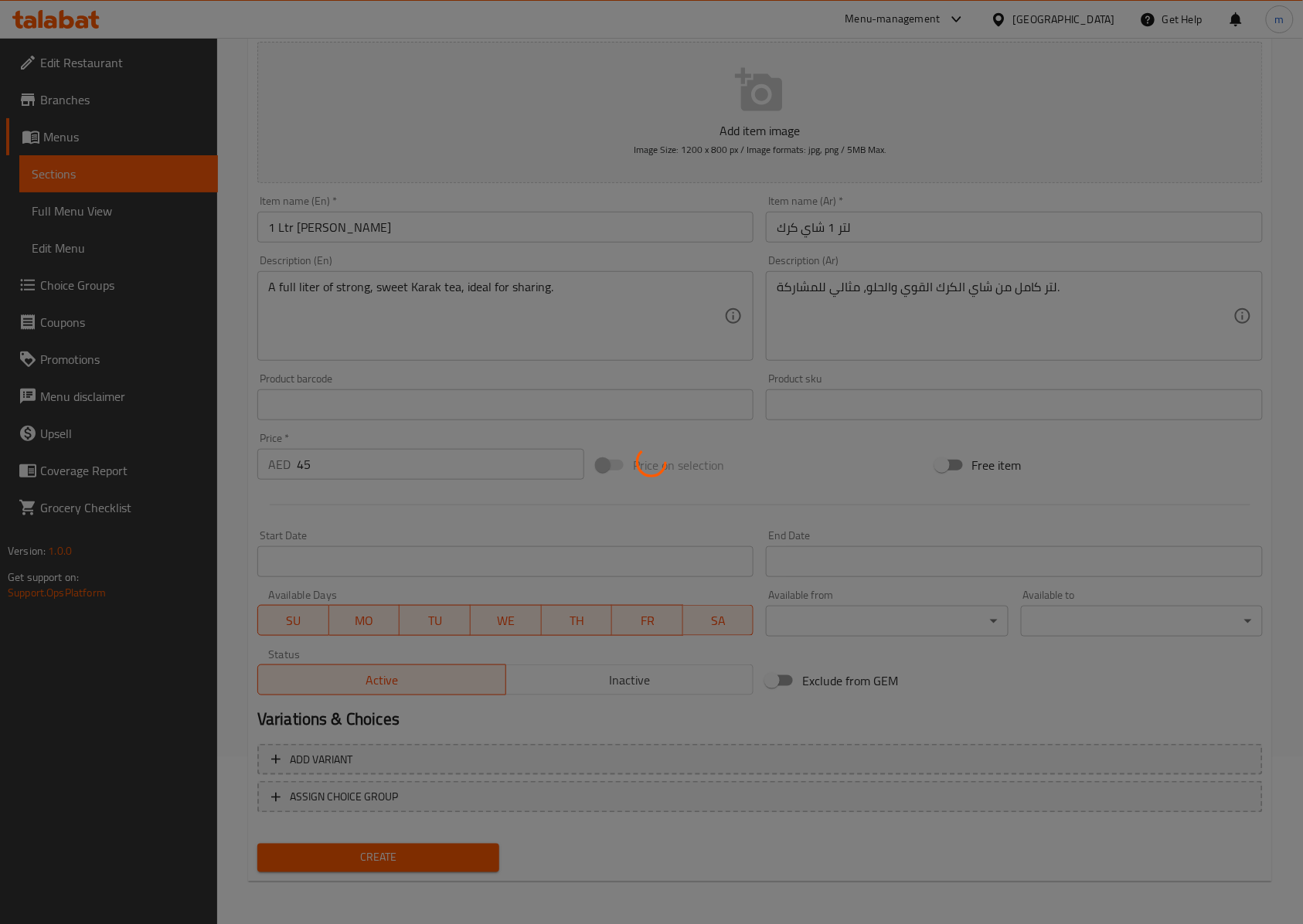
type input "0"
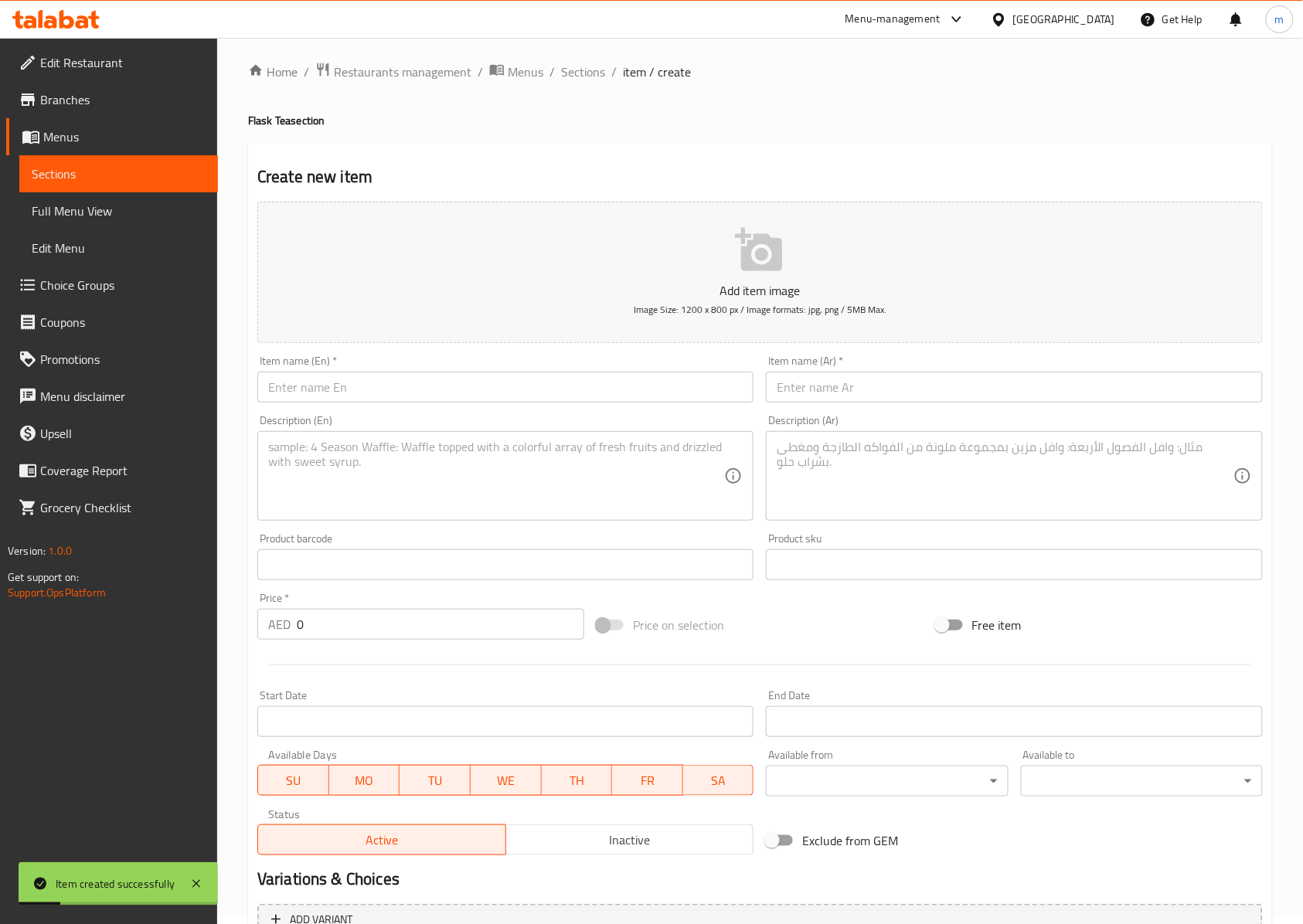
scroll to position [0, 0]
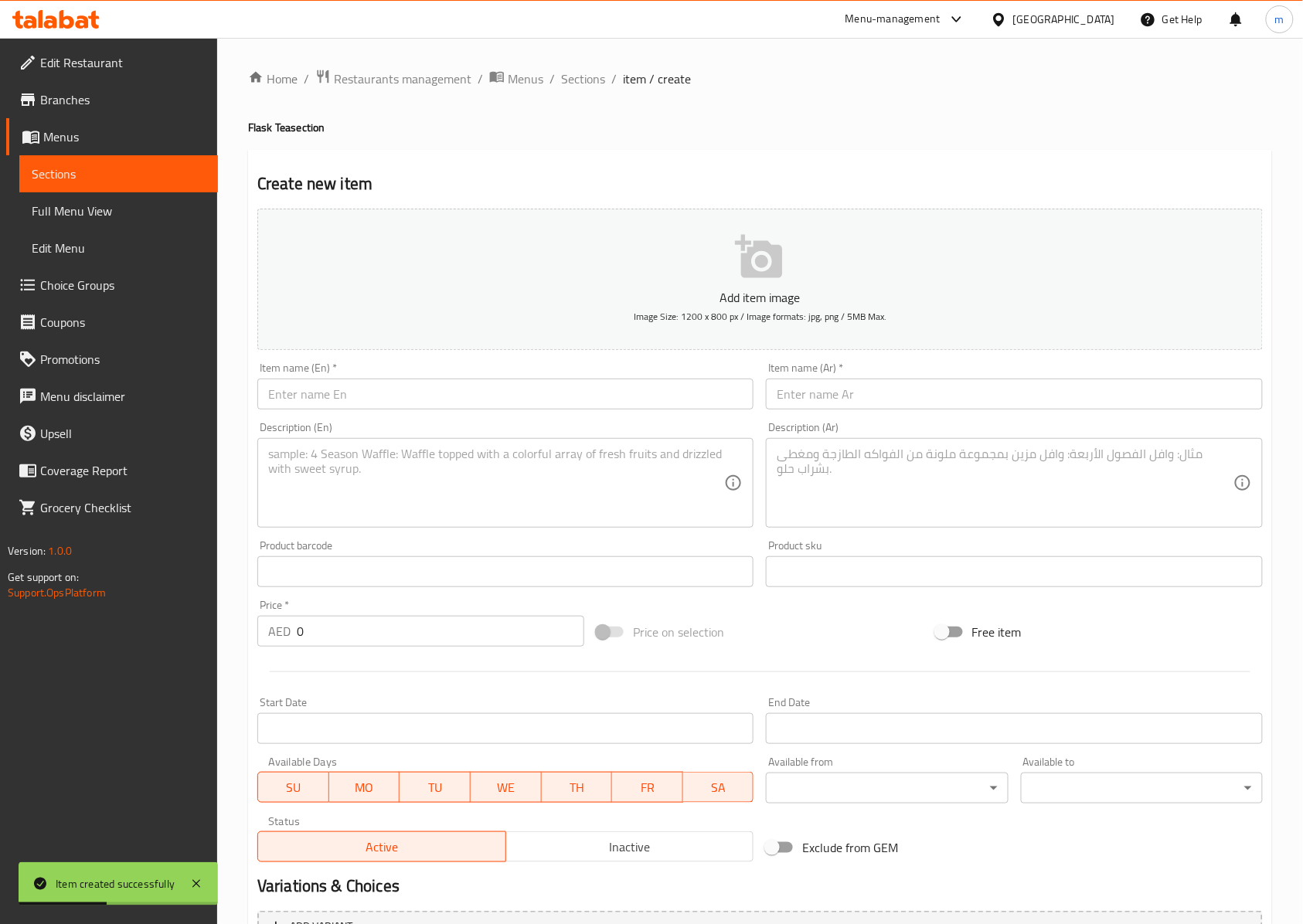
click at [97, 168] on span "Sections" at bounding box center [119, 173] width 174 height 19
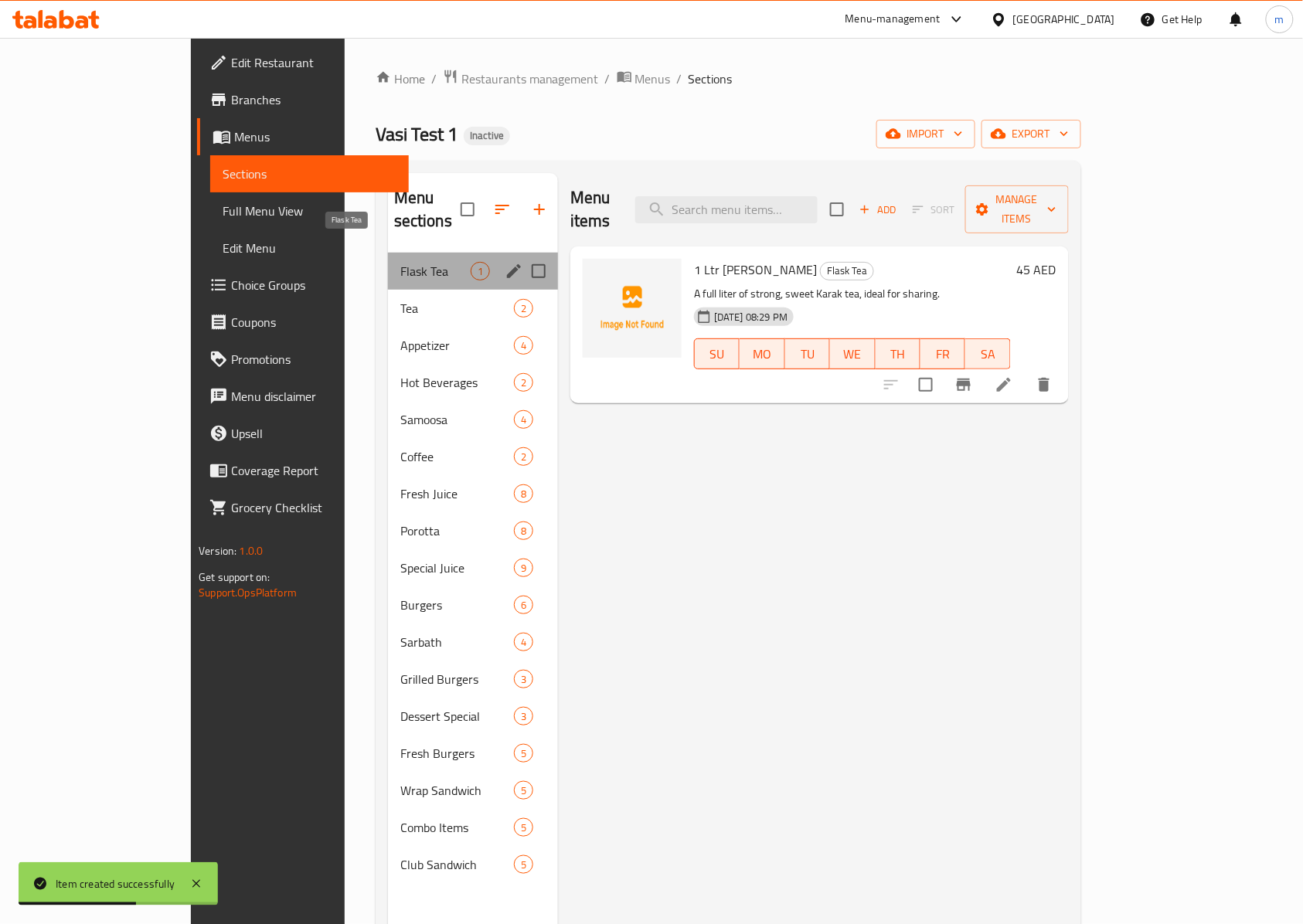
click at [400, 262] on span "Flask Tea" at bounding box center [435, 271] width 71 height 19
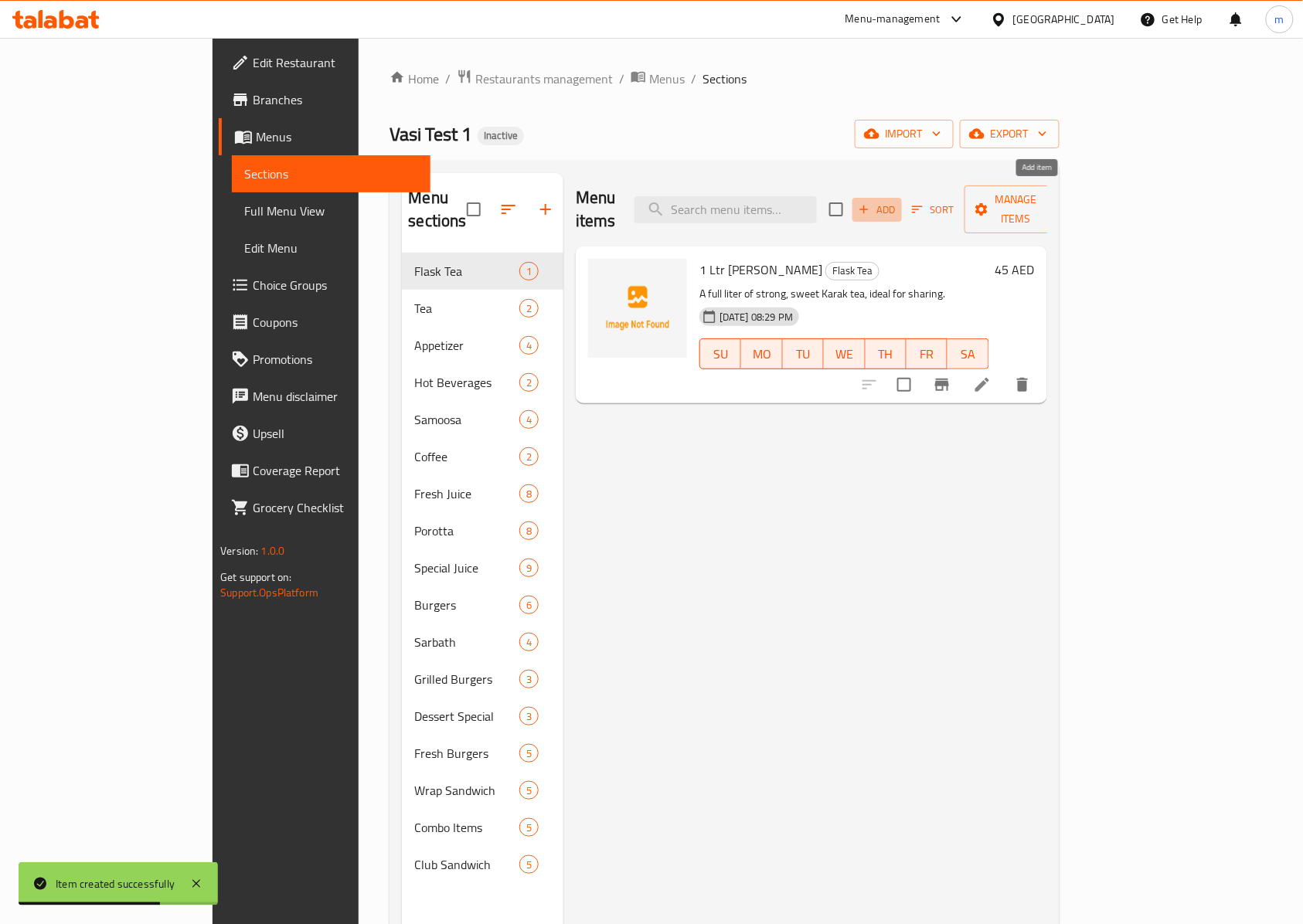
click at [899, 201] on span "Add" at bounding box center [878, 210] width 42 height 18
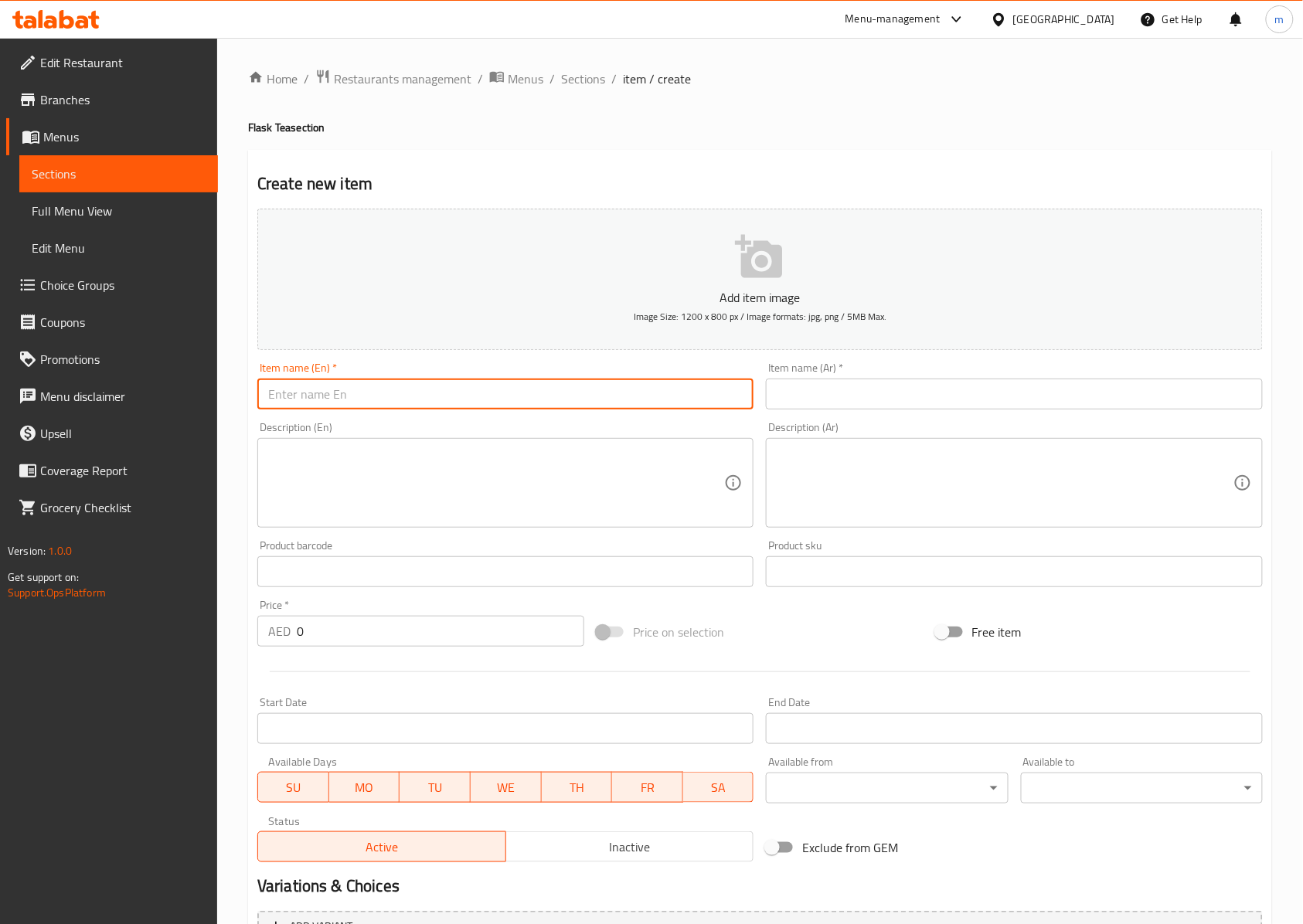
click at [505, 405] on input "text" at bounding box center [505, 393] width 496 height 31
paste input "1 Ltr Fresh Milk Tea ([PERSON_NAME])"
type input "1 Ltr Fresh Milk Tea ([PERSON_NAME])"
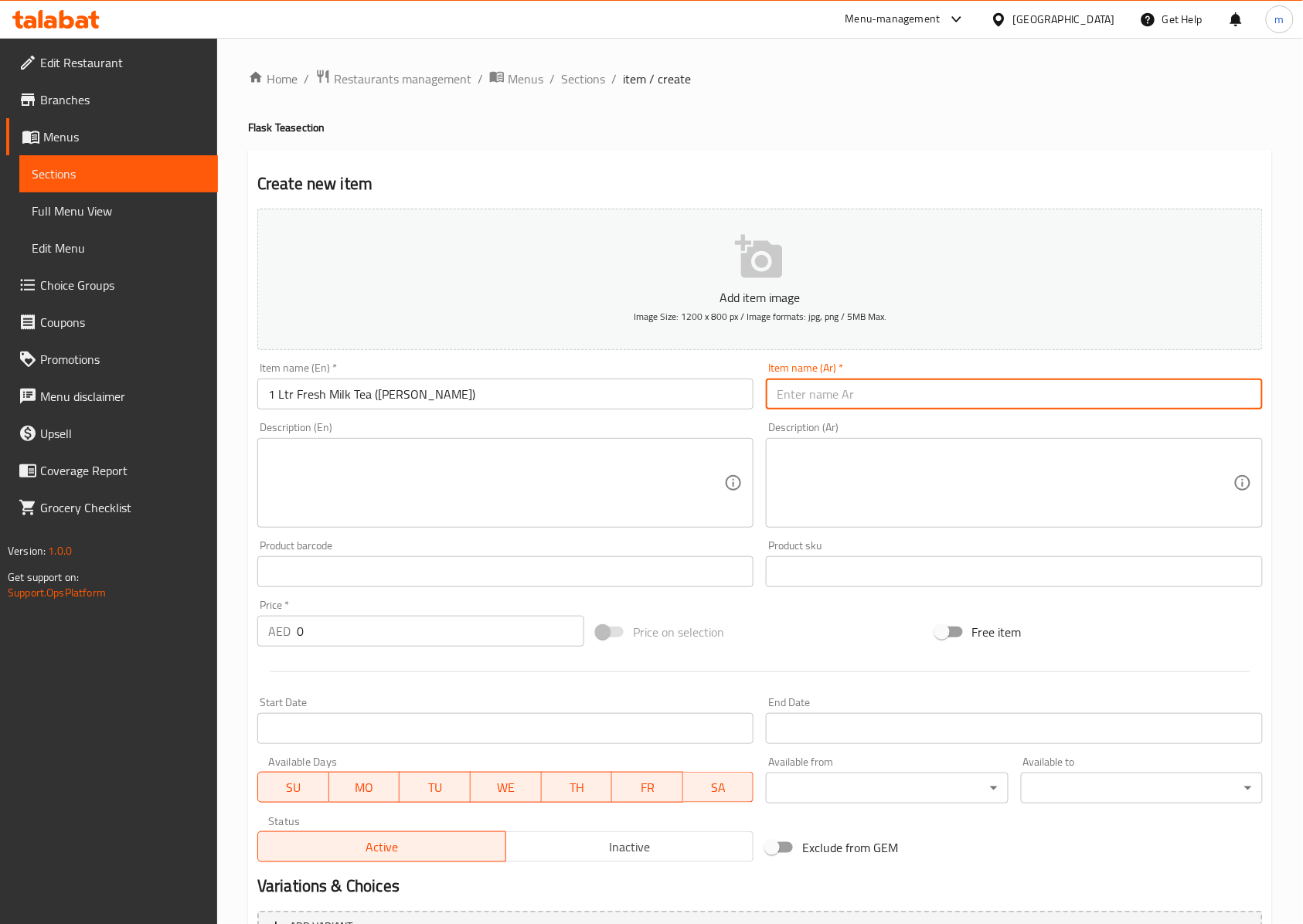
click at [808, 409] on input "text" at bounding box center [1014, 393] width 496 height 31
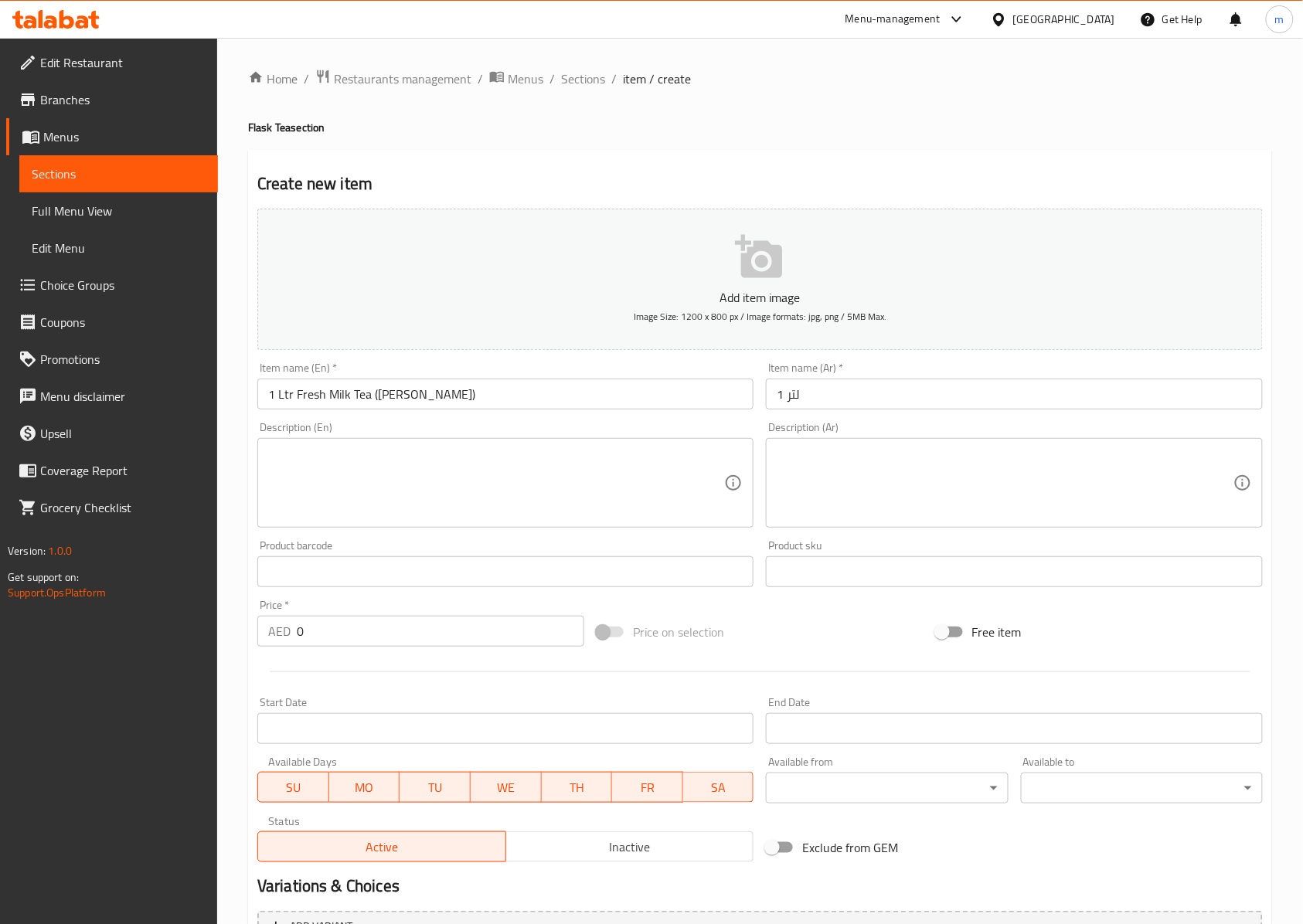
click at [950, 403] on input "لتر 1" at bounding box center [1014, 393] width 496 height 31
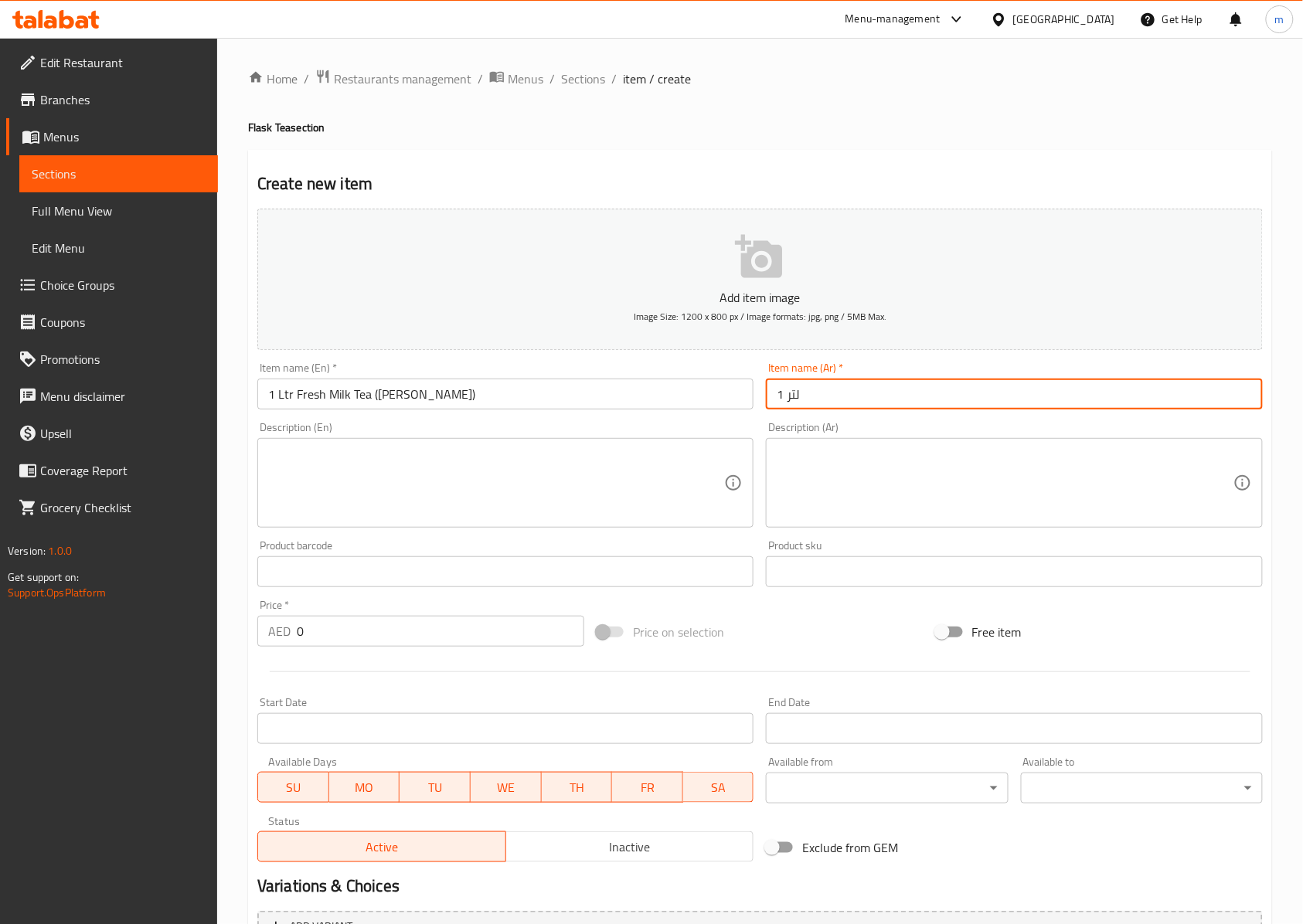
paste input "لتر شاي الحليب الطازج (الساموفار)"
drag, startPoint x: 947, startPoint y: 398, endPoint x: 932, endPoint y: 393, distance: 15.8
click at [932, 393] on input "لتر 1 لتر شاي الحليب الطازج (الساموفار)" at bounding box center [1014, 393] width 496 height 31
type input "لتر 1 شاي الحليب الطازج (الساموفار)"
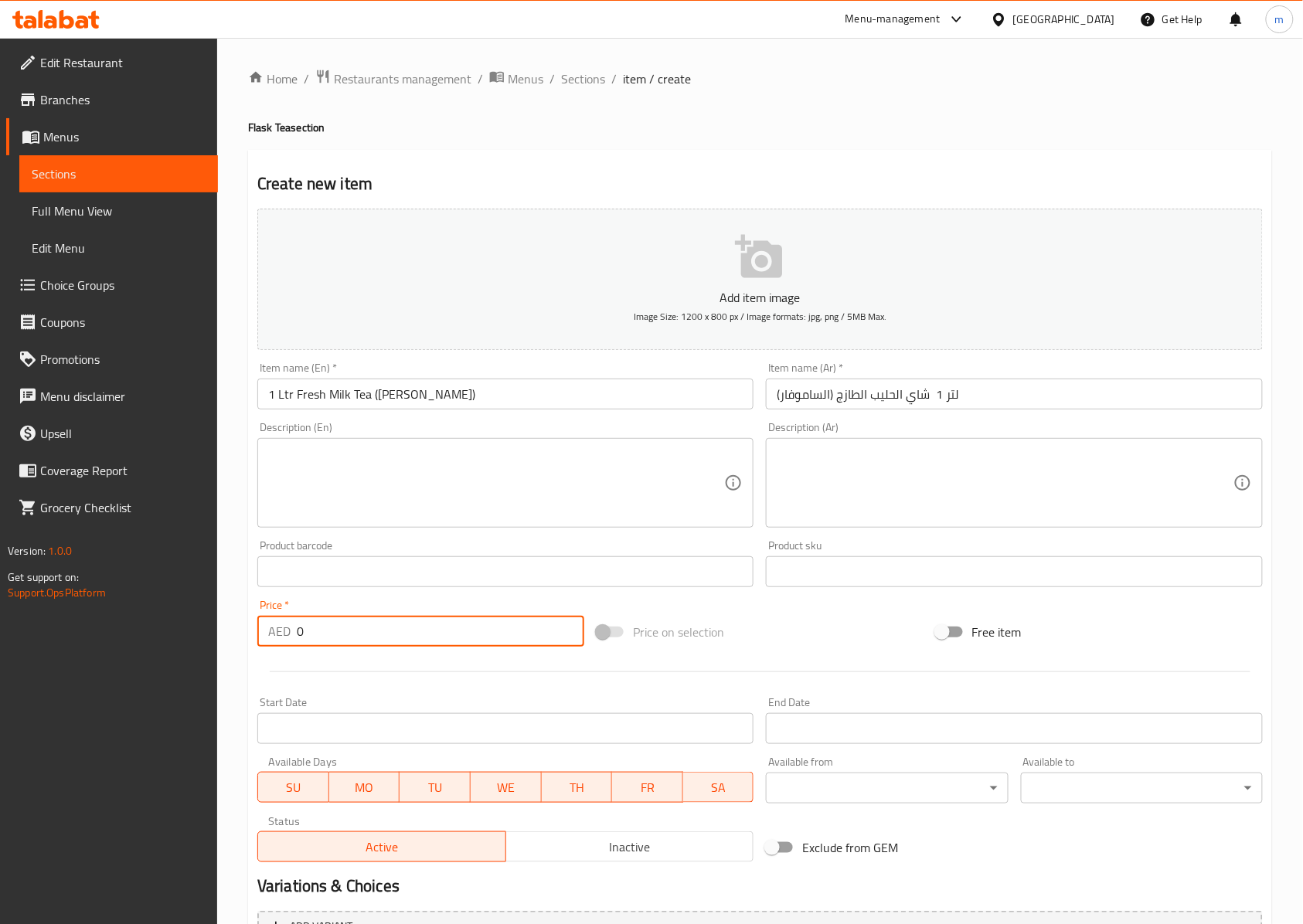
drag, startPoint x: 282, startPoint y: 627, endPoint x: 229, endPoint y: 626, distance: 53.0
click at [229, 626] on div "Home / Restaurants management / Menus / Sections / item / create Flask Tea sect…" at bounding box center [760, 565] width 1086 height 1053
type input "48.5"
click at [457, 481] on textarea at bounding box center [496, 484] width 456 height 74
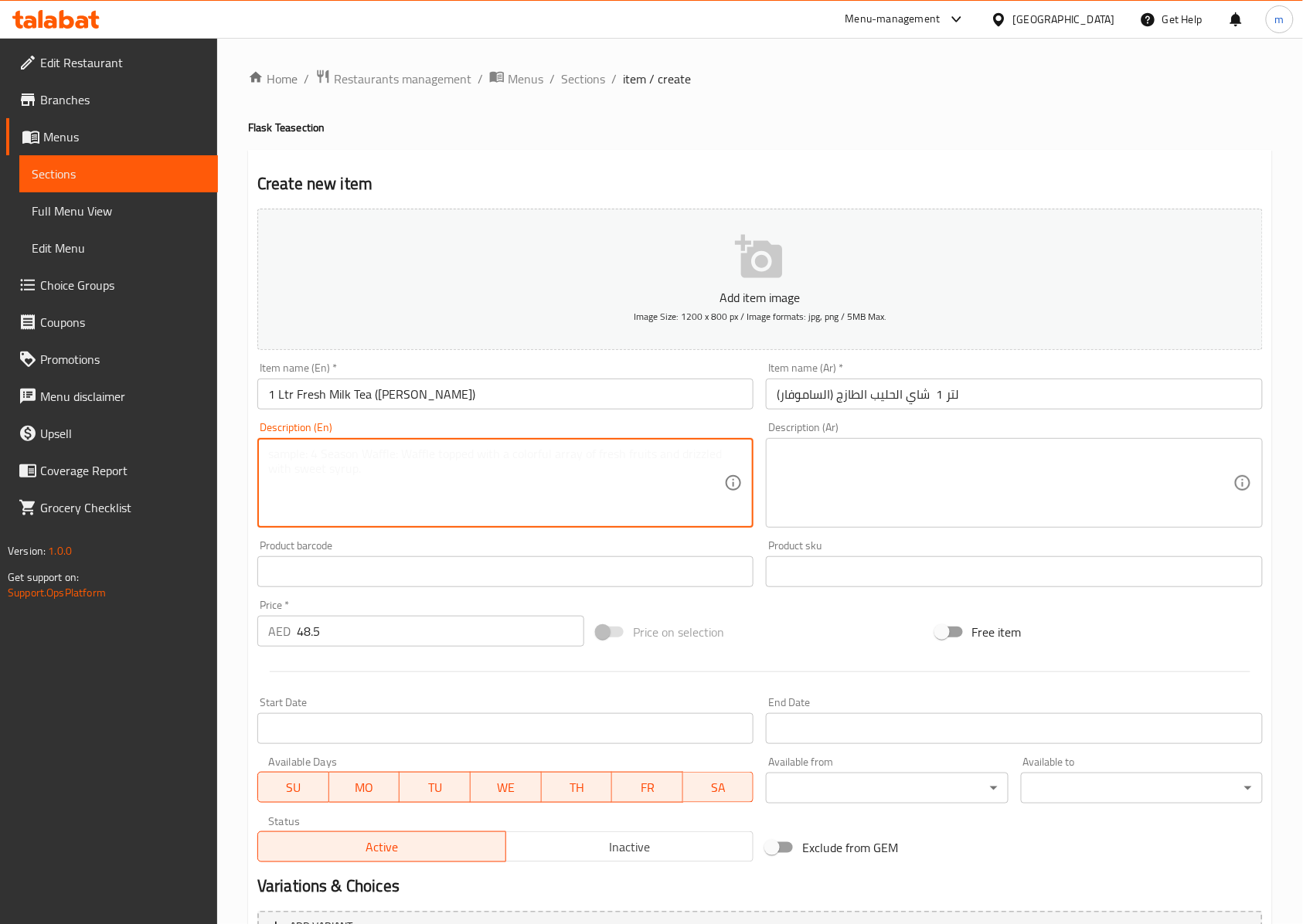
paste textarea "A liter of traditional creamy milk tea brewed in a samovar, perfect for gatheri…"
type textarea "A liter of traditional creamy milk tea brewed in a samovar, perfect for gatheri…"
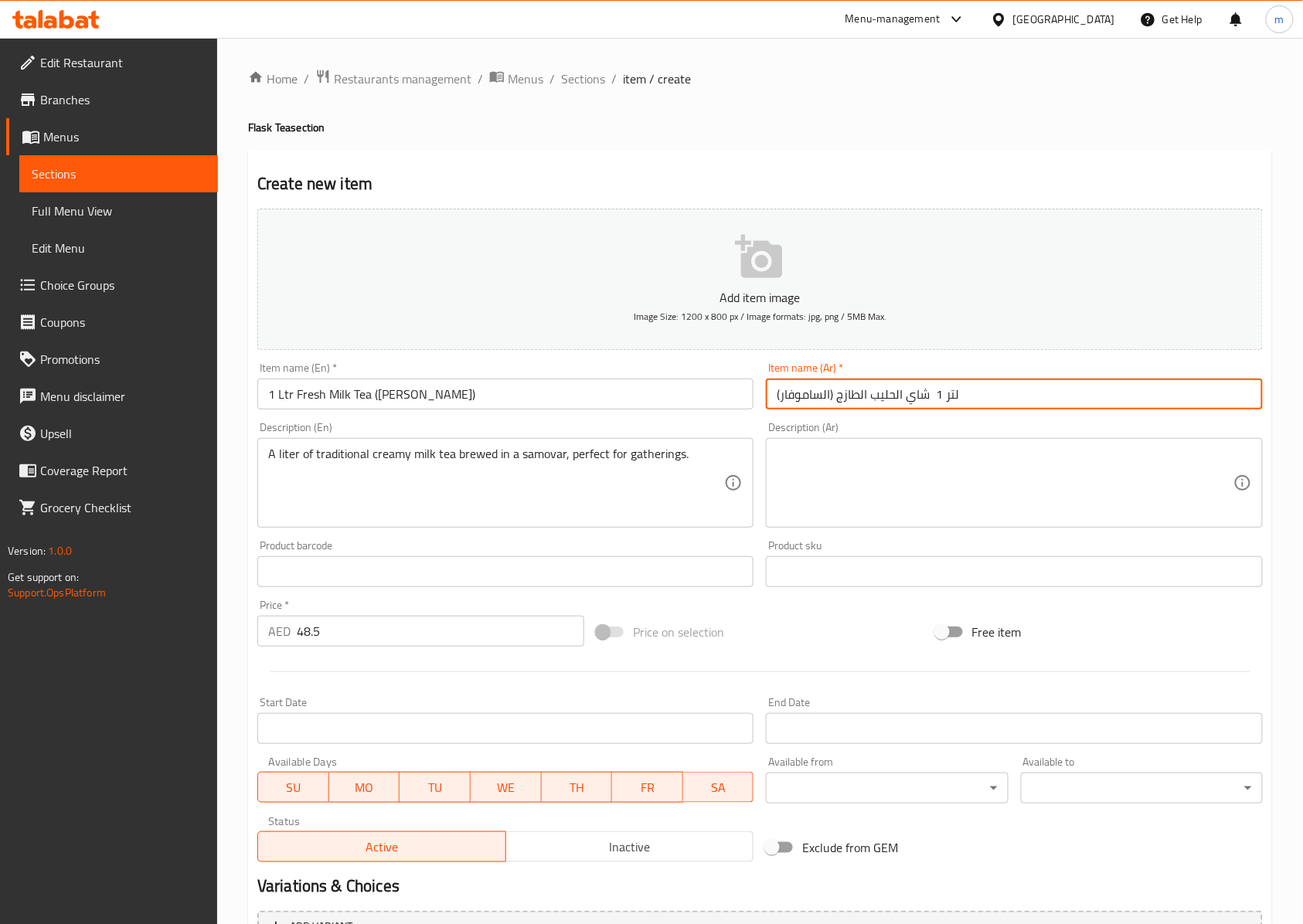
drag, startPoint x: 830, startPoint y: 397, endPoint x: 782, endPoint y: 391, distance: 48.4
click at [782, 391] on input "لتر 1 شاي الحليب الطازج (الساموفار)" at bounding box center [1014, 393] width 496 height 31
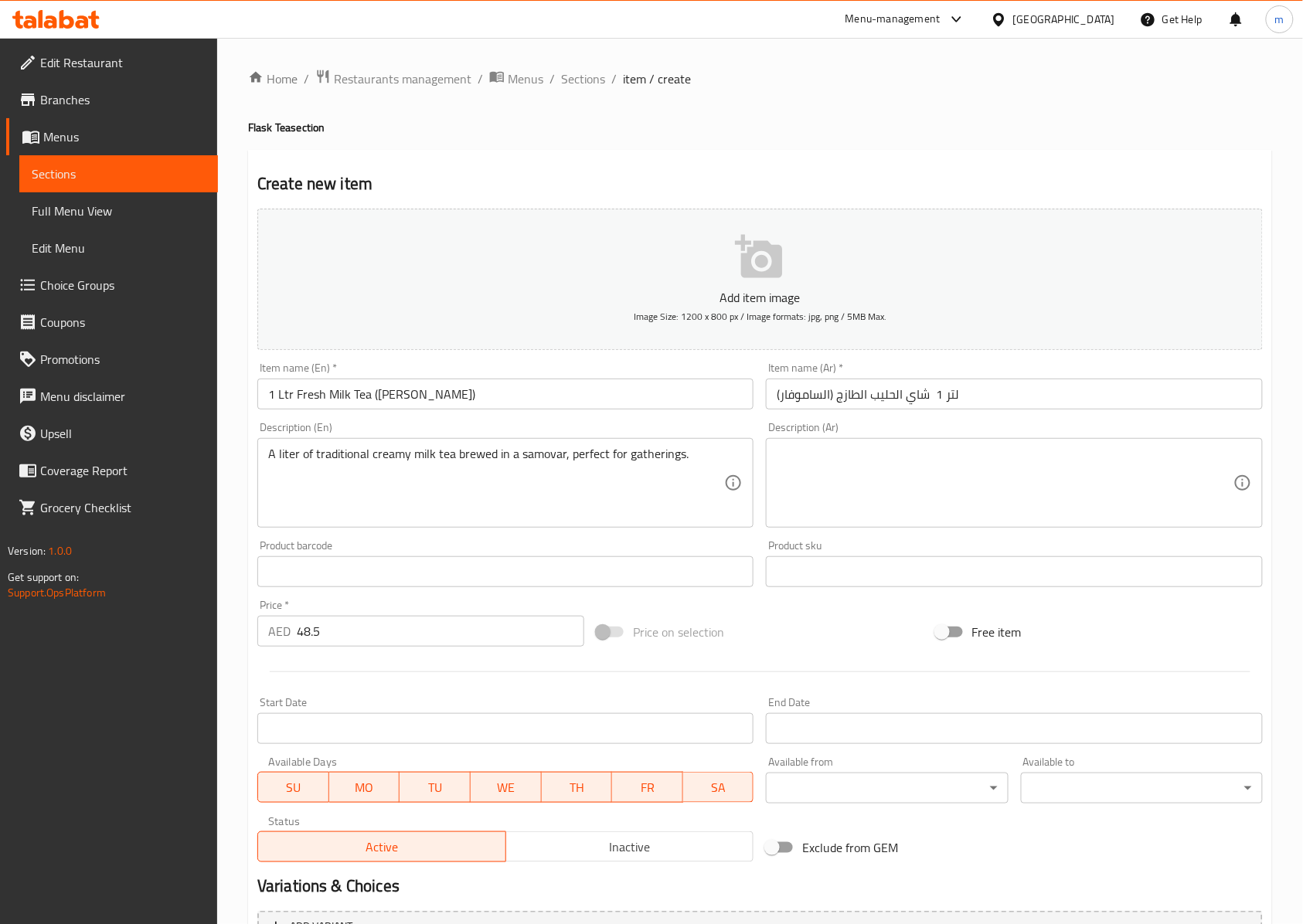
click at [1028, 314] on button "Add item image Image Size: 1200 x 800 px / Image formats: jpg, png / 5MB Max." at bounding box center [760, 280] width 1006 height 141
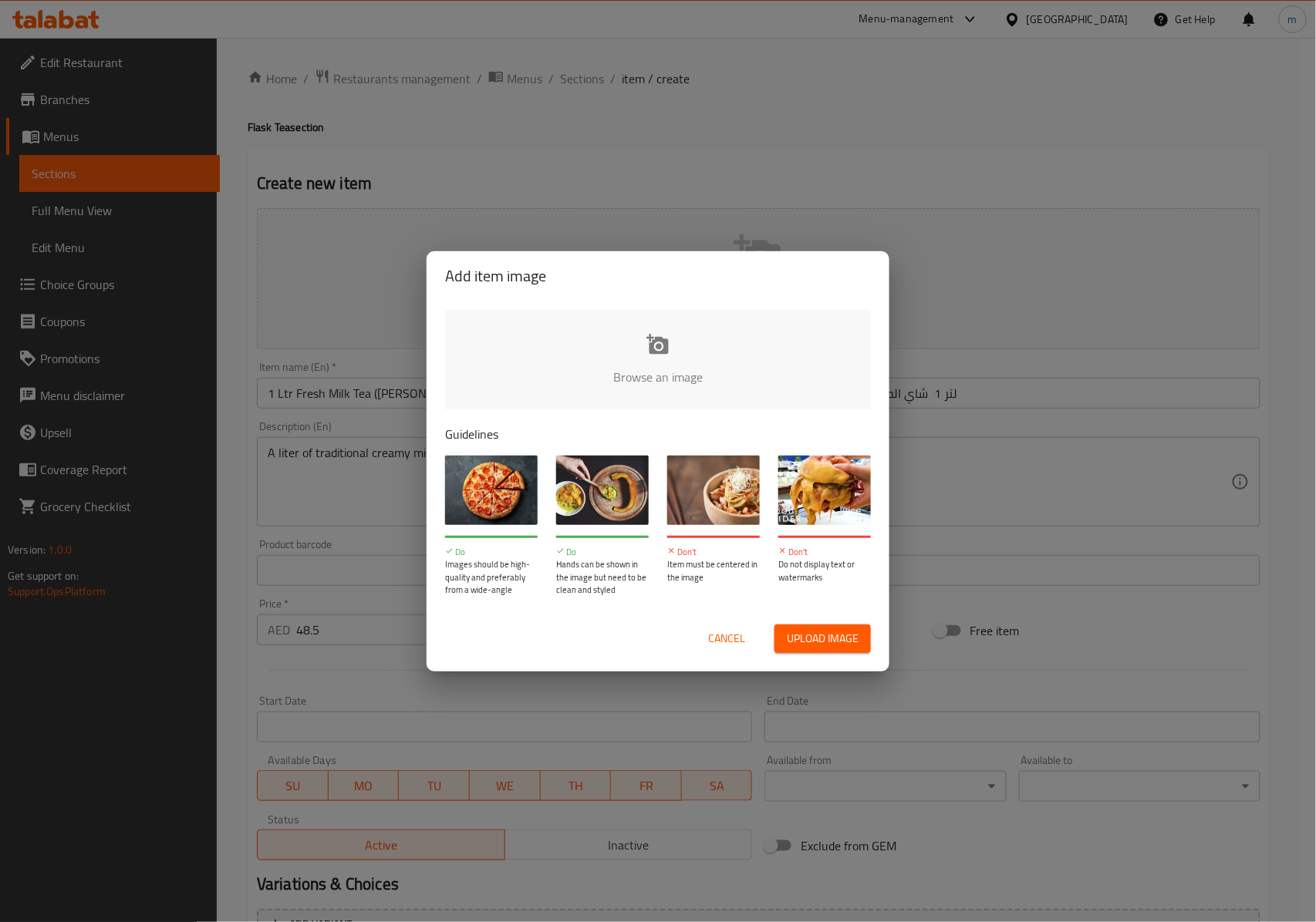
click at [723, 631] on span "Cancel" at bounding box center [726, 638] width 37 height 19
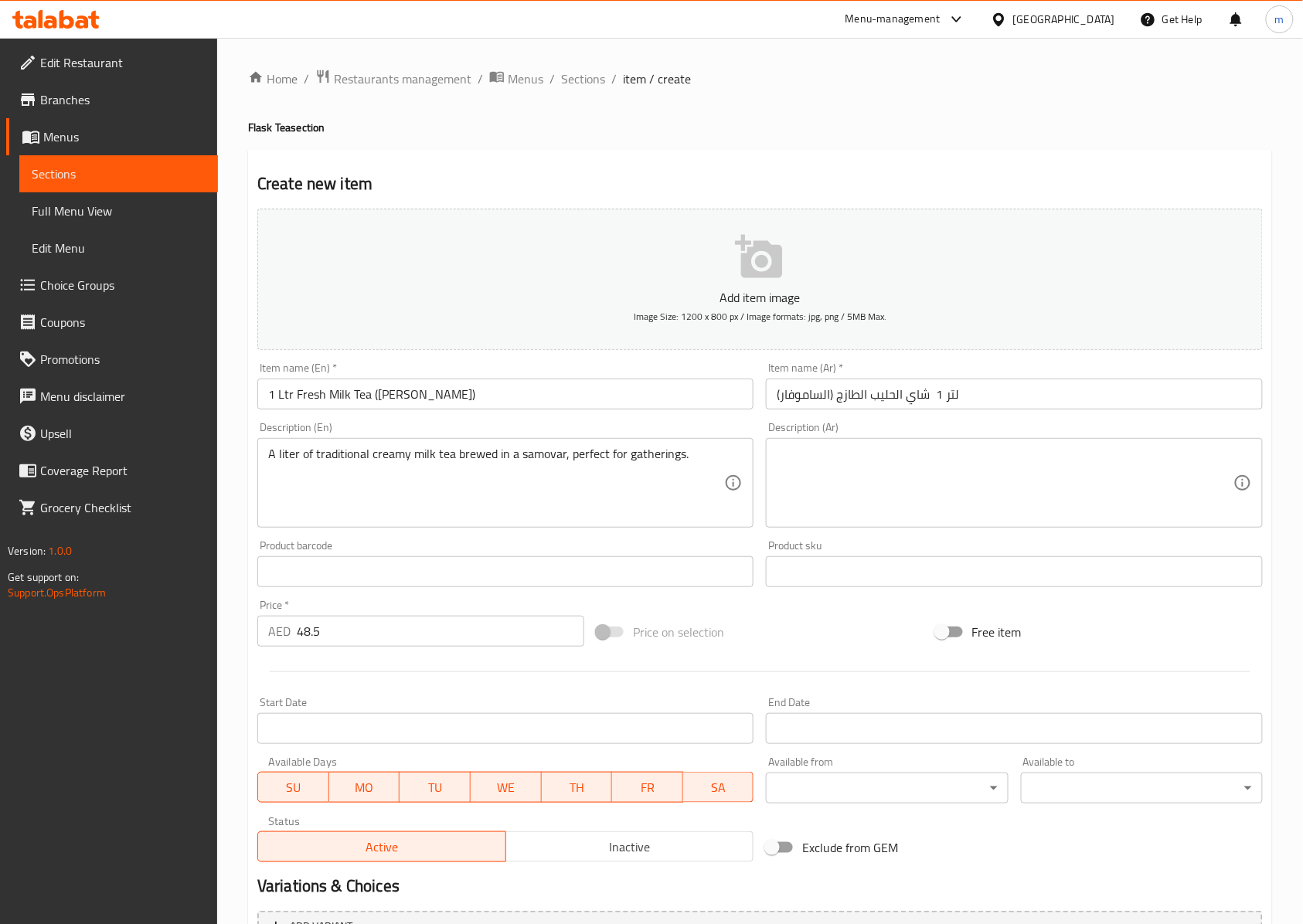
click at [1009, 474] on textarea at bounding box center [1005, 484] width 456 height 74
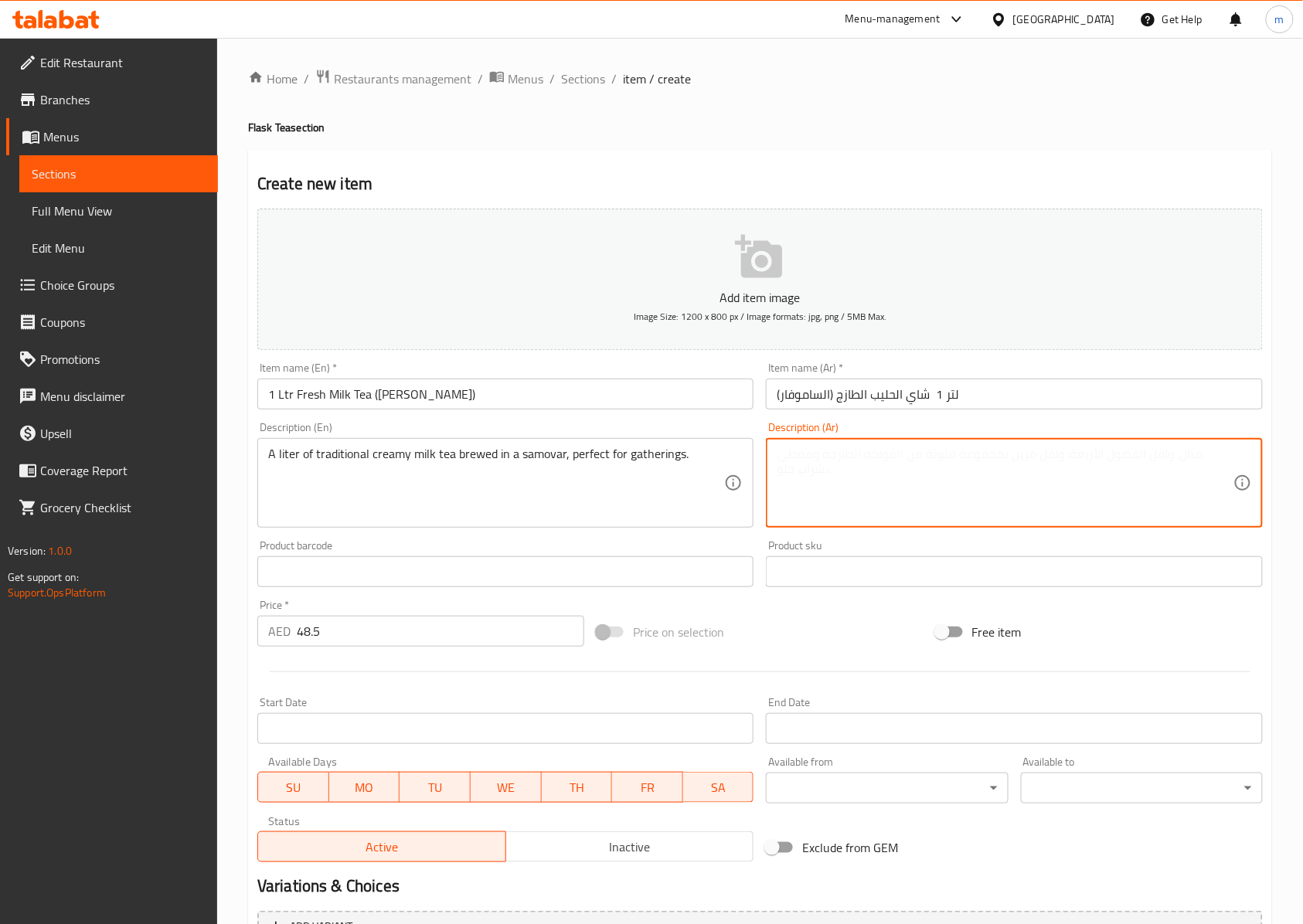
paste textarea "لتر من شاي الحليب الكريمي التقليدي المخمر في الساموفار، مثالي للتجمعات."
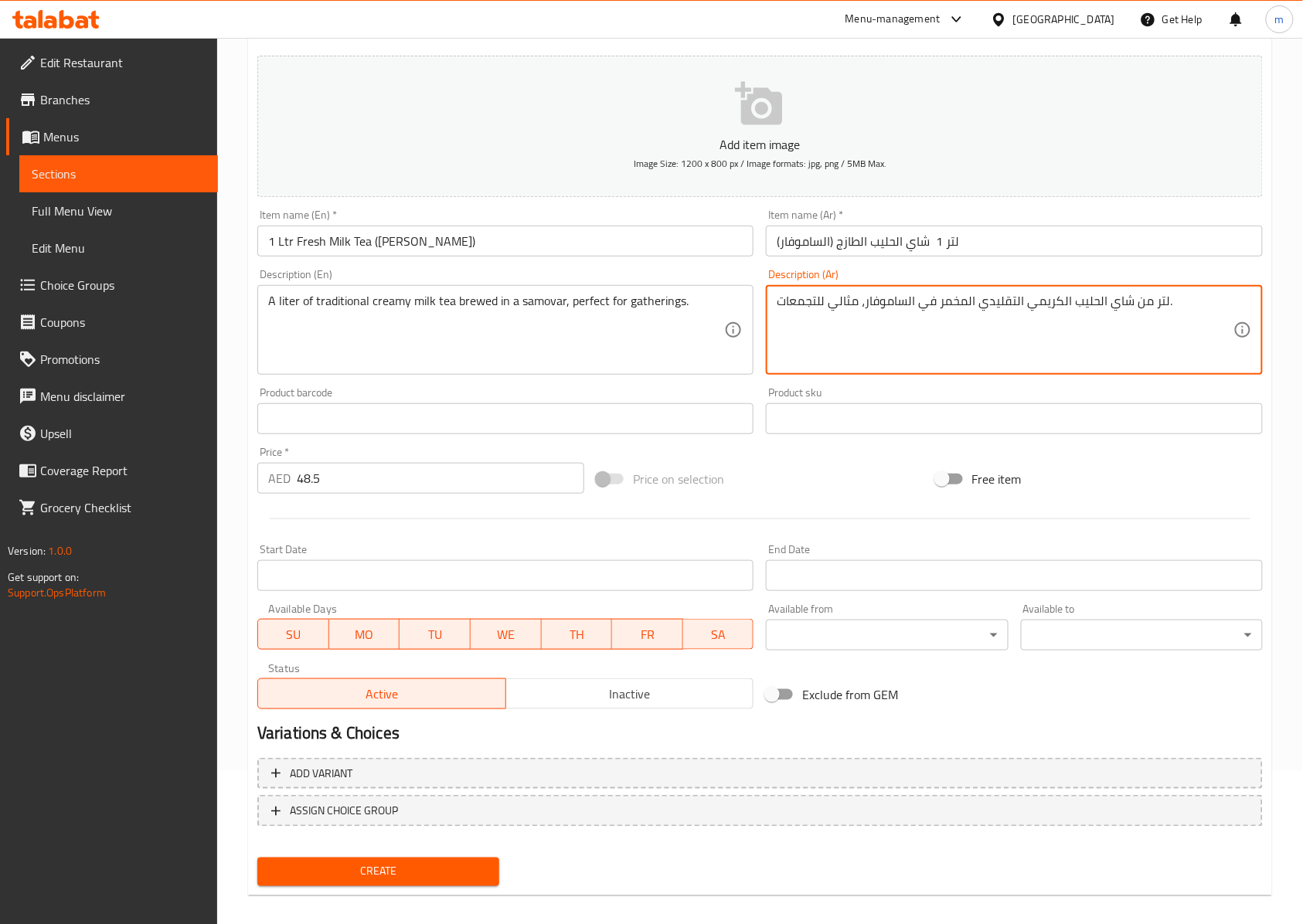
scroll to position [167, 0]
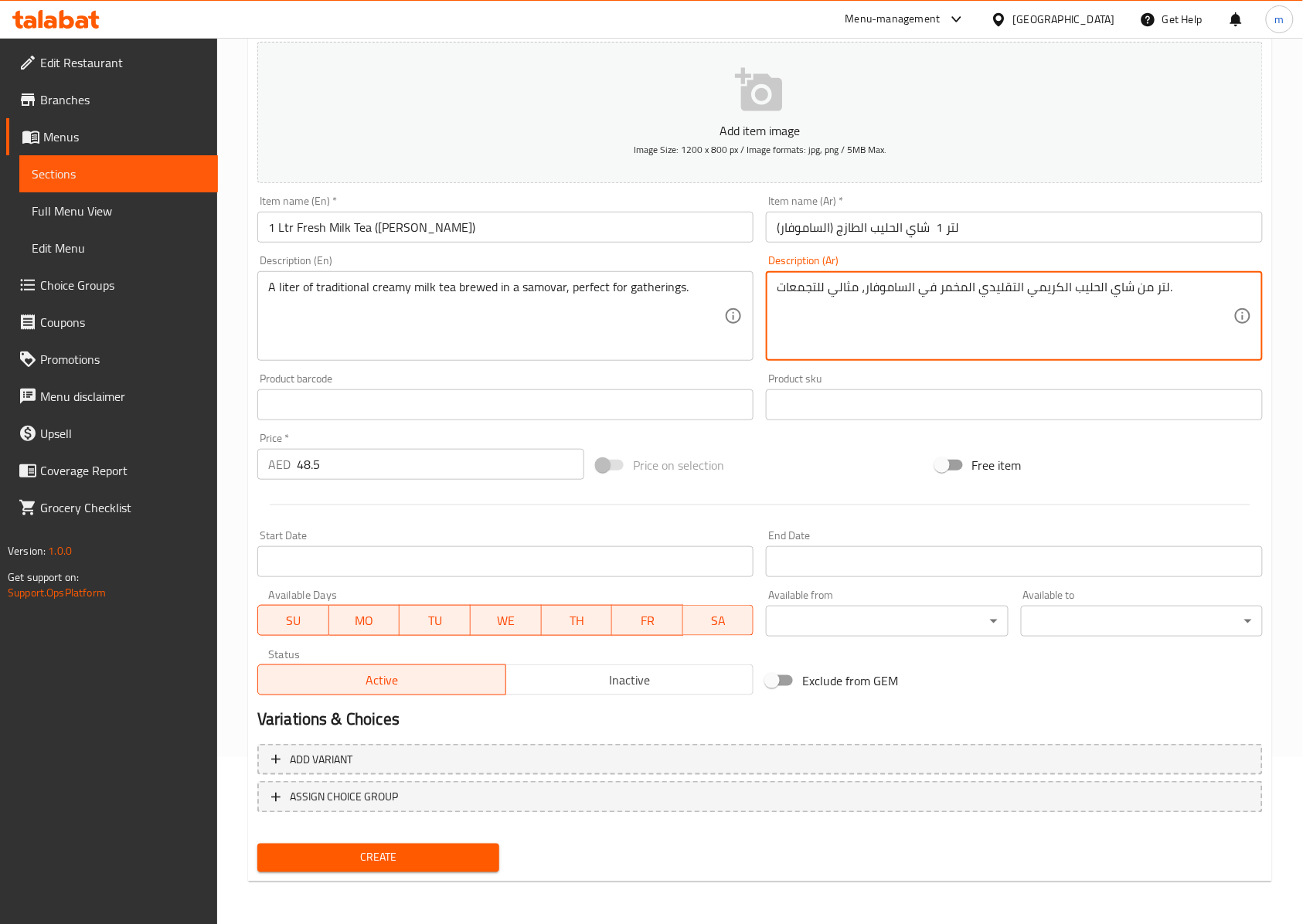
type textarea "لتر من شاي الحليب الكريمي التقليدي المخمر في الساموفار، مثالي للتجمعات."
click at [400, 865] on span "Create" at bounding box center [379, 857] width 217 height 19
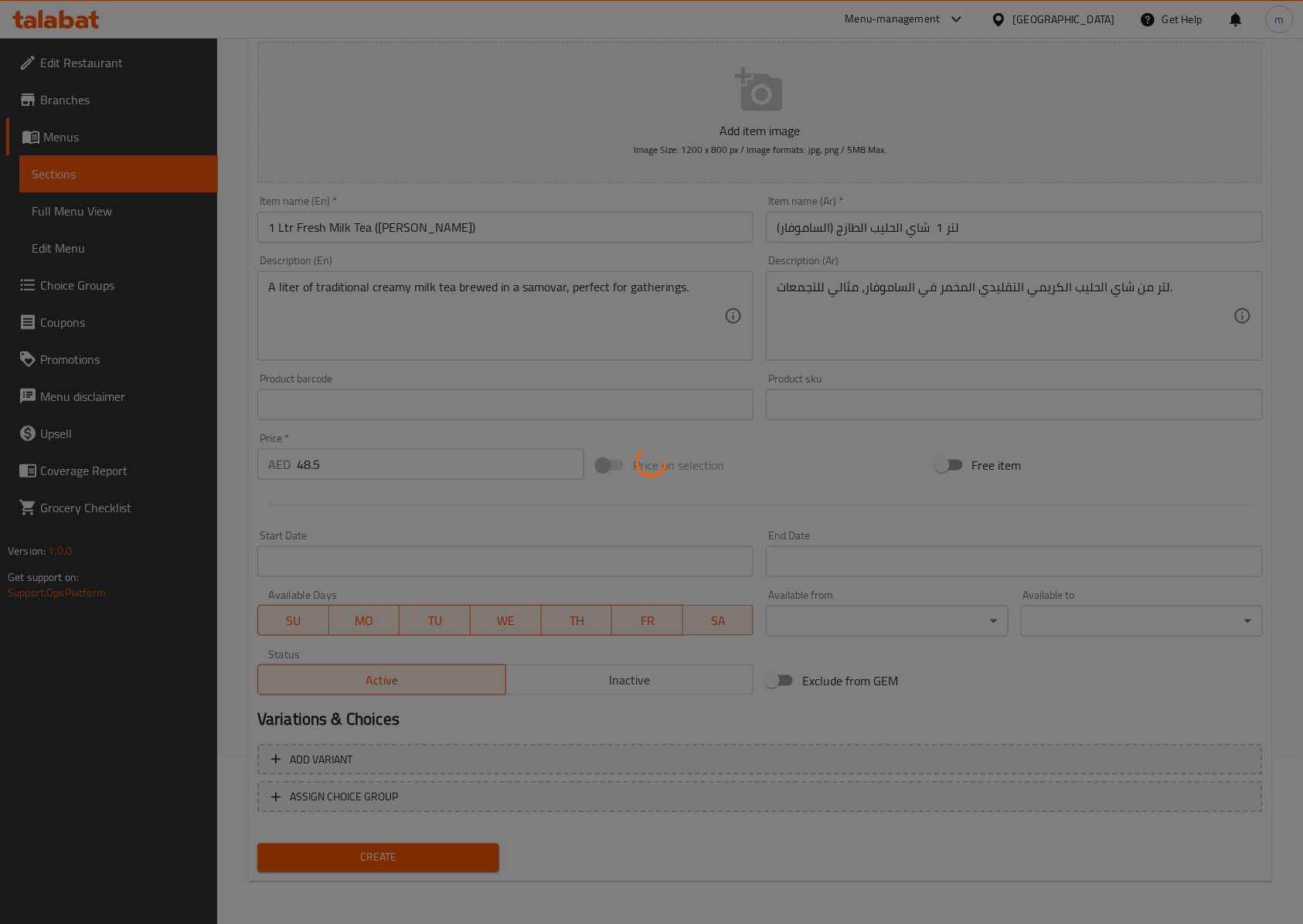
type input "0"
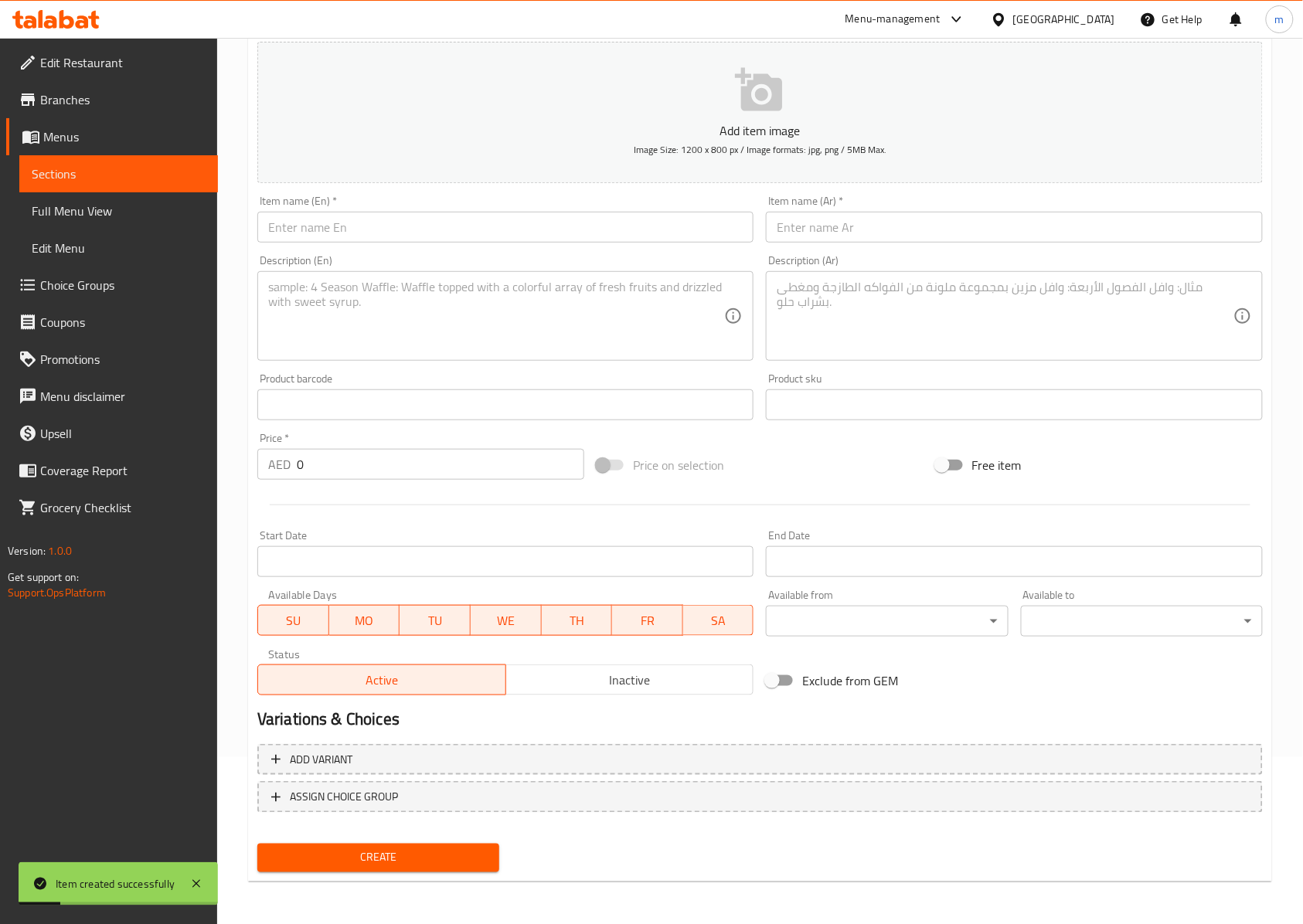
scroll to position [0, 0]
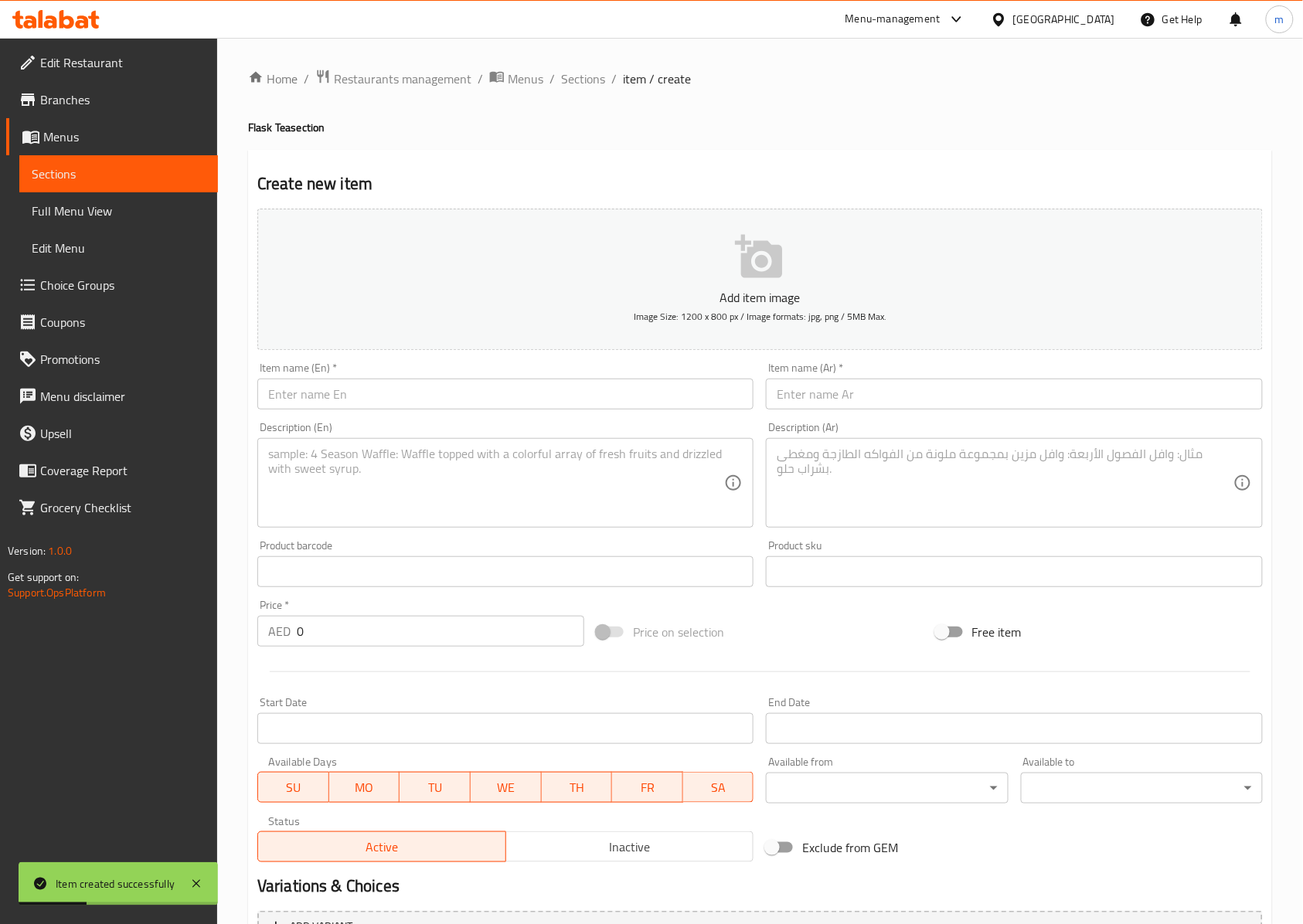
click at [109, 207] on span "Full Menu View" at bounding box center [119, 211] width 174 height 19
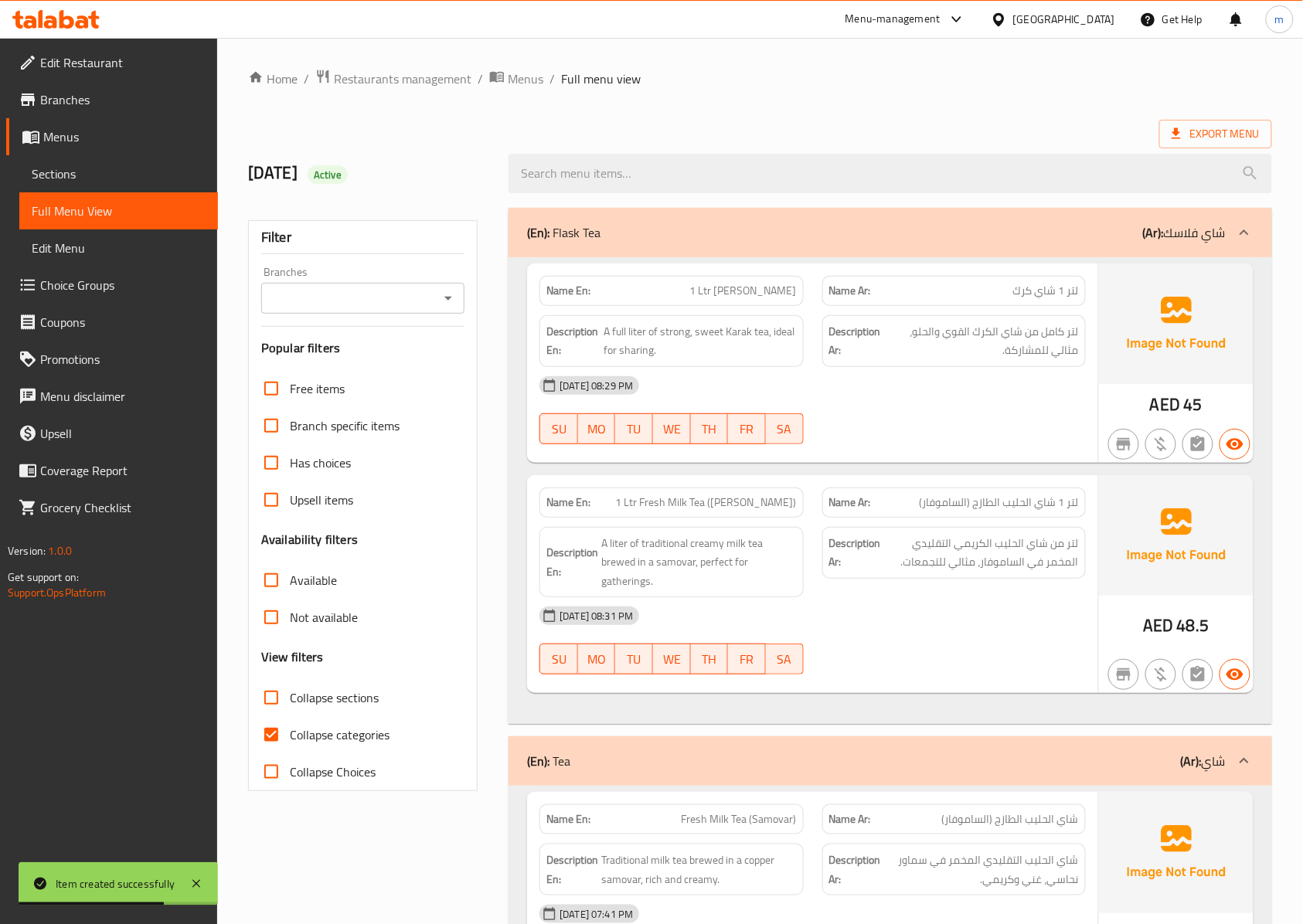
click at [292, 749] on label "Collapse categories" at bounding box center [321, 734] width 136 height 37
click at [290, 749] on input "Collapse categories" at bounding box center [271, 734] width 37 height 37
checkbox input "false"
click at [101, 128] on span "Menus" at bounding box center [124, 136] width 162 height 19
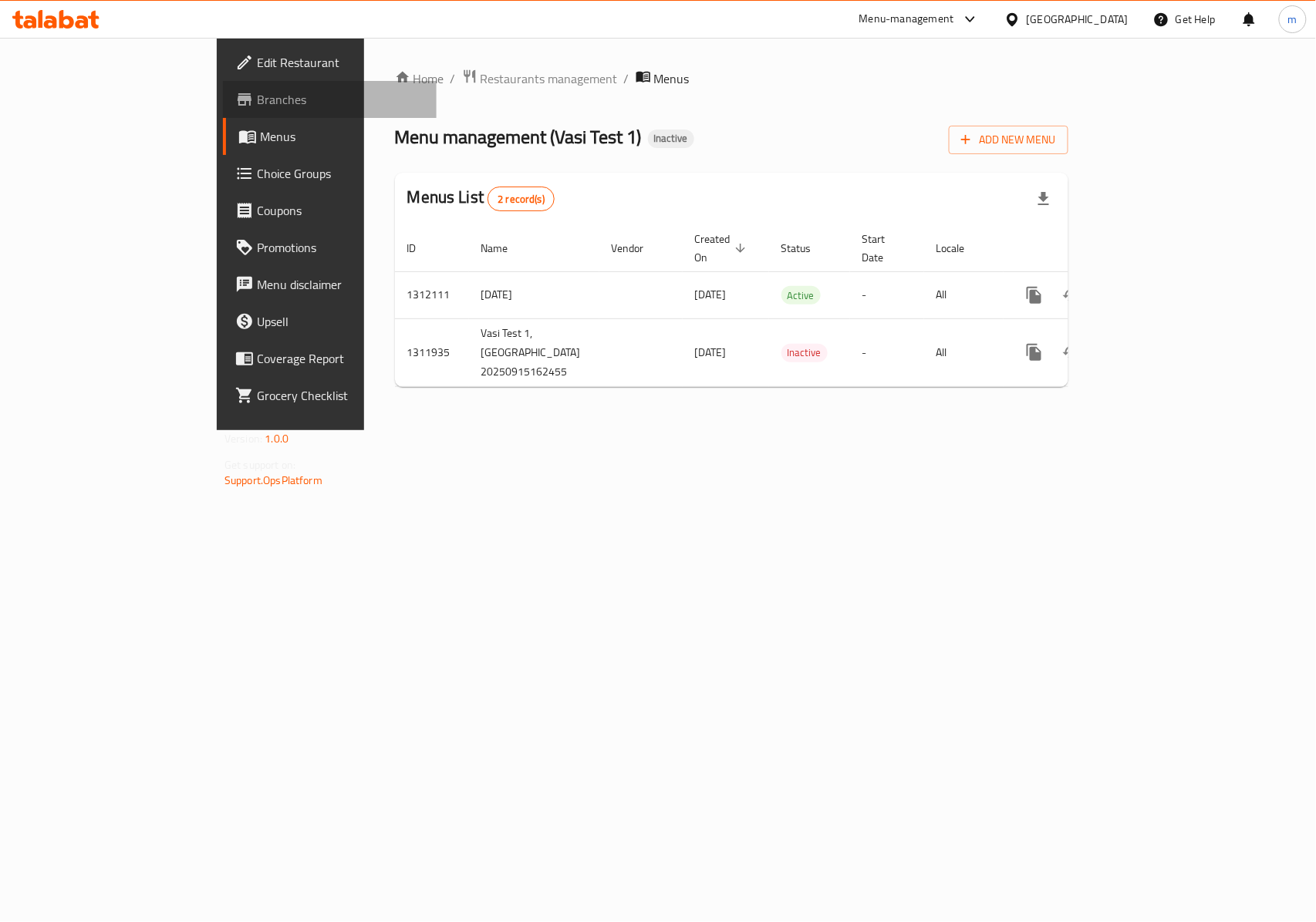
click at [223, 112] on link "Branches" at bounding box center [329, 98] width 214 height 37
